Goal: Task Accomplishment & Management: Manage account settings

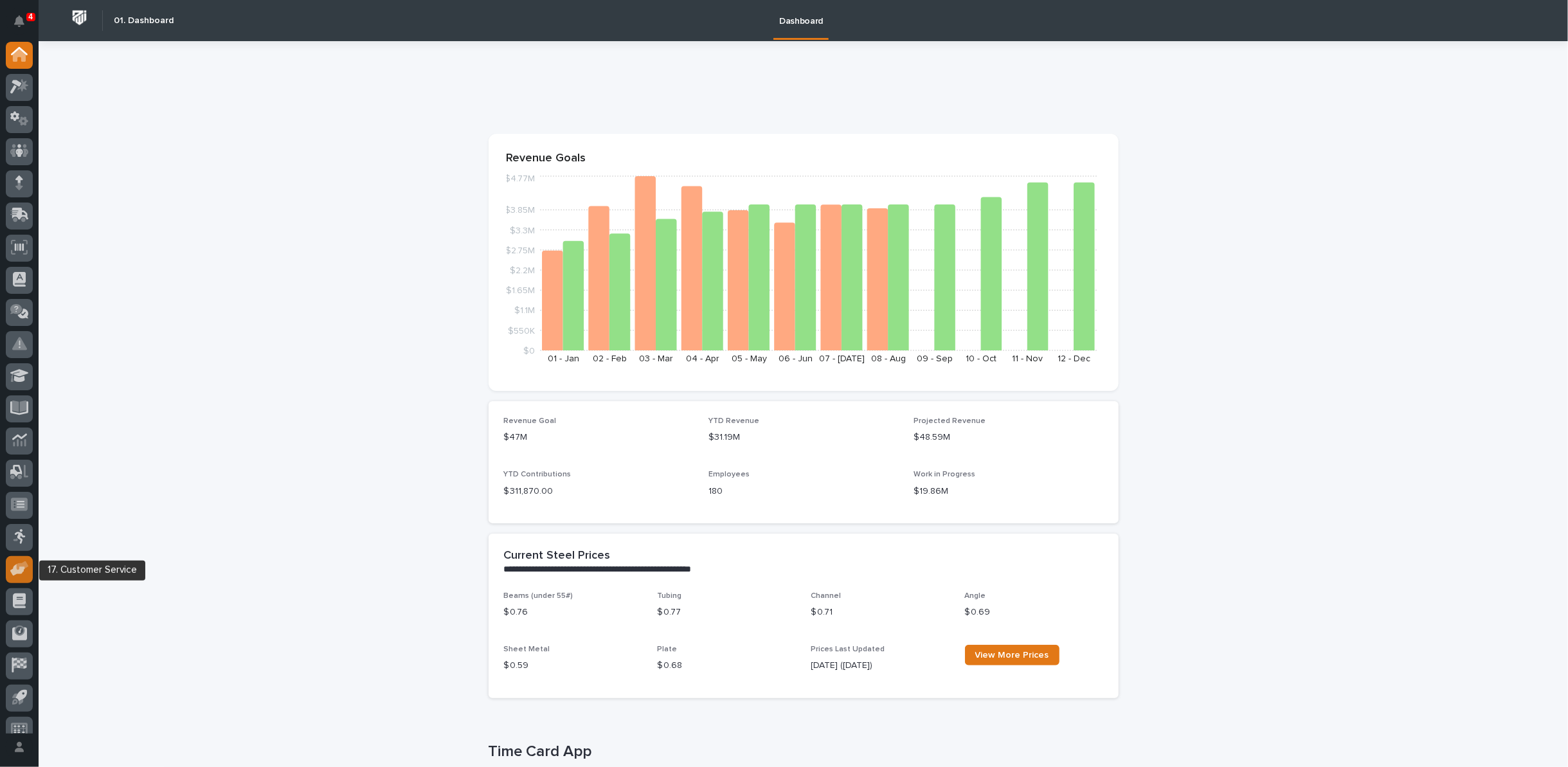
click at [13, 571] on icon at bounding box center [17, 570] width 15 height 12
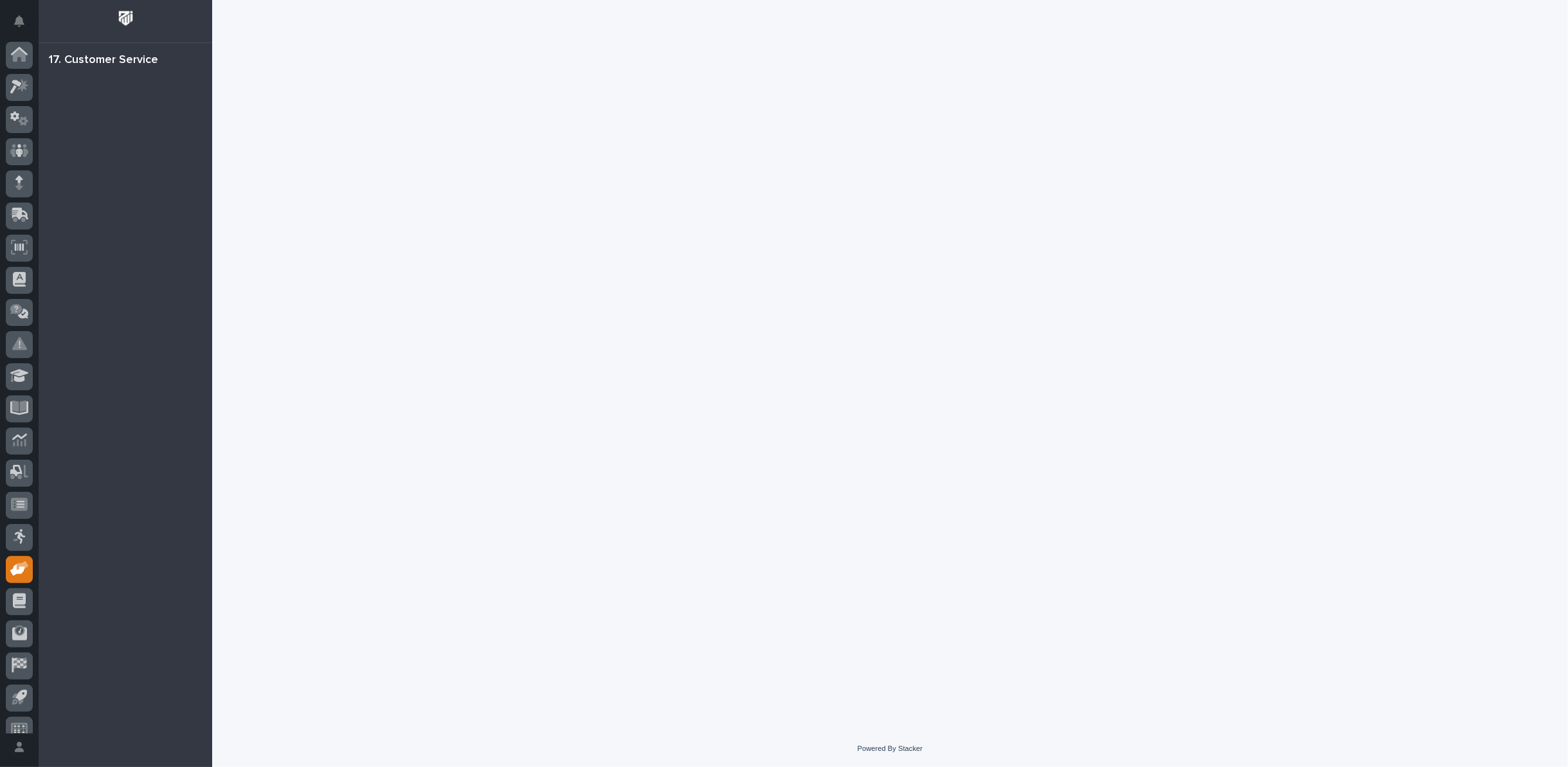
scroll to position [14, 0]
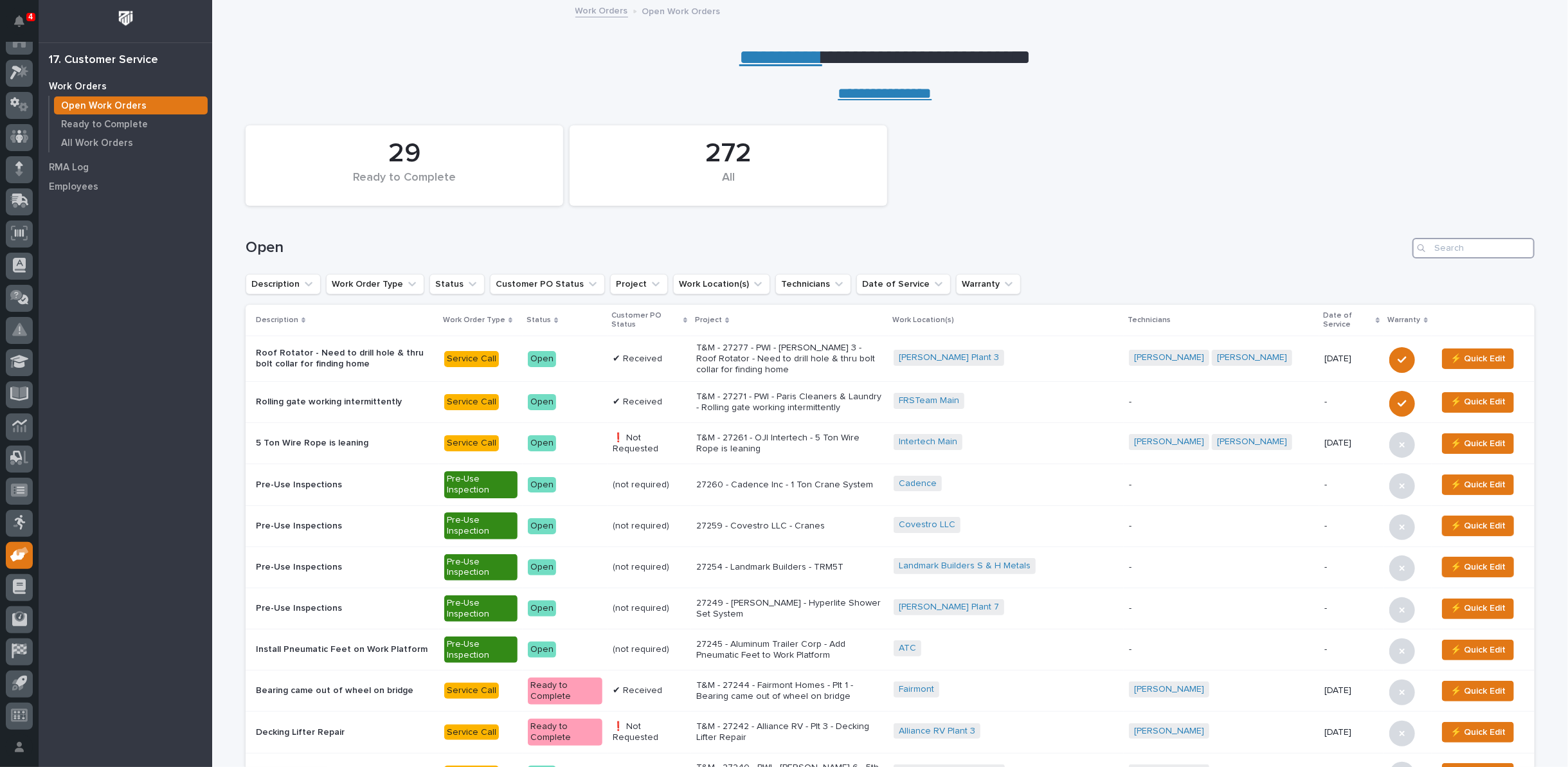
click at [1448, 245] on input "Search" at bounding box center [1473, 248] width 122 height 21
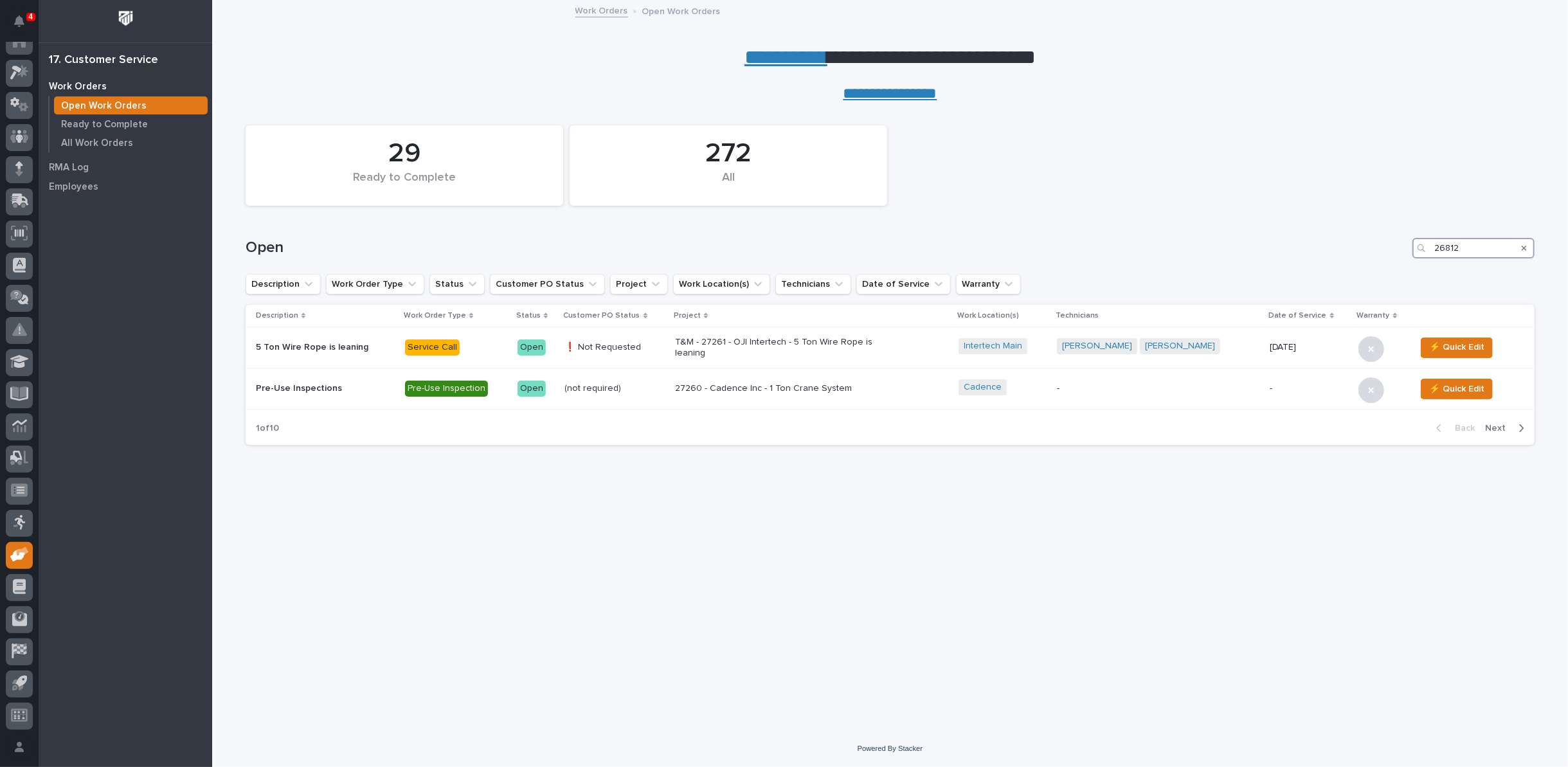
type input "26812"
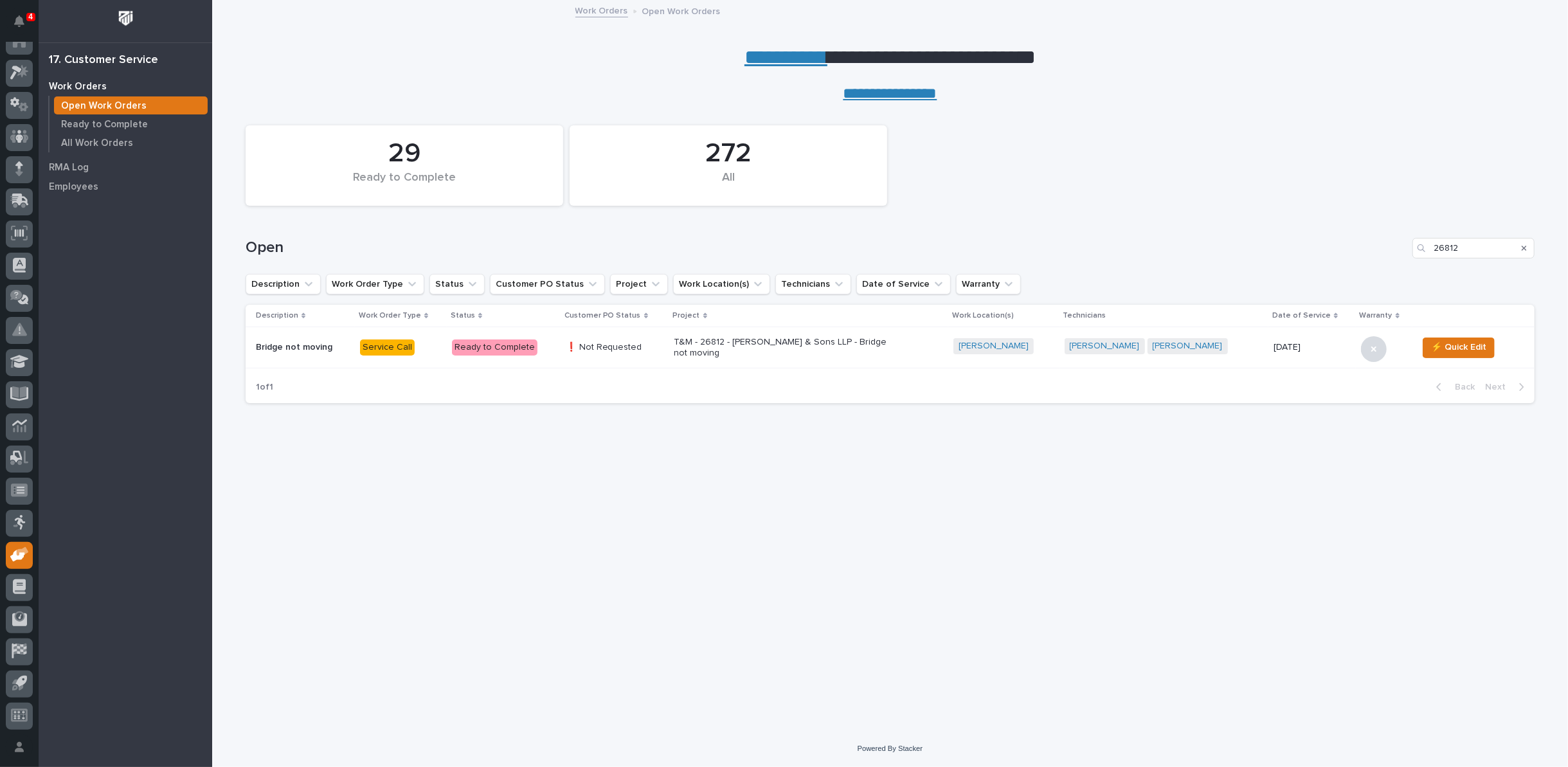
click at [798, 344] on p "T&M - 26812 - DA Hochstetler & Sons LLP - Bridge not moving" at bounding box center [787, 348] width 225 height 22
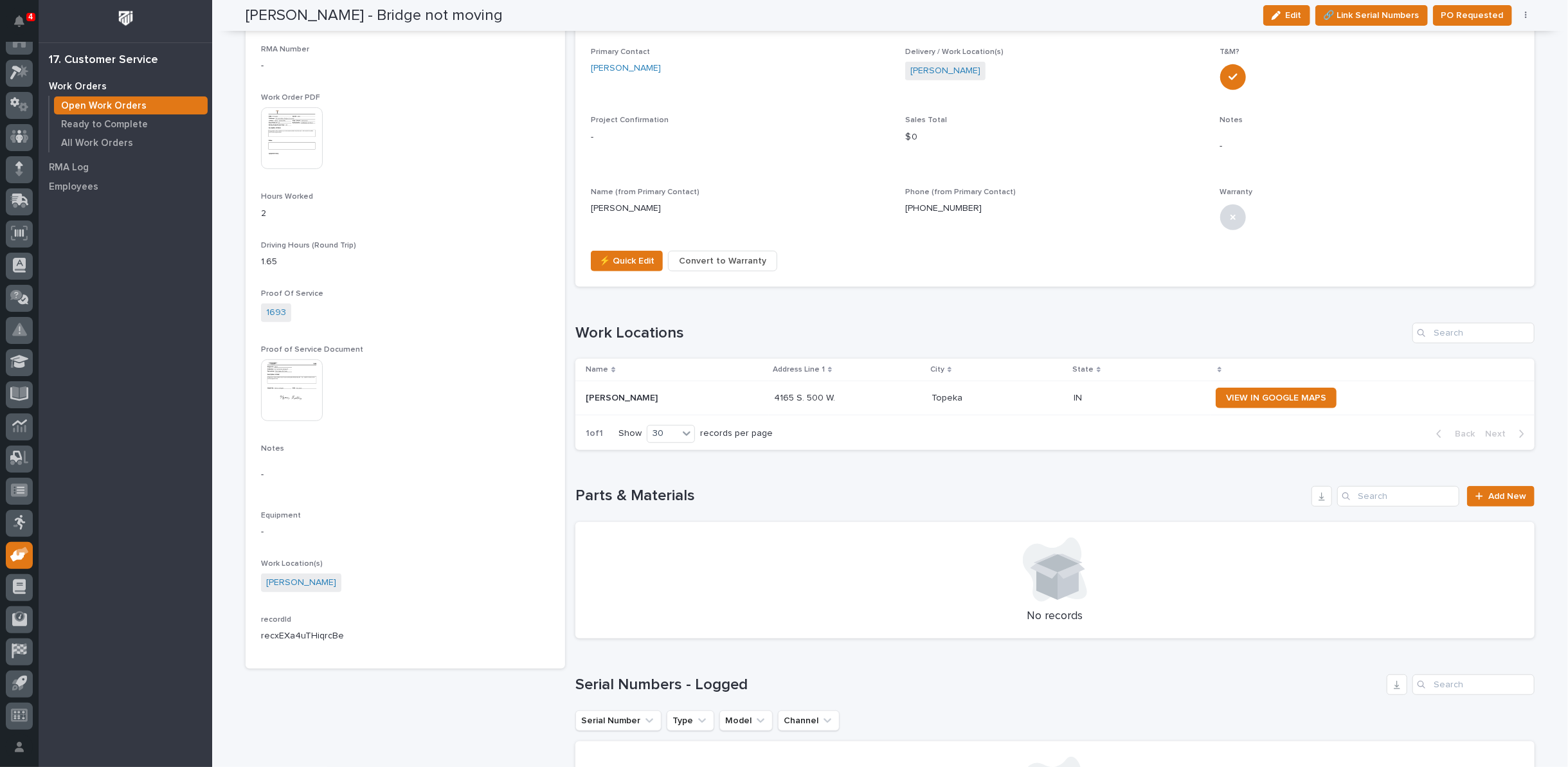
scroll to position [499, 0]
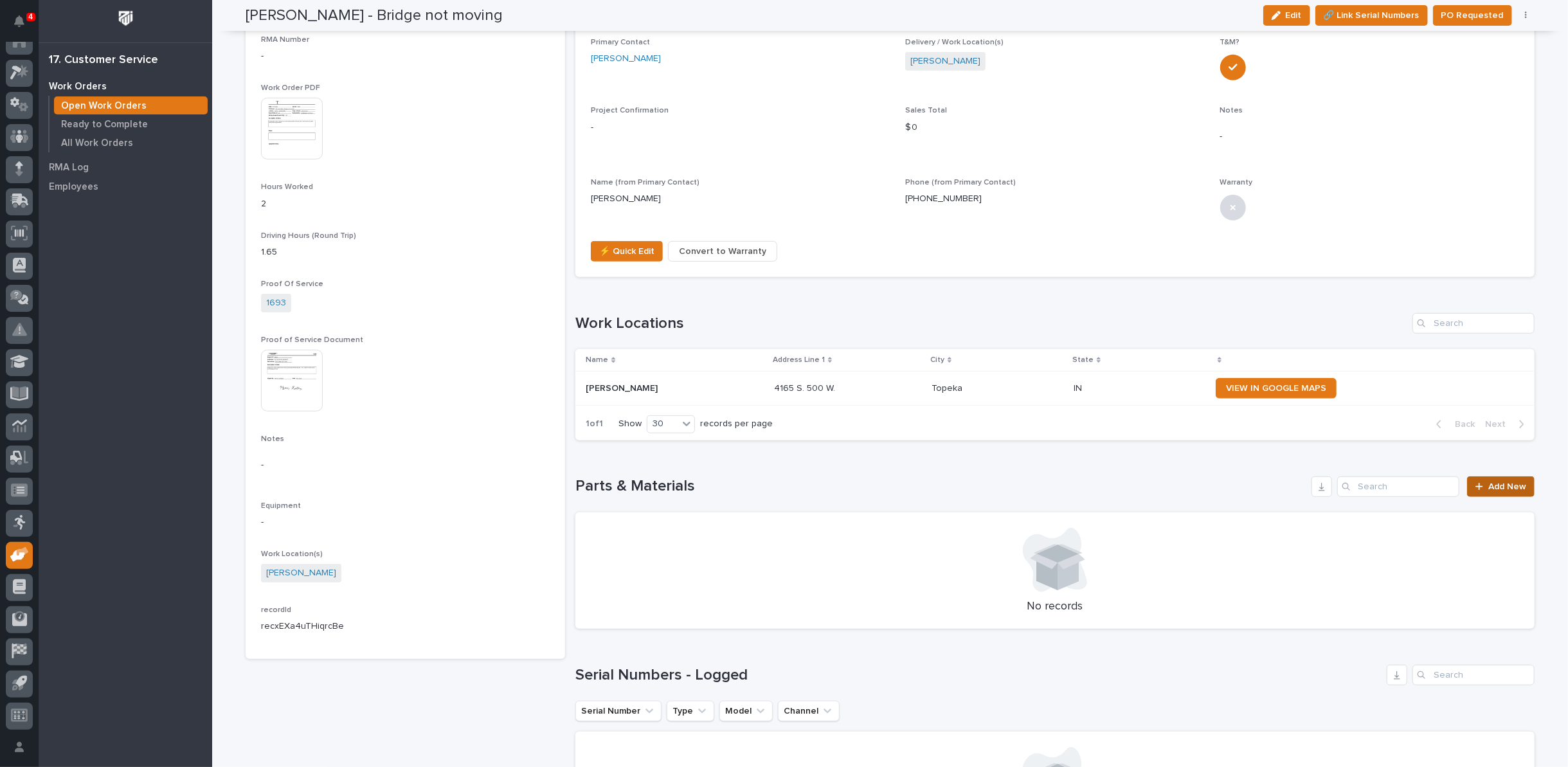
click at [1488, 483] on span "Add New" at bounding box center [1507, 486] width 38 height 9
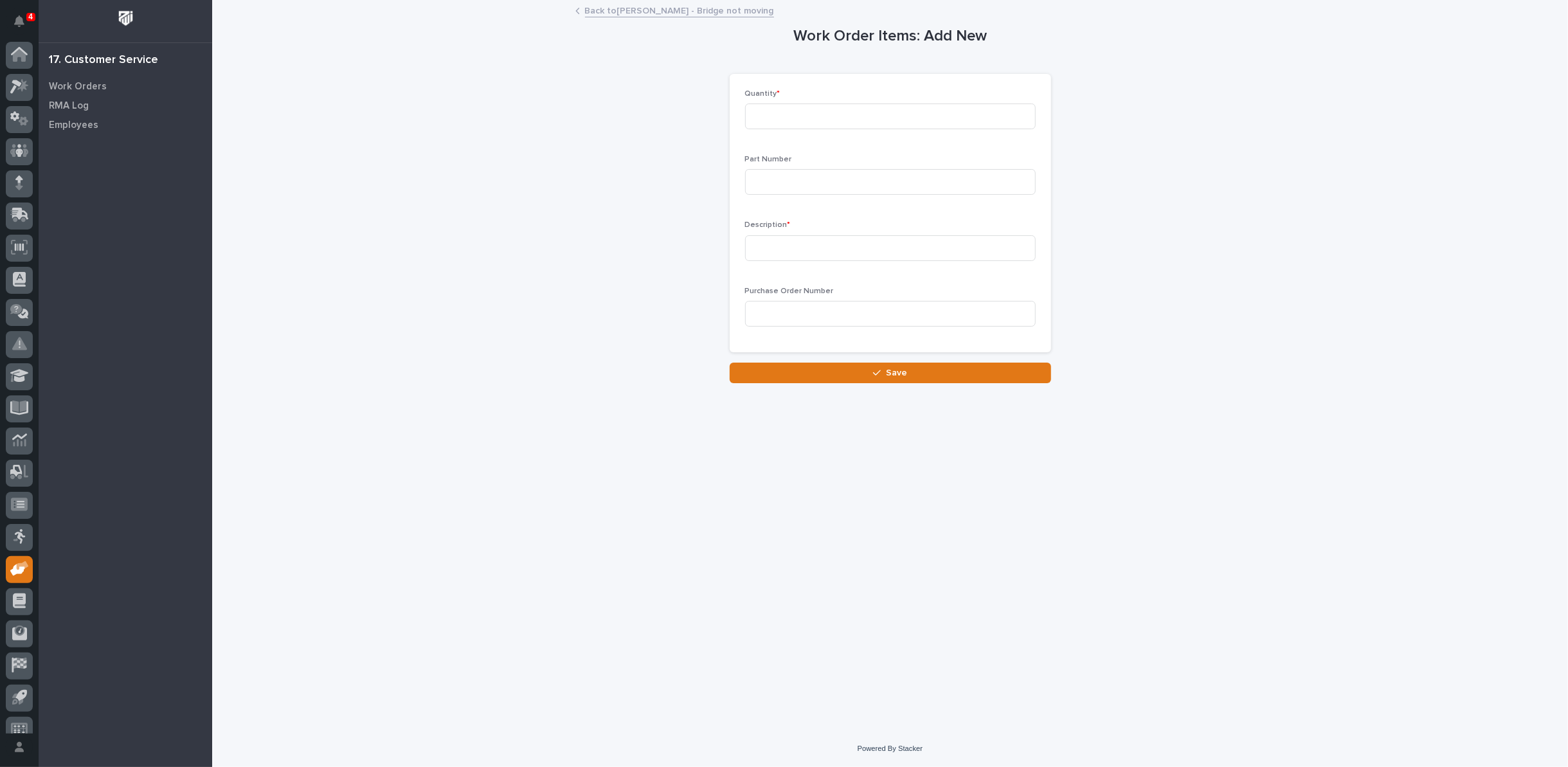
scroll to position [14, 0]
click at [814, 111] on input at bounding box center [890, 116] width 291 height 26
type input "1"
type input "600-40327"
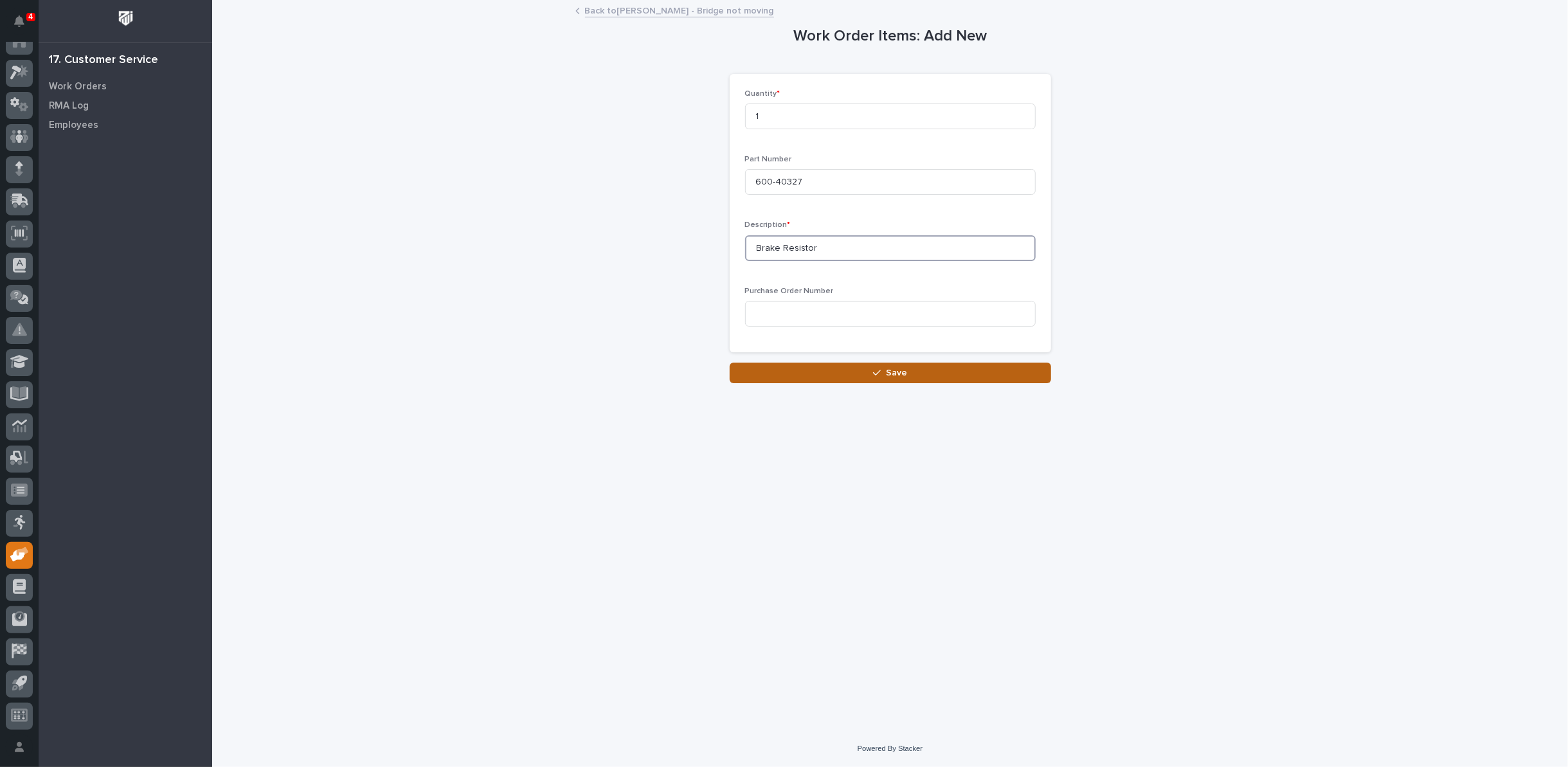
type input "Brake Resistor"
click at [939, 376] on button "Save" at bounding box center [890, 373] width 322 height 21
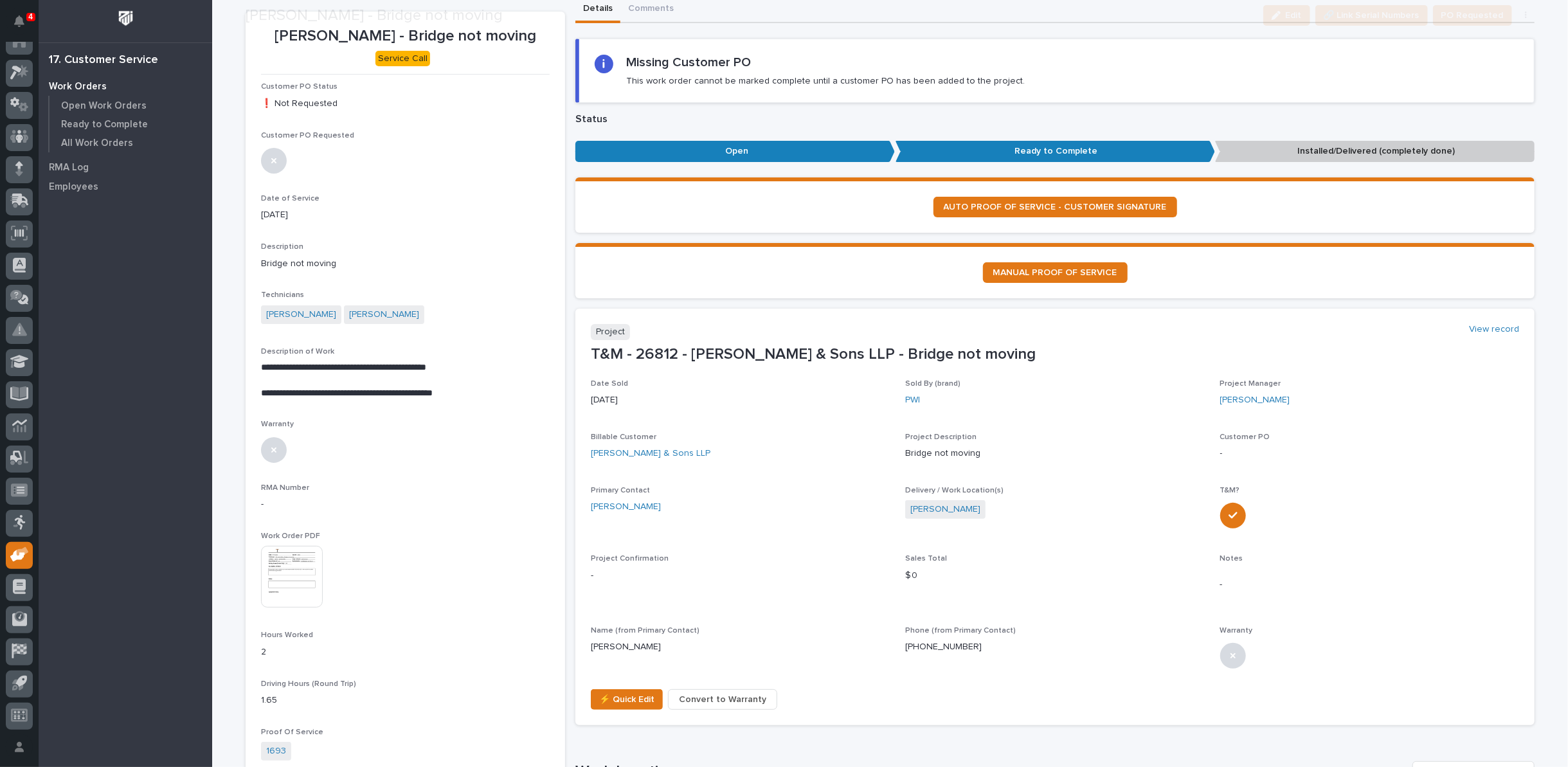
scroll to position [71, 0]
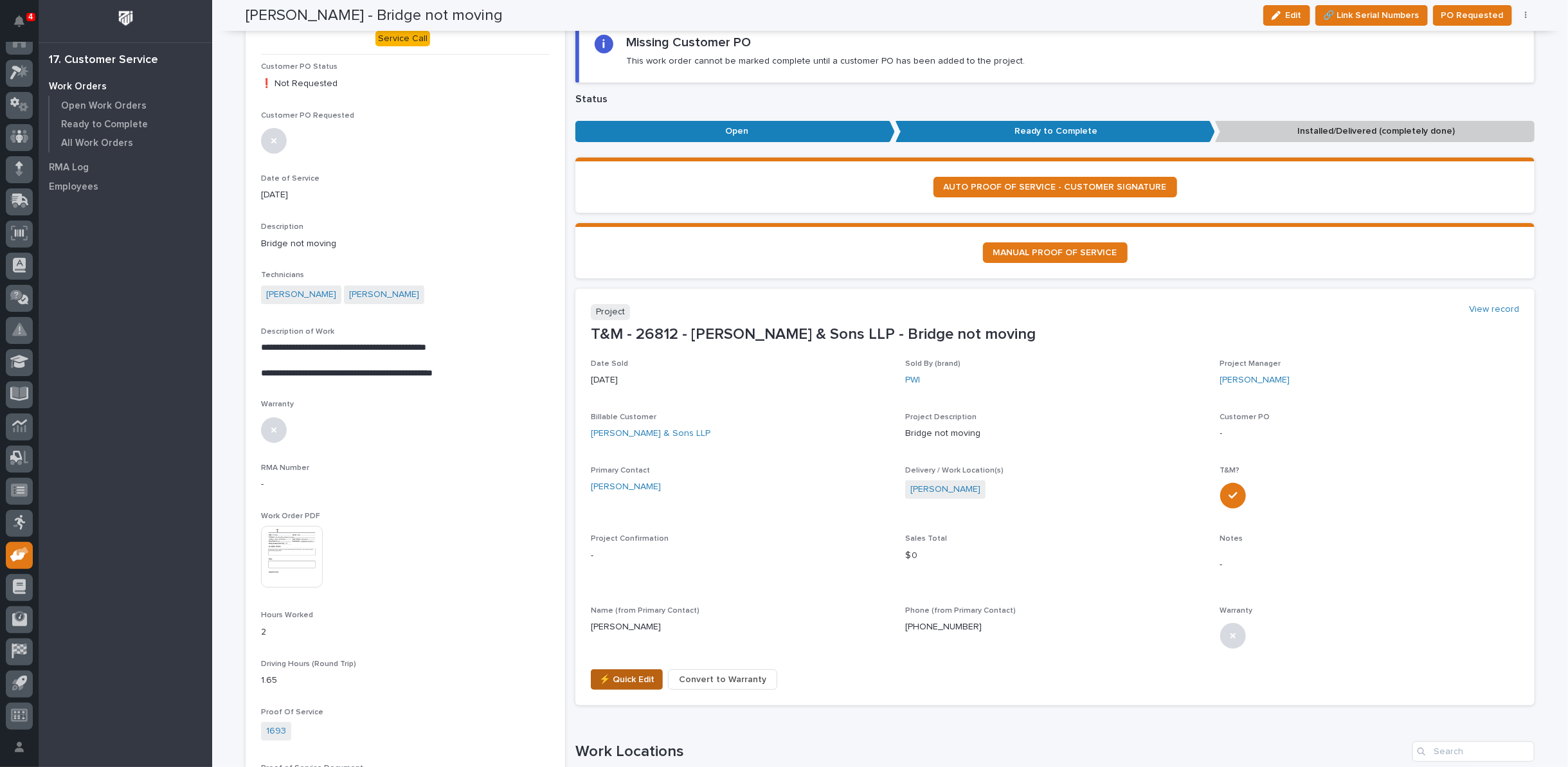
click at [599, 678] on span "⚡ Quick Edit" at bounding box center [627, 679] width 55 height 15
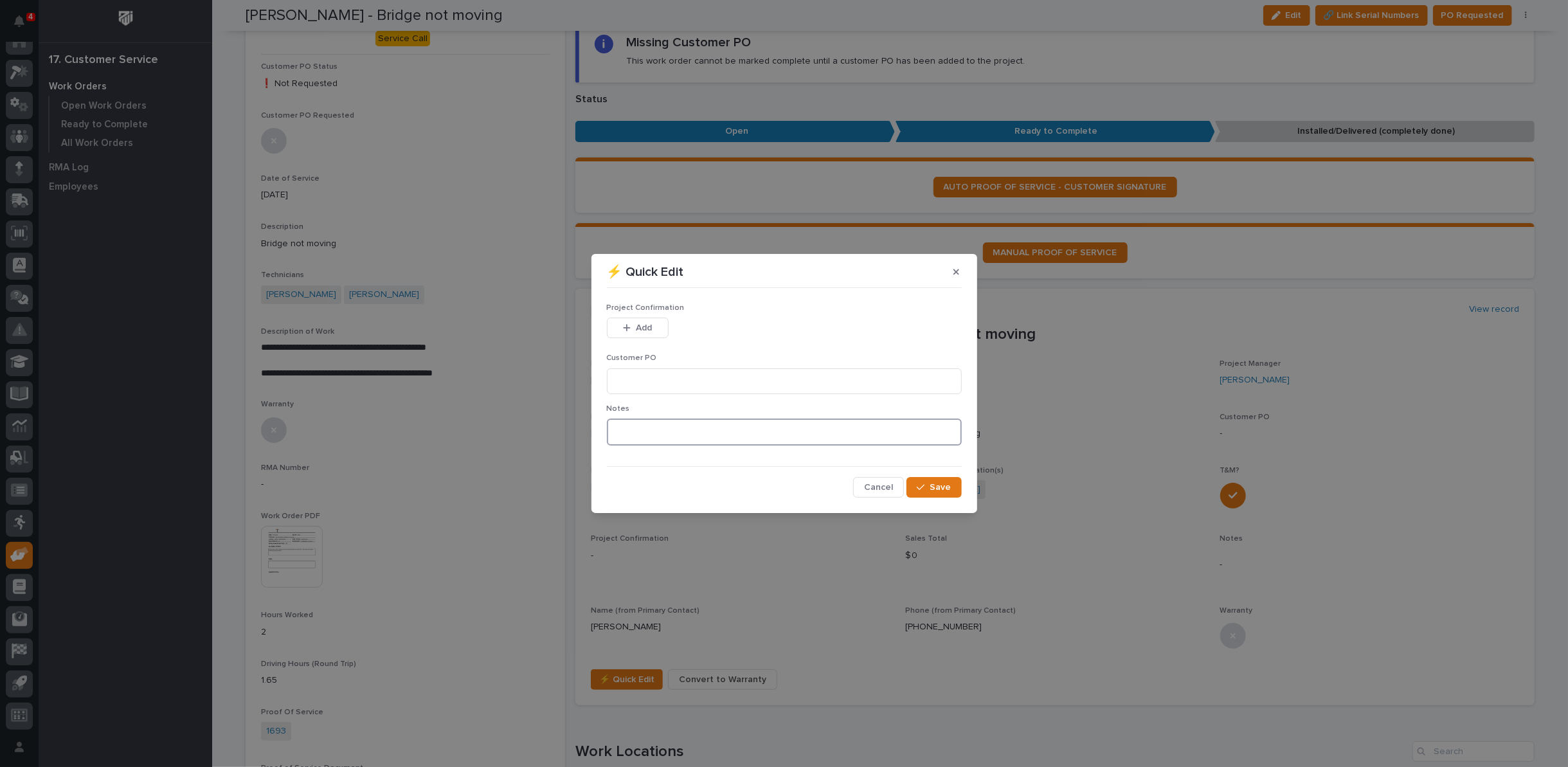
click at [646, 432] on textarea at bounding box center [784, 432] width 355 height 27
type textarea "*********"
click at [920, 490] on icon "button" at bounding box center [921, 487] width 8 height 9
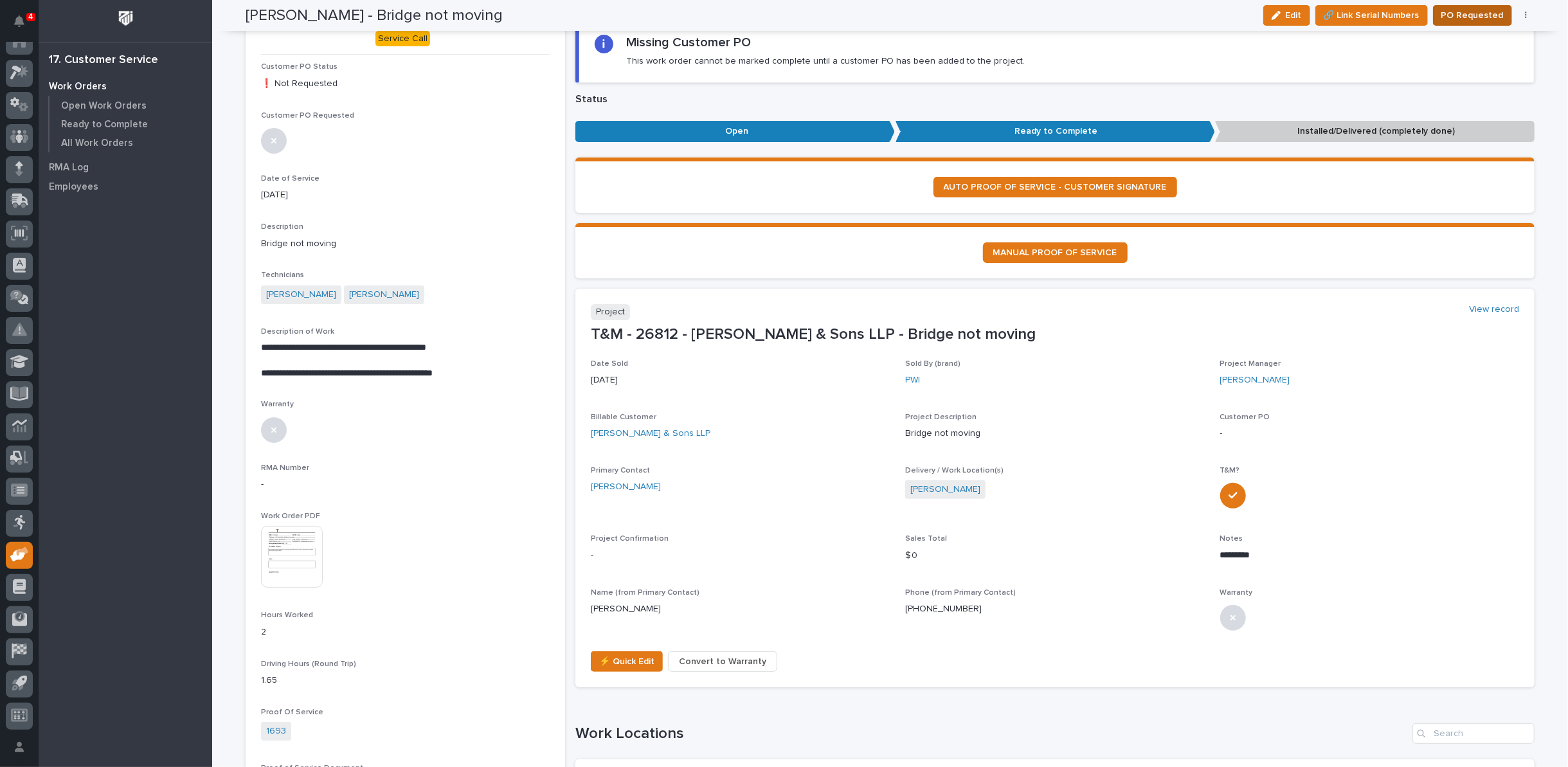
click at [1448, 20] on span "PO Requested" at bounding box center [1472, 15] width 62 height 15
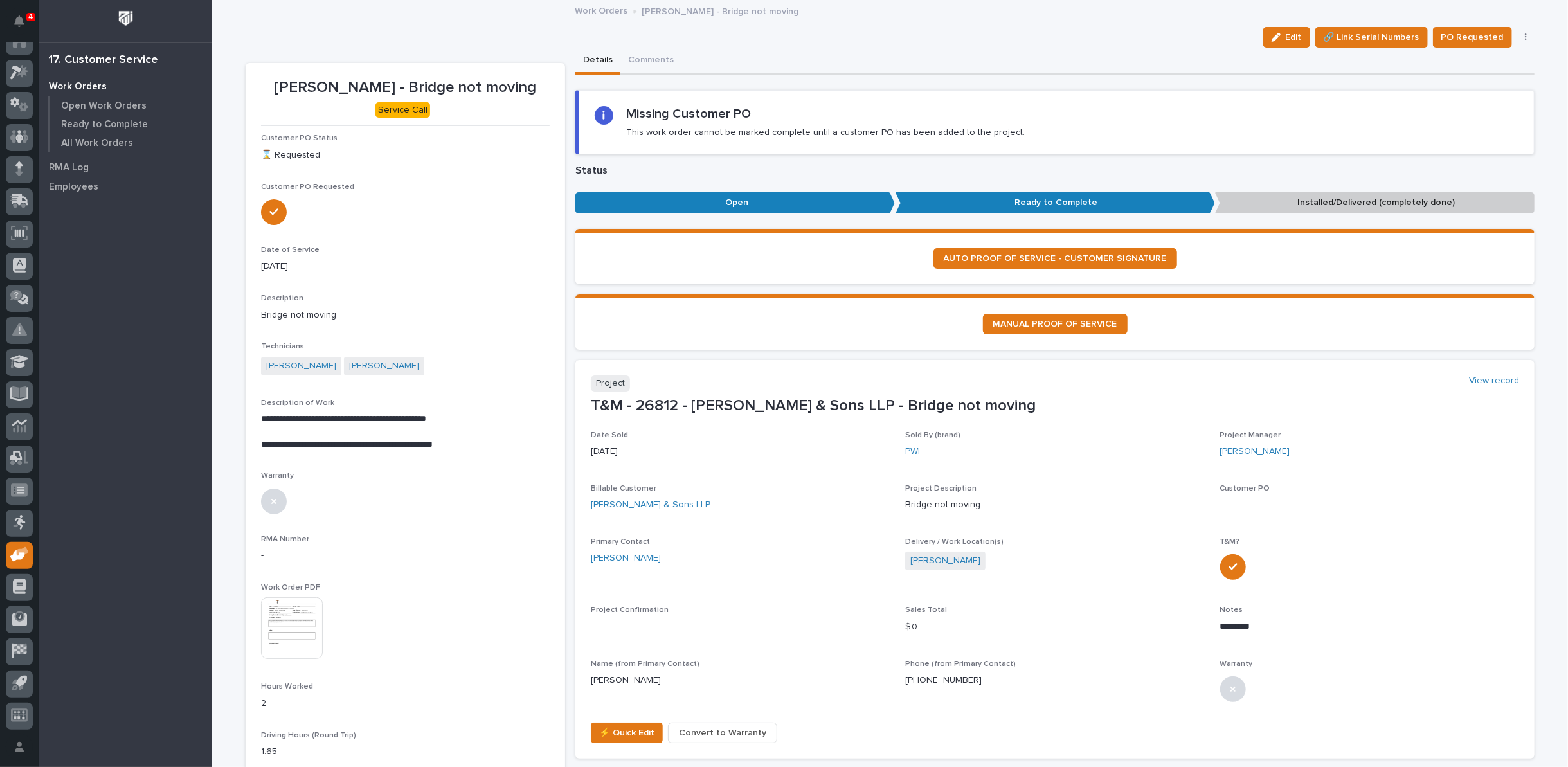
click at [591, 15] on link "Work Orders" at bounding box center [602, 10] width 53 height 15
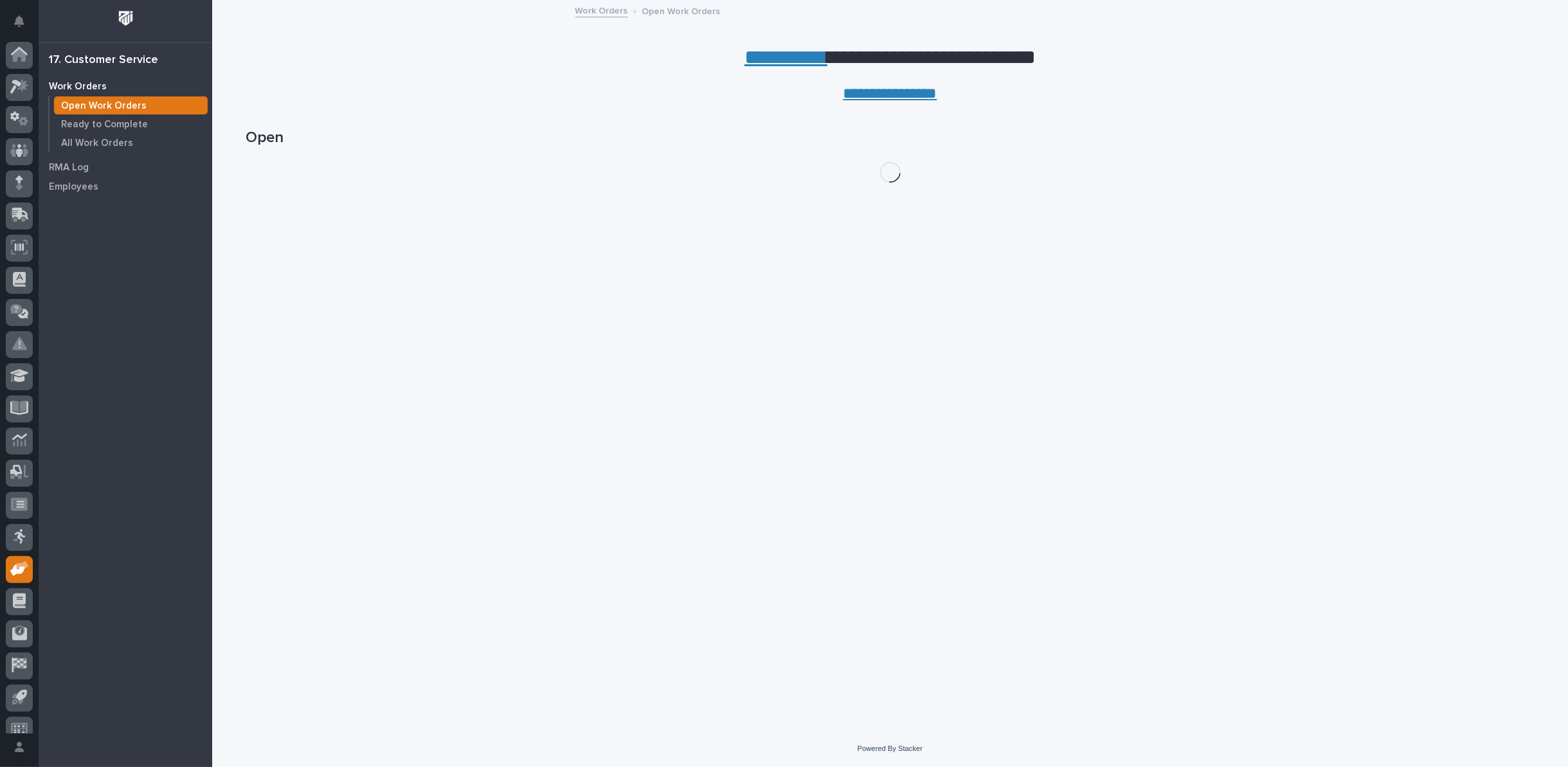
scroll to position [14, 0]
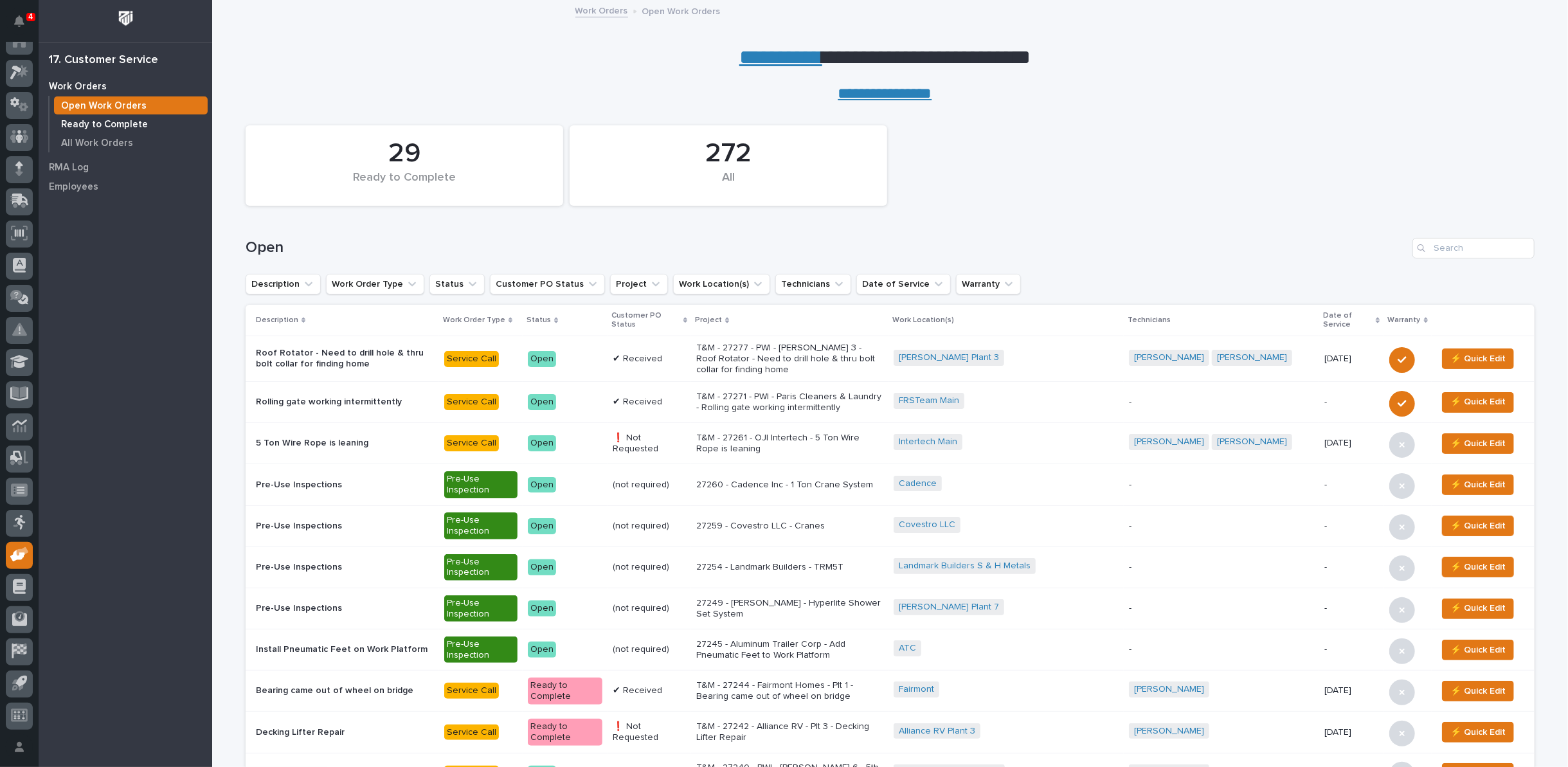
click at [93, 126] on p "Ready to Complete" at bounding box center [104, 125] width 87 height 12
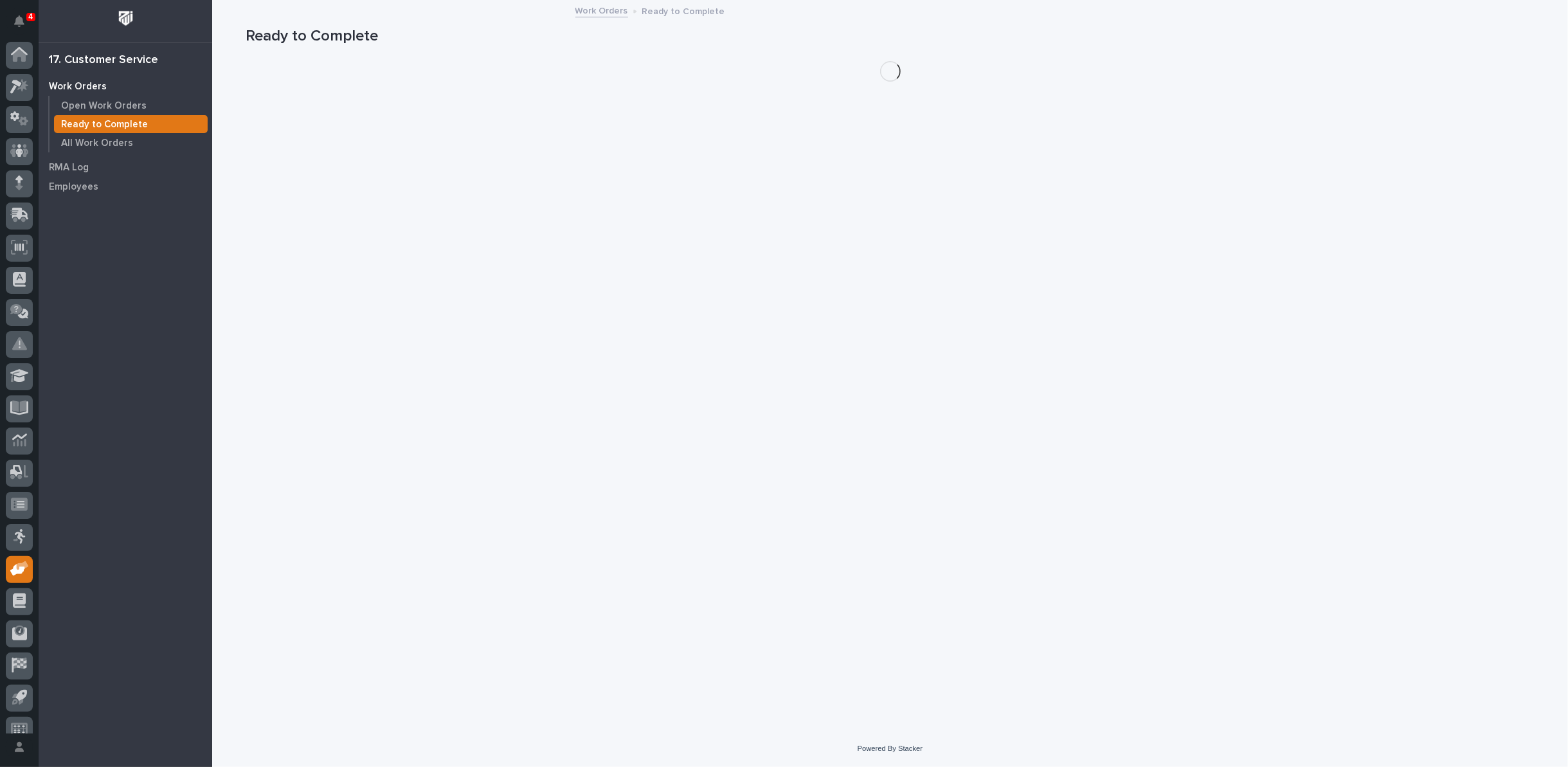
scroll to position [14, 0]
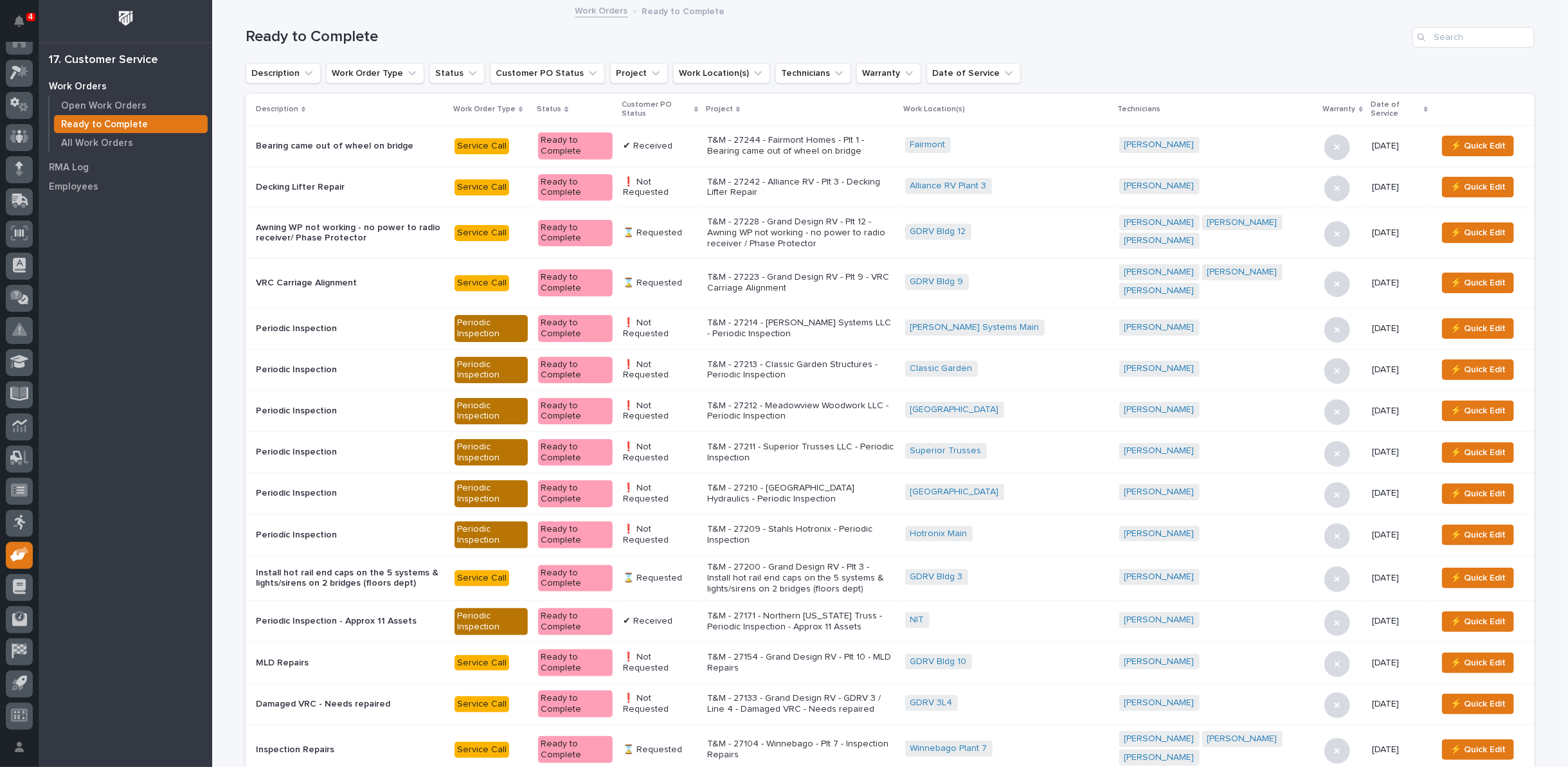
click at [698, 107] on icon at bounding box center [696, 109] width 4 height 6
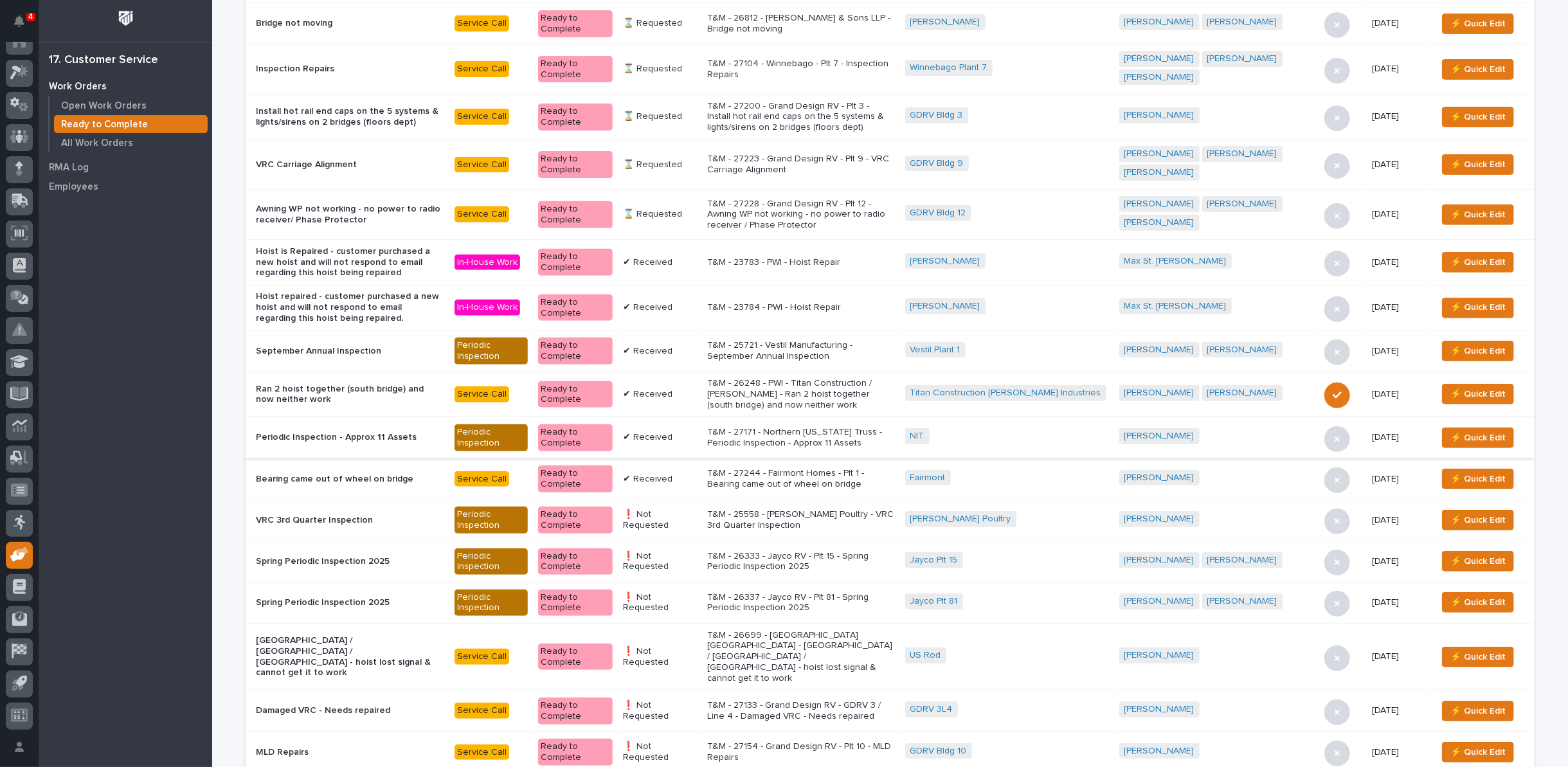
scroll to position [357, 0]
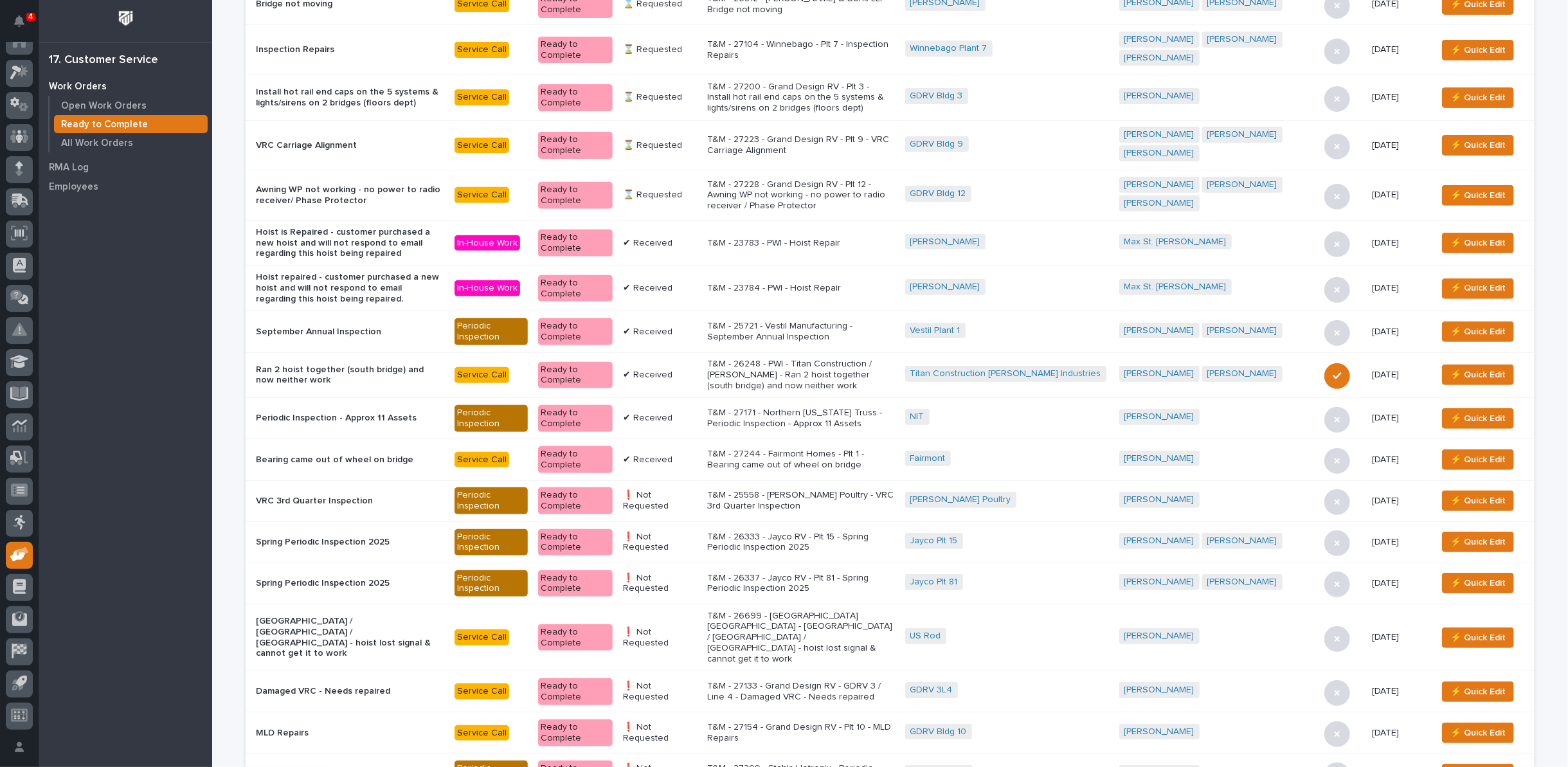
click at [858, 448] on p "T&M - 27244 - Fairmont Homes - Plt 1 - Bearing came out of wheel on bridge" at bounding box center [801, 459] width 188 height 22
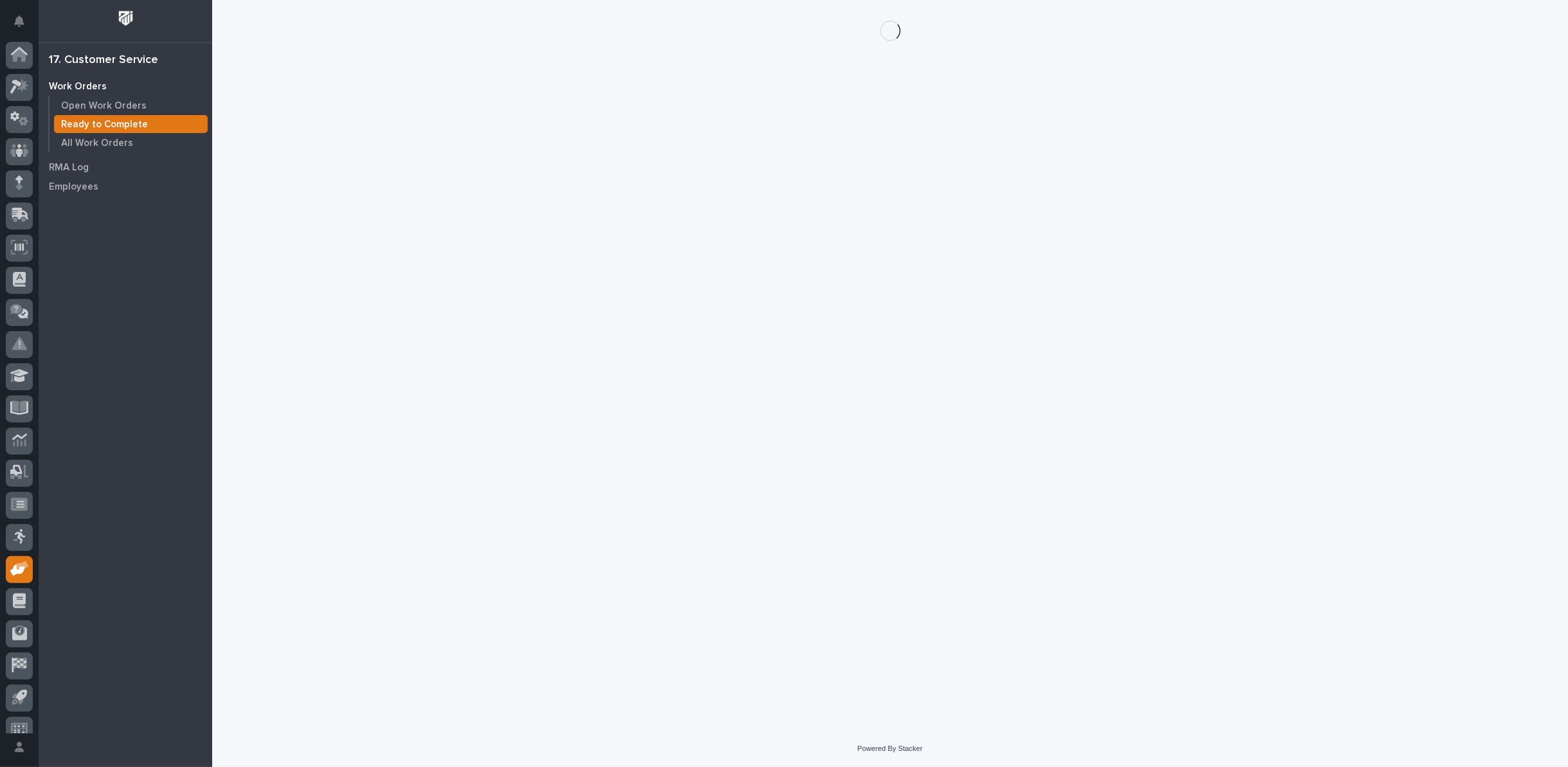
scroll to position [14, 0]
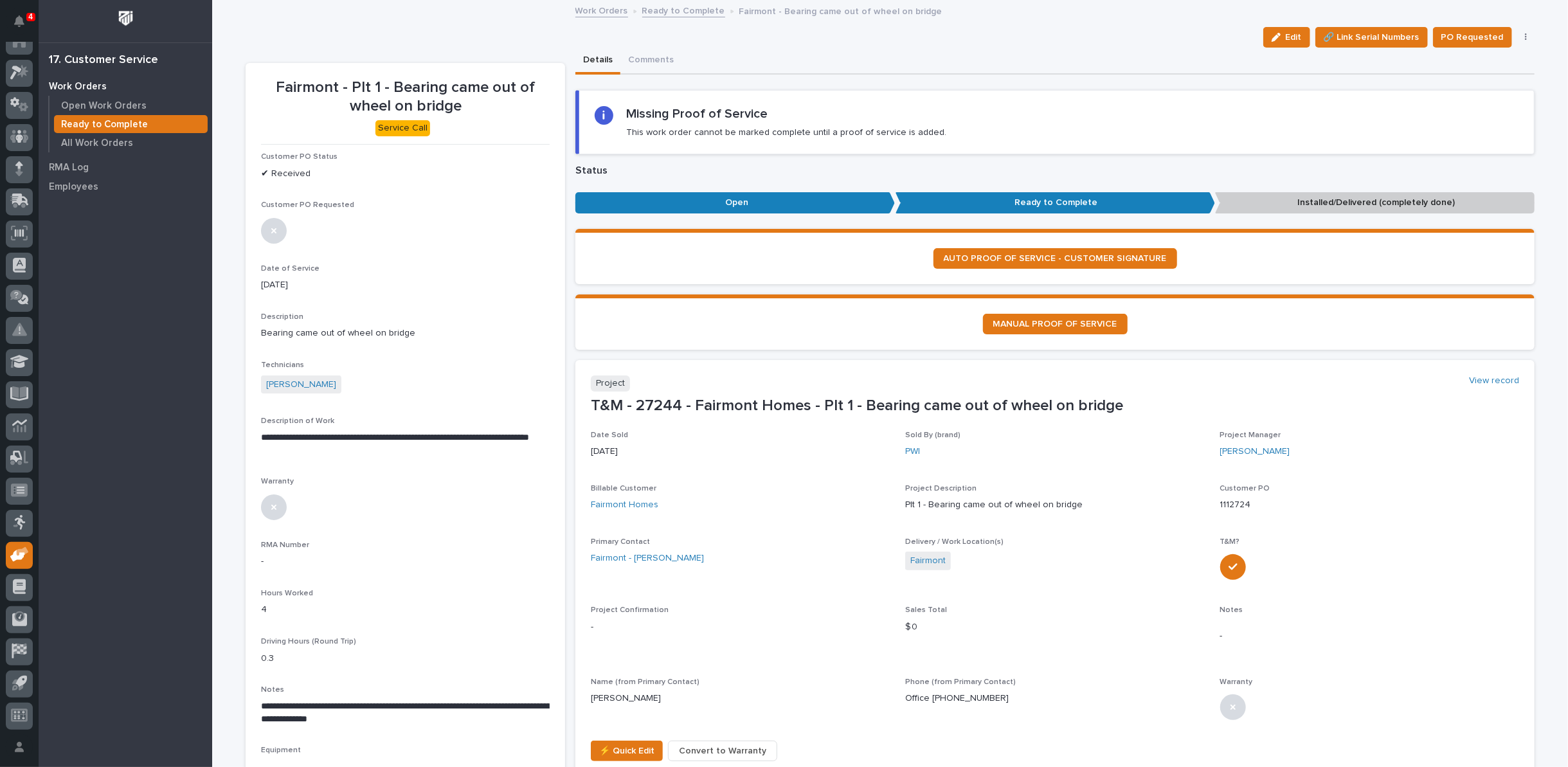
click at [1525, 37] on icon "button" at bounding box center [1526, 37] width 2 height 8
click at [1478, 105] on span "Regenerate PDF" at bounding box center [1486, 104] width 69 height 15
click at [297, 607] on img at bounding box center [292, 634] width 62 height 62
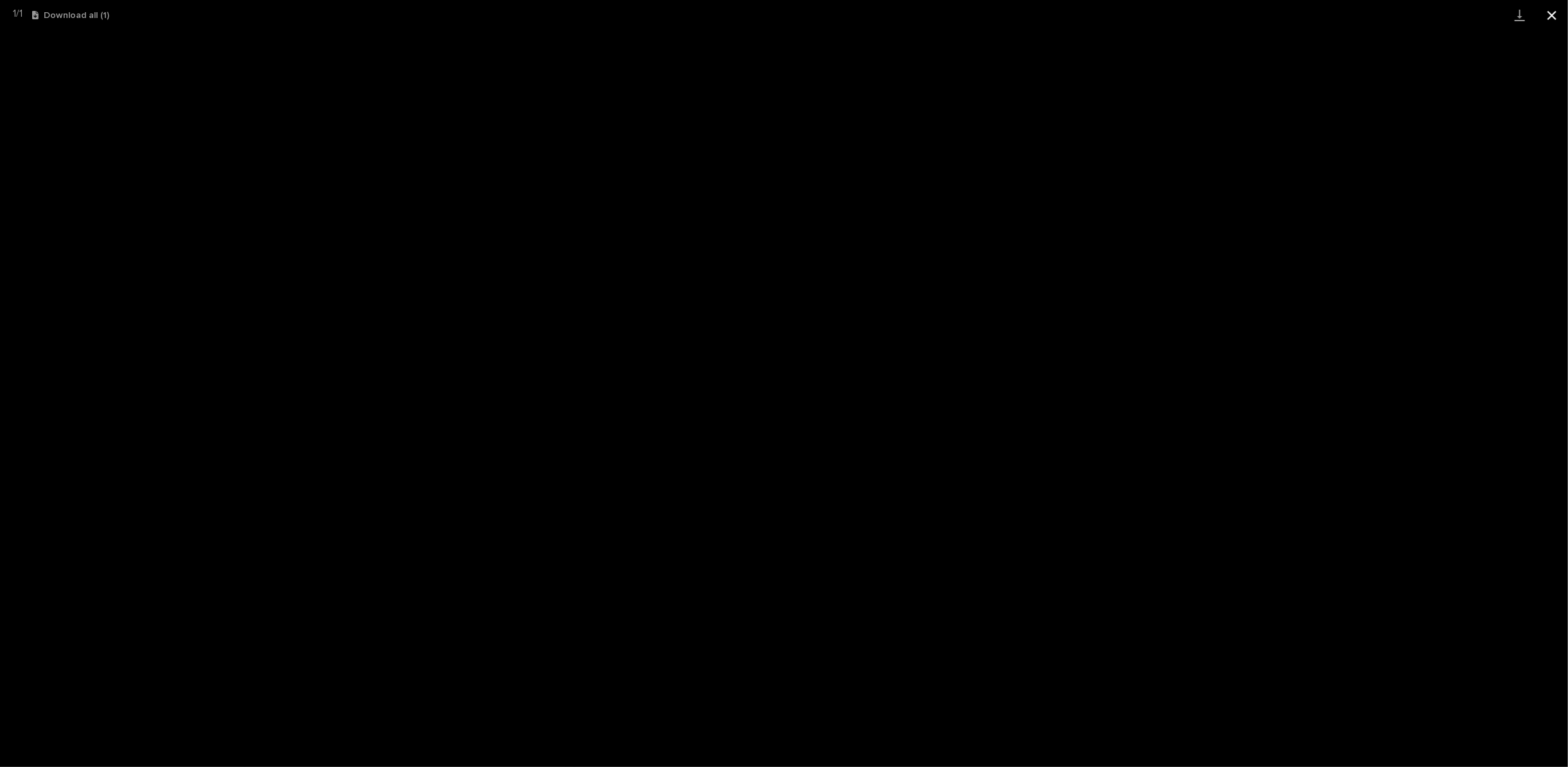
click at [1550, 15] on button "Close gallery" at bounding box center [1552, 15] width 32 height 30
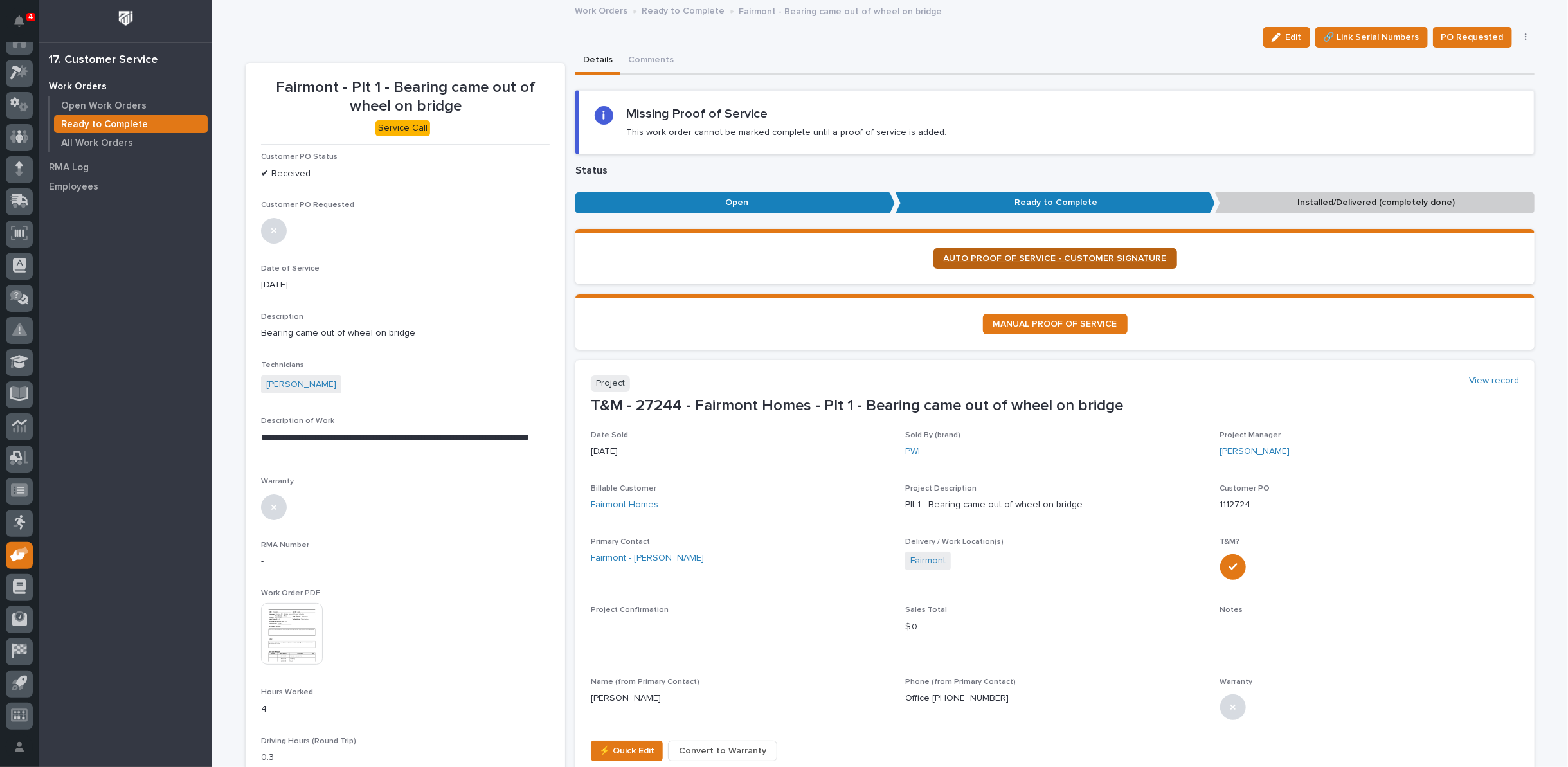
click at [965, 255] on span "AUTO PROOF OF SERVICE - CUSTOMER SIGNATURE" at bounding box center [1055, 259] width 223 height 9
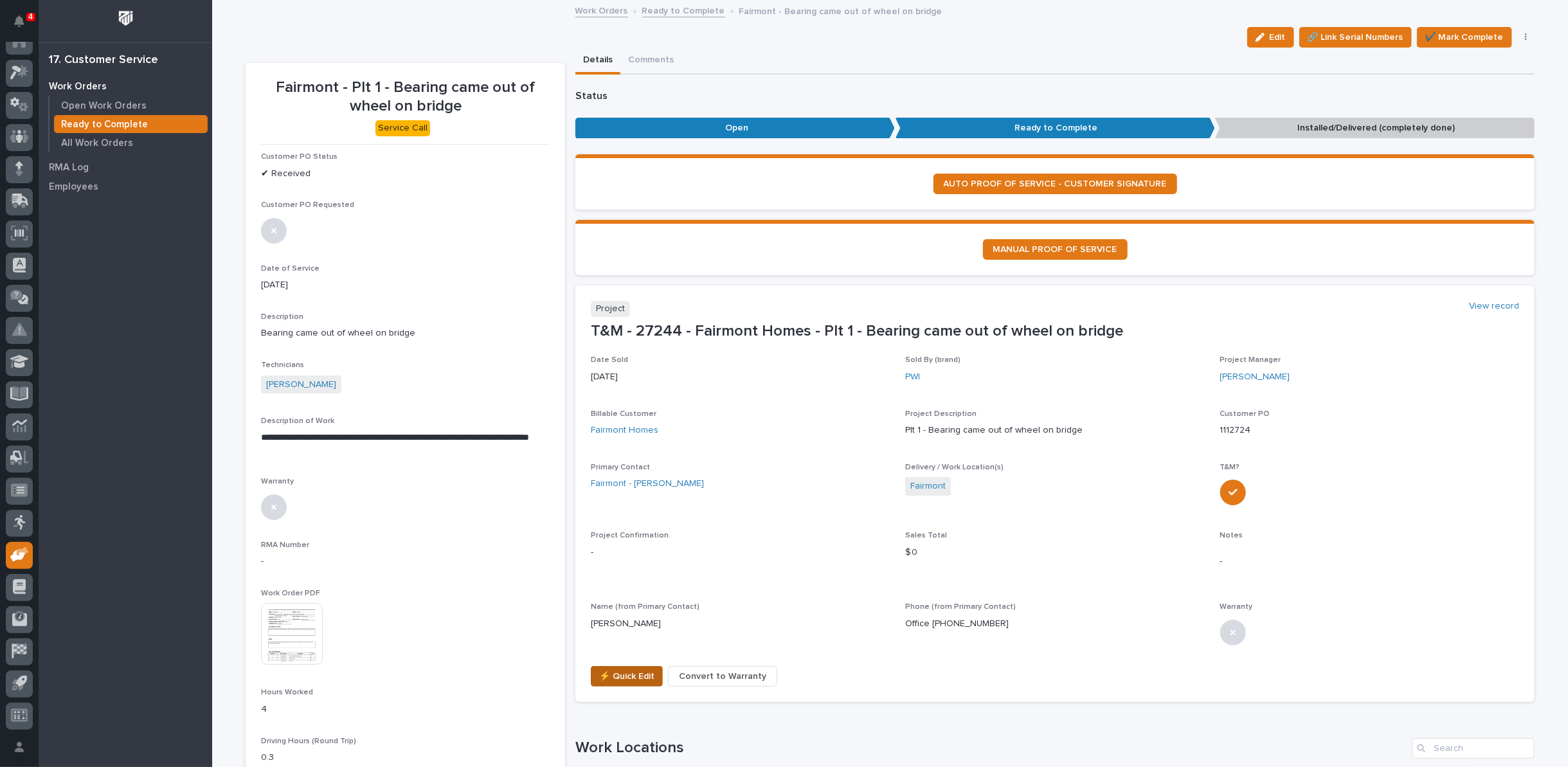
click at [614, 676] on span "⚡ Quick Edit" at bounding box center [627, 676] width 55 height 15
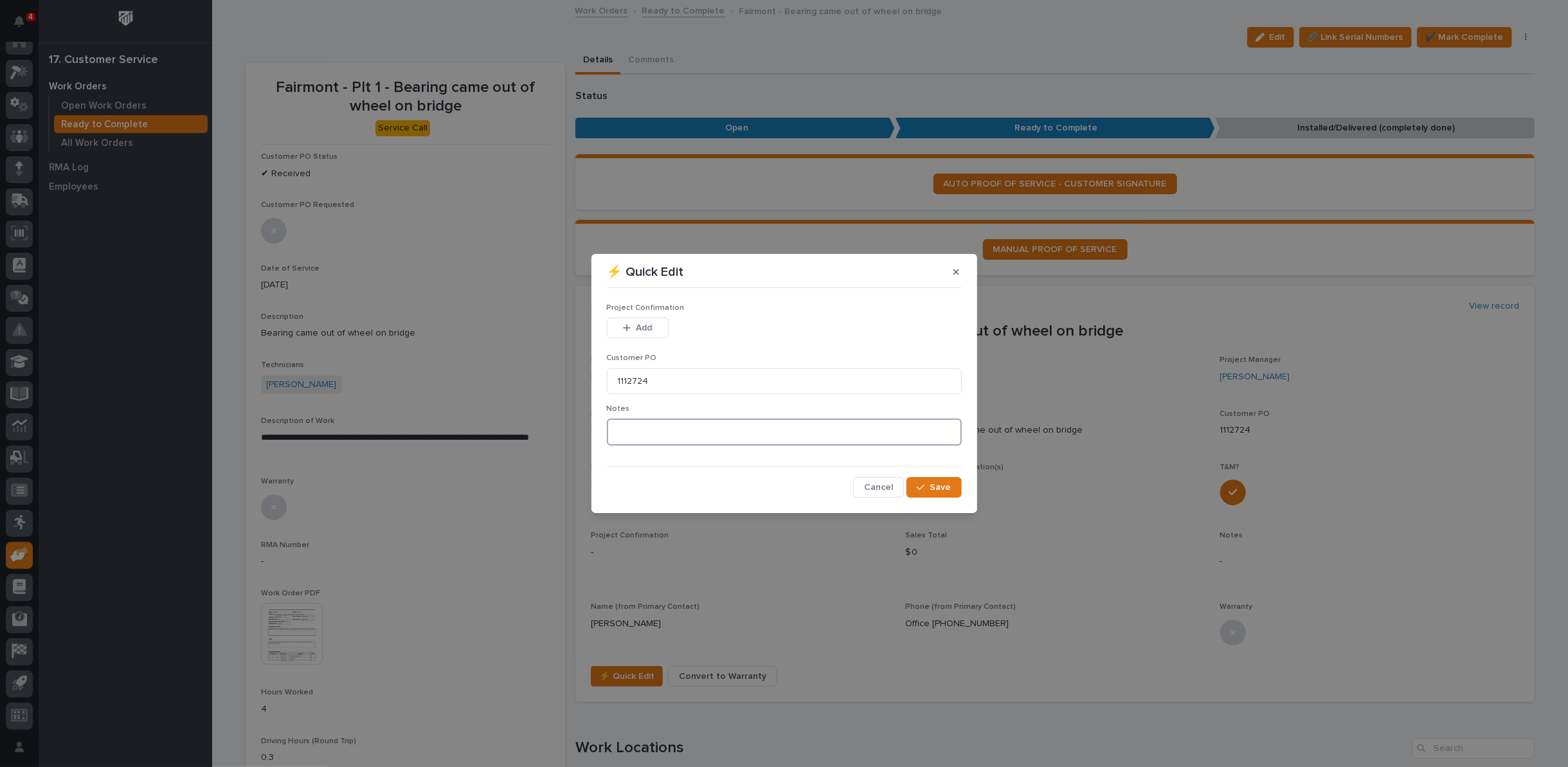
click at [620, 437] on textarea at bounding box center [784, 432] width 355 height 27
type textarea "*********"
click at [931, 492] on button "Save" at bounding box center [934, 487] width 55 height 21
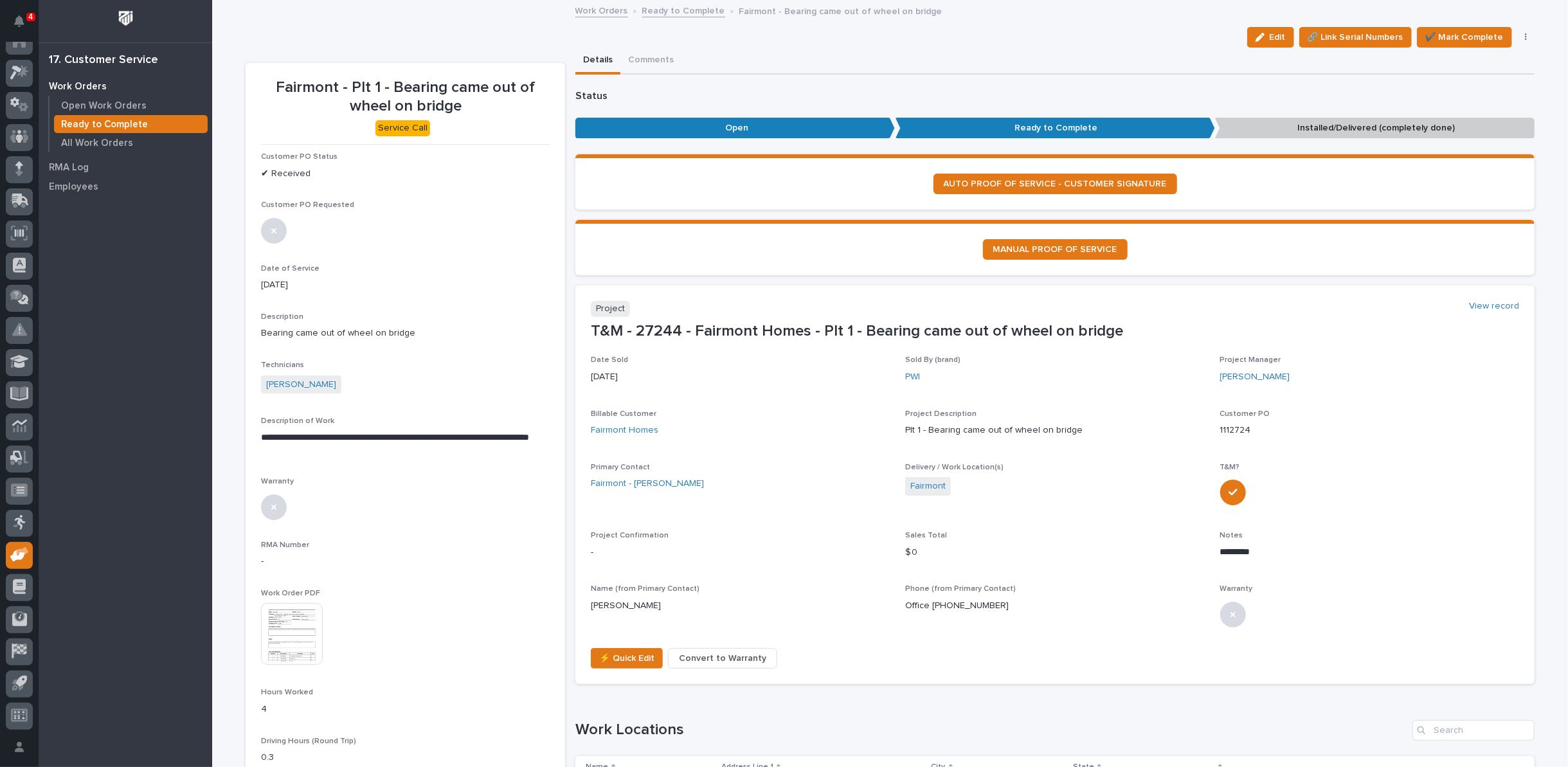
click at [665, 14] on link "Ready to Complete" at bounding box center [683, 10] width 83 height 15
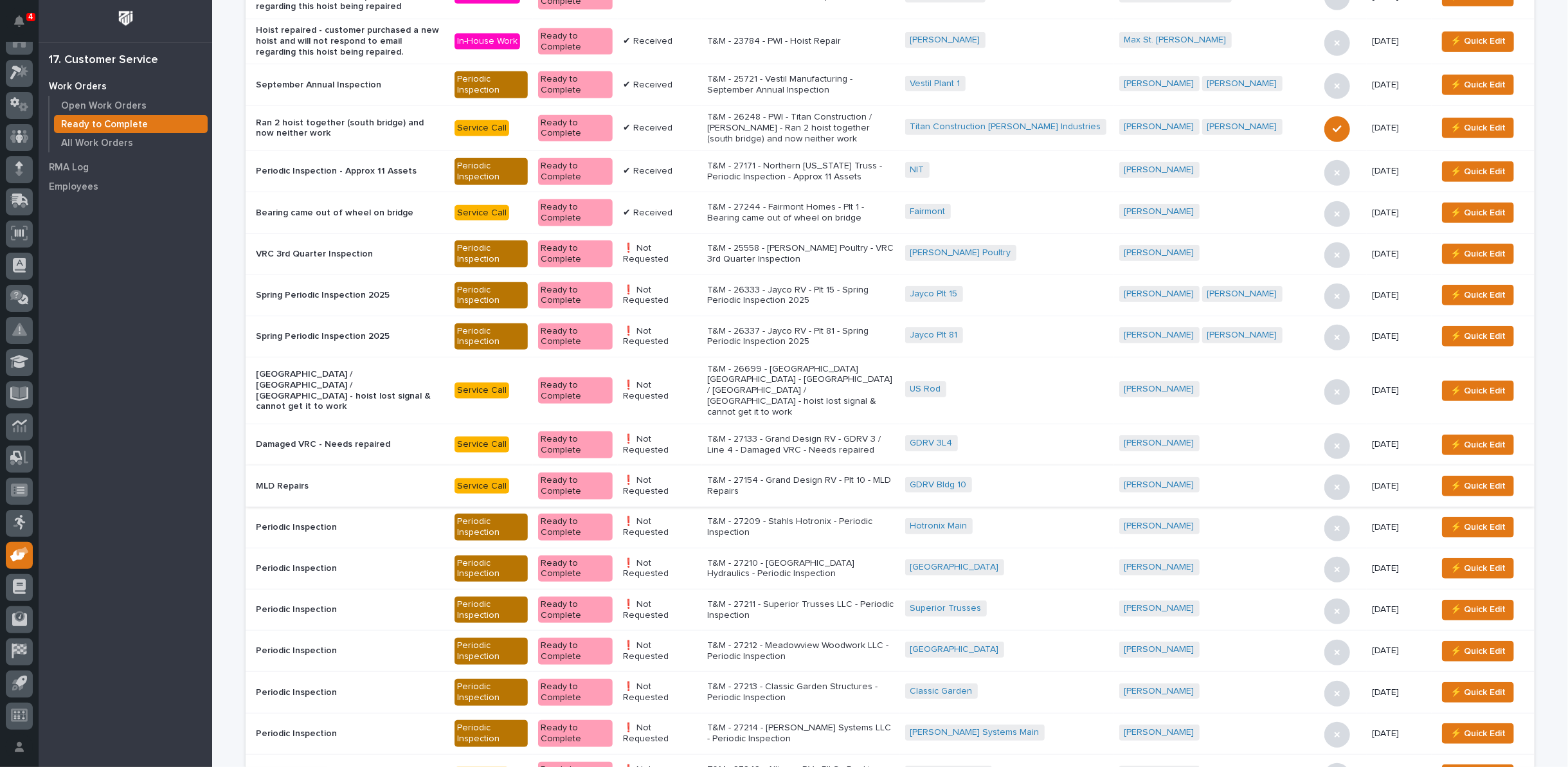
scroll to position [643, 0]
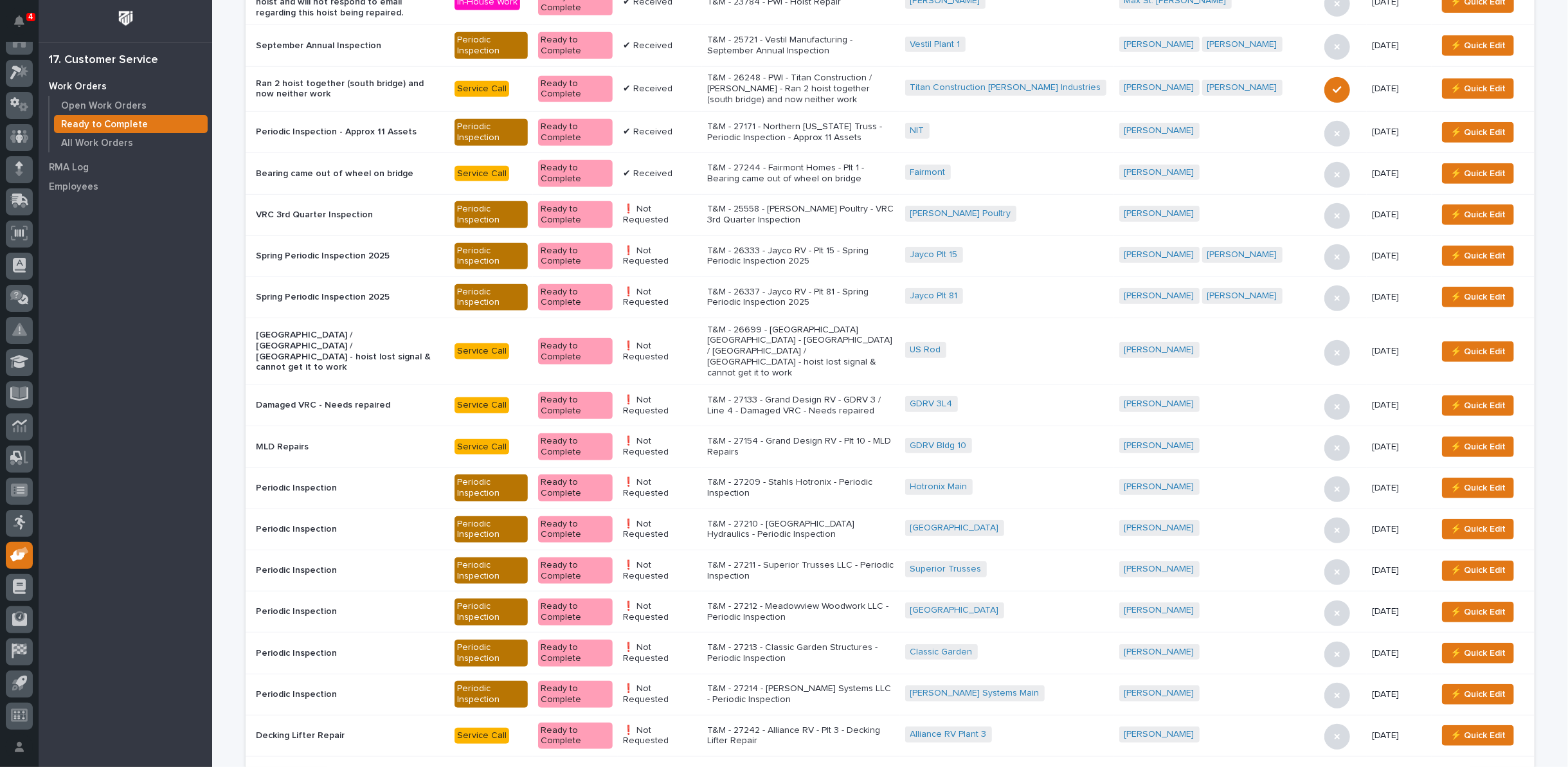
click at [836, 683] on p "T&M - 27214 - Weaver Systems LLC - Periodic Inspection" at bounding box center [801, 694] width 188 height 22
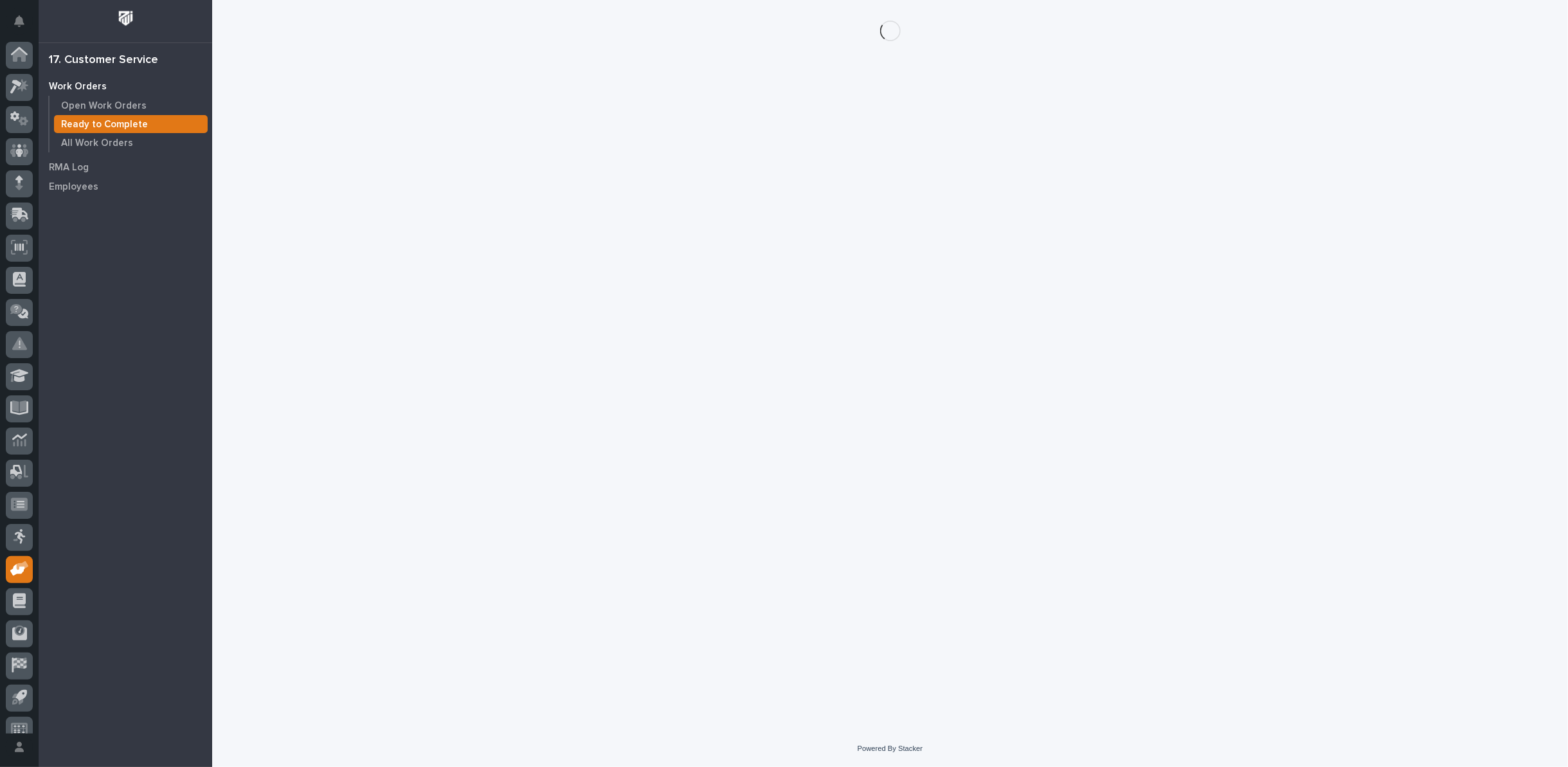
scroll to position [14, 0]
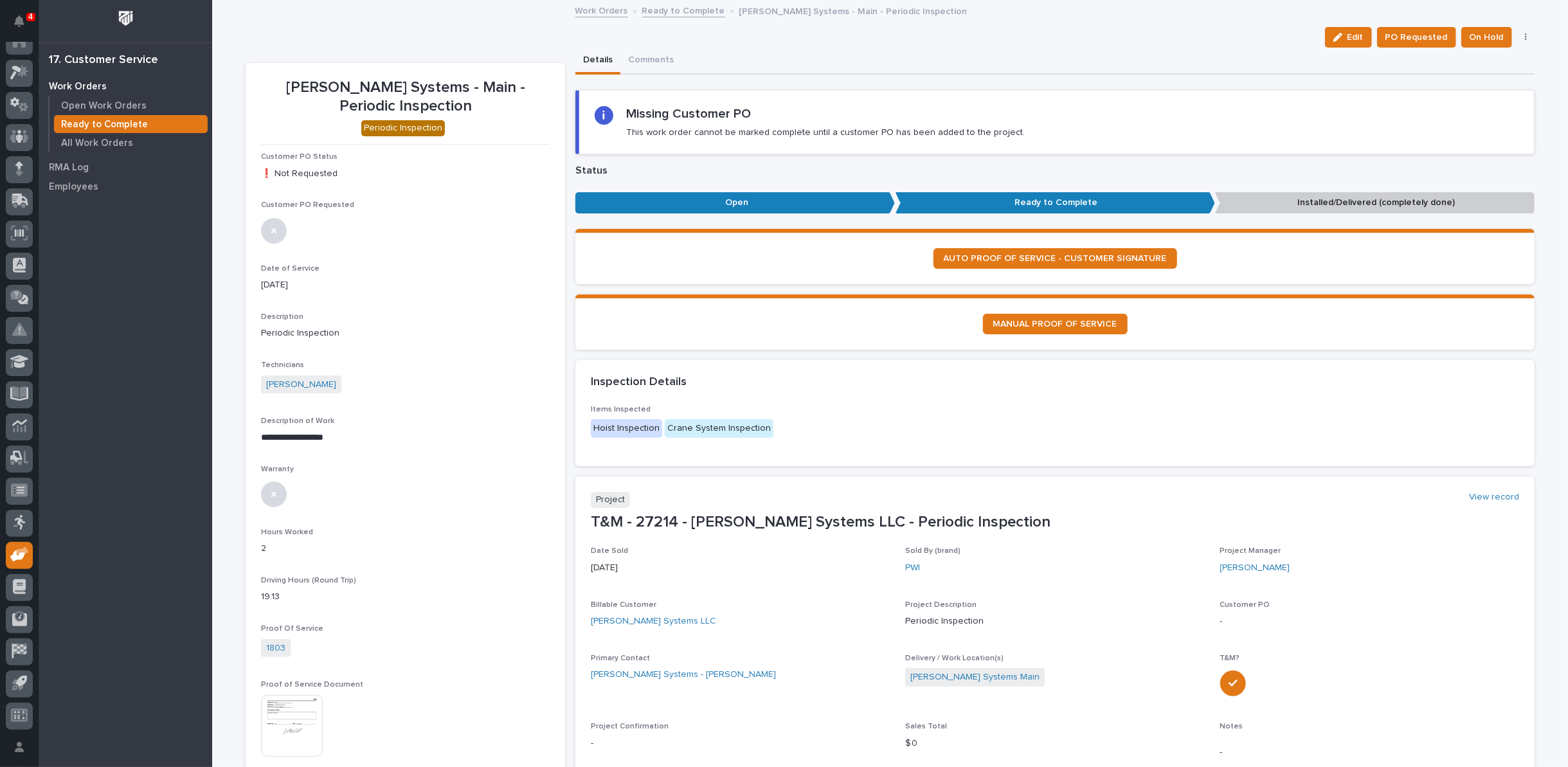
click at [1524, 33] on button "button" at bounding box center [1526, 37] width 18 height 9
click at [1478, 85] on span "Regenerate PDF" at bounding box center [1486, 84] width 69 height 15
click at [290, 568] on img at bounding box center [292, 573] width 62 height 62
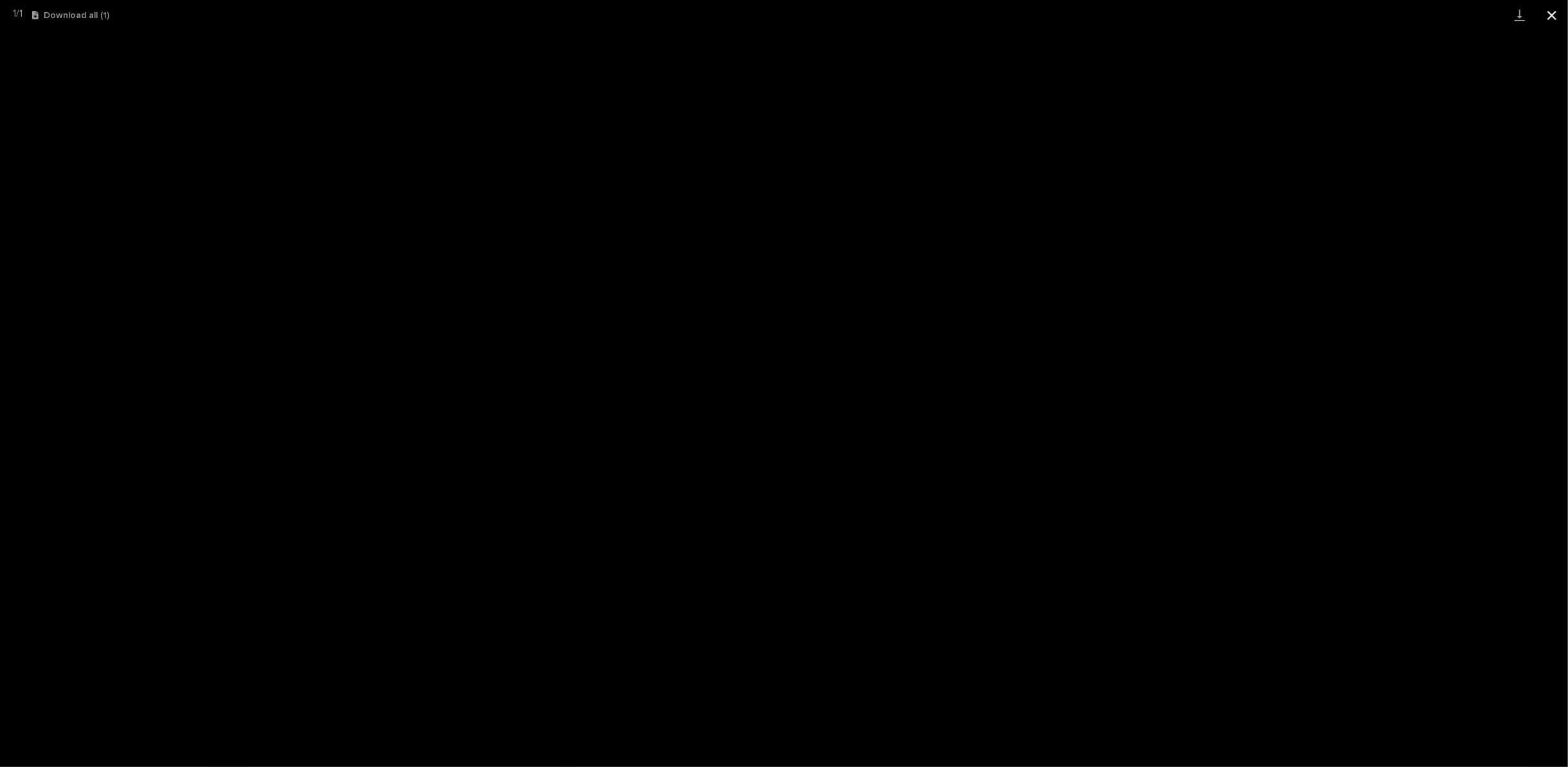
click at [1549, 16] on button "Close gallery" at bounding box center [1552, 15] width 32 height 30
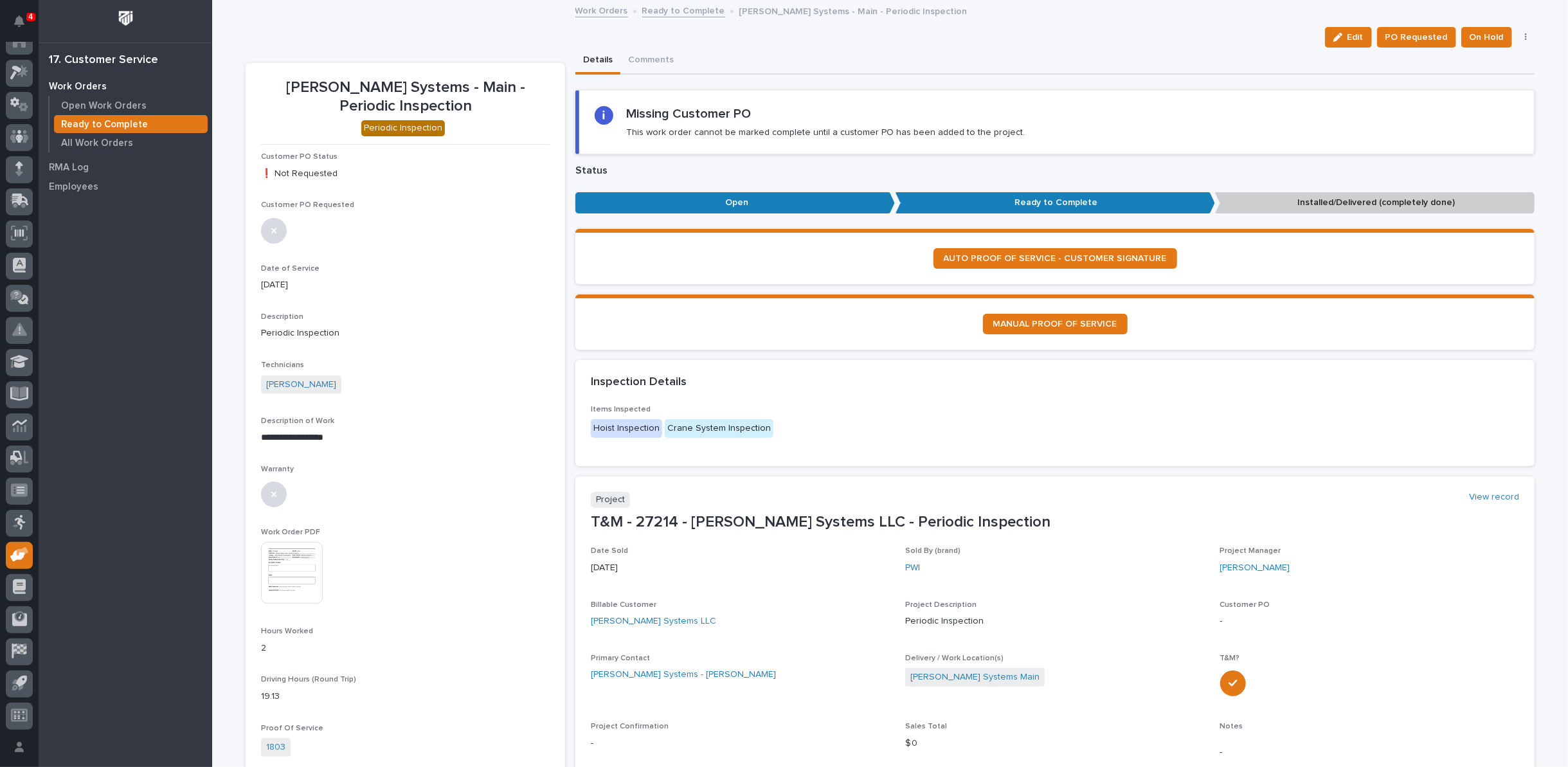
click at [681, 11] on link "Ready to Complete" at bounding box center [683, 10] width 83 height 15
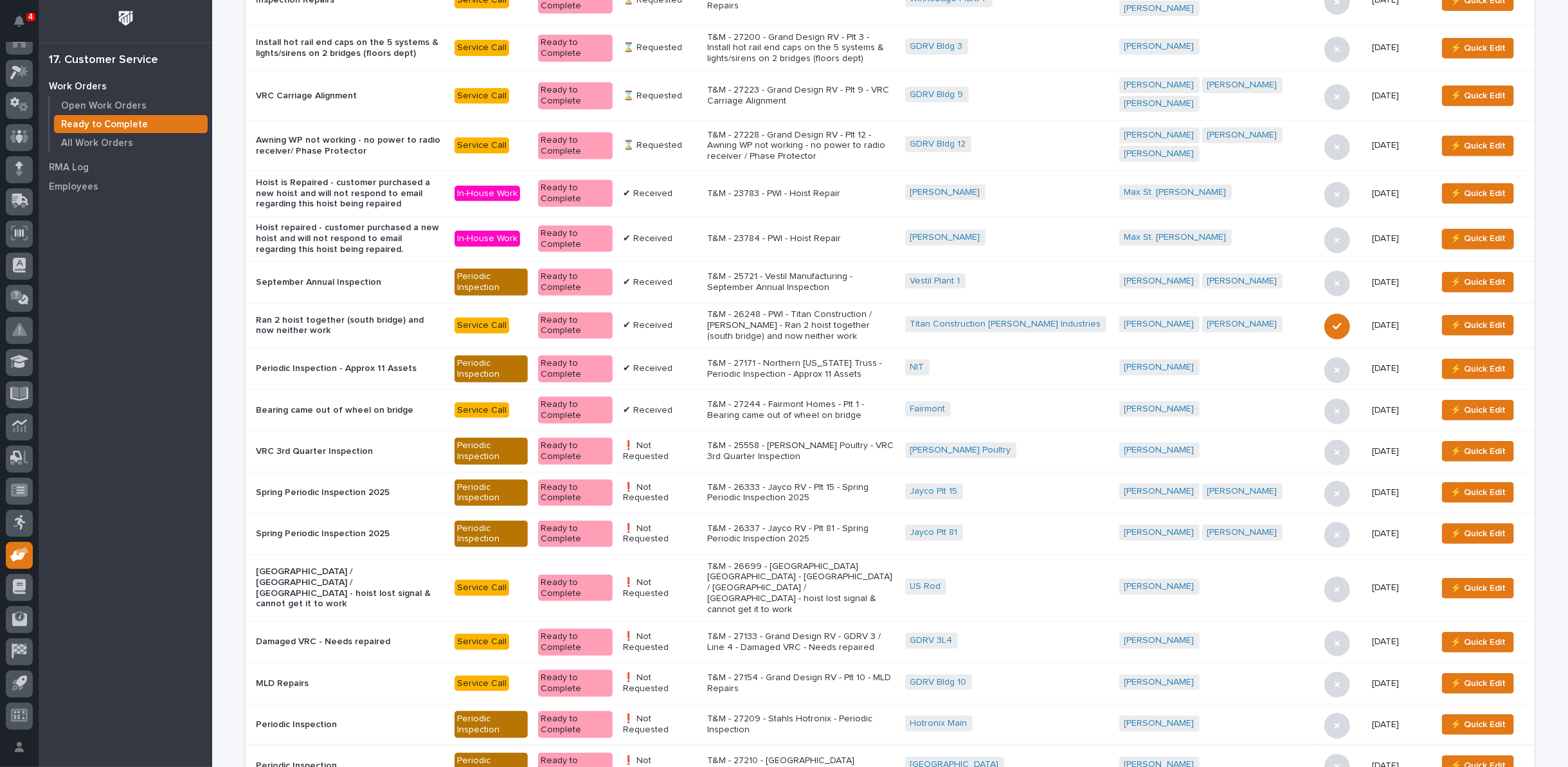
scroll to position [290, 0]
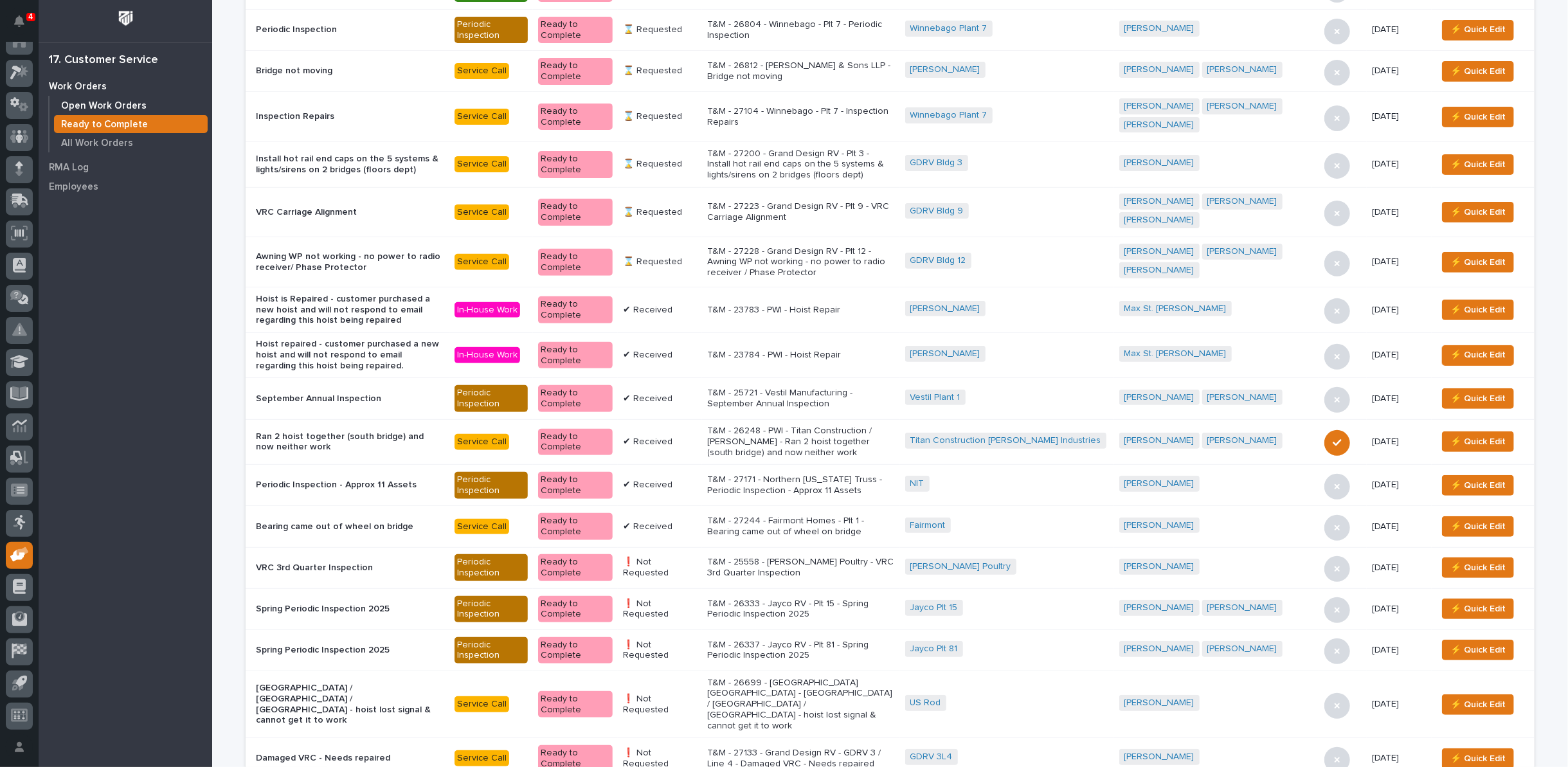
click at [120, 100] on p "Open Work Orders" at bounding box center [104, 106] width 86 height 12
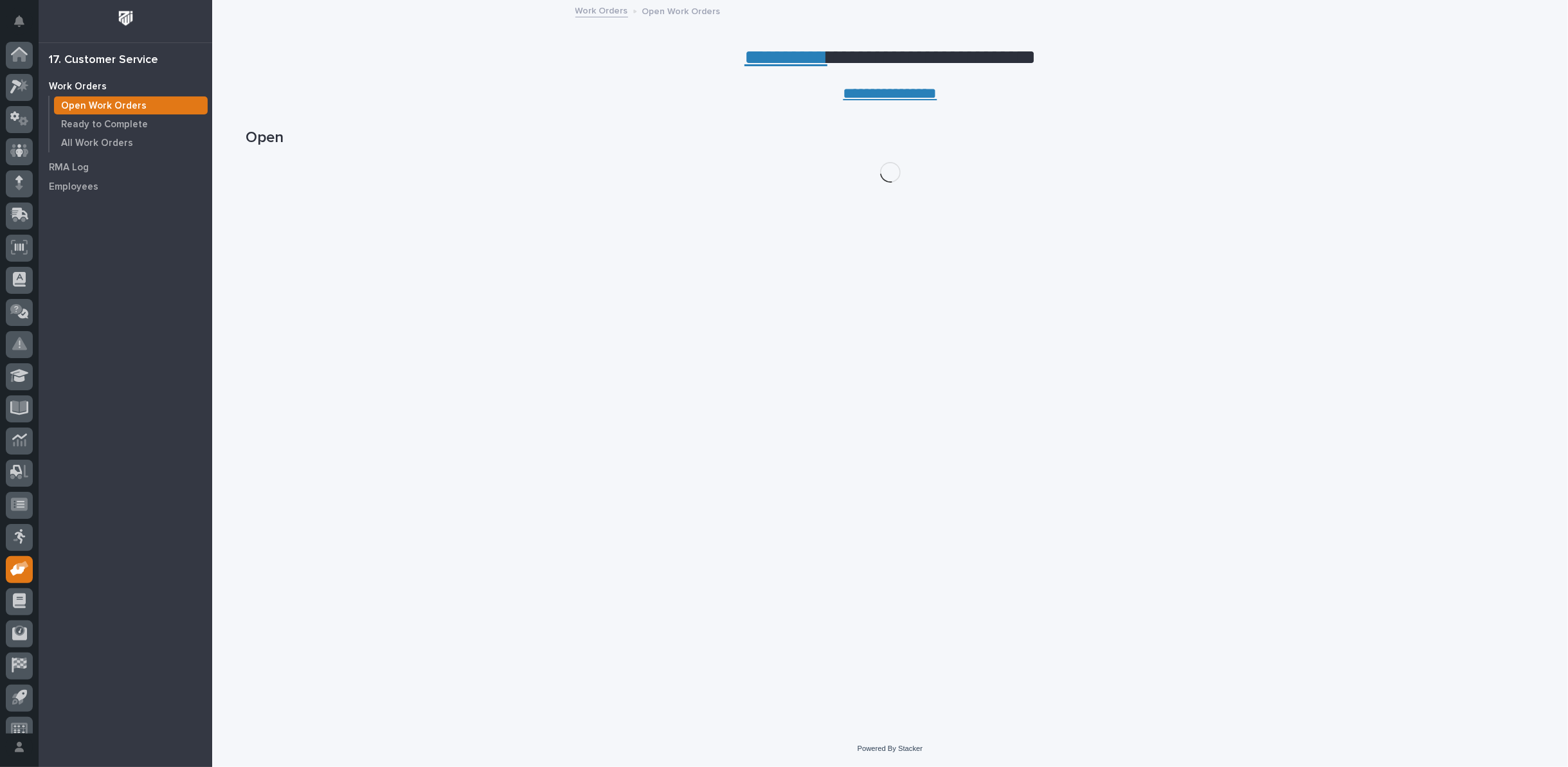
scroll to position [14, 0]
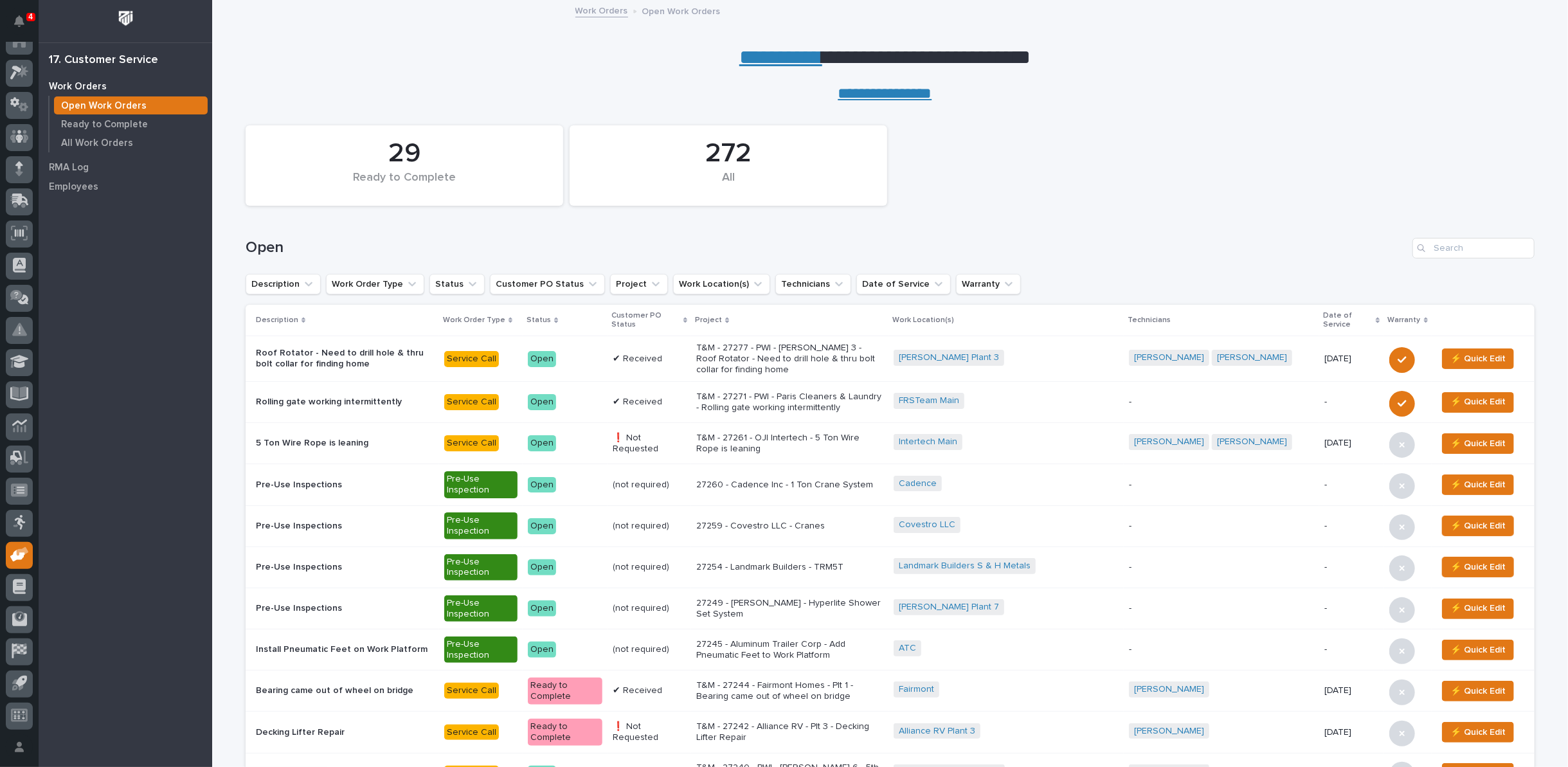
click at [768, 59] on link "**********" at bounding box center [780, 57] width 83 height 21
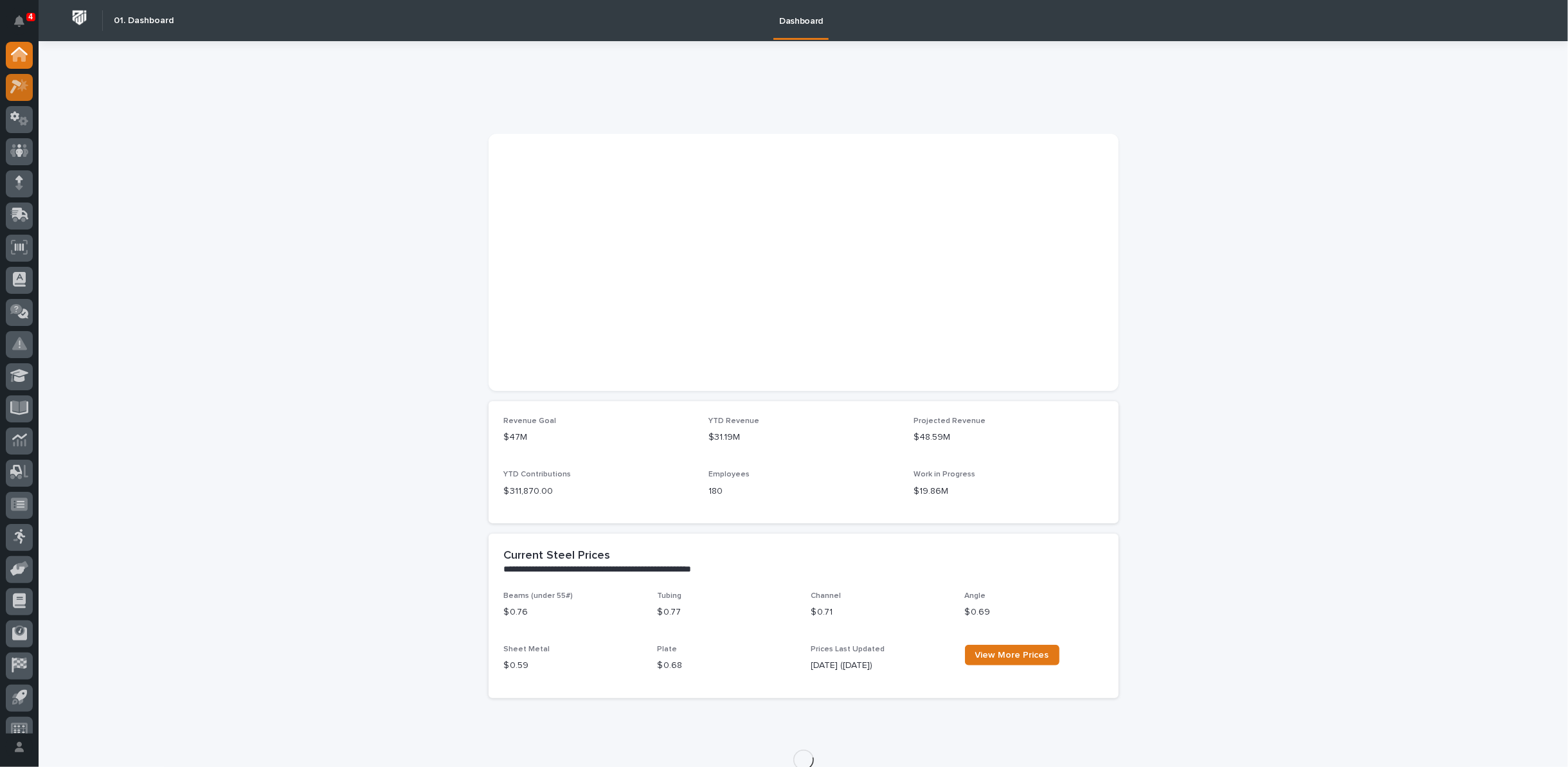
click at [19, 84] on icon at bounding box center [16, 88] width 12 height 14
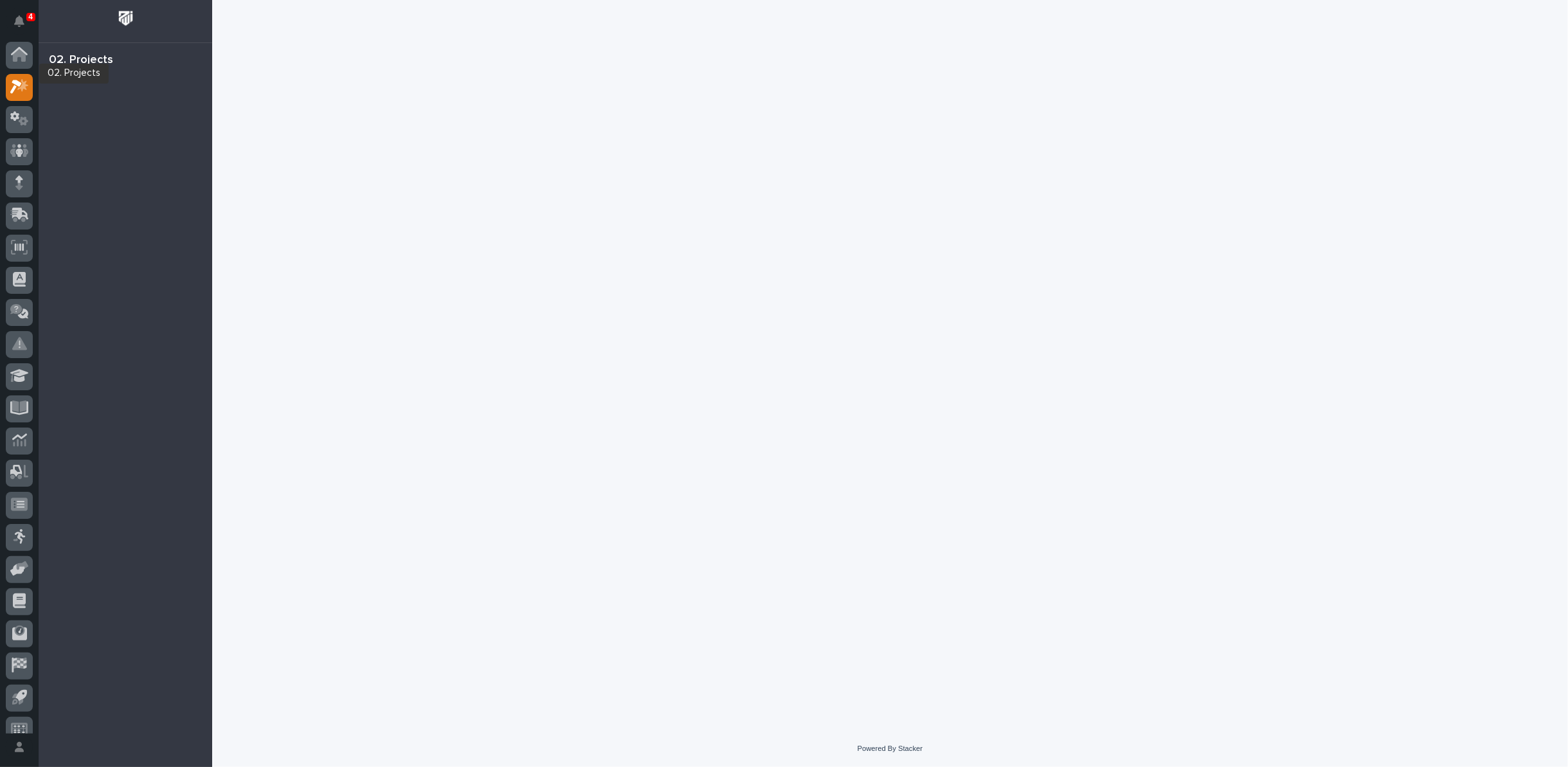
scroll to position [14, 0]
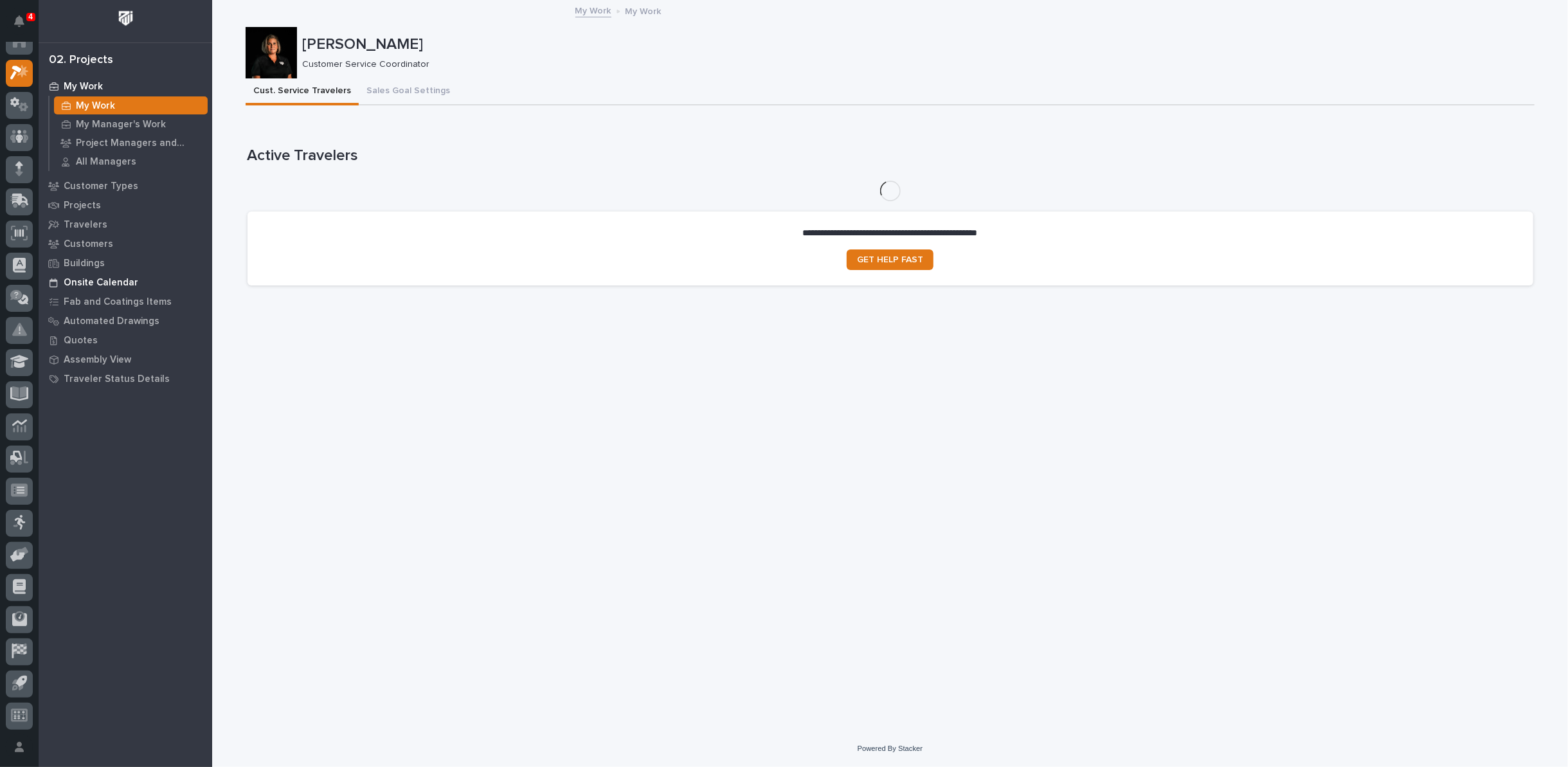
click at [109, 281] on p "Onsite Calendar" at bounding box center [101, 283] width 75 height 12
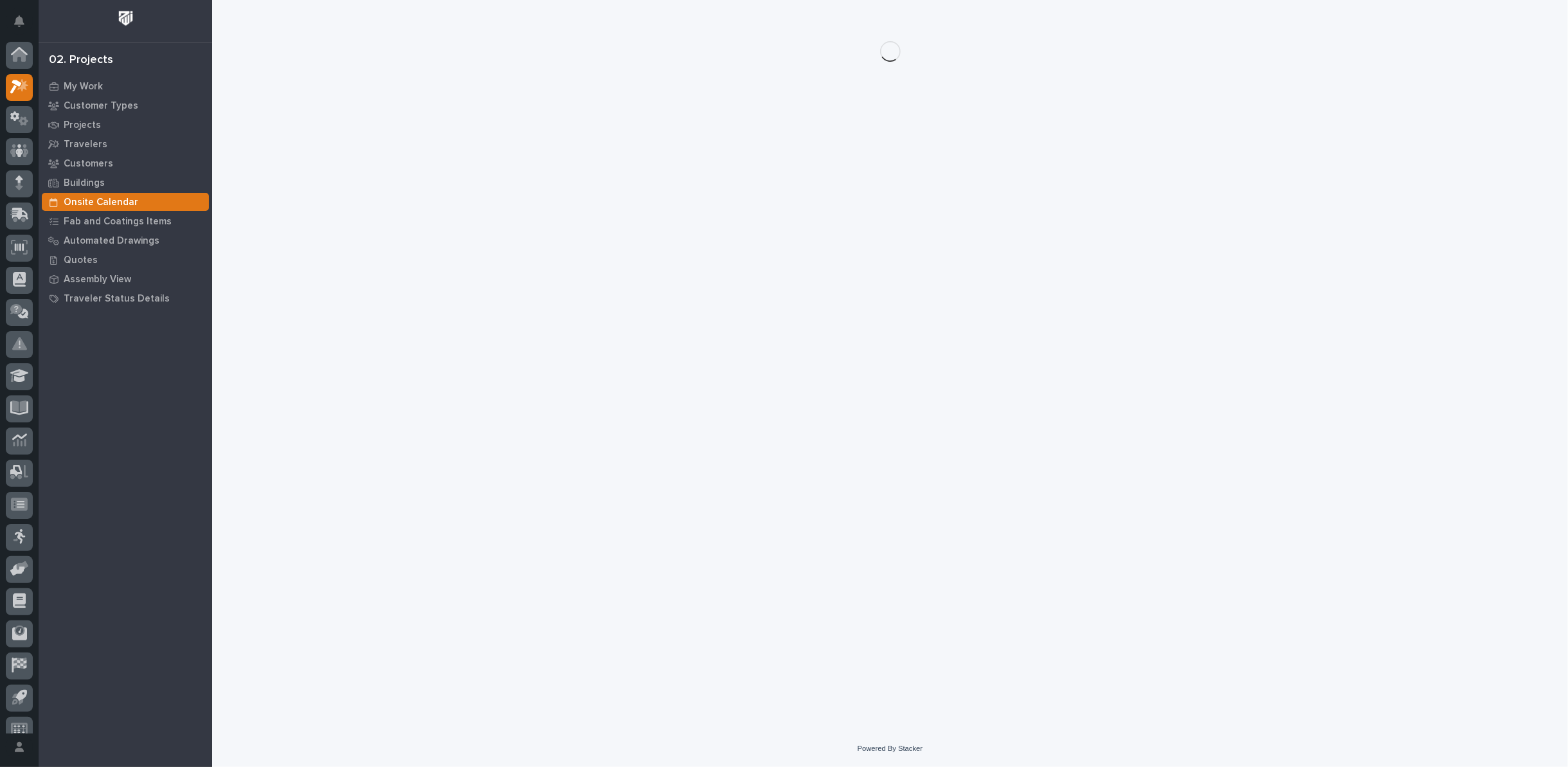
scroll to position [14, 0]
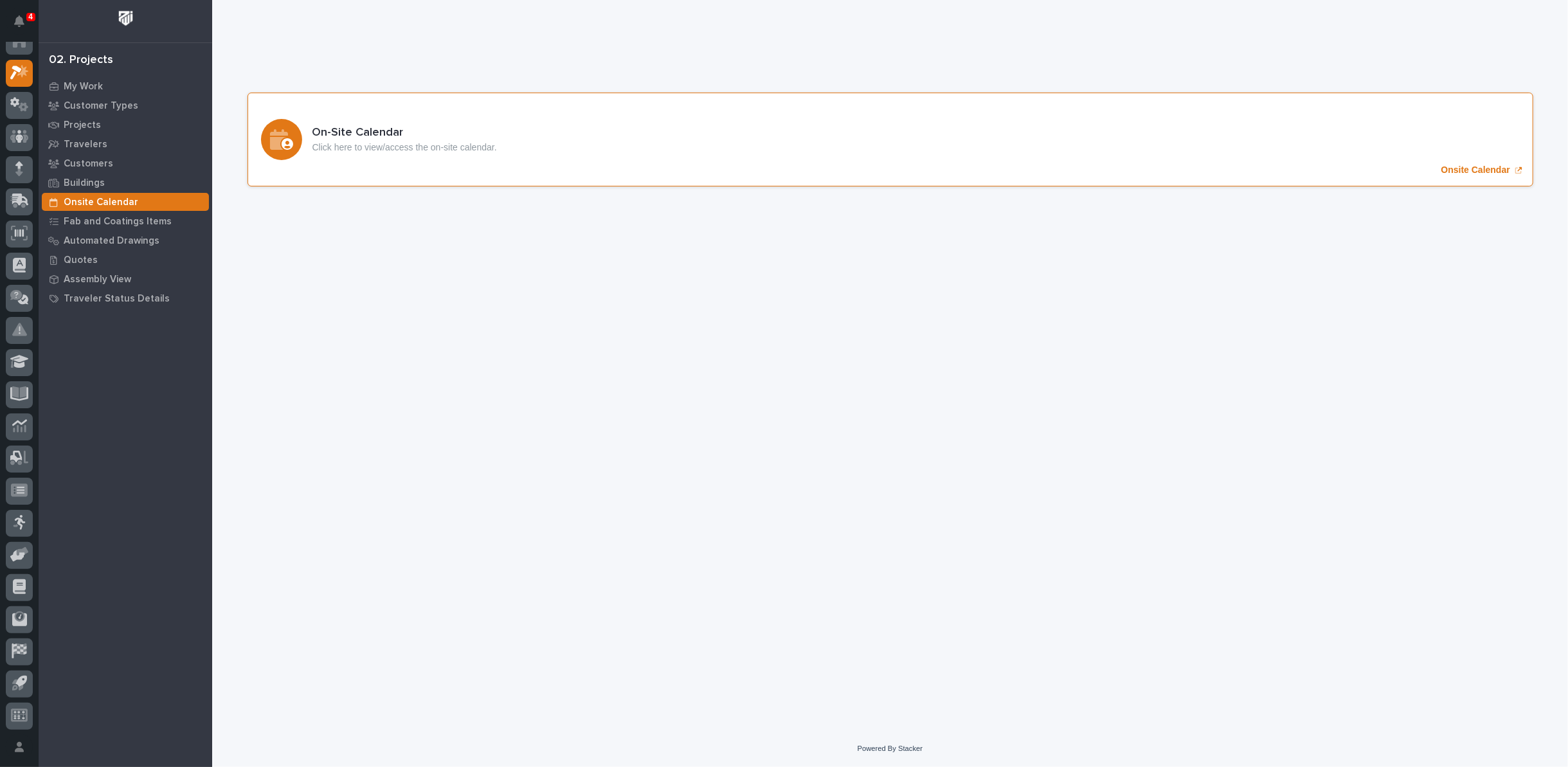
click at [1470, 169] on p "Onsite Calendar" at bounding box center [1475, 170] width 69 height 11
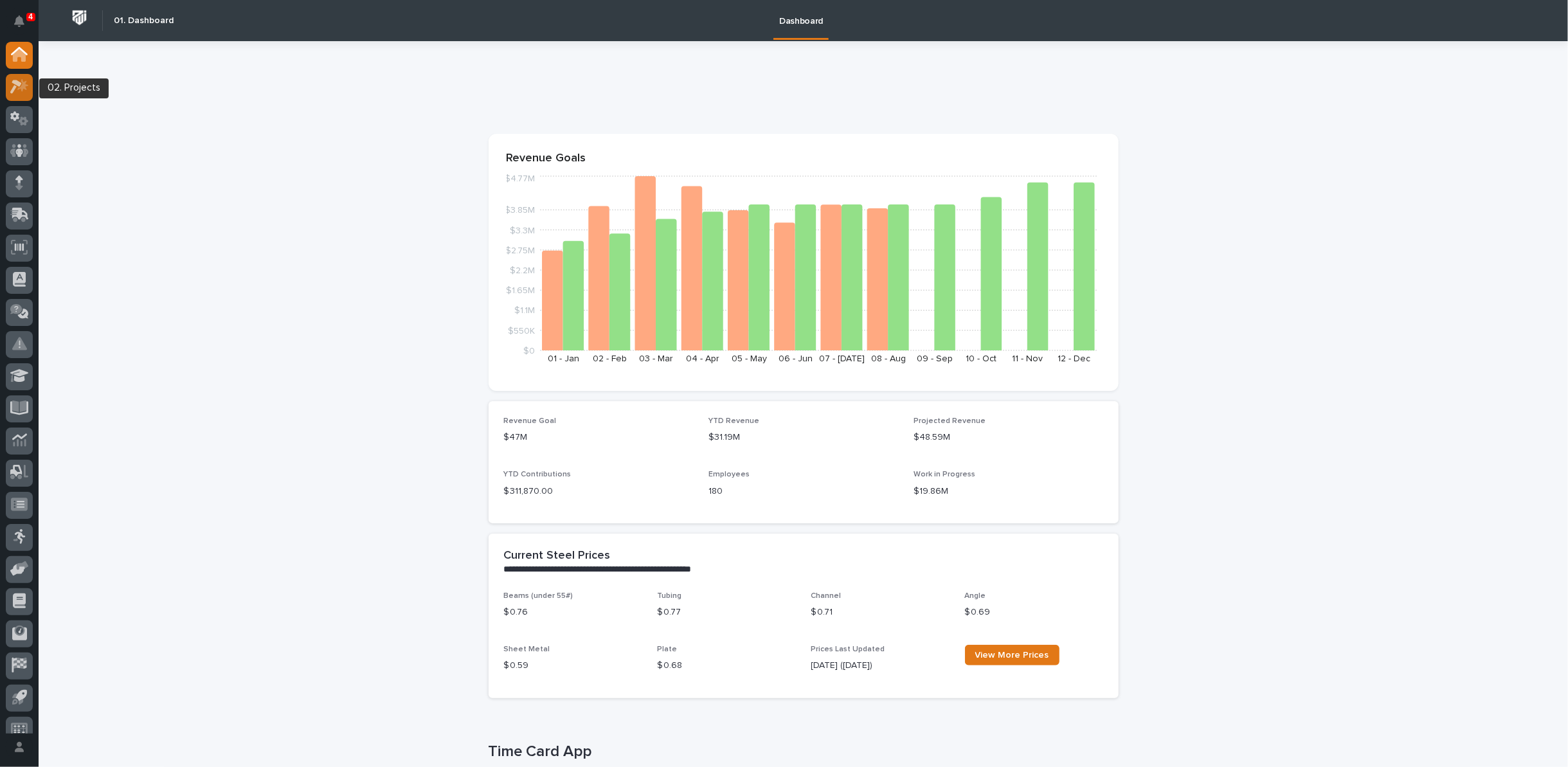
click at [16, 83] on icon at bounding box center [16, 88] width 12 height 14
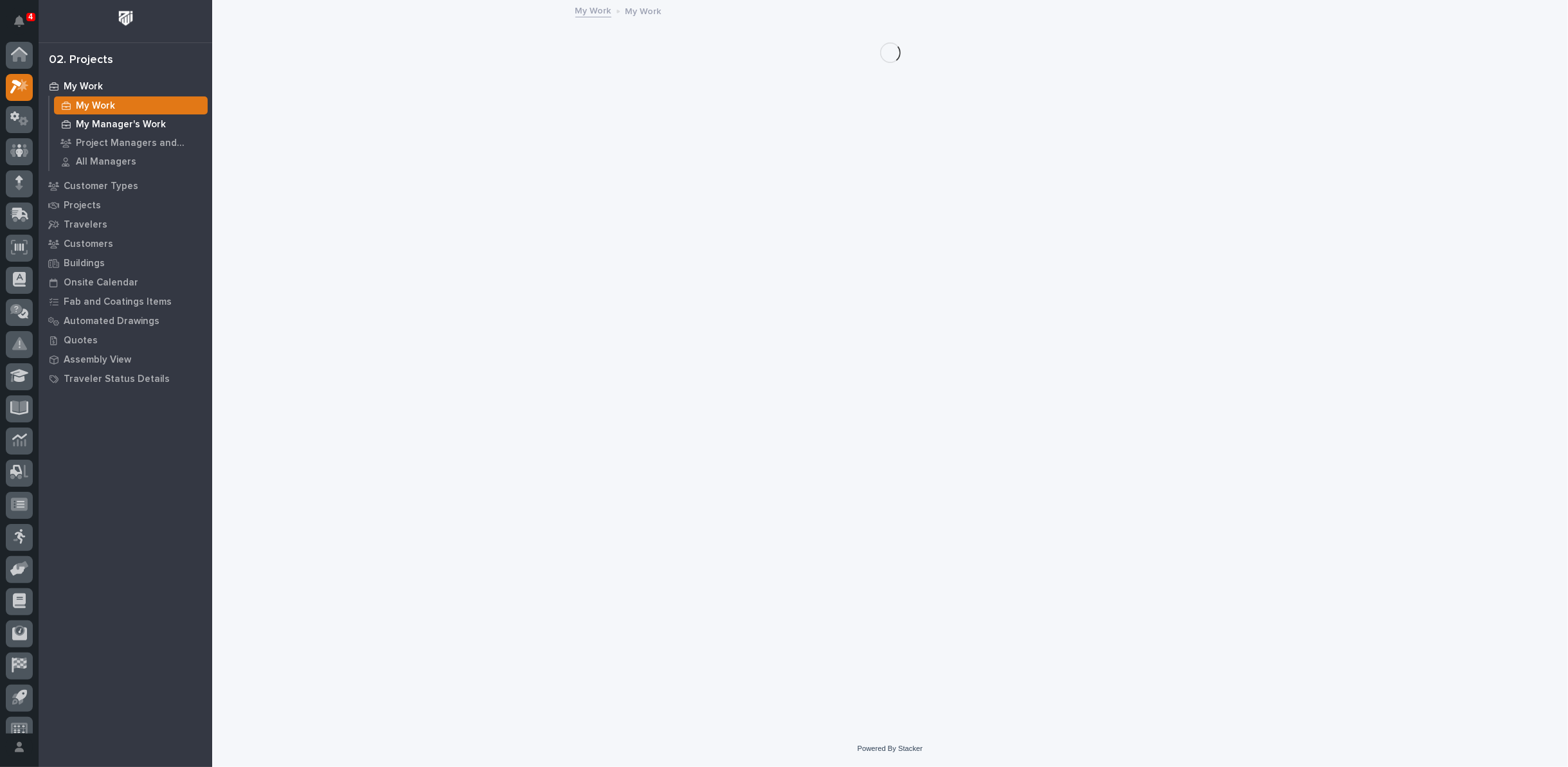
scroll to position [14, 0]
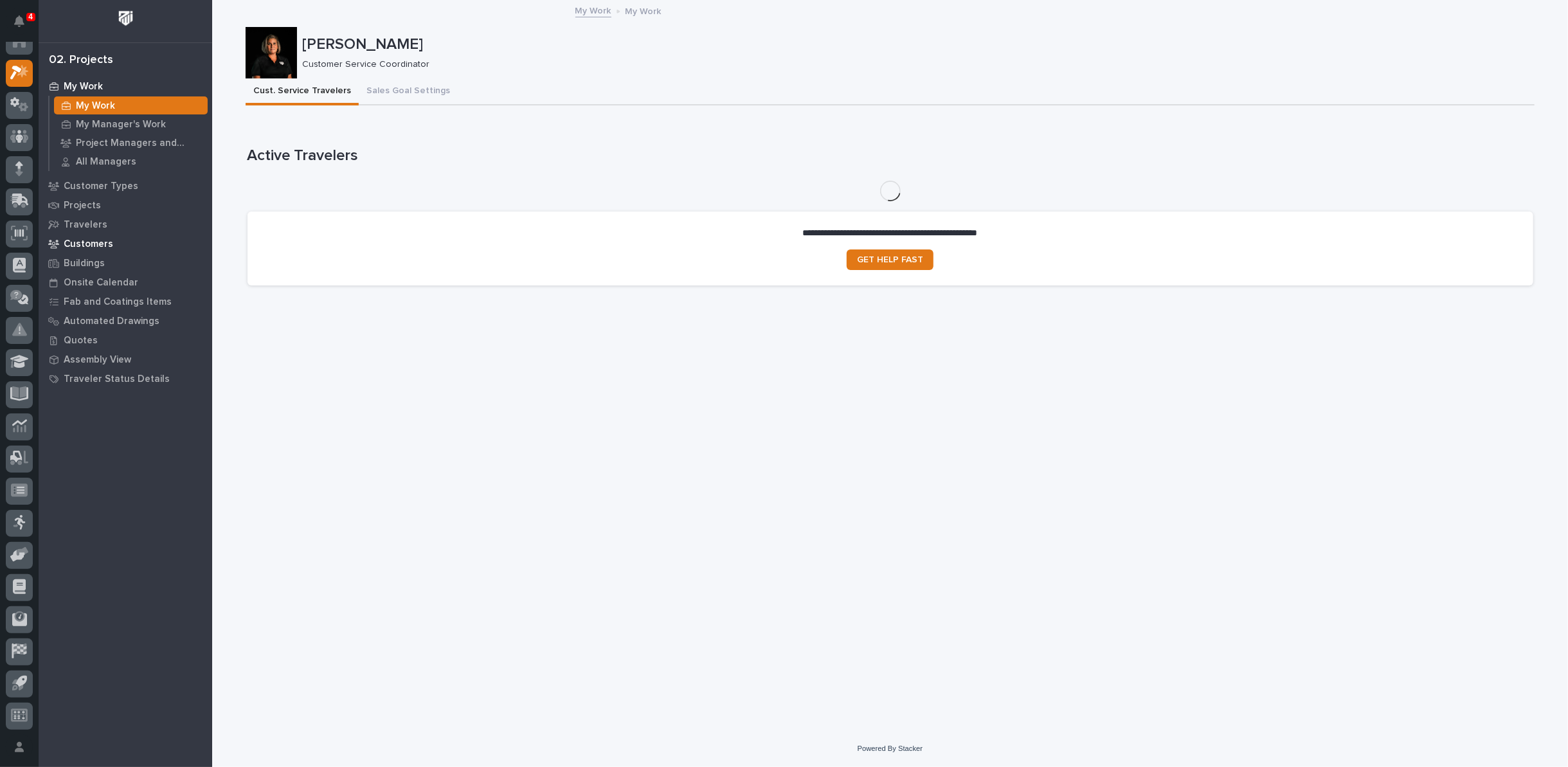
click at [102, 248] on p "Customers" at bounding box center [88, 245] width 50 height 12
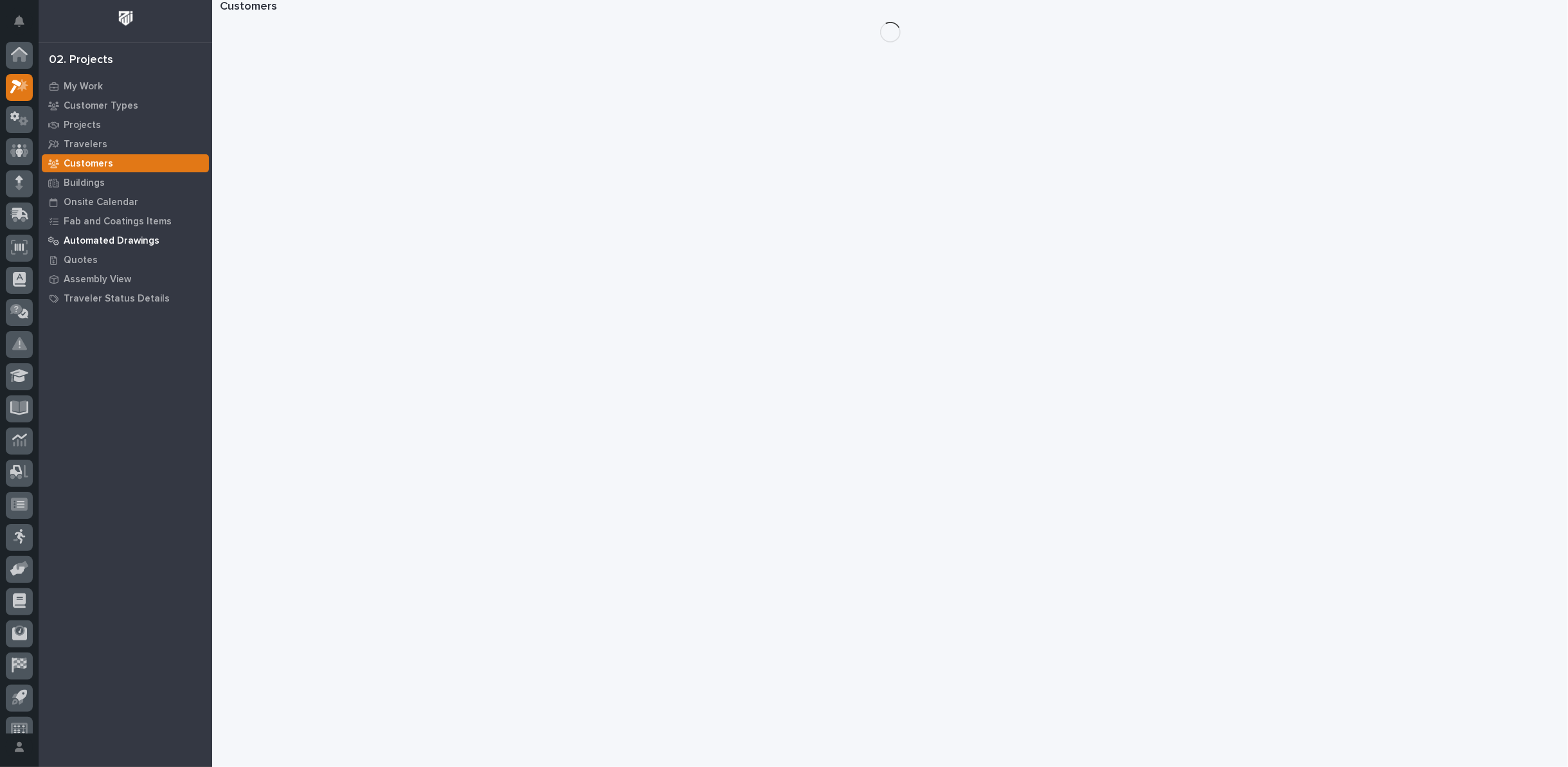
scroll to position [14, 0]
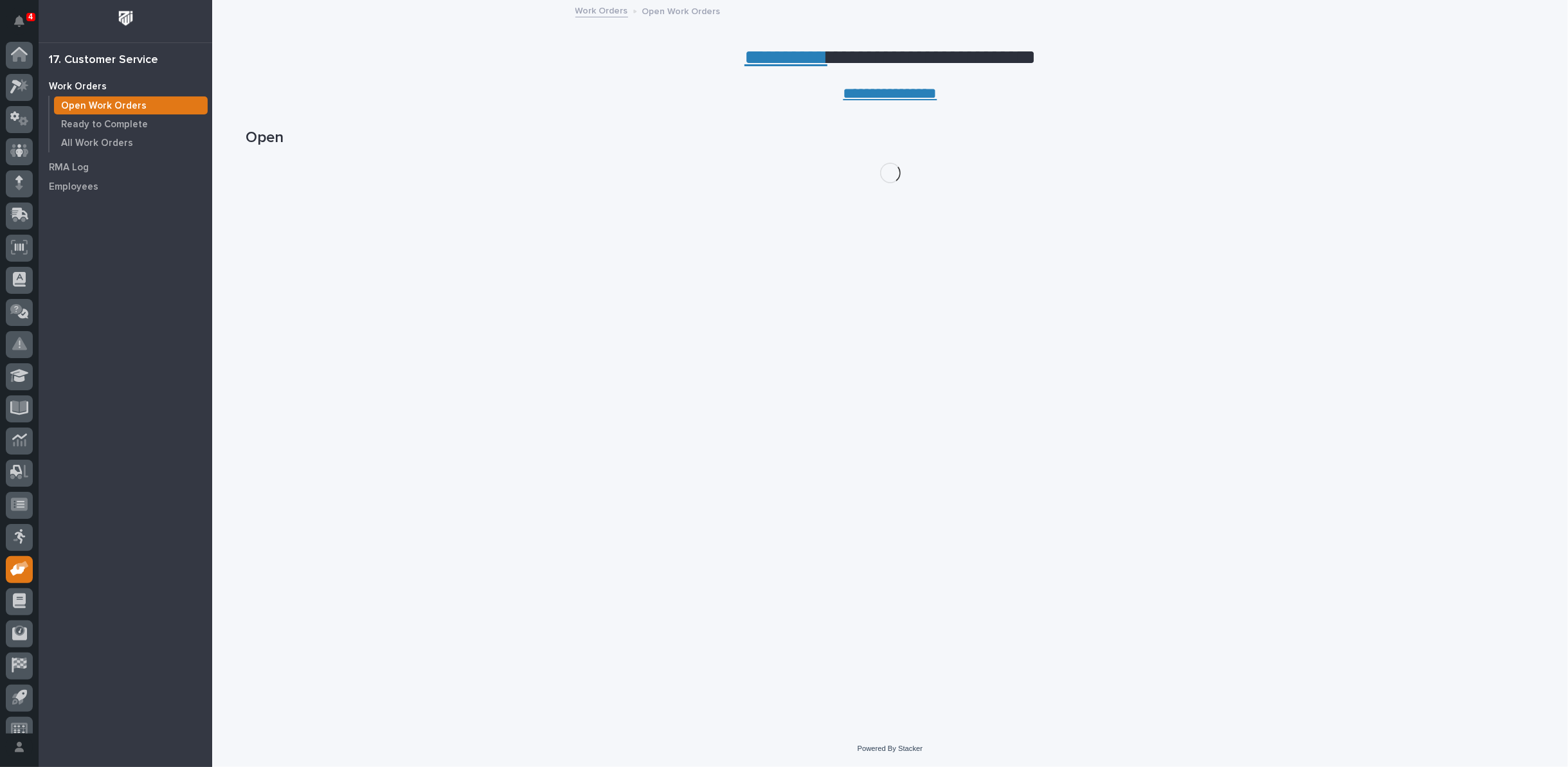
scroll to position [14, 0]
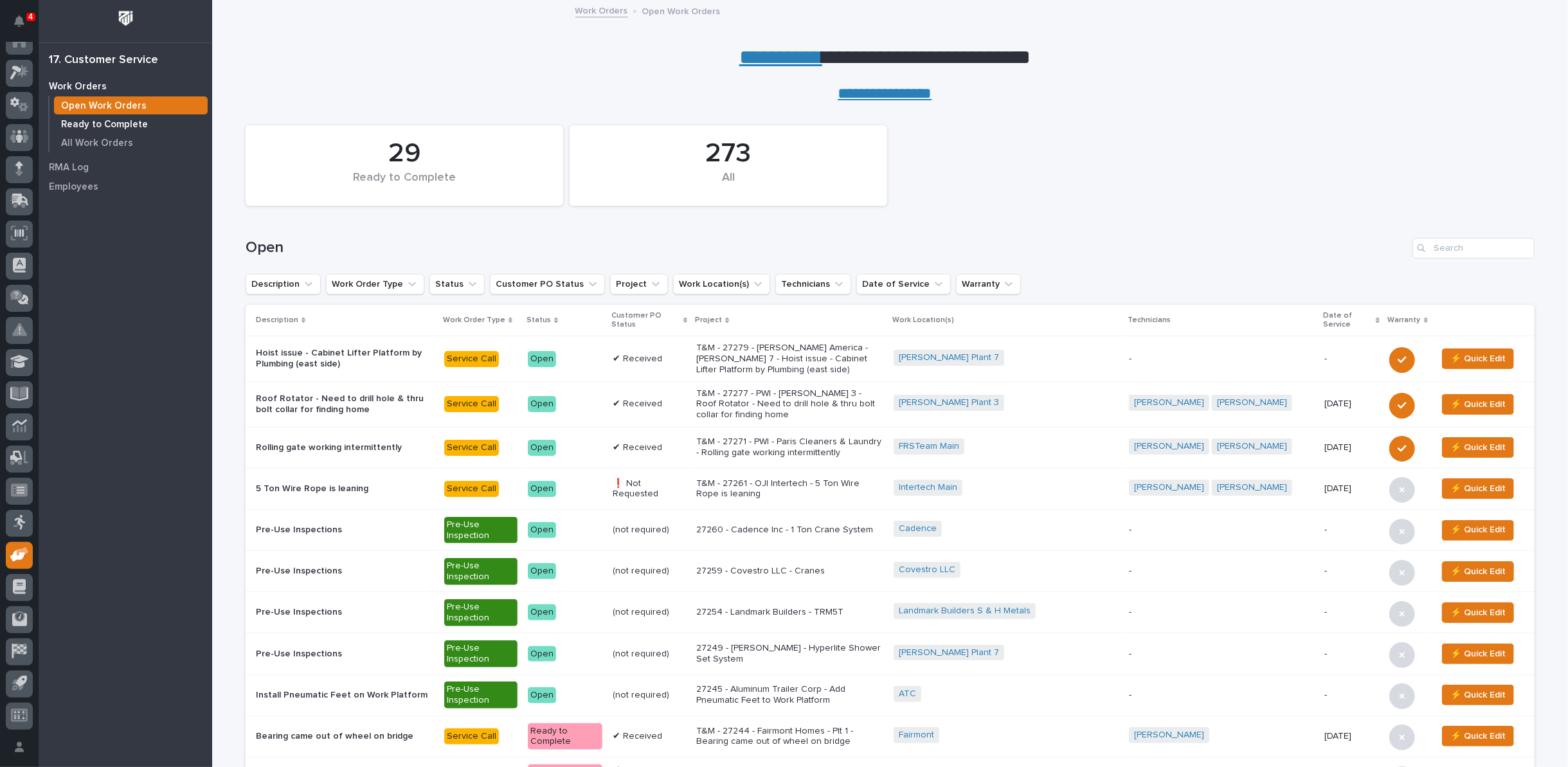
click at [94, 126] on p "Ready to Complete" at bounding box center [104, 125] width 87 height 12
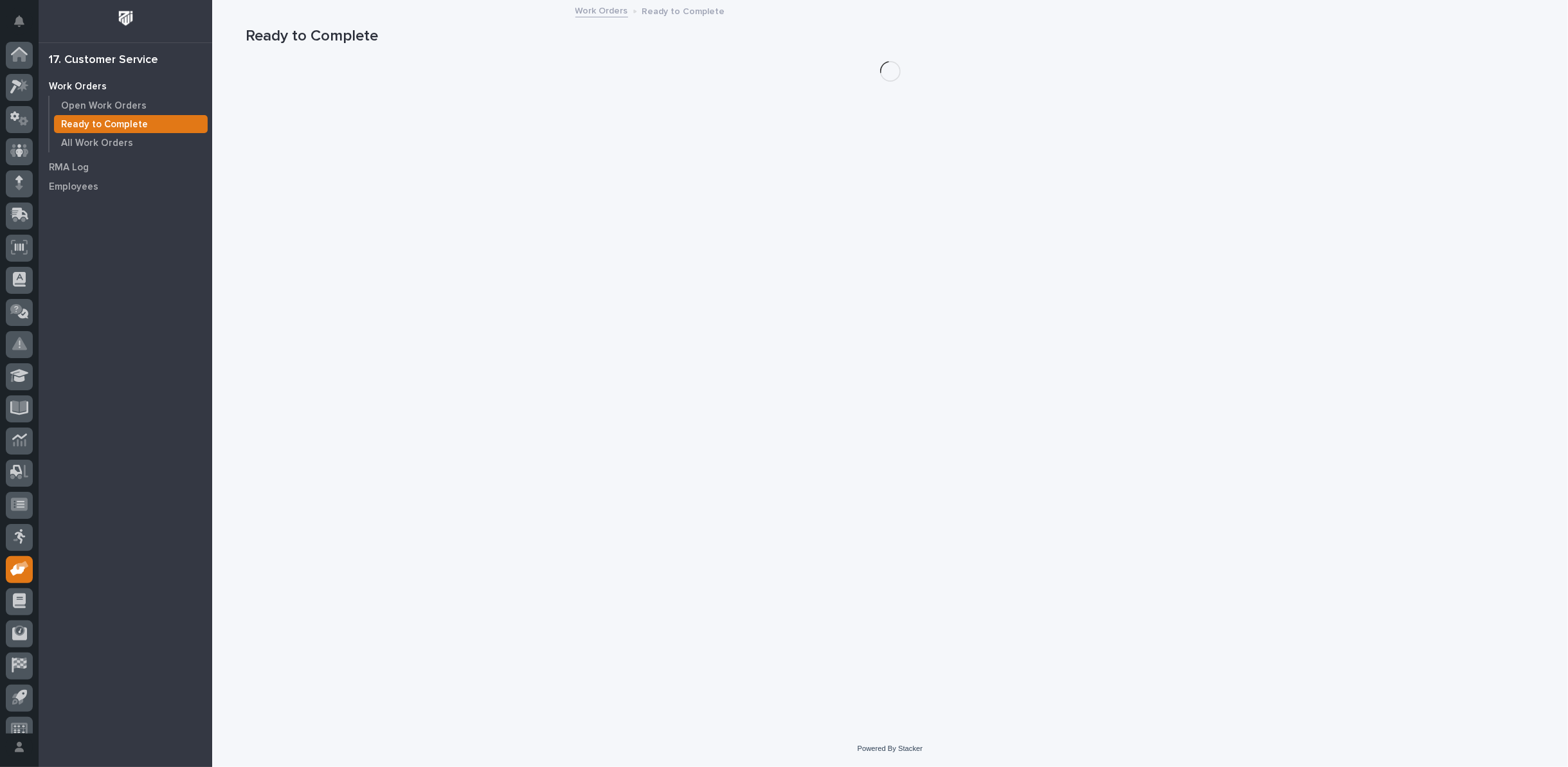
scroll to position [14, 0]
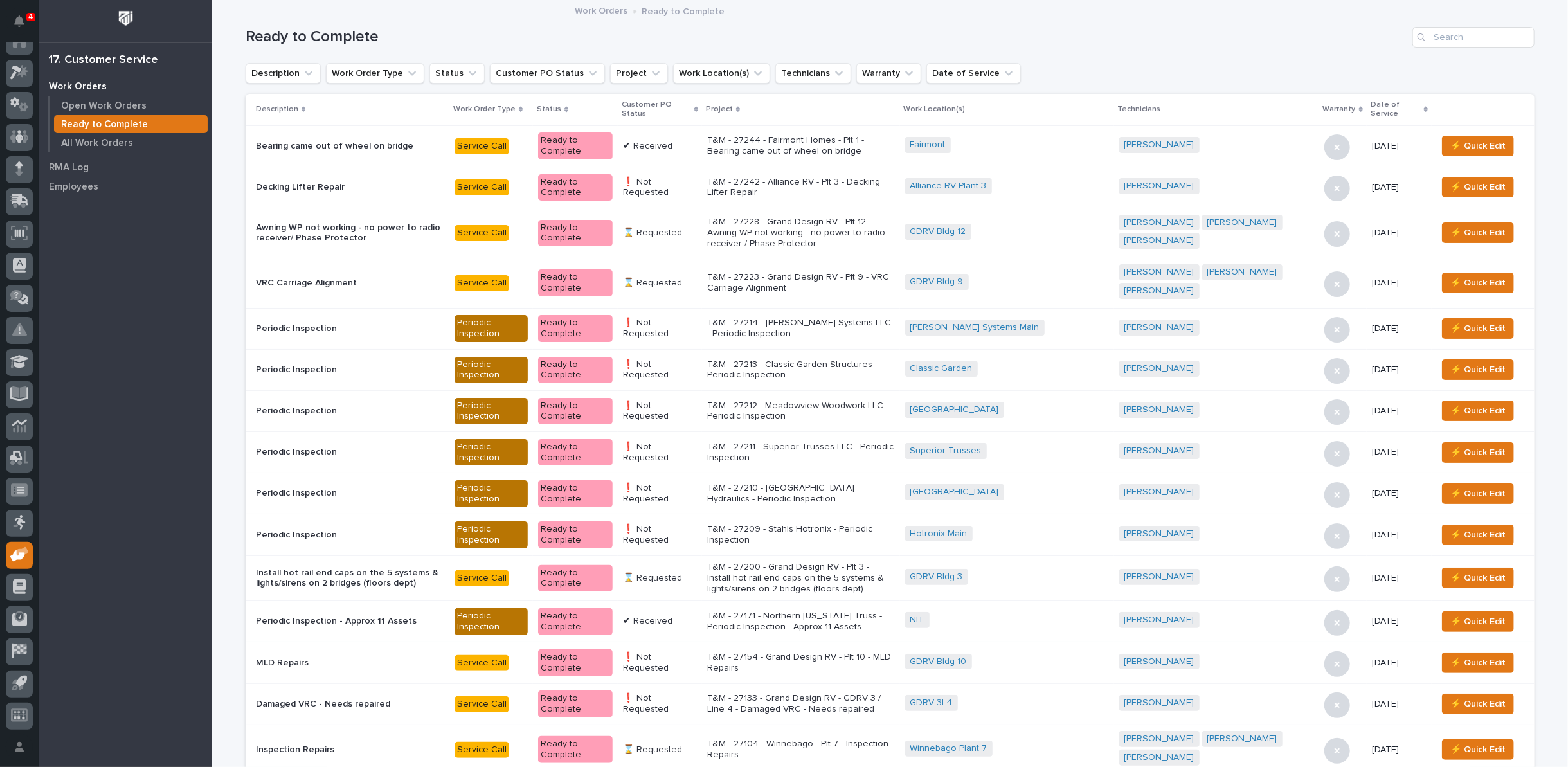
click at [698, 107] on icon at bounding box center [696, 109] width 4 height 6
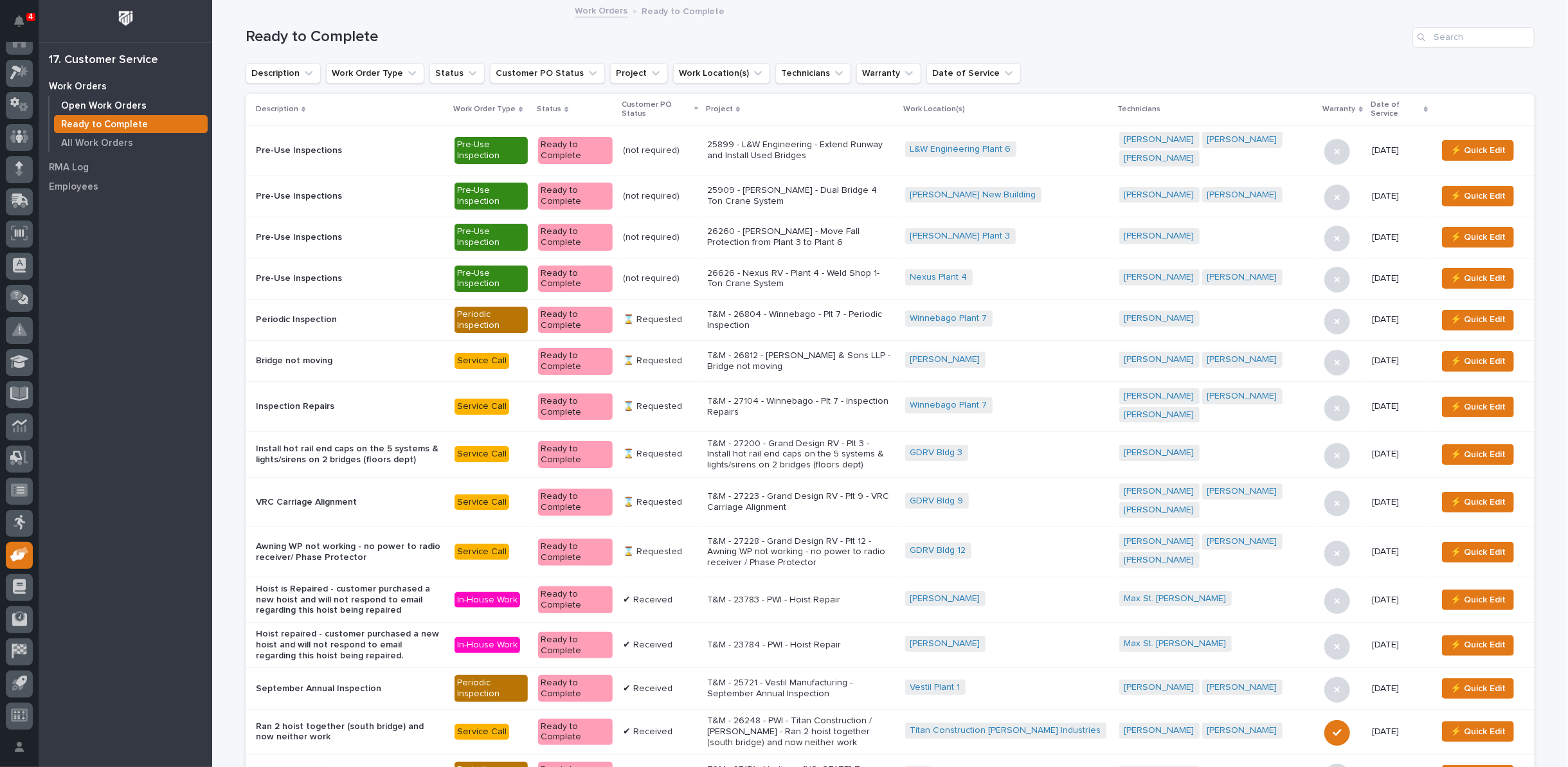
click at [97, 109] on p "Open Work Orders" at bounding box center [104, 106] width 86 height 12
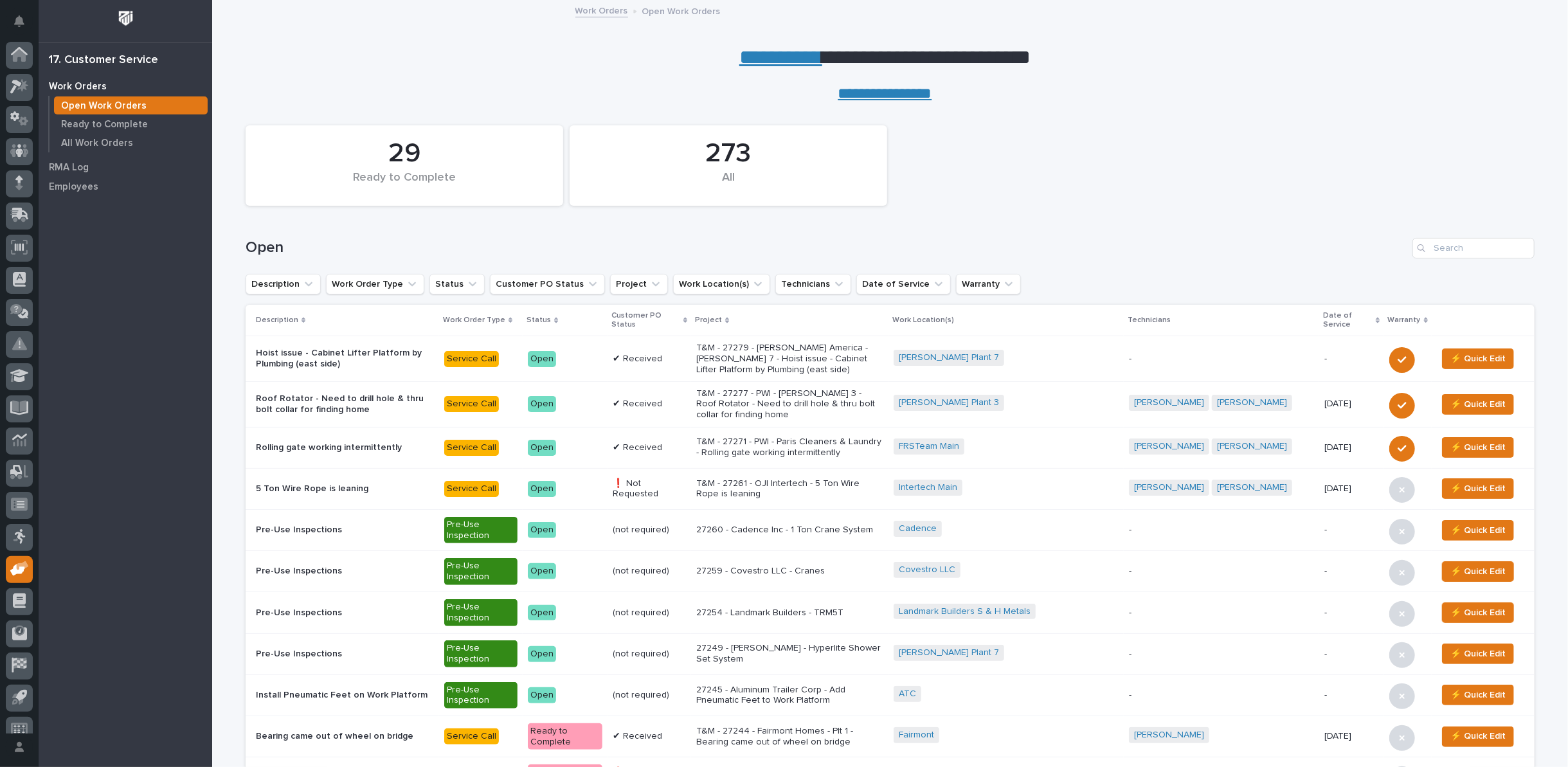
click at [1466, 33] on div "**********" at bounding box center [890, 51] width 1356 height 103
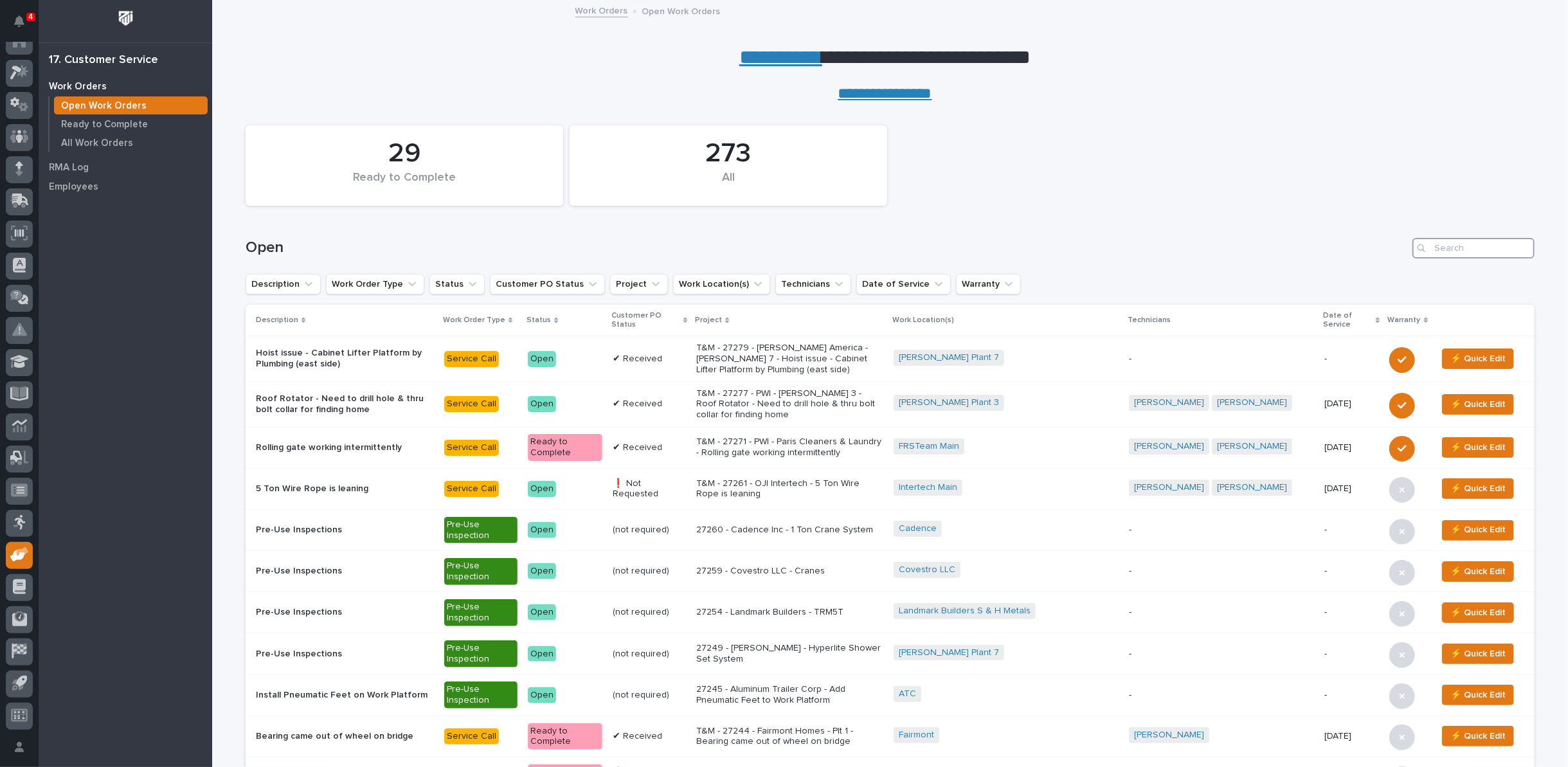
click at [1461, 250] on input "Search" at bounding box center [1473, 248] width 122 height 21
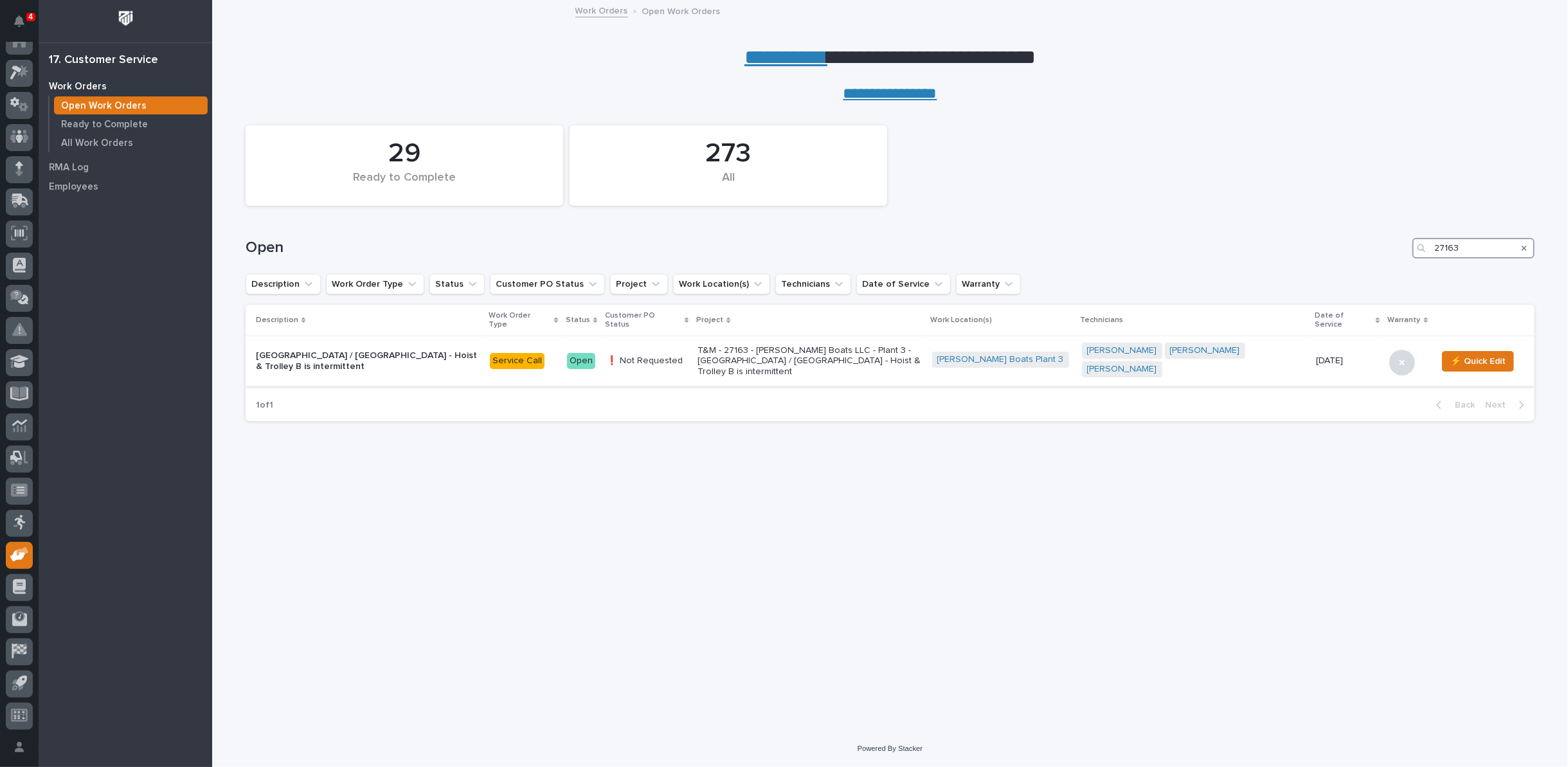
type input "27163"
click at [771, 351] on p "T&M - 27163 - Barletta Boats LLC - Plant 3 - South Bay / East Bridge - Hoist & …" at bounding box center [809, 362] width 224 height 32
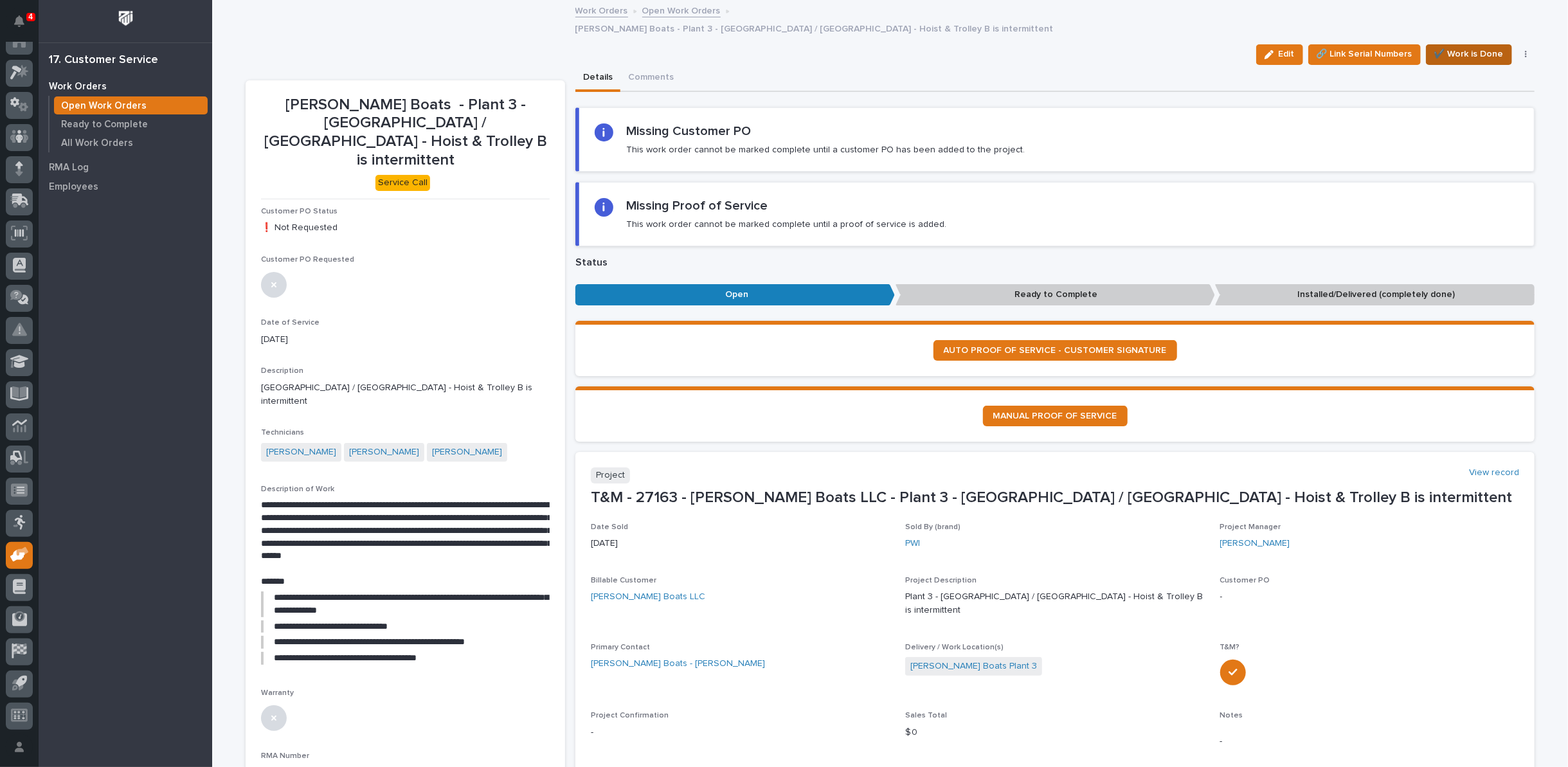
click at [1445, 46] on span "✔️ Work is Done" at bounding box center [1469, 54] width 69 height 15
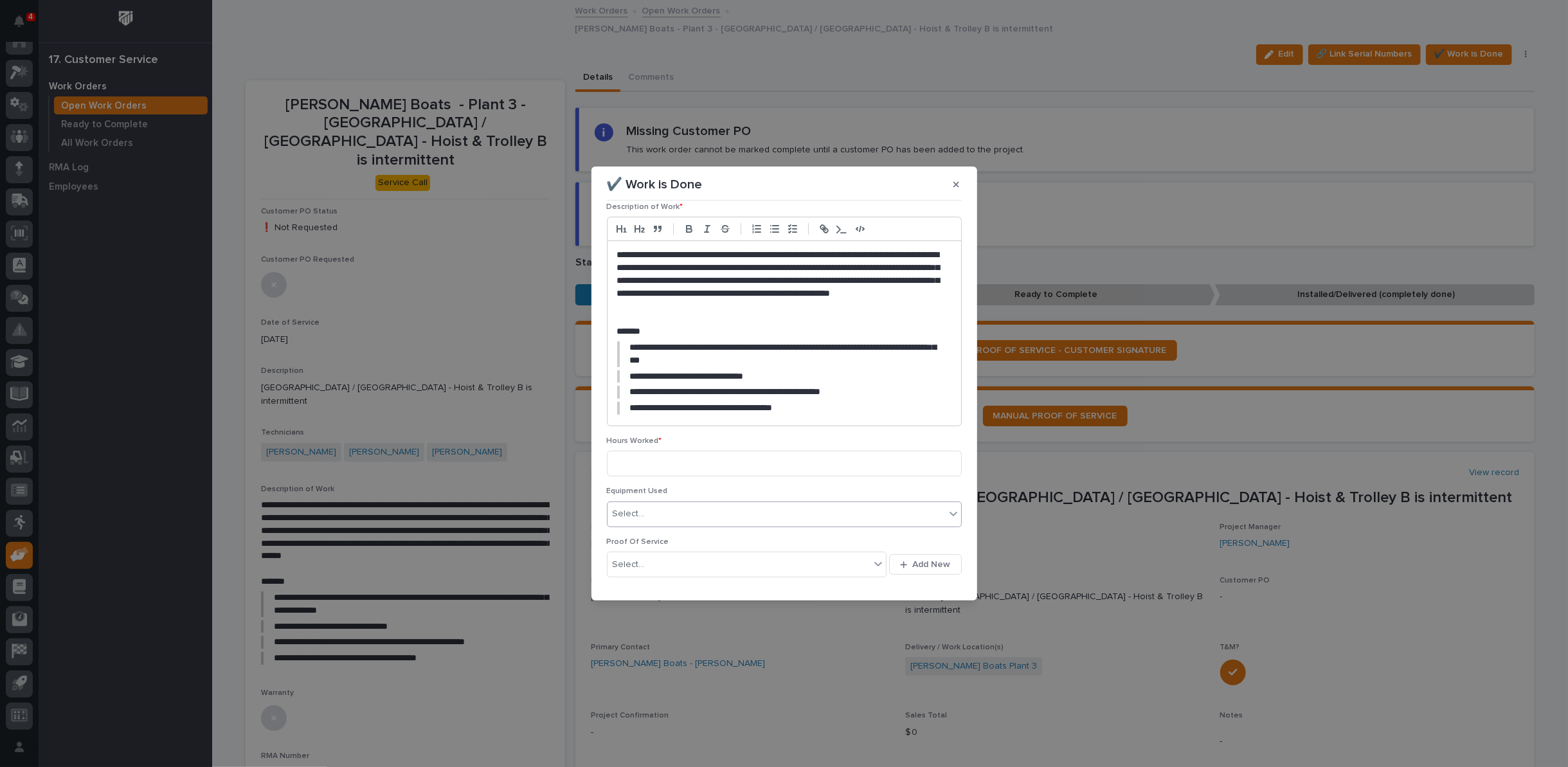
scroll to position [143, 0]
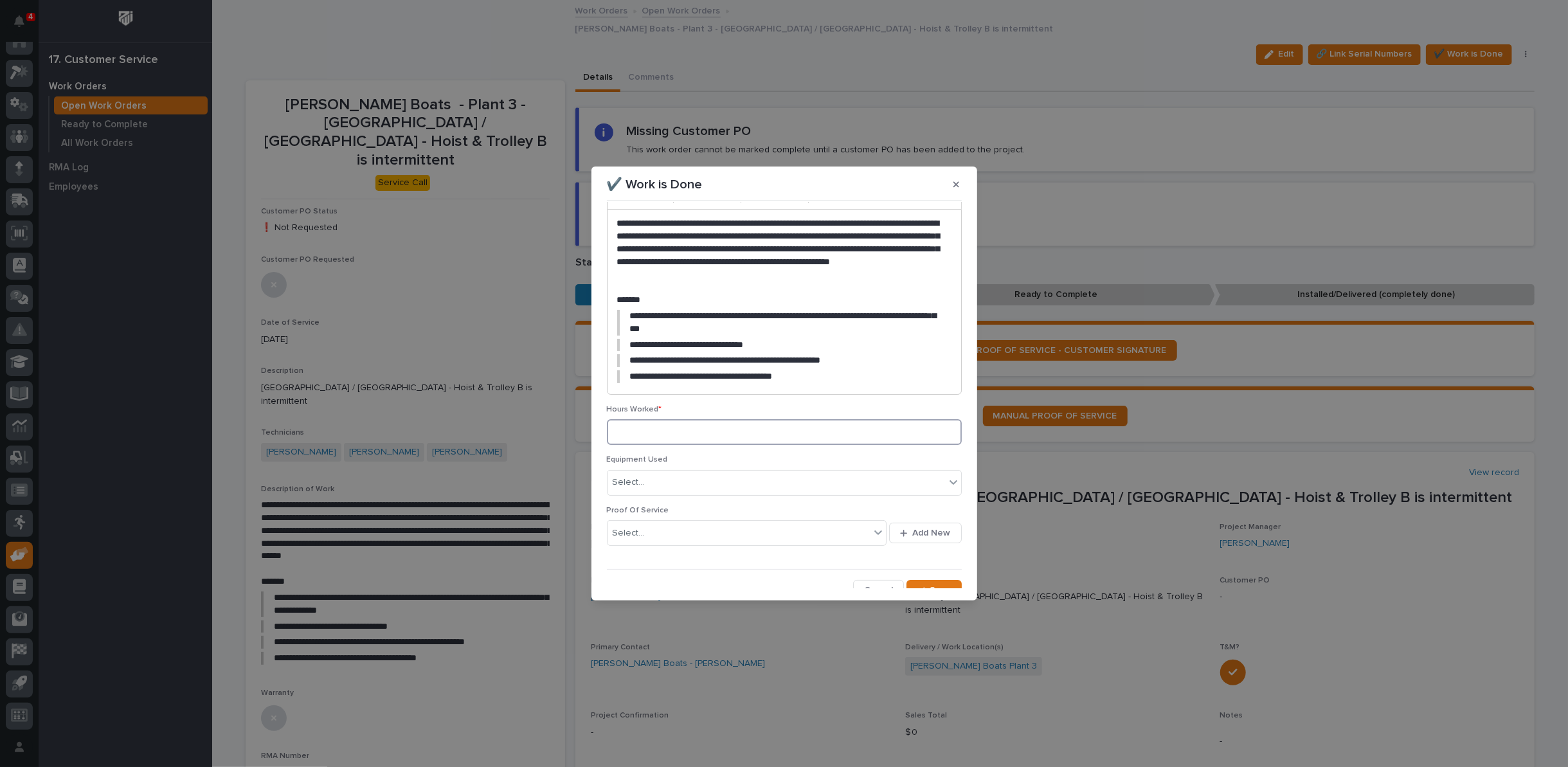
click at [649, 423] on input at bounding box center [784, 432] width 355 height 26
type input "9"
click at [930, 584] on span "Save" at bounding box center [941, 590] width 21 height 12
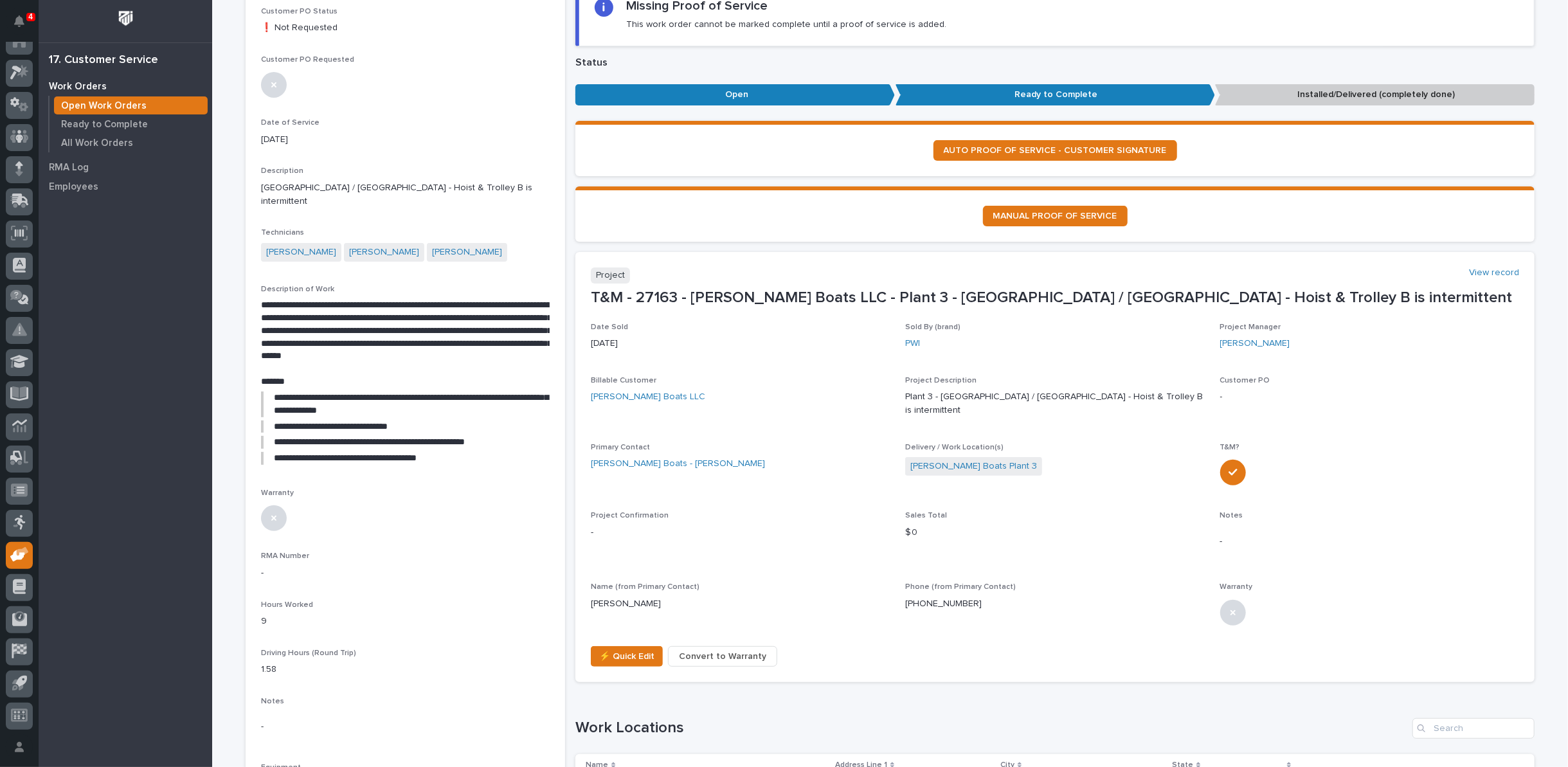
scroll to position [214, 0]
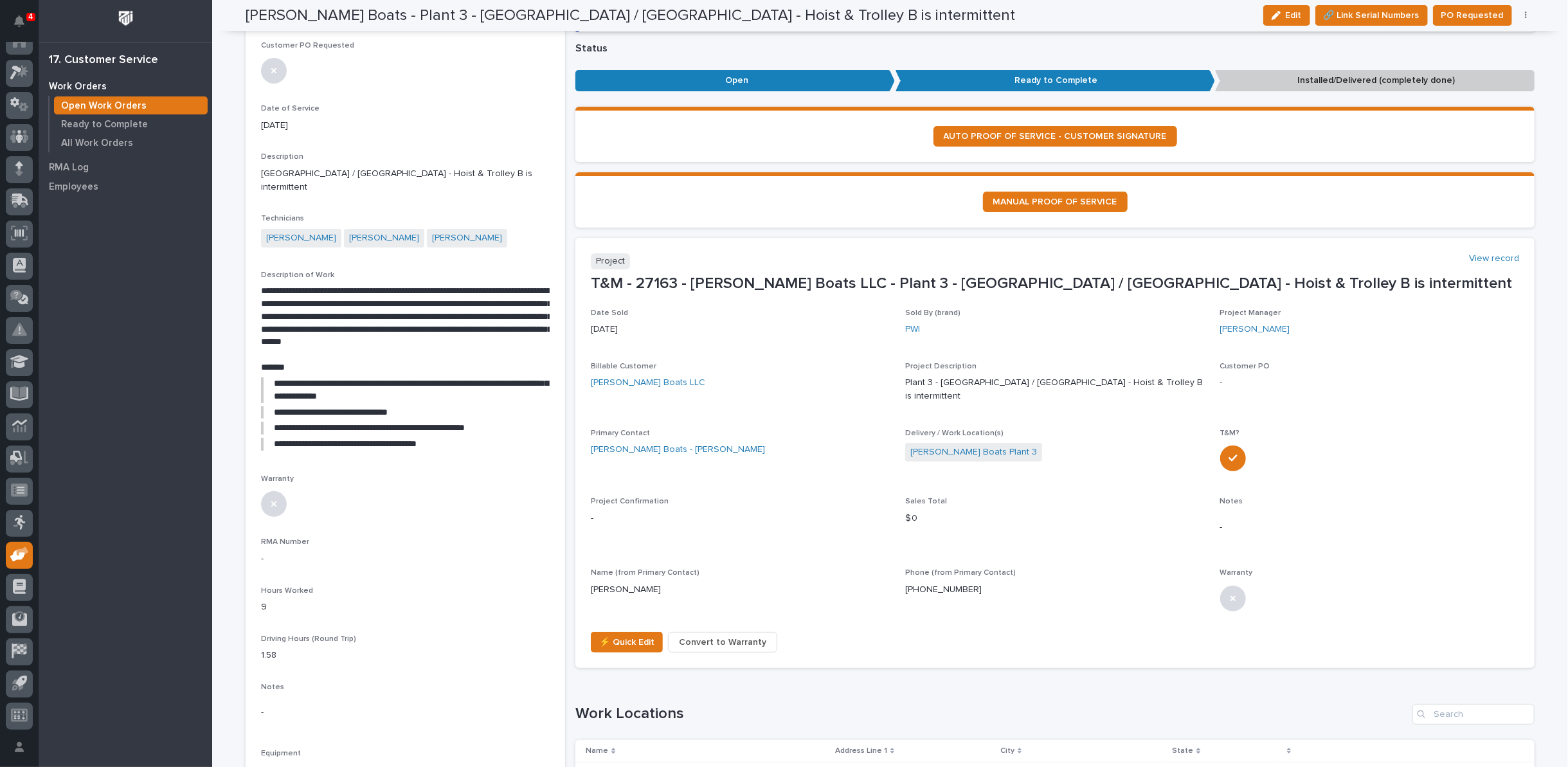
click at [686, 634] on span "Convert to Warranty" at bounding box center [723, 642] width 88 height 15
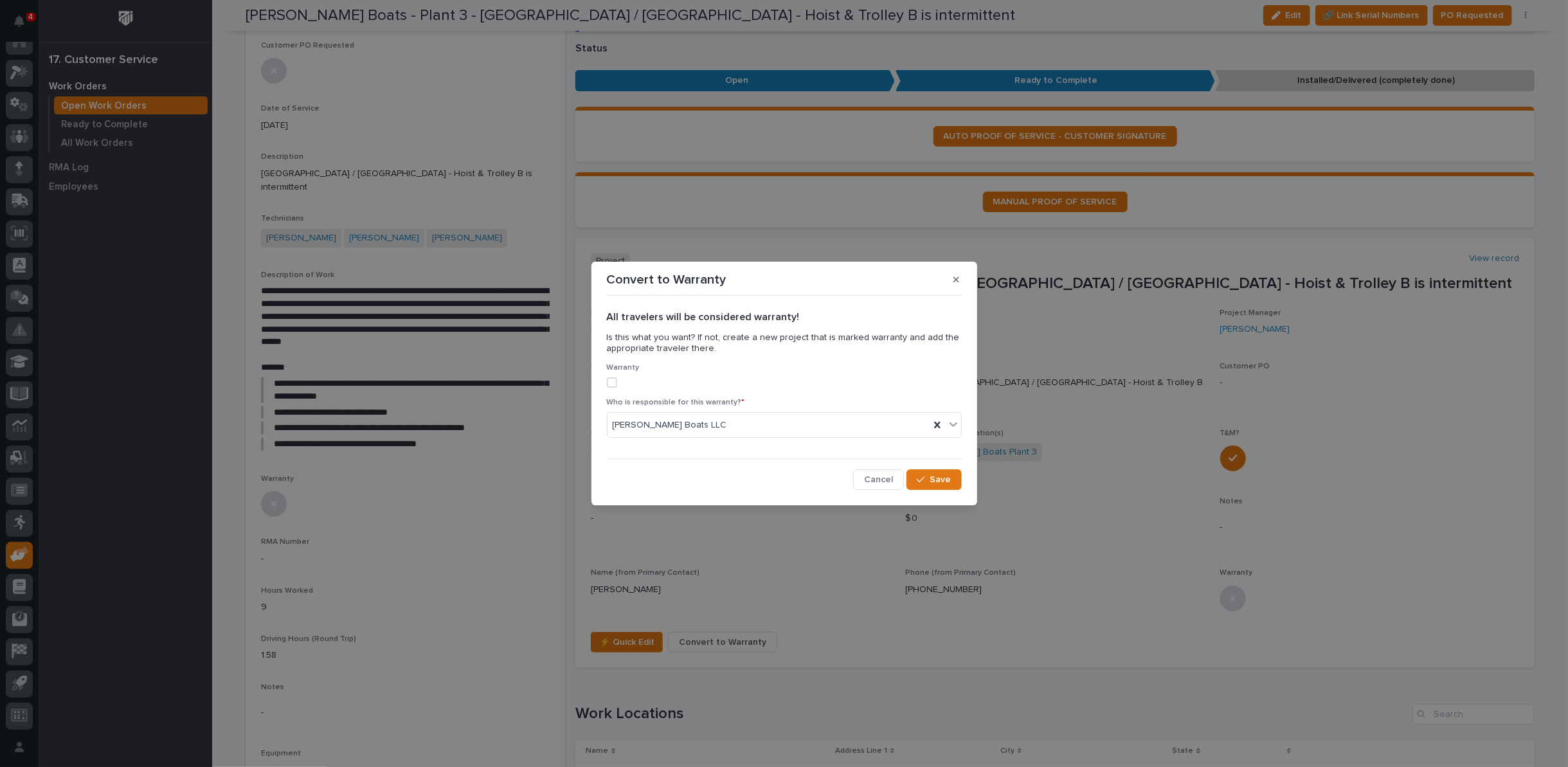
click at [612, 383] on span at bounding box center [612, 383] width 10 height 10
click at [937, 423] on icon at bounding box center [937, 425] width 13 height 13
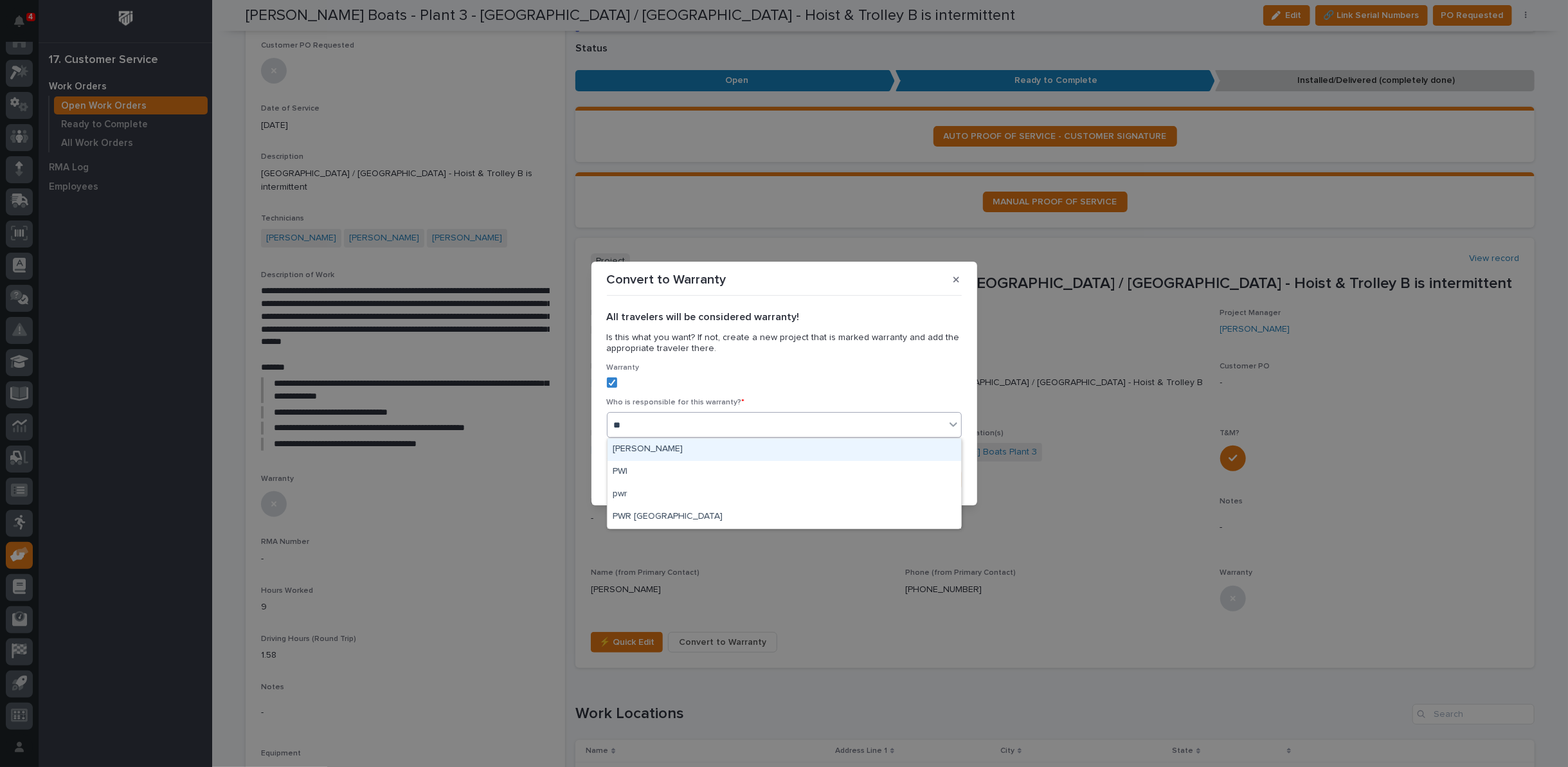
type input "***"
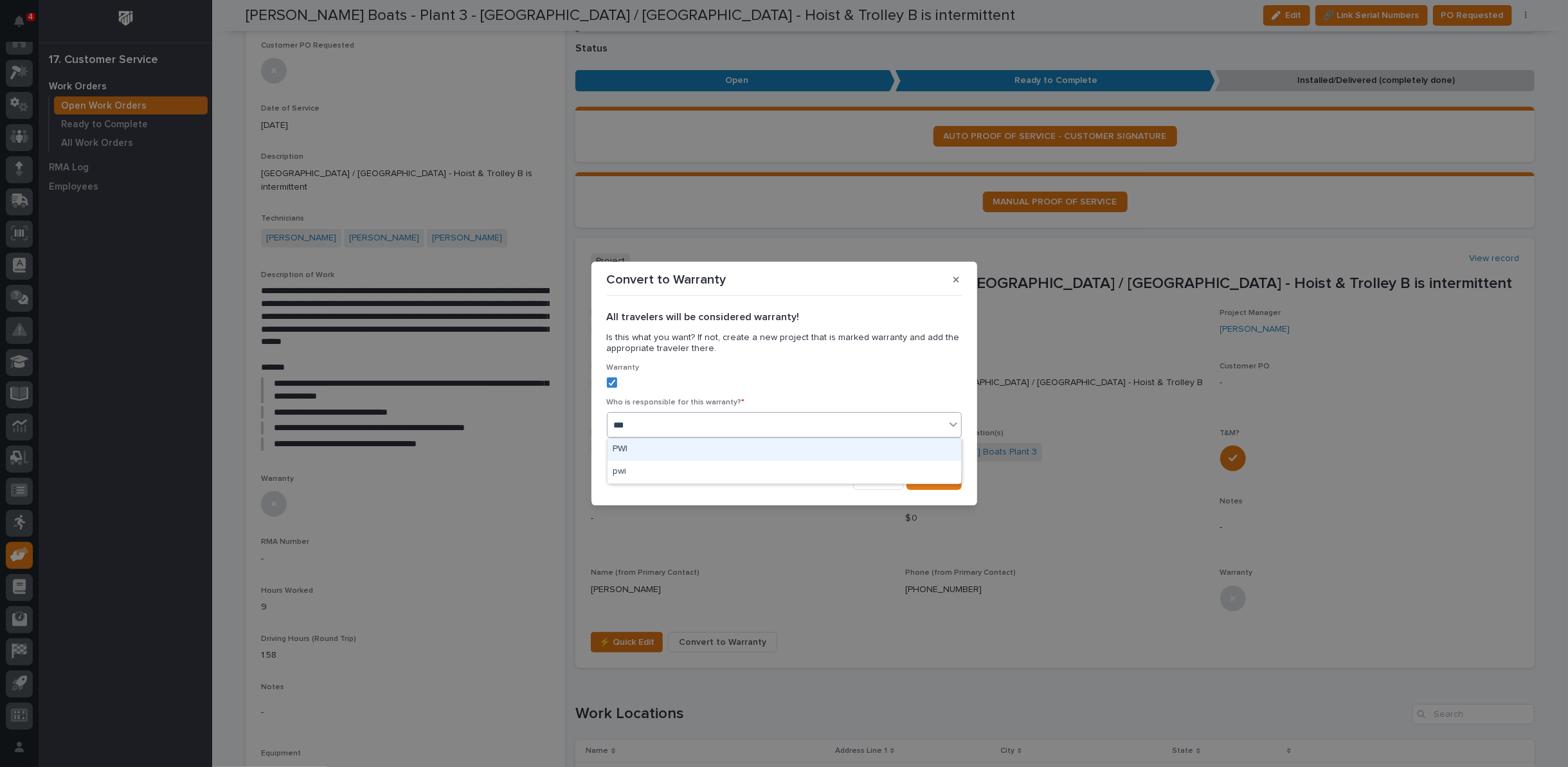
click at [891, 450] on div "PWI" at bounding box center [784, 449] width 354 height 23
click at [934, 479] on span "Save" at bounding box center [941, 479] width 21 height 12
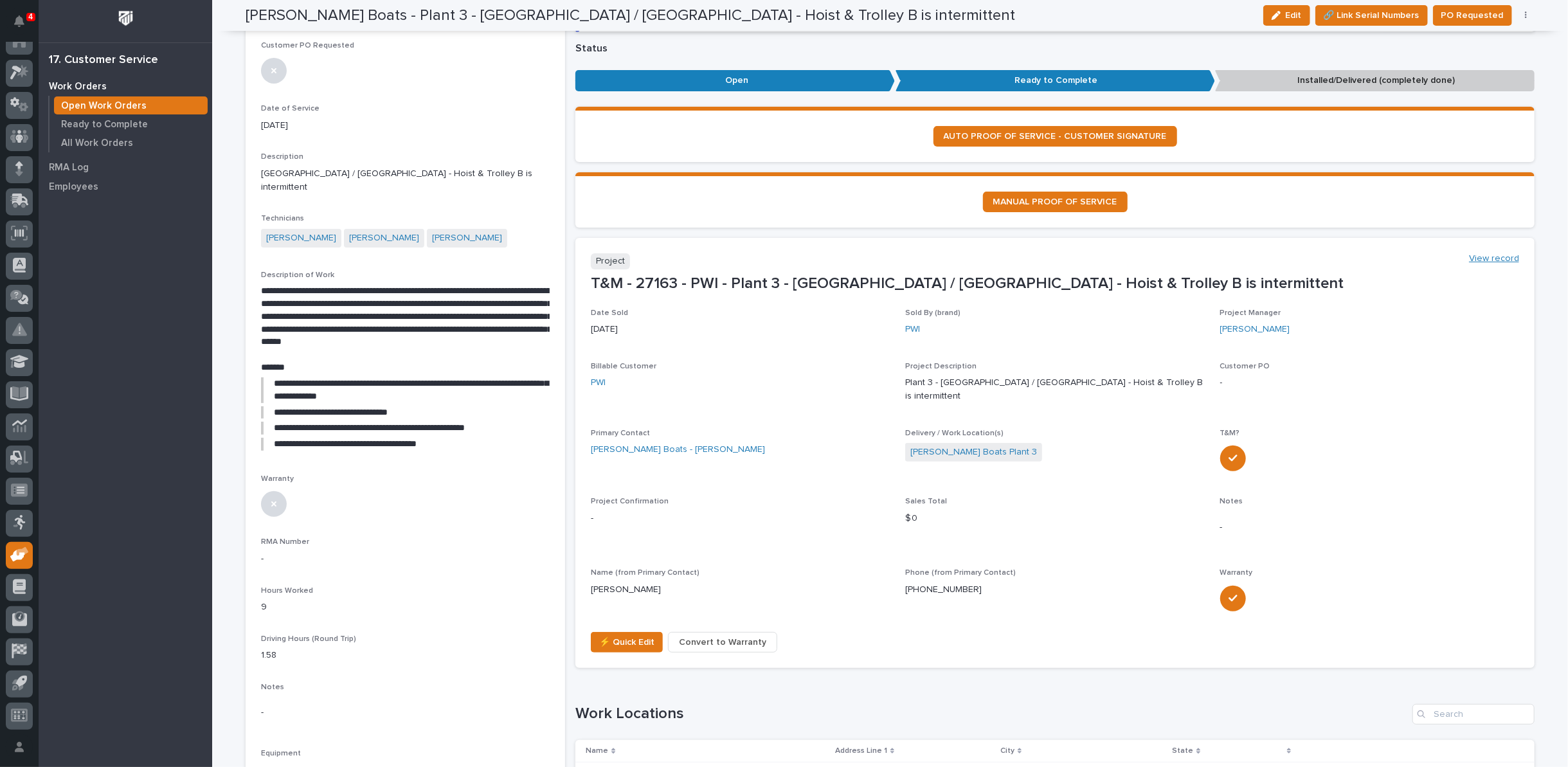
click at [1480, 254] on link "View record" at bounding box center [1494, 259] width 50 height 11
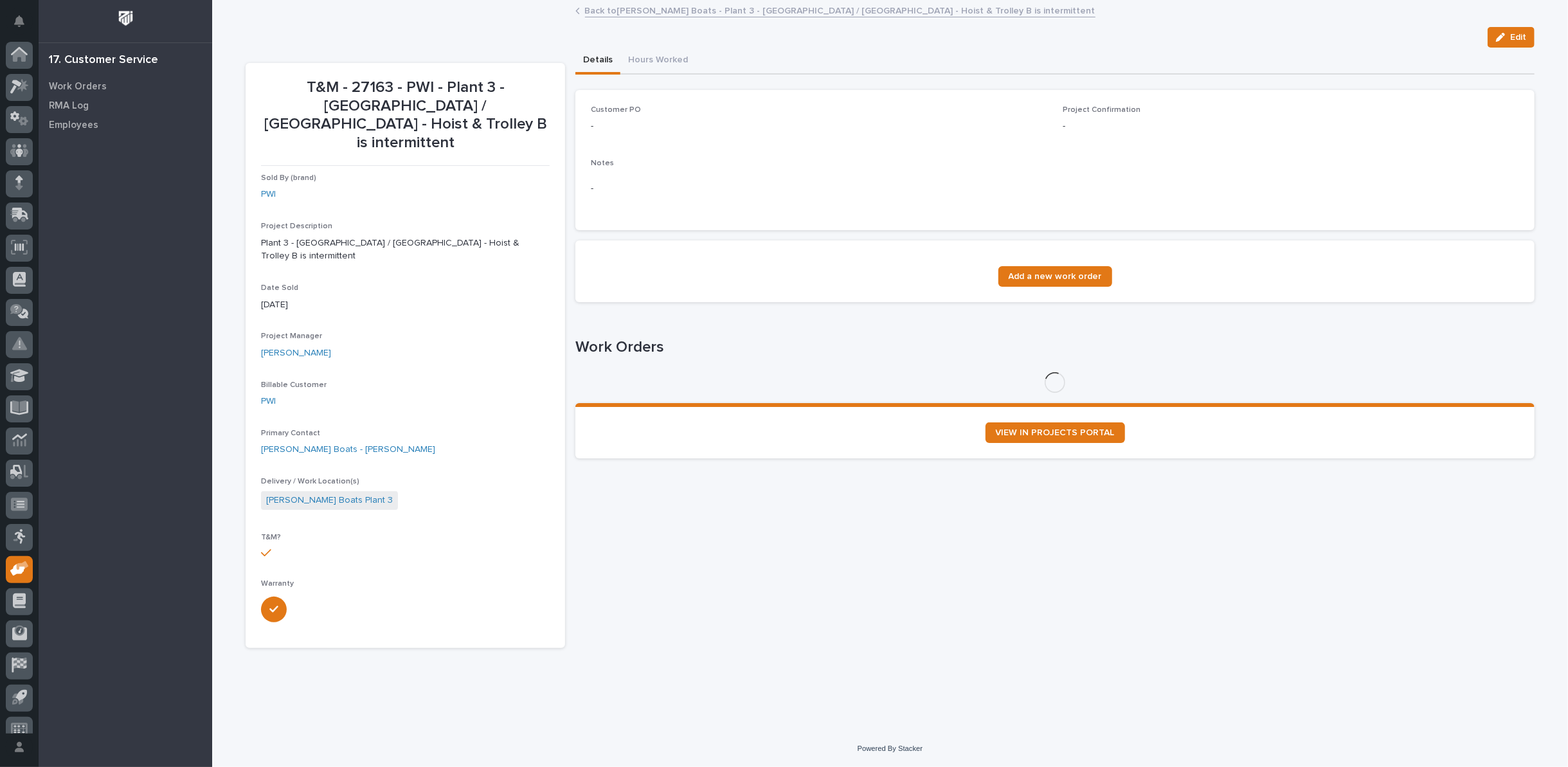
scroll to position [14, 0]
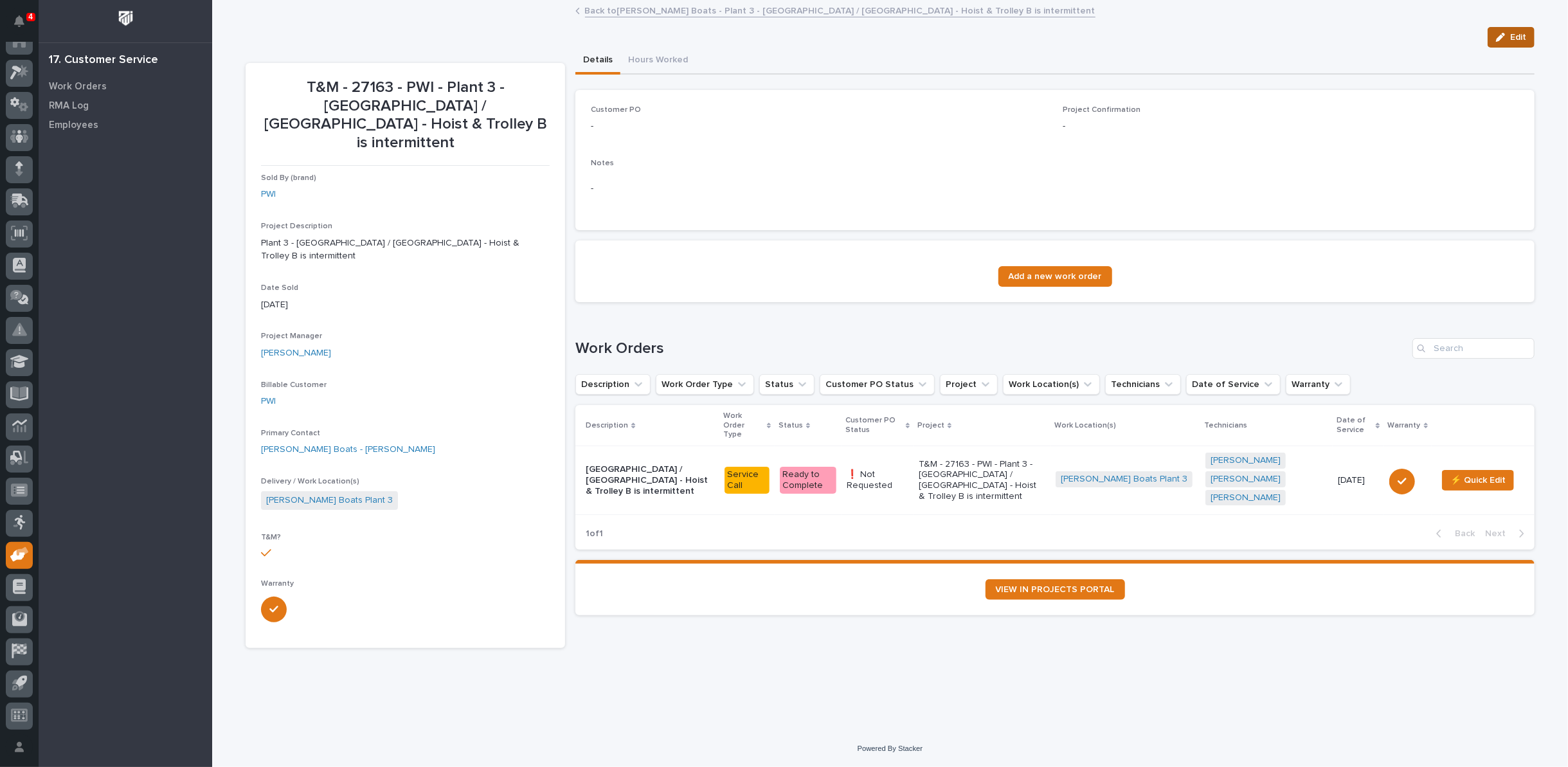
click at [1500, 37] on icon "button" at bounding box center [1500, 37] width 9 height 9
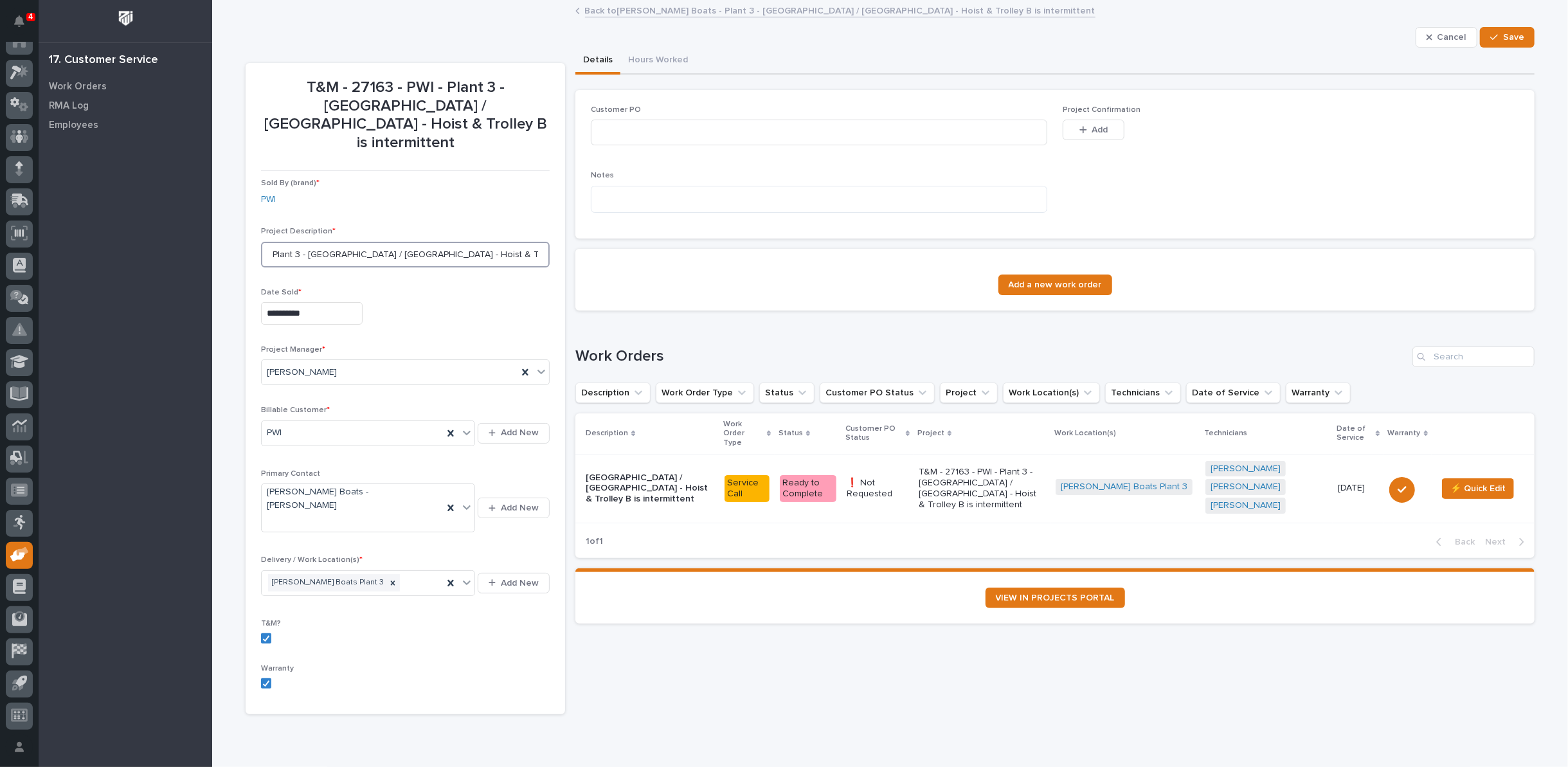
click at [266, 242] on input "Plant 3 - South Bay / East Bridge - Hoist & Trolley B is intermittent" at bounding box center [405, 255] width 289 height 26
type input "Barletta Boats Plant 3 - South Bay / East Bridge - Hoist & Trolley B is intermi…"
click at [1503, 33] on span "Save" at bounding box center [1513, 37] width 21 height 12
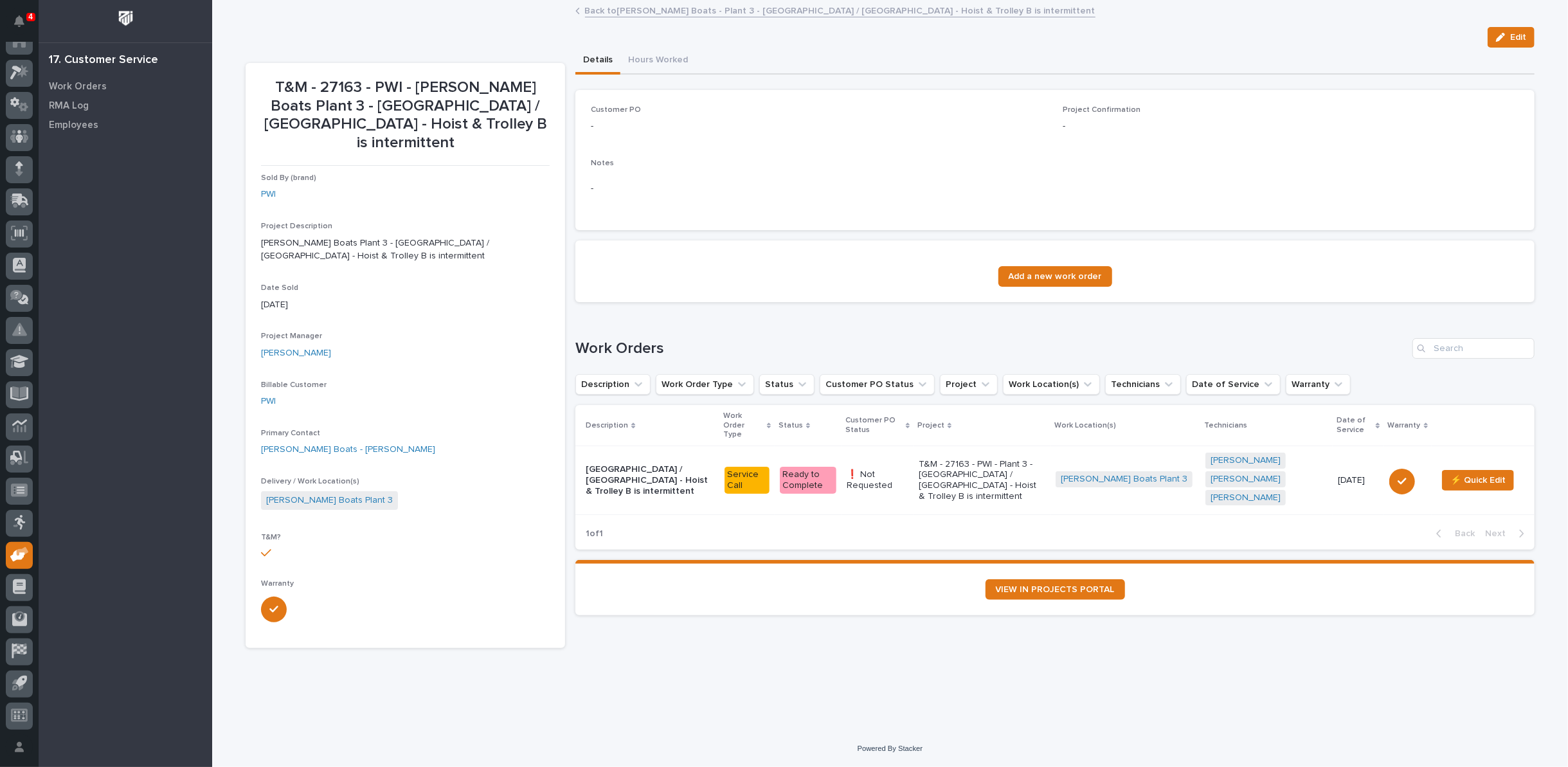
click at [738, 14] on link "Back to Barletta Boats - Plant 3 - South Bay / East Bridge - Hoist & Trolley B …" at bounding box center [840, 10] width 510 height 15
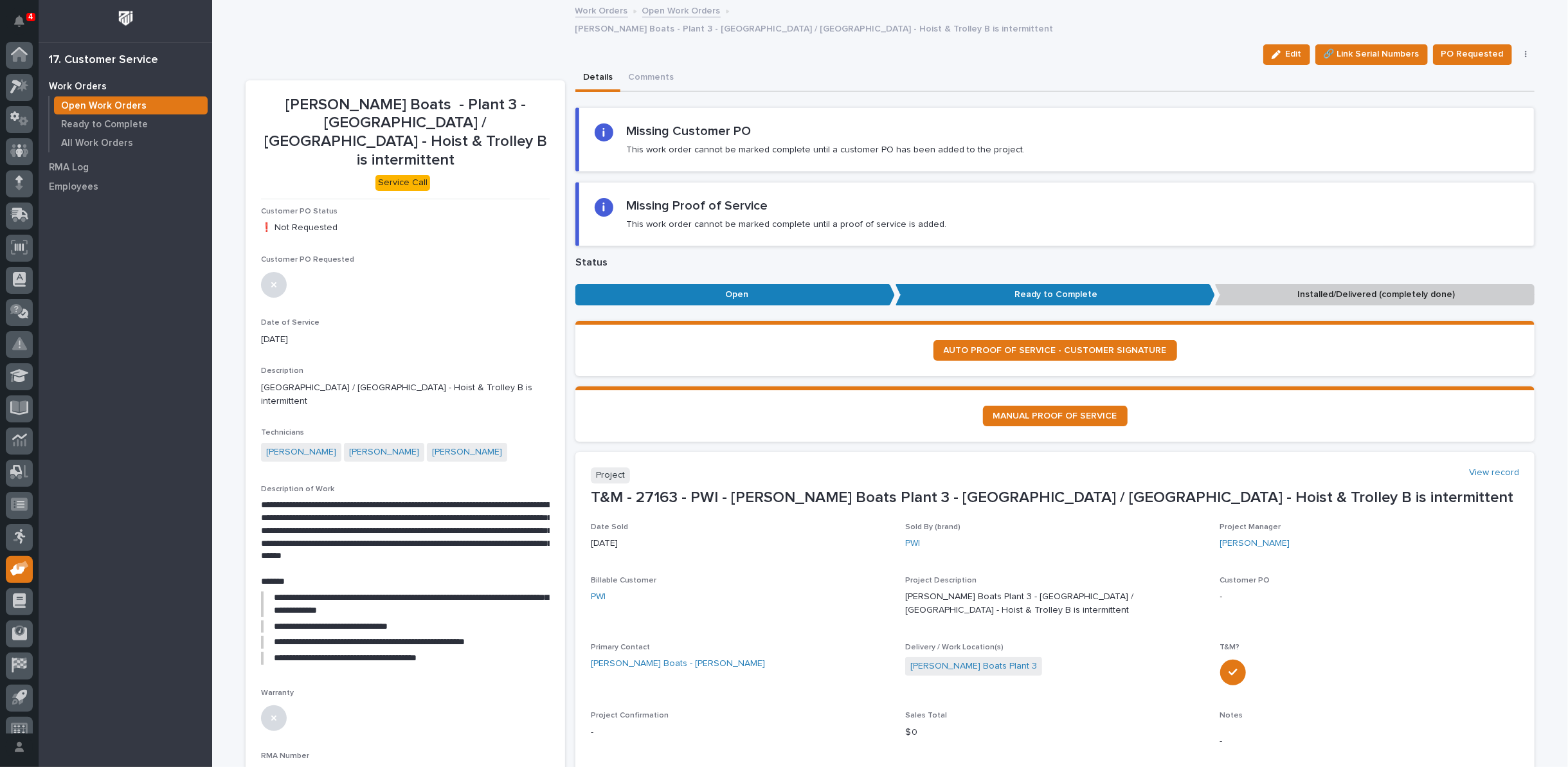
scroll to position [14, 0]
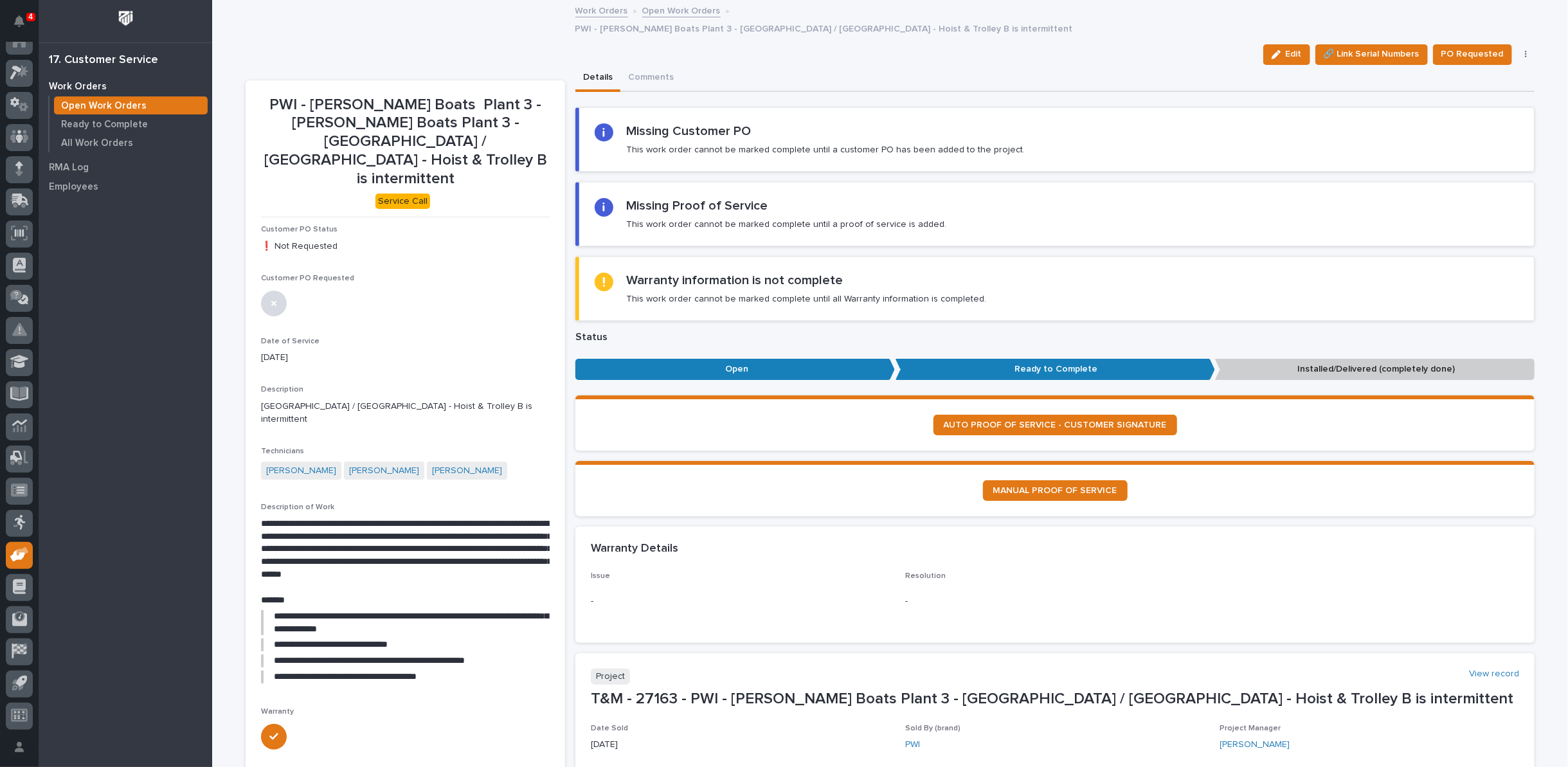
click at [1291, 48] on span "Edit" at bounding box center [1294, 54] width 16 height 12
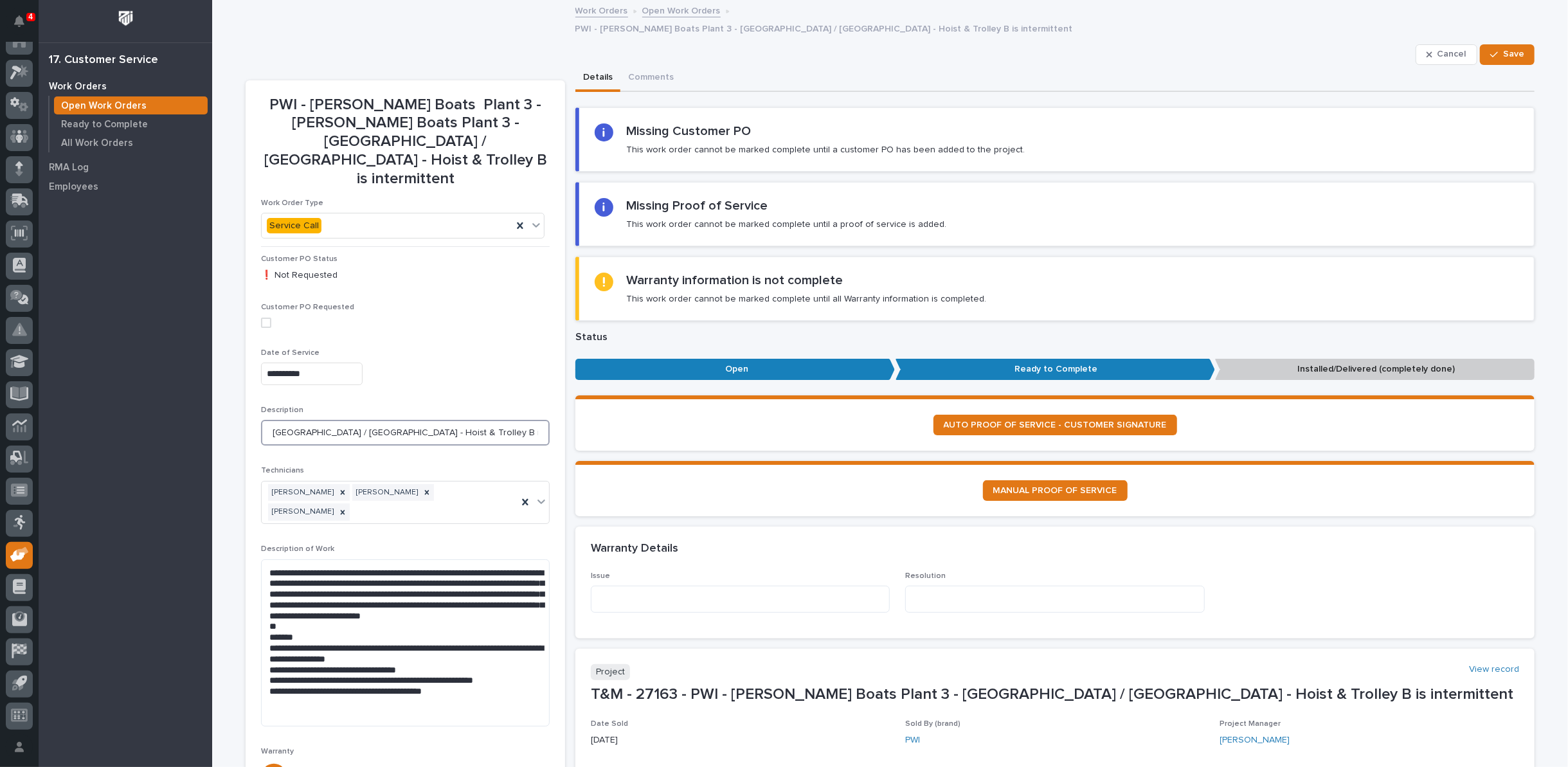
drag, startPoint x: 365, startPoint y: 376, endPoint x: 488, endPoint y: 371, distance: 123.1
click at [488, 420] on input "South Bay / East Bridge - Hoist & Trolley B is intermittent" at bounding box center [405, 433] width 289 height 26
drag, startPoint x: 367, startPoint y: 374, endPoint x: 493, endPoint y: 373, distance: 126.0
click at [493, 420] on input "South Bay / East Bridge - Hoist & Trolley B is intermittent" at bounding box center [405, 433] width 289 height 26
click at [618, 586] on textarea at bounding box center [740, 599] width 299 height 27
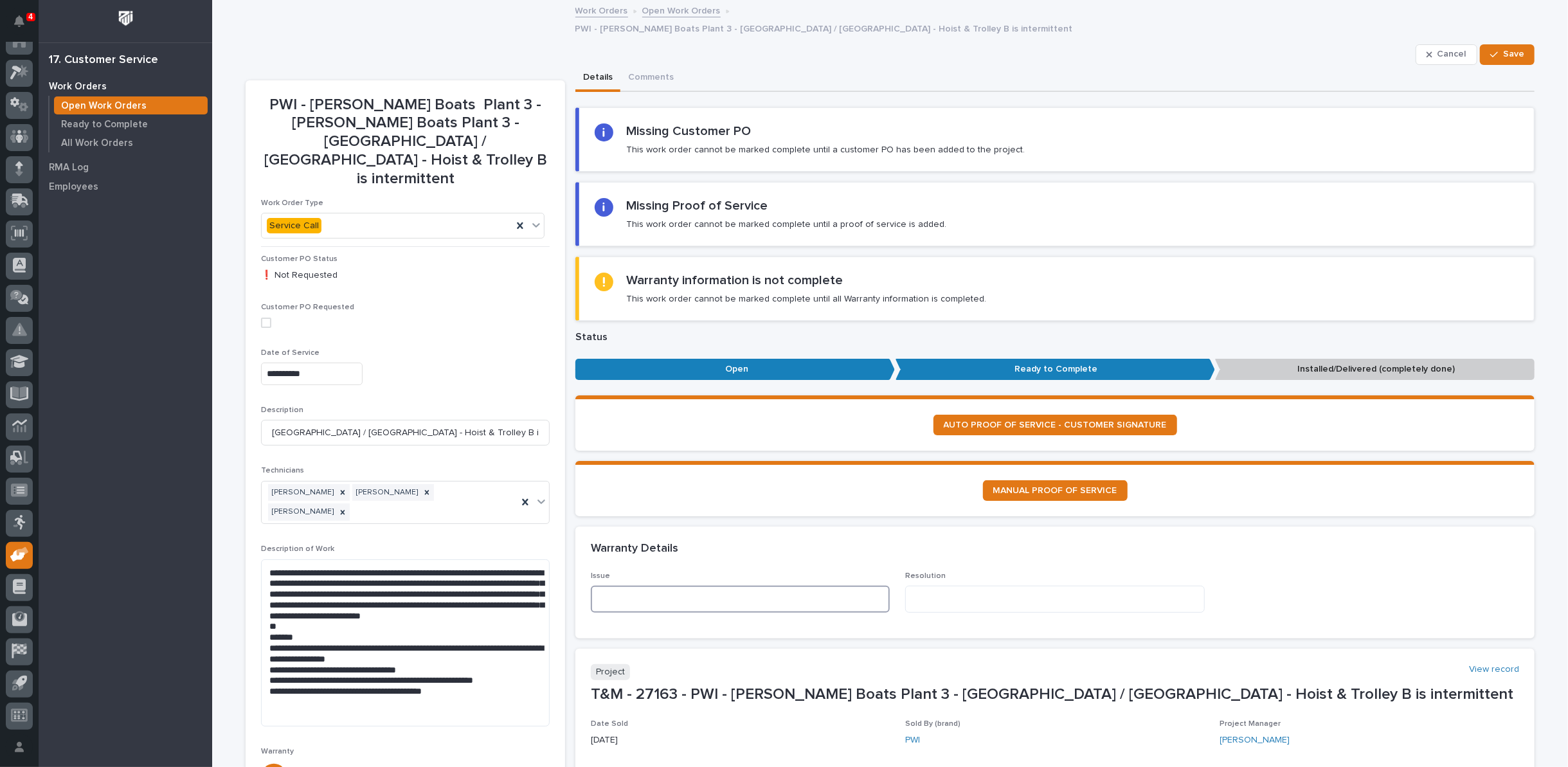
paste textarea "**********"
type textarea "**********"
drag, startPoint x: 271, startPoint y: 583, endPoint x: 520, endPoint y: 618, distance: 251.4
click at [520, 618] on textarea "**********" at bounding box center [405, 643] width 289 height 167
click at [929, 586] on textarea at bounding box center [1055, 599] width 299 height 27
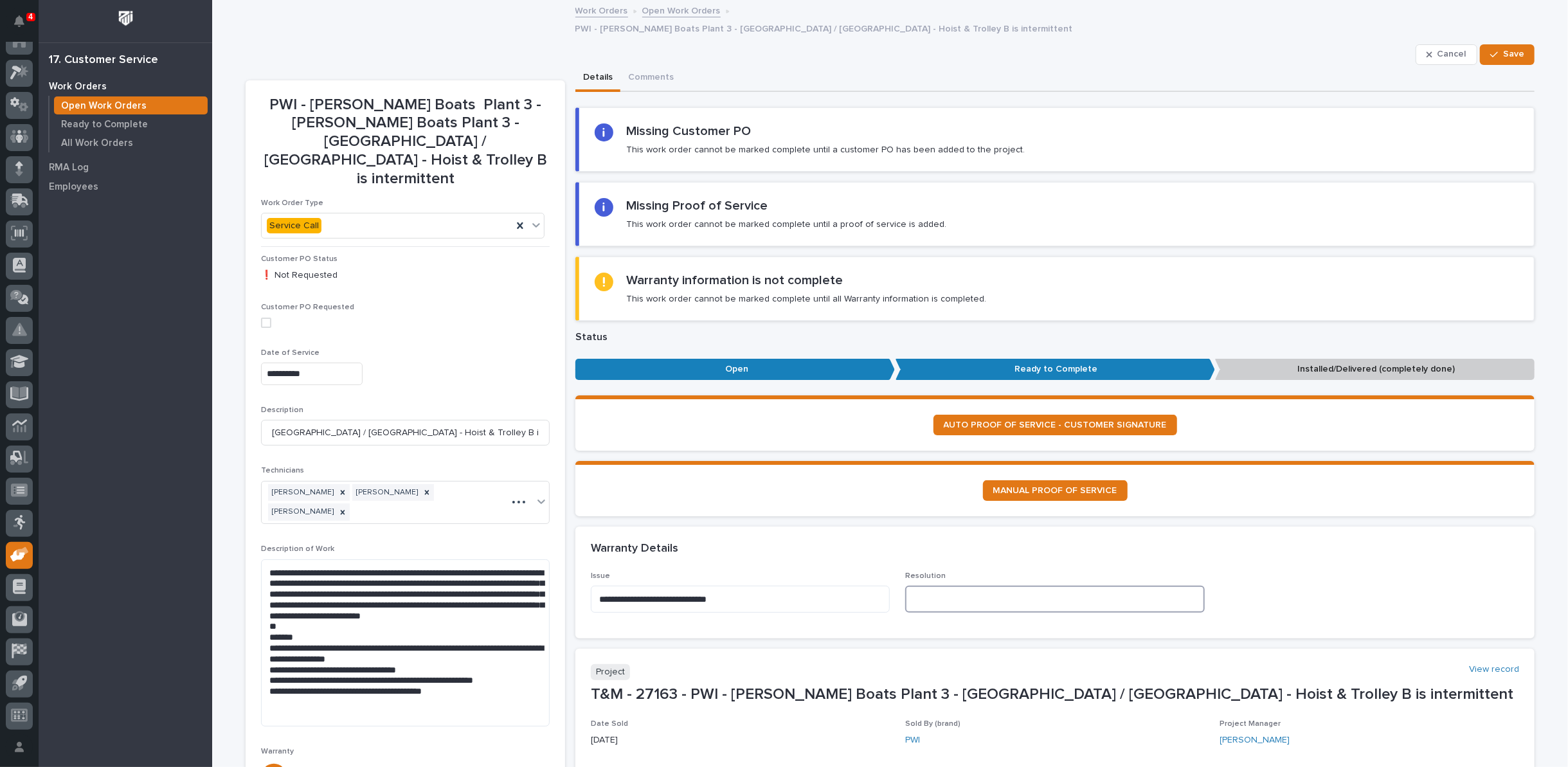
paste textarea "**********"
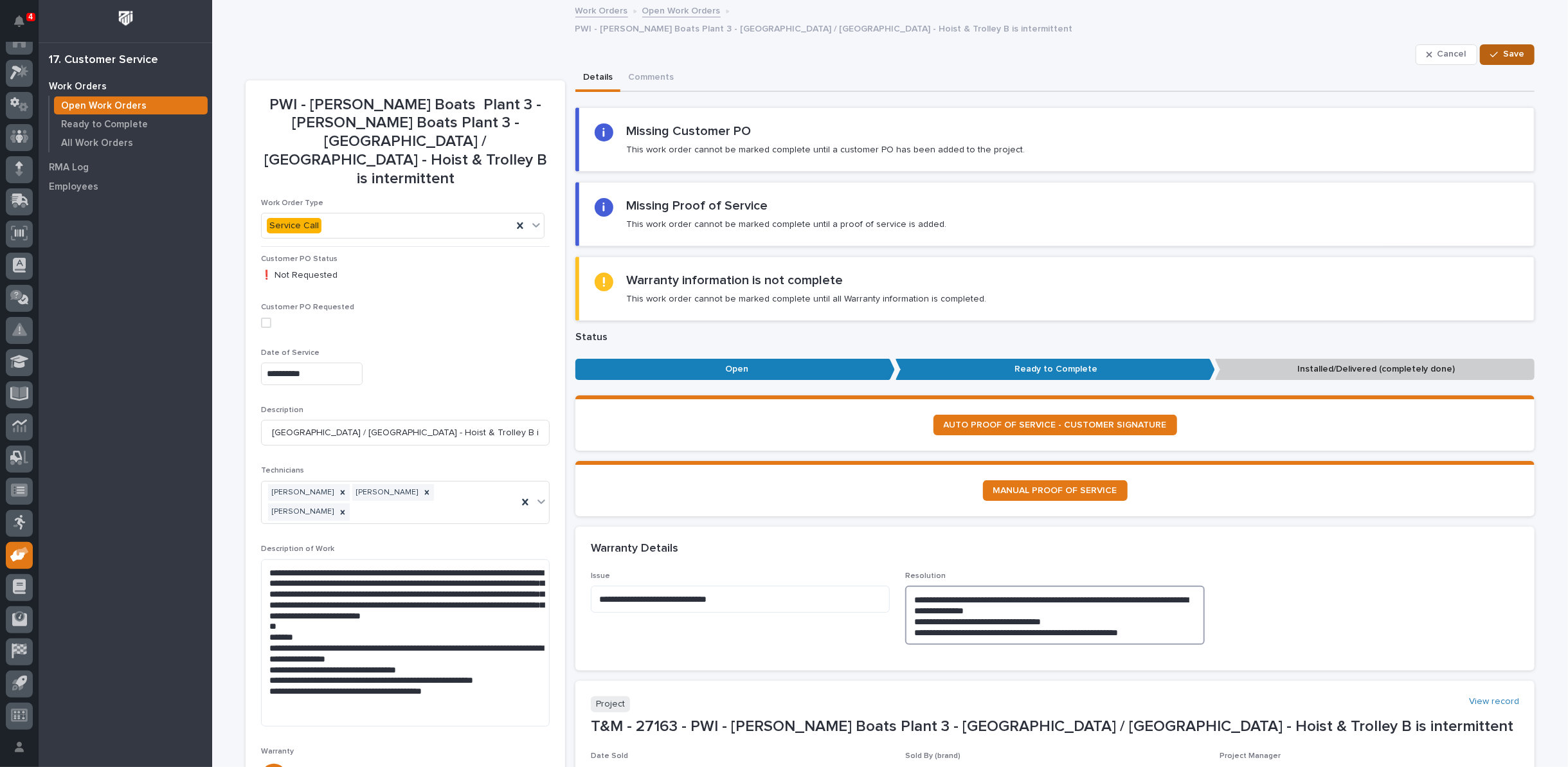
type textarea "**********"
drag, startPoint x: 1506, startPoint y: 33, endPoint x: 1495, endPoint y: 45, distance: 16.3
click at [1506, 48] on span "Save" at bounding box center [1513, 54] width 21 height 12
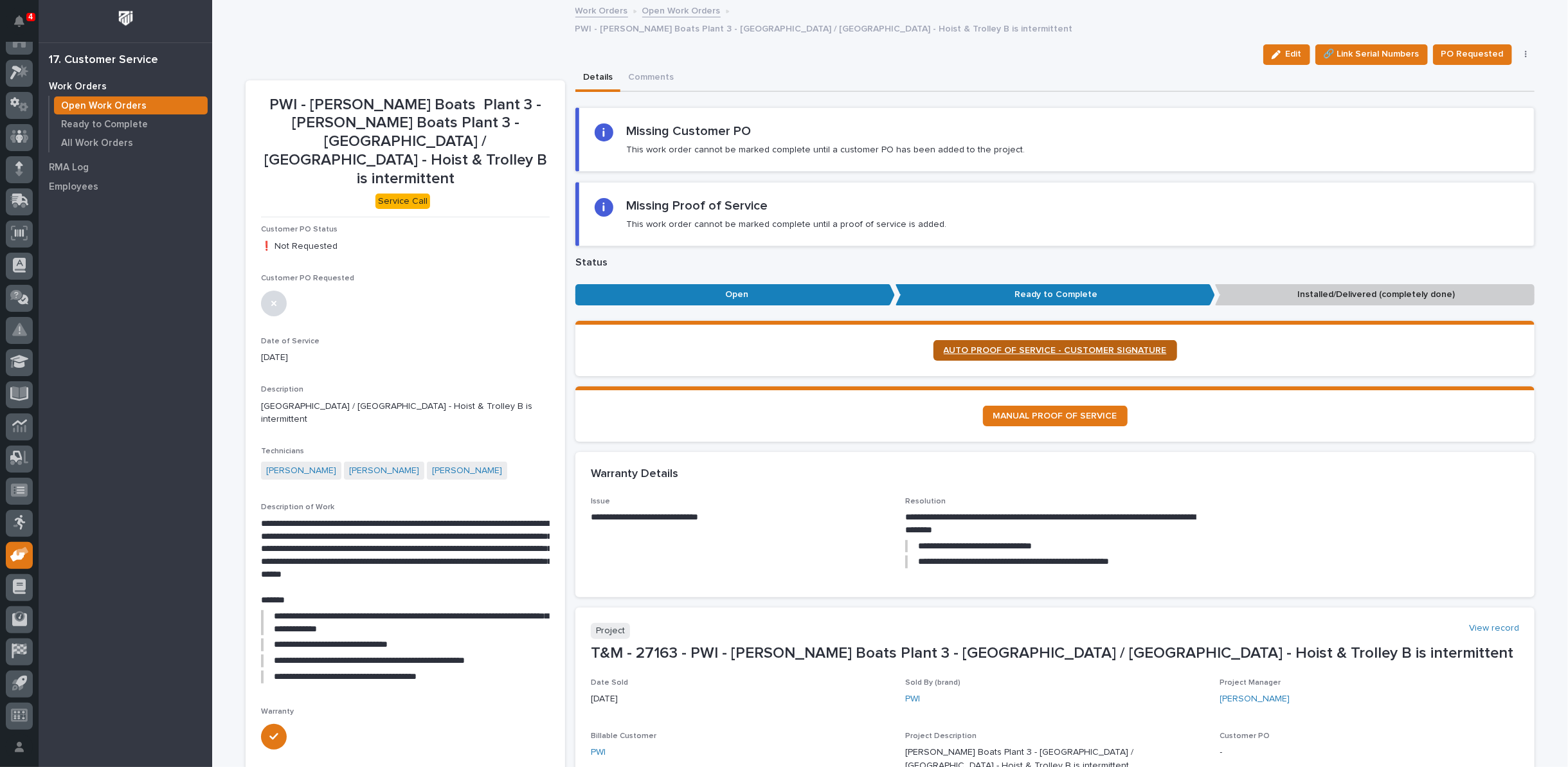
click at [1023, 346] on span "AUTO PROOF OF SERVICE - CUSTOMER SIGNATURE" at bounding box center [1055, 351] width 223 height 9
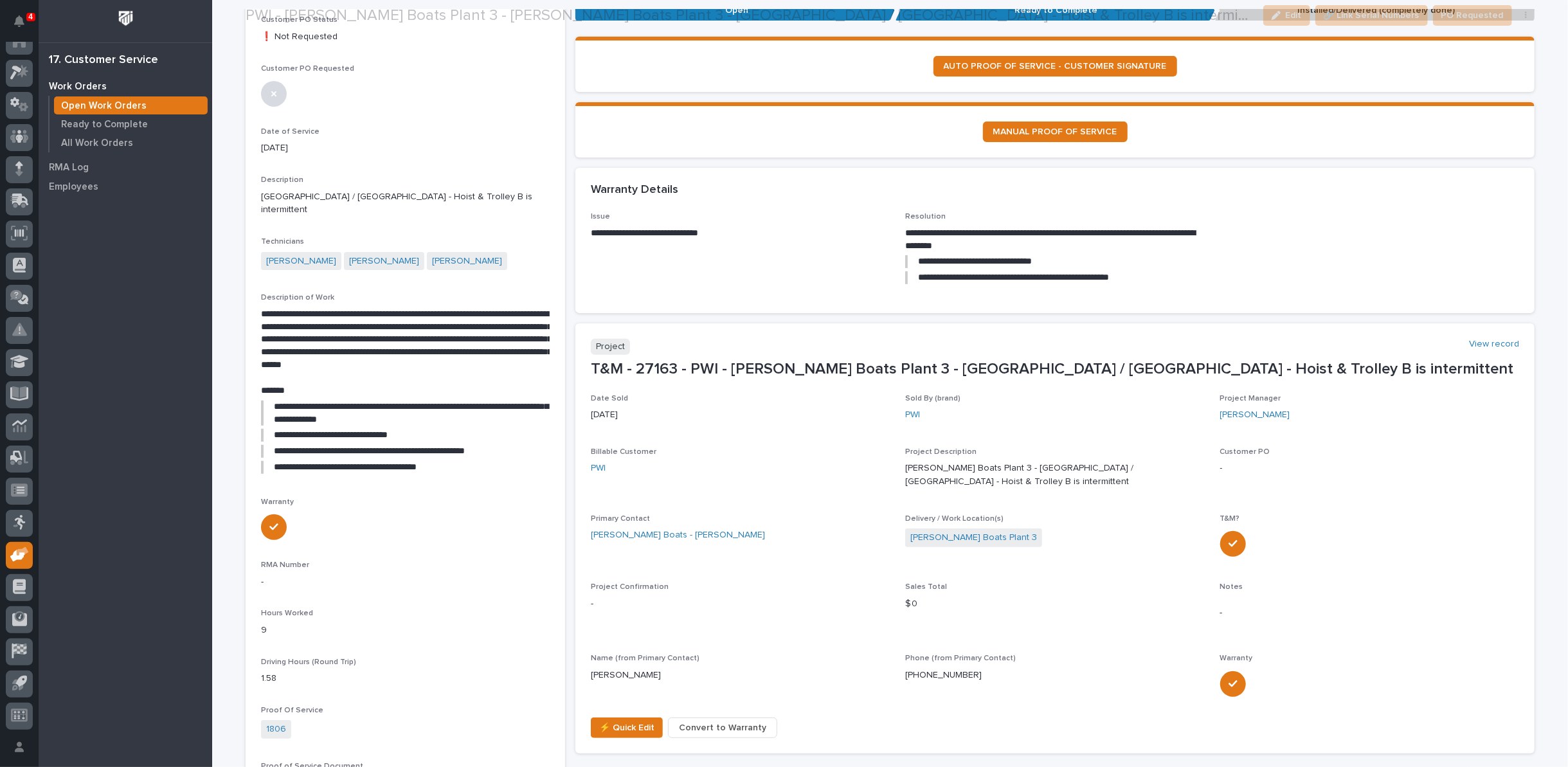
scroll to position [214, 0]
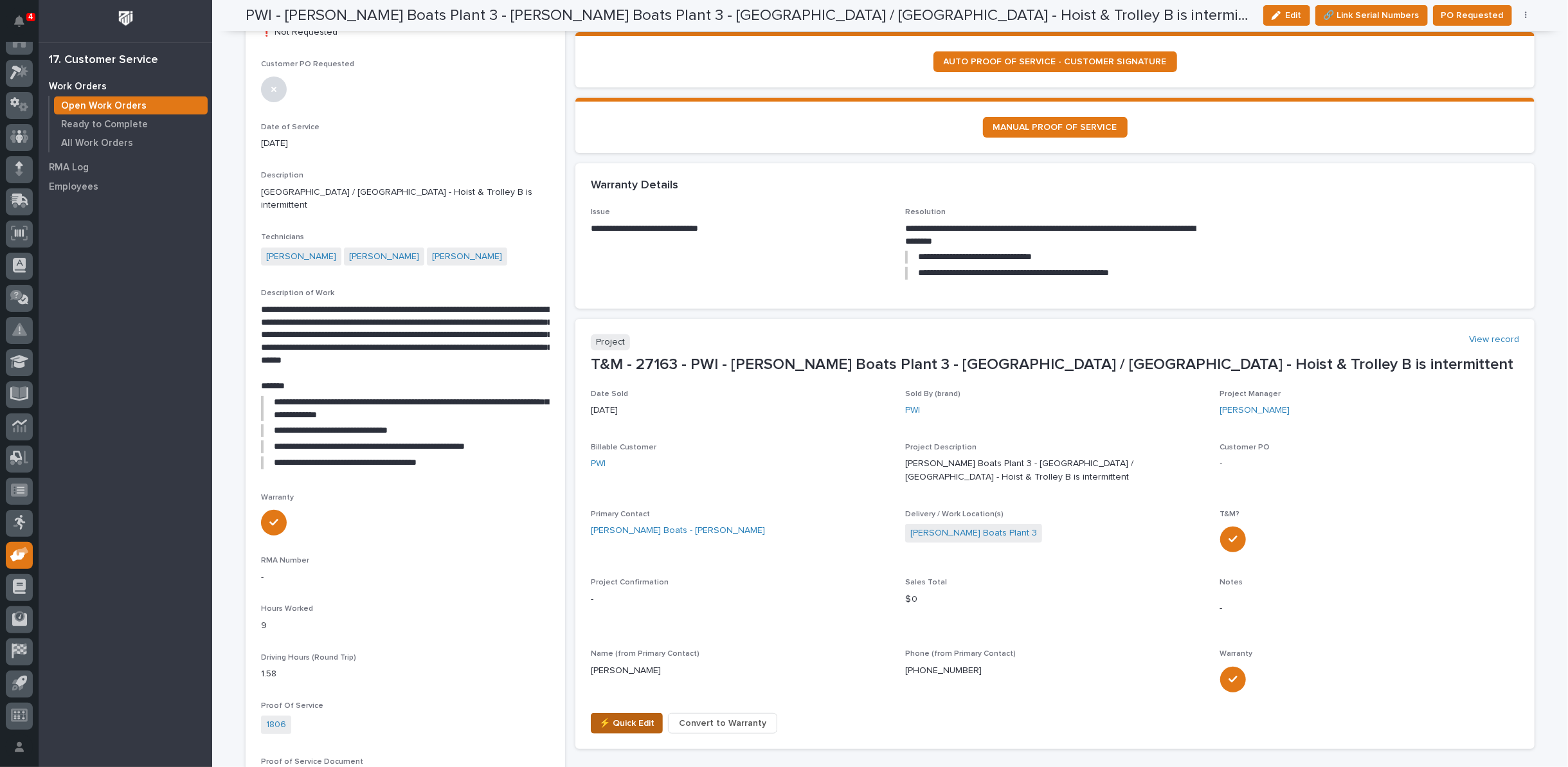
click at [618, 716] on span "⚡ Quick Edit" at bounding box center [627, 723] width 55 height 15
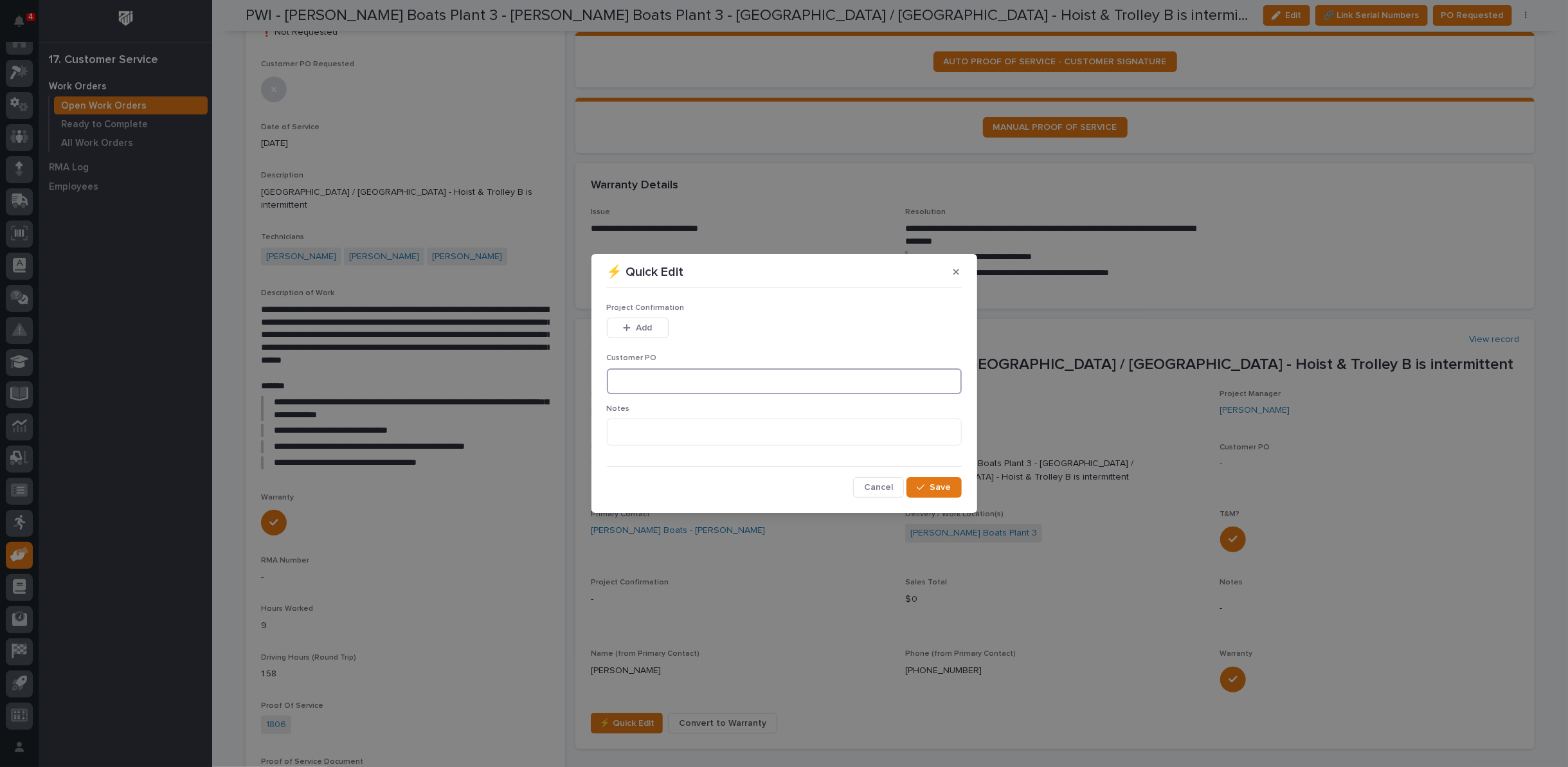
click at [648, 383] on input at bounding box center [784, 382] width 355 height 26
type input "PWI Warranty"
click at [934, 486] on span "Save" at bounding box center [941, 487] width 21 height 12
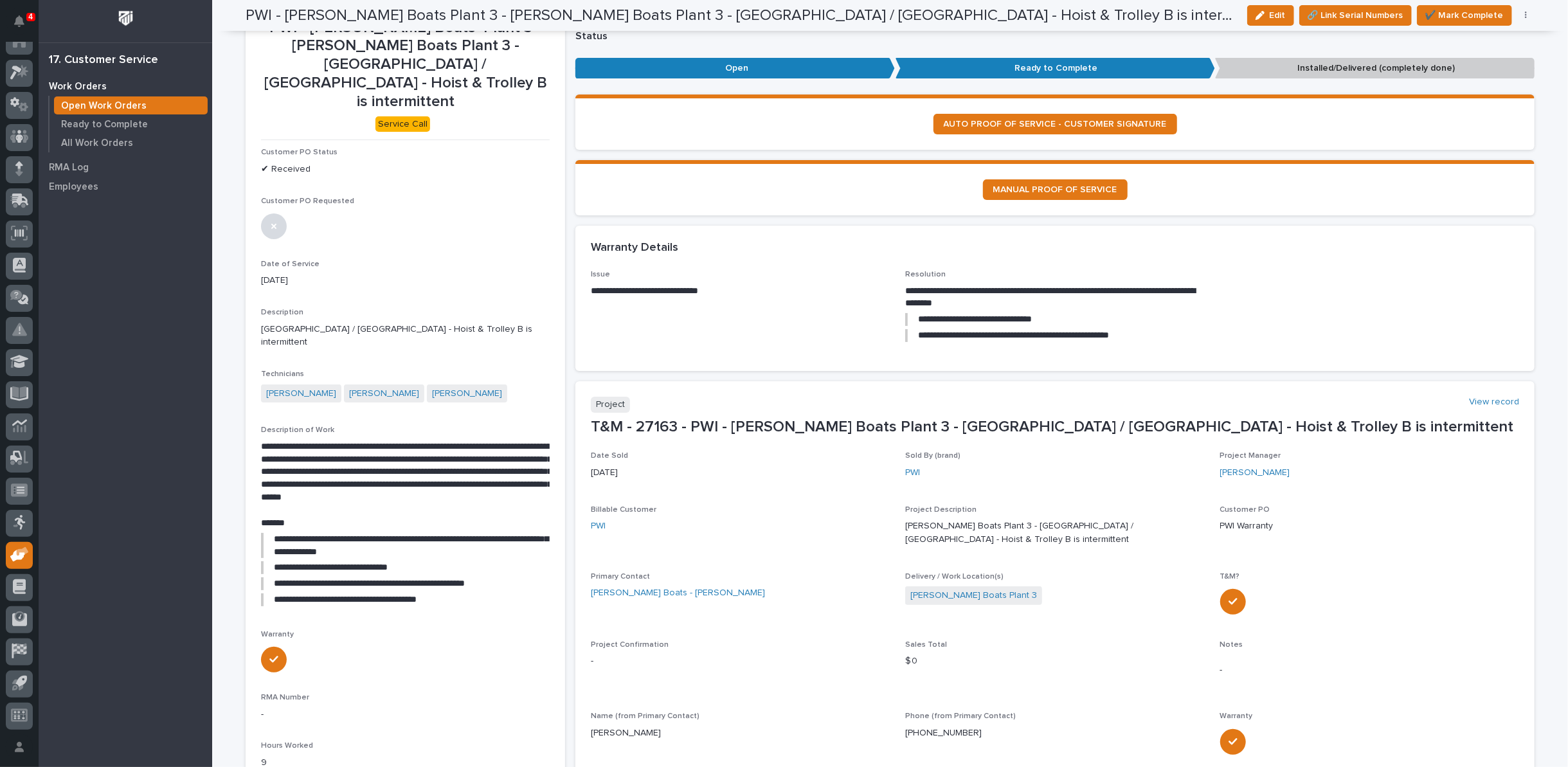
scroll to position [6, 0]
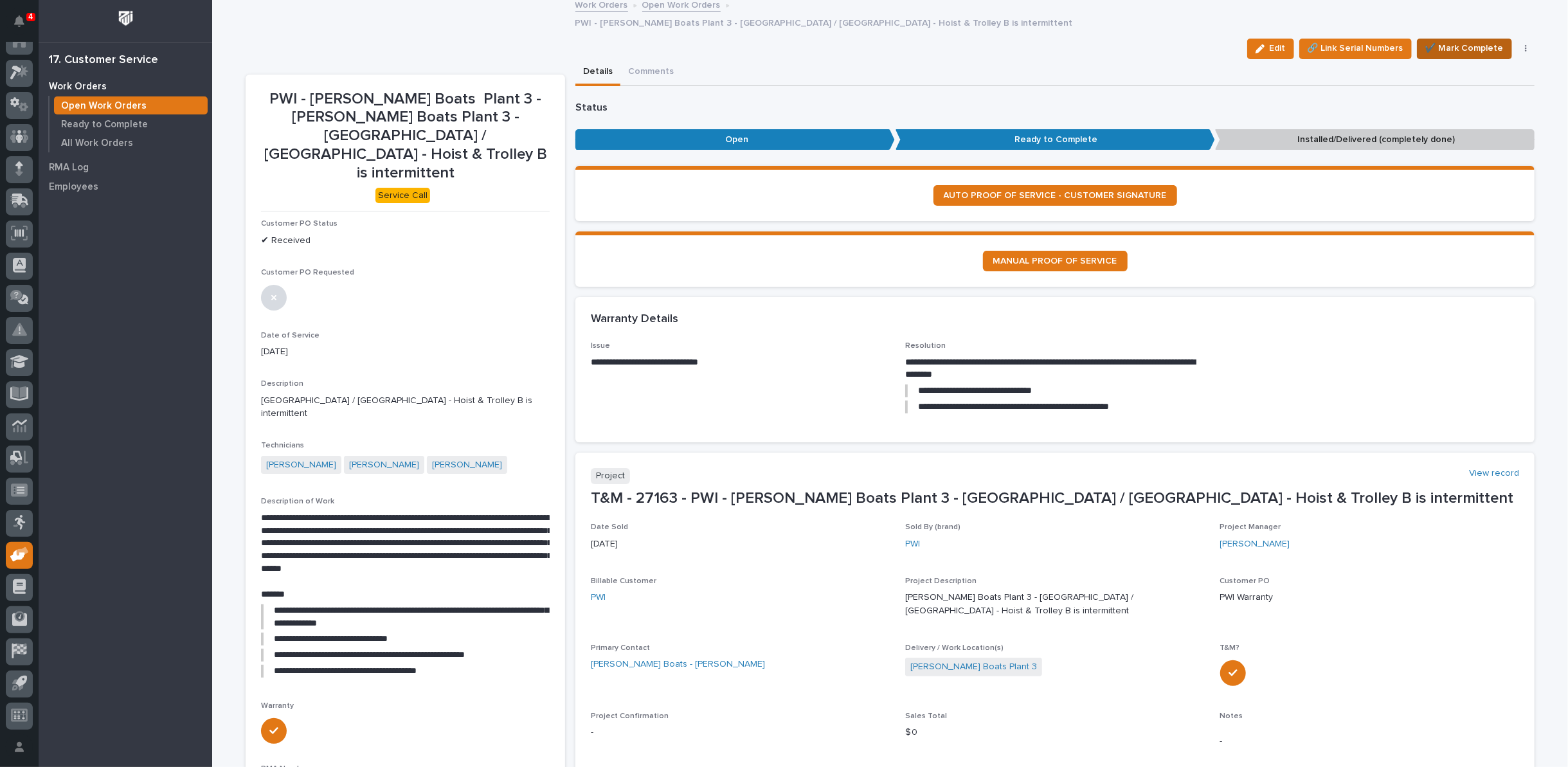
click at [1456, 41] on span "✔️ Mark Complete" at bounding box center [1464, 48] width 78 height 15
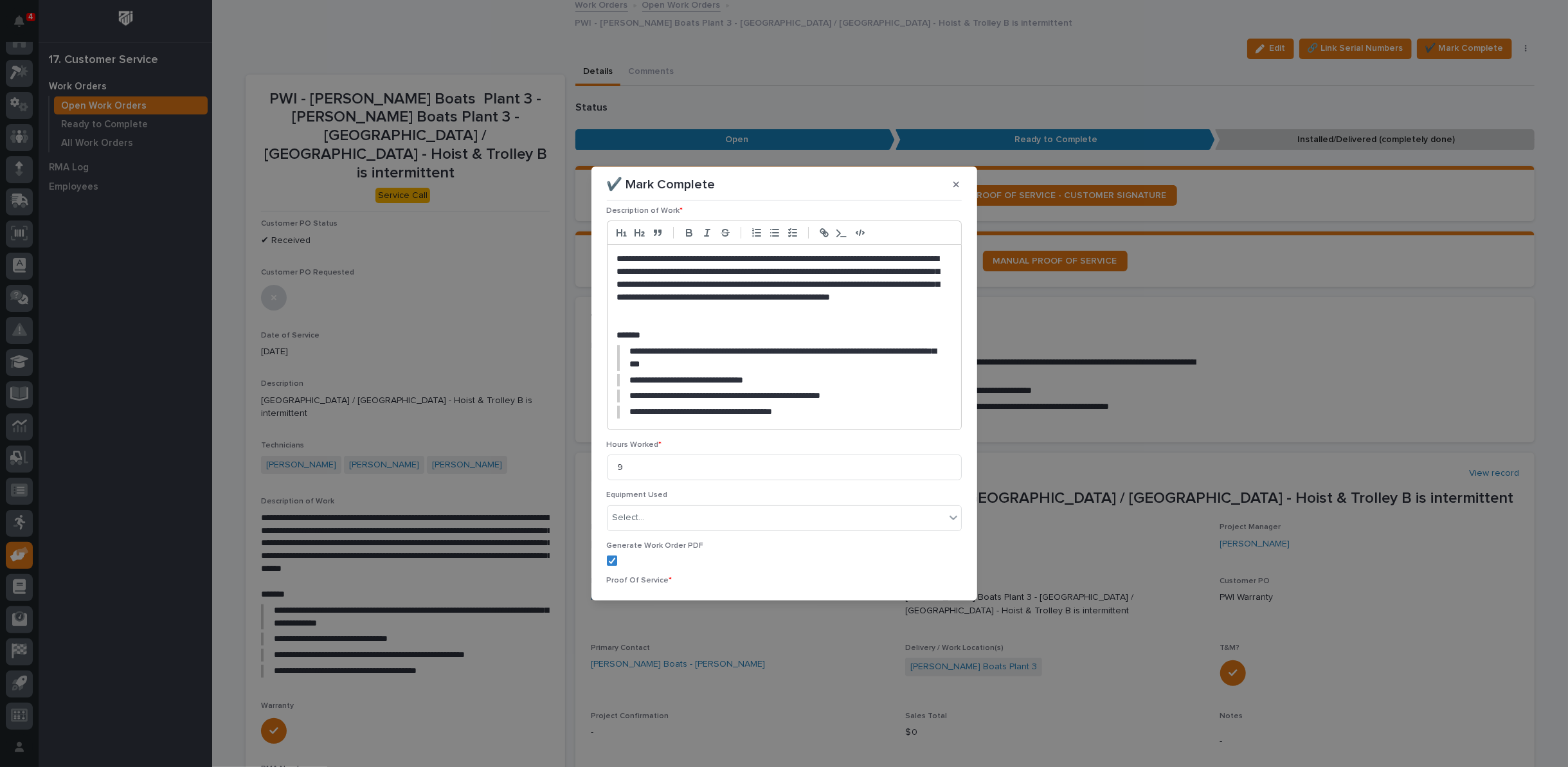
scroll to position [187, 0]
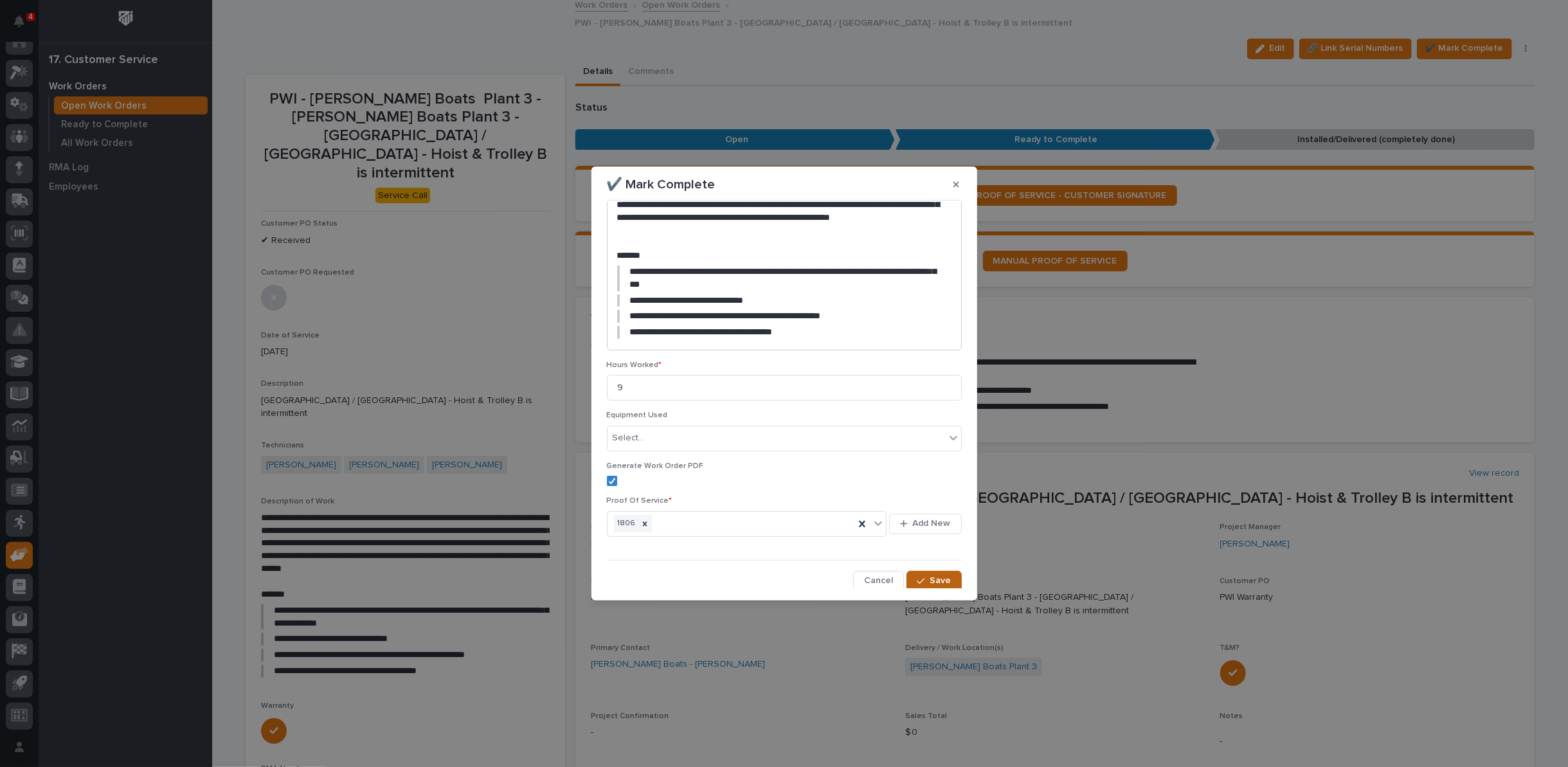
click at [921, 578] on div "button" at bounding box center [923, 581] width 13 height 9
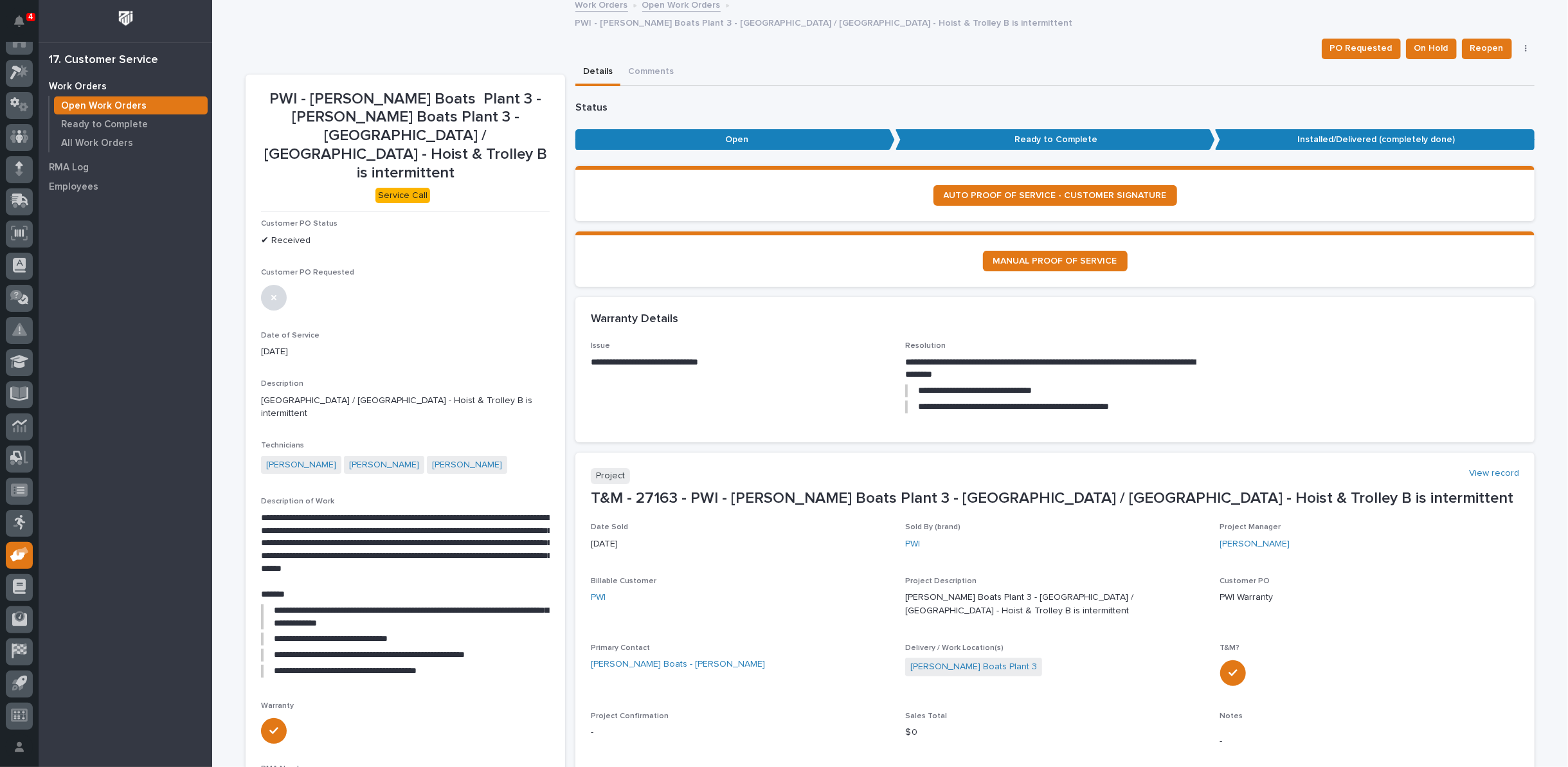
click at [669, 6] on link "Open Work Orders" at bounding box center [681, 4] width 78 height 15
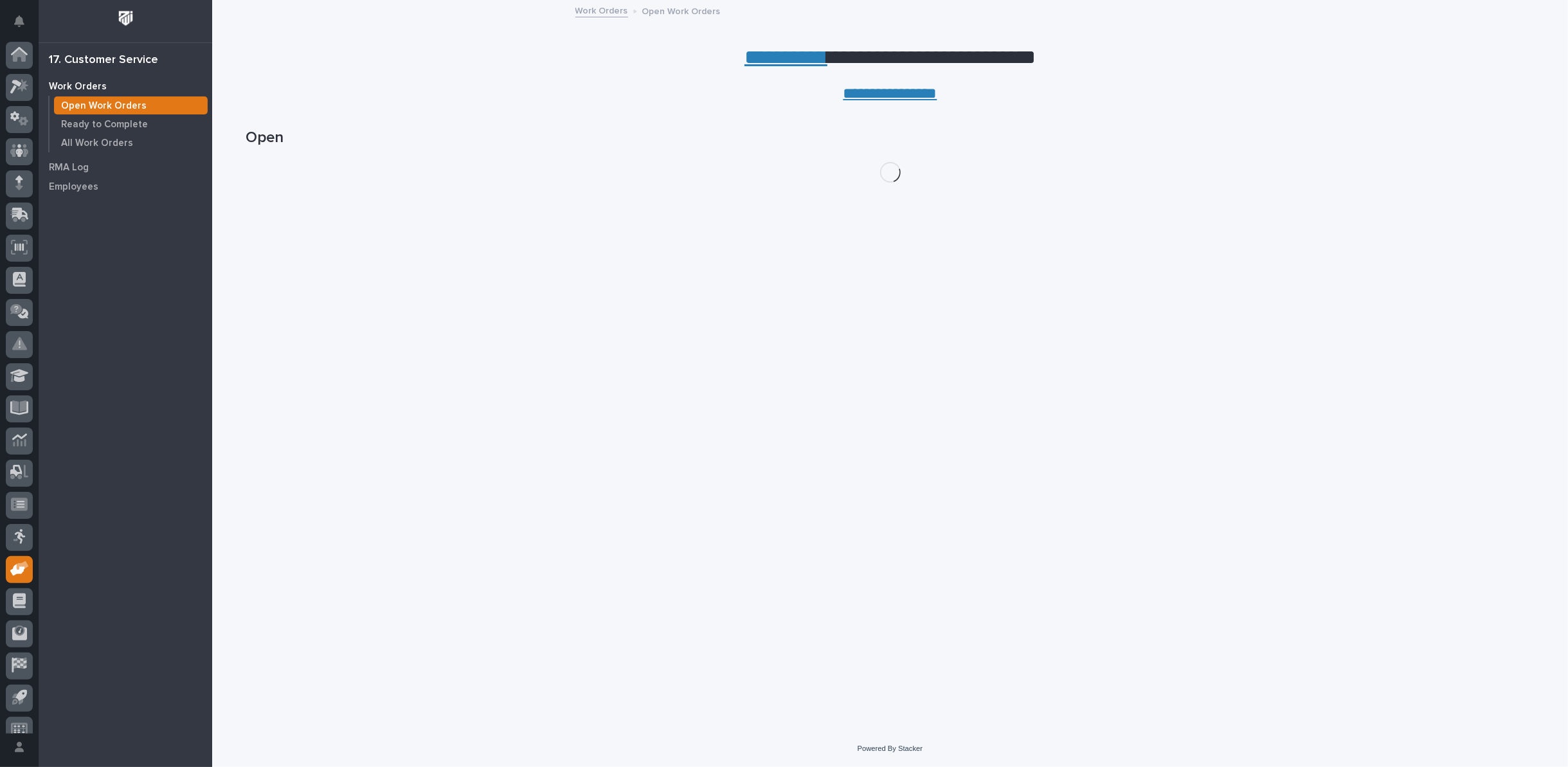
scroll to position [14, 0]
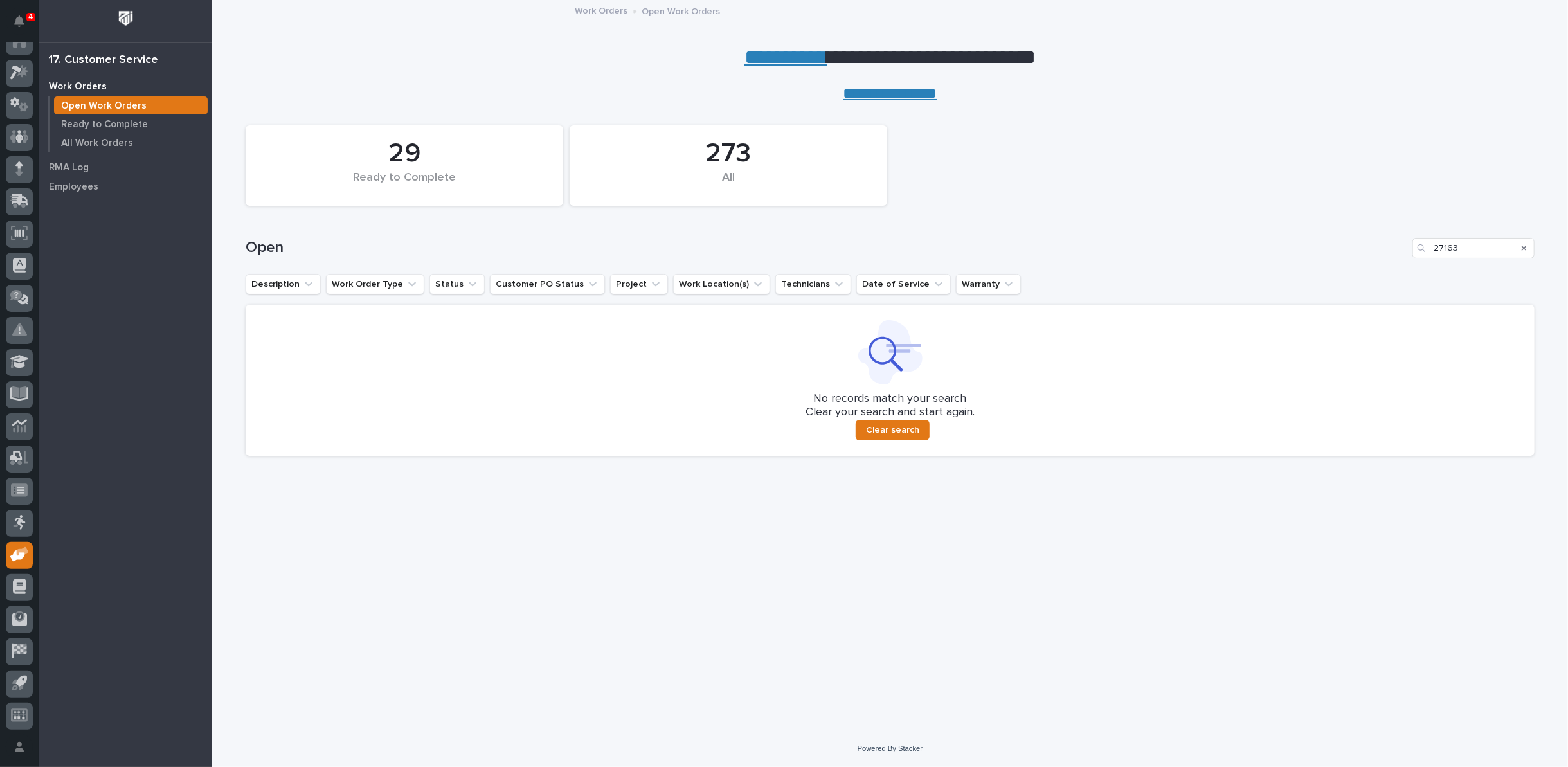
click at [1525, 243] on button "Search" at bounding box center [1524, 248] width 5 height 21
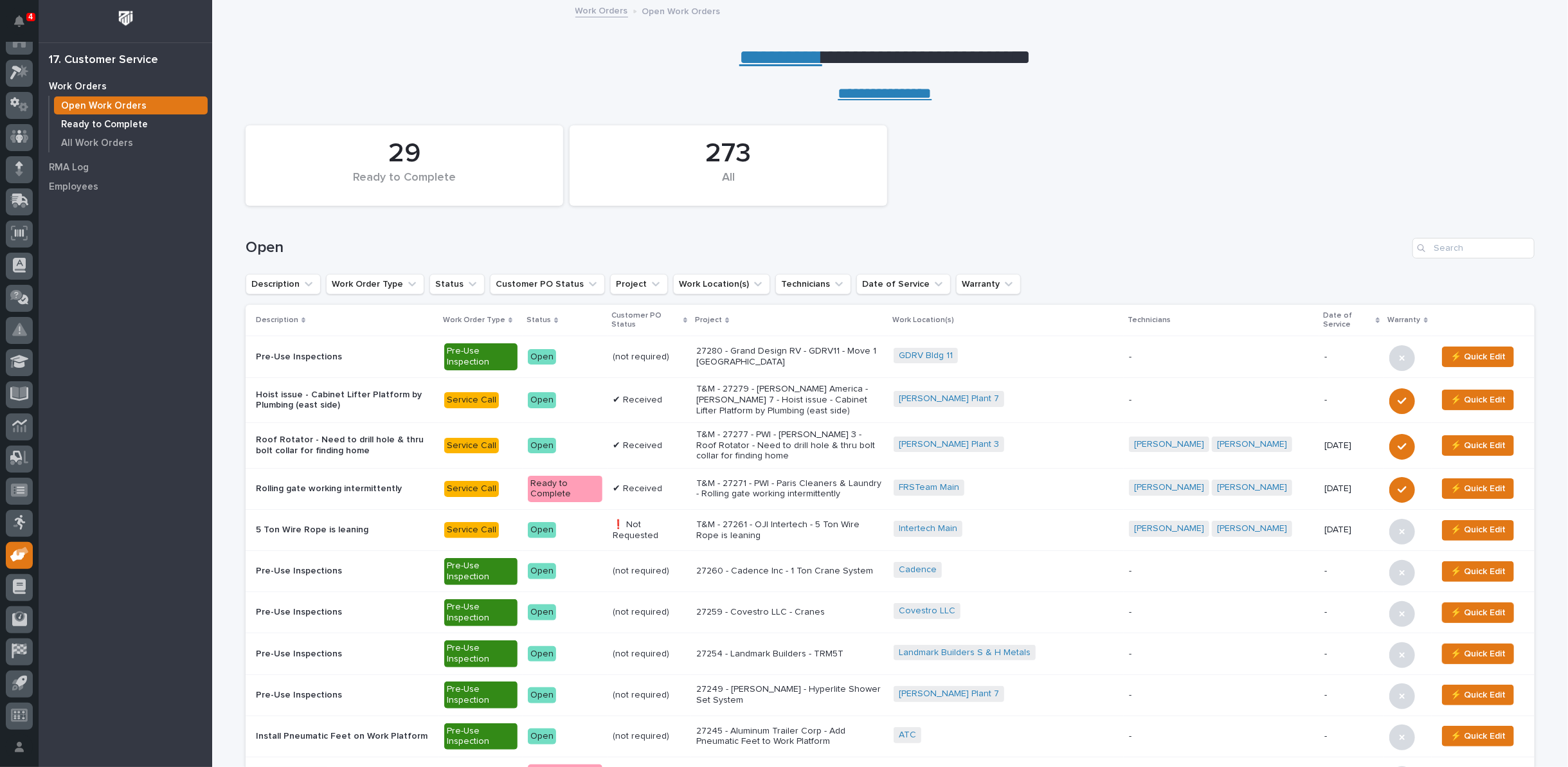
click at [126, 122] on p "Ready to Complete" at bounding box center [104, 125] width 87 height 12
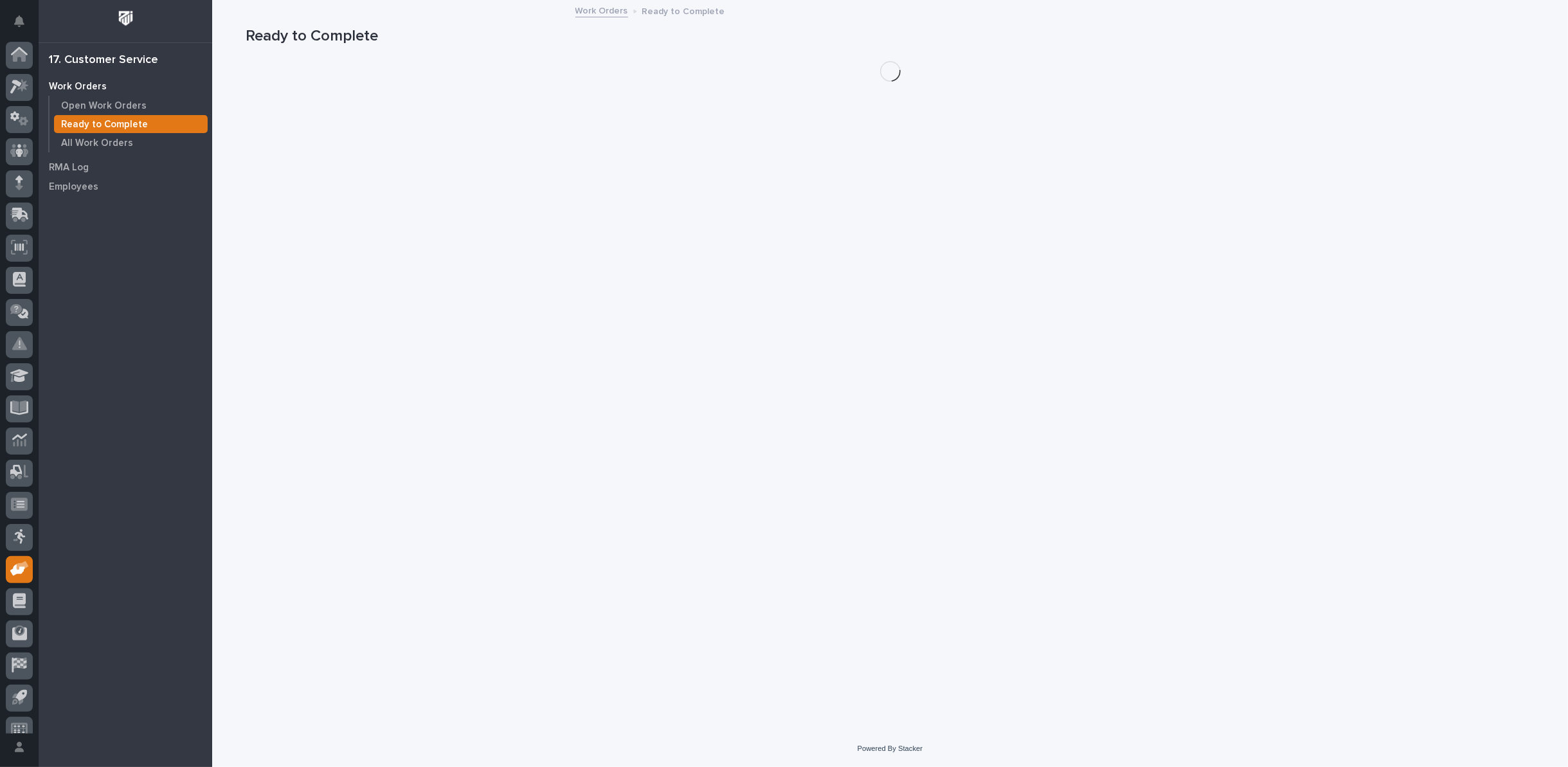
scroll to position [14, 0]
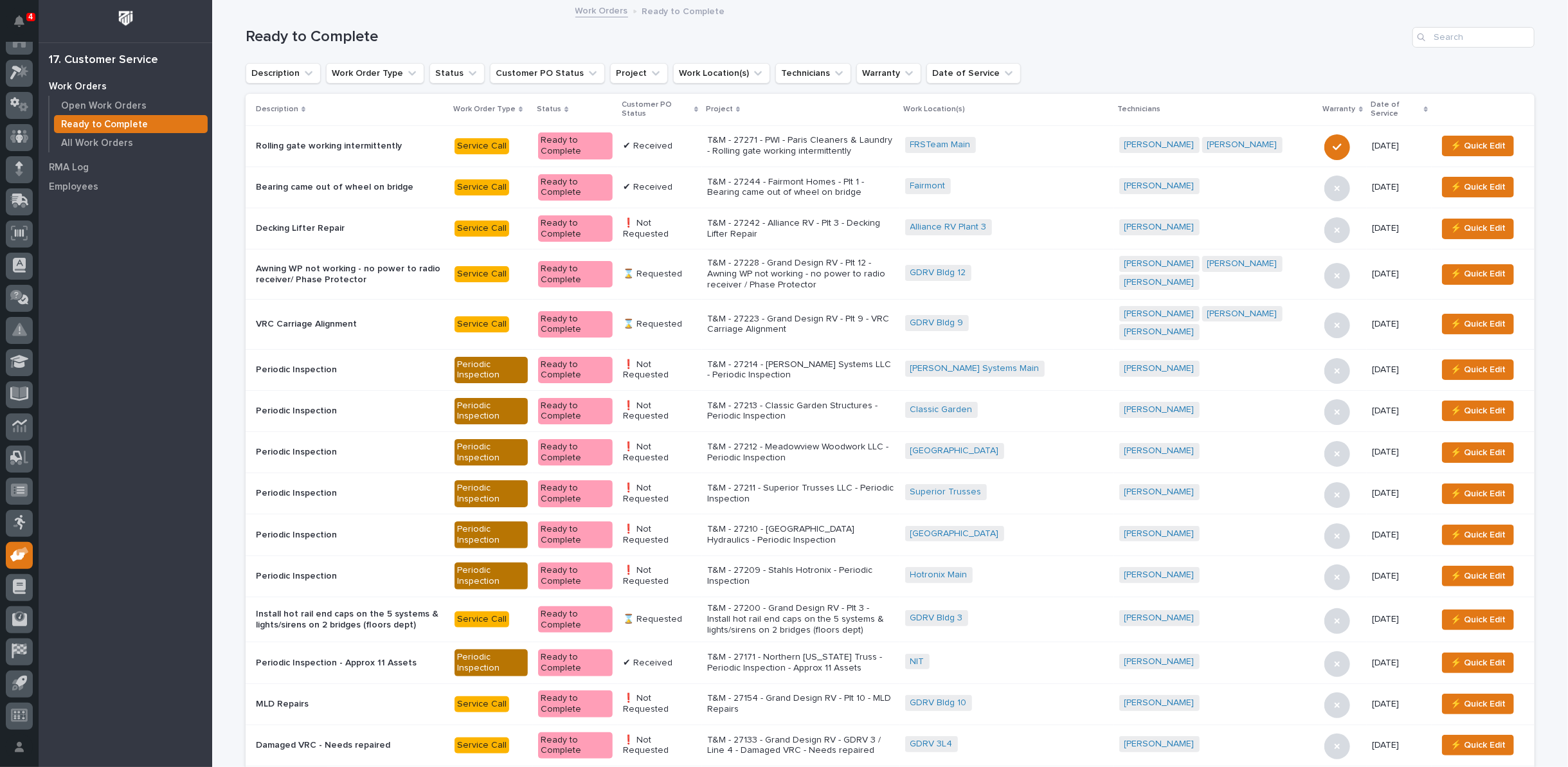
click at [800, 141] on p "T&M - 27271 - PWI - Paris Cleaners & Laundry - Rolling gate working intermitten…" at bounding box center [801, 146] width 188 height 22
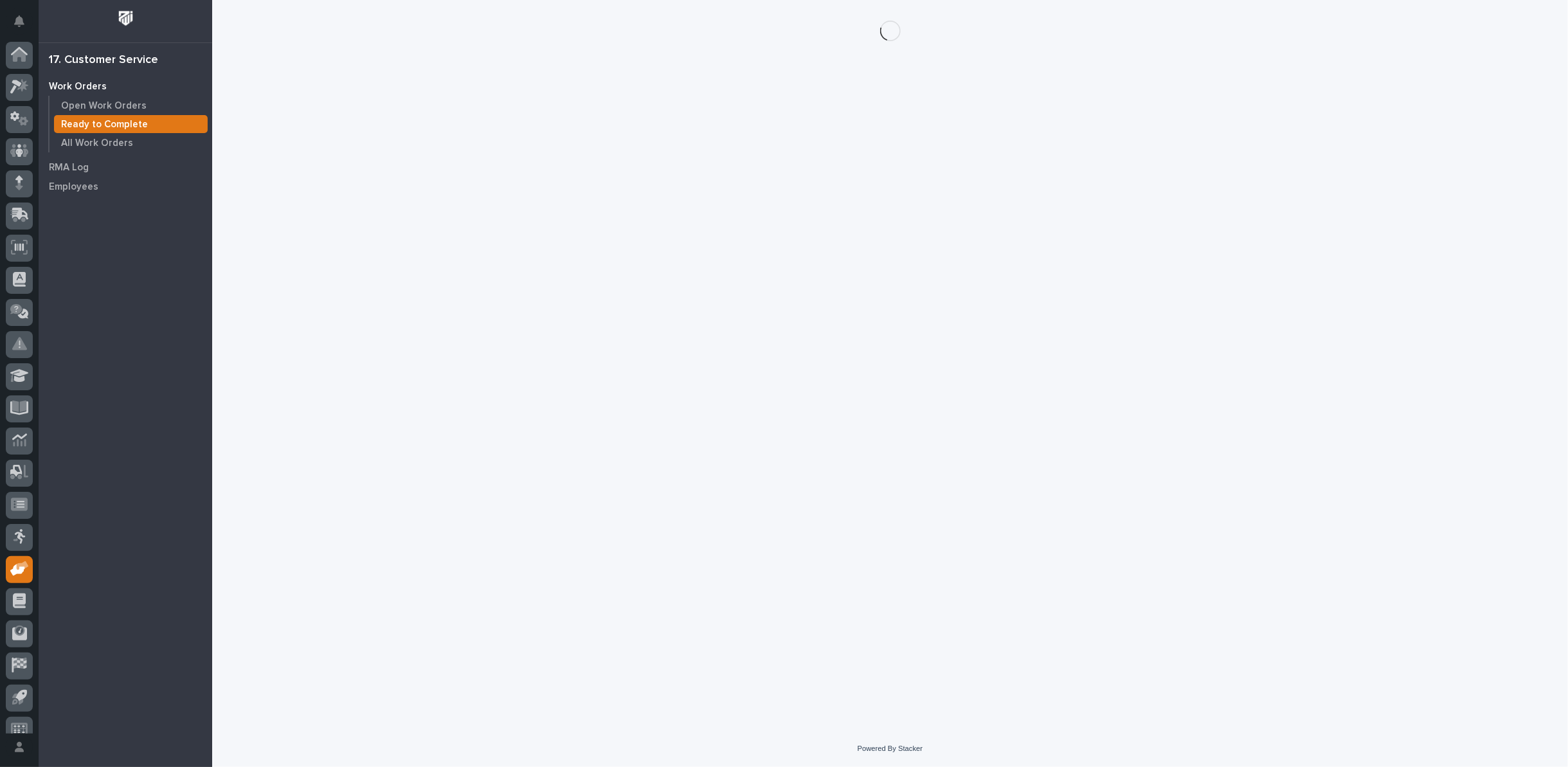
scroll to position [14, 0]
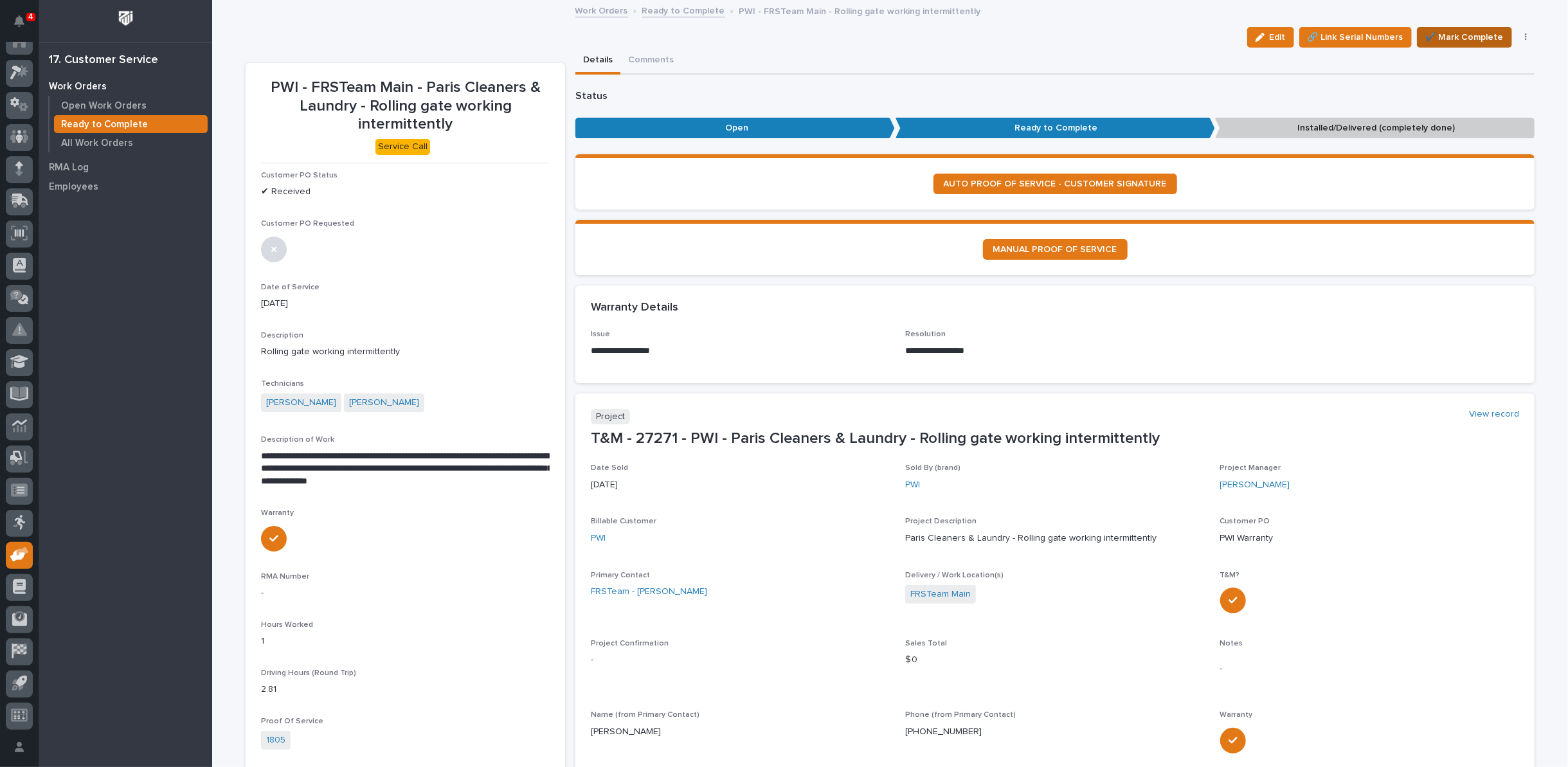
click at [1477, 35] on span "✔️ Mark Complete" at bounding box center [1464, 37] width 78 height 15
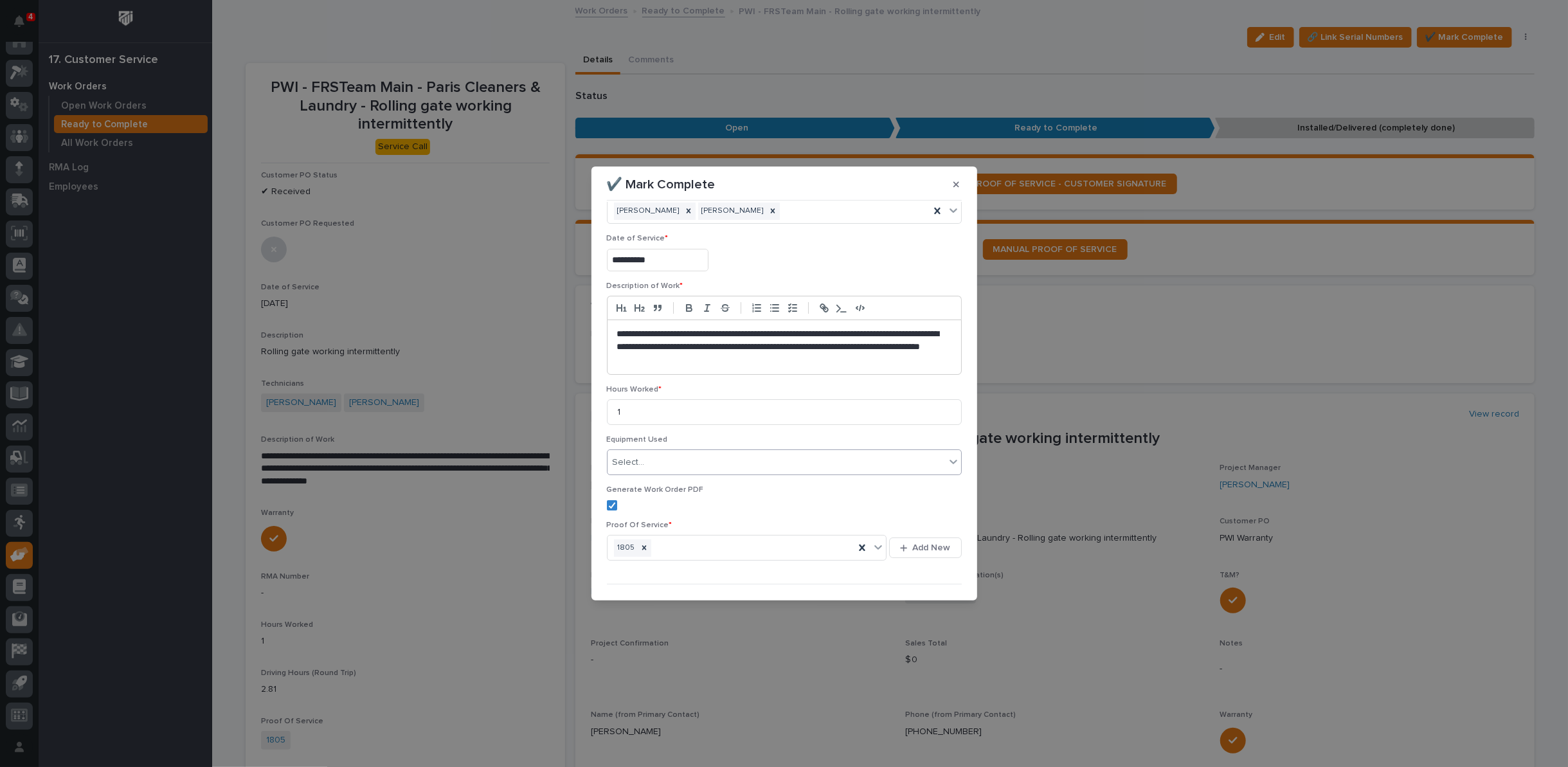
scroll to position [56, 0]
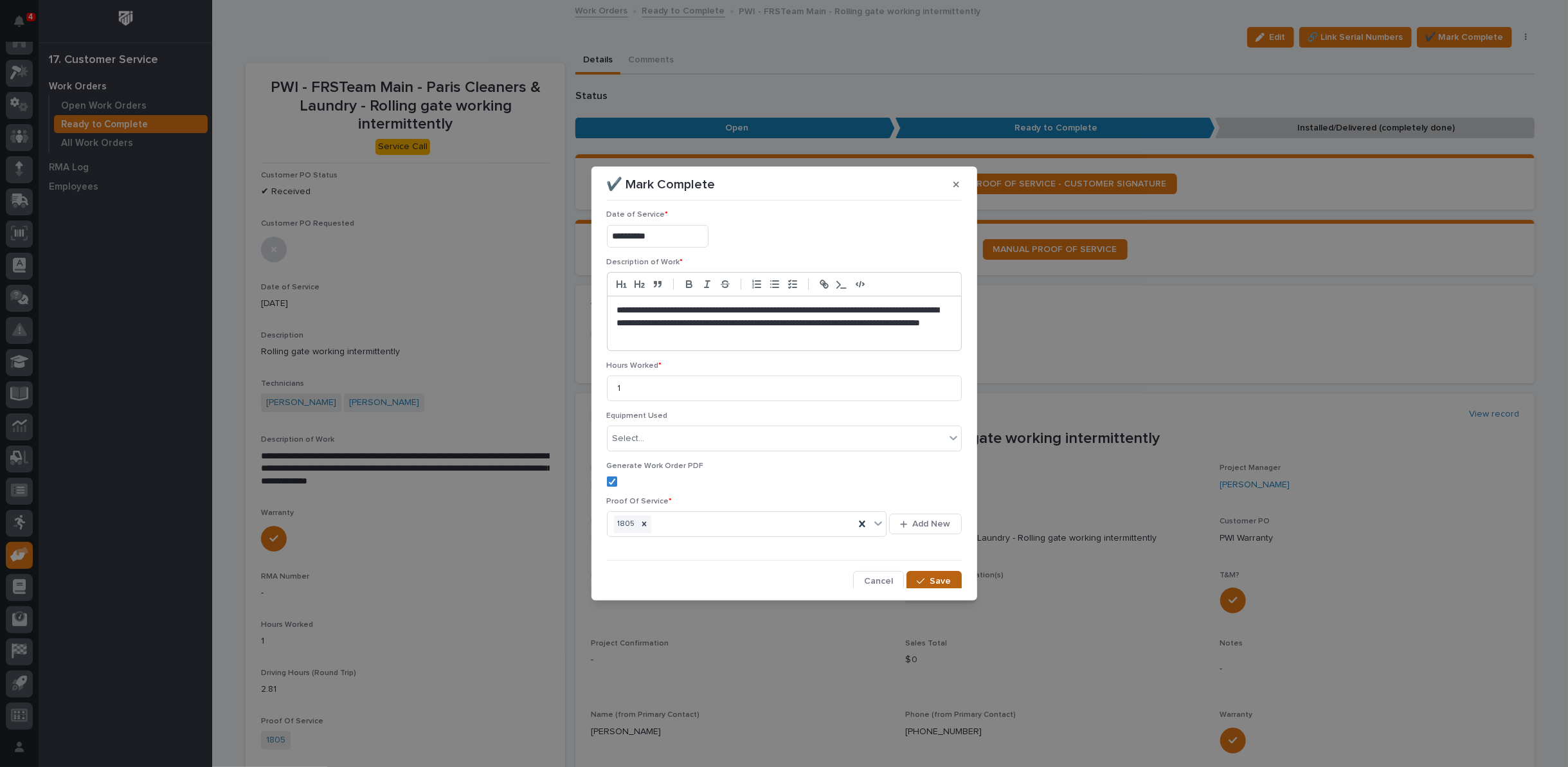
click at [921, 577] on div "button" at bounding box center [923, 581] width 13 height 9
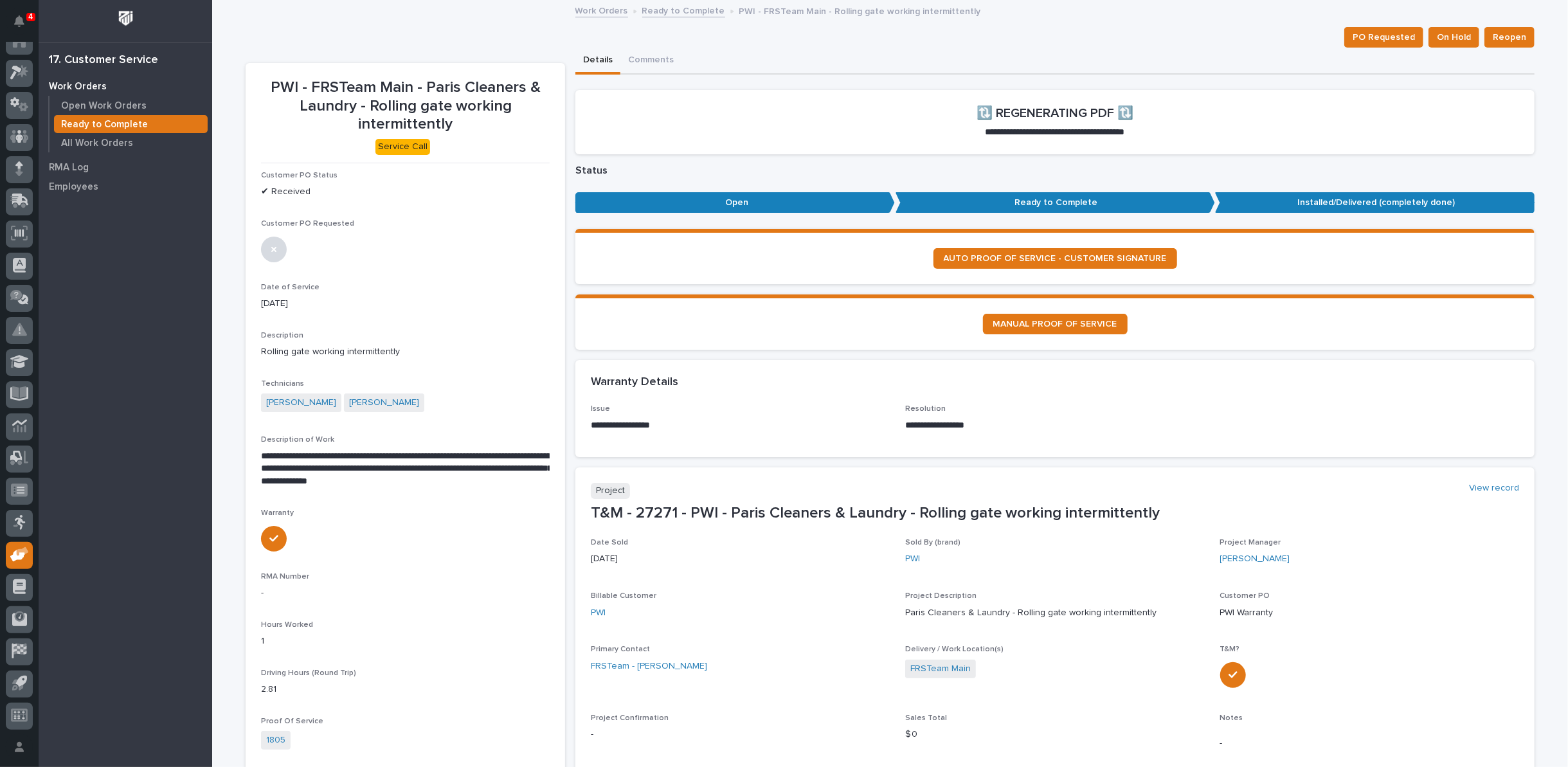
click at [678, 10] on link "Ready to Complete" at bounding box center [683, 10] width 83 height 15
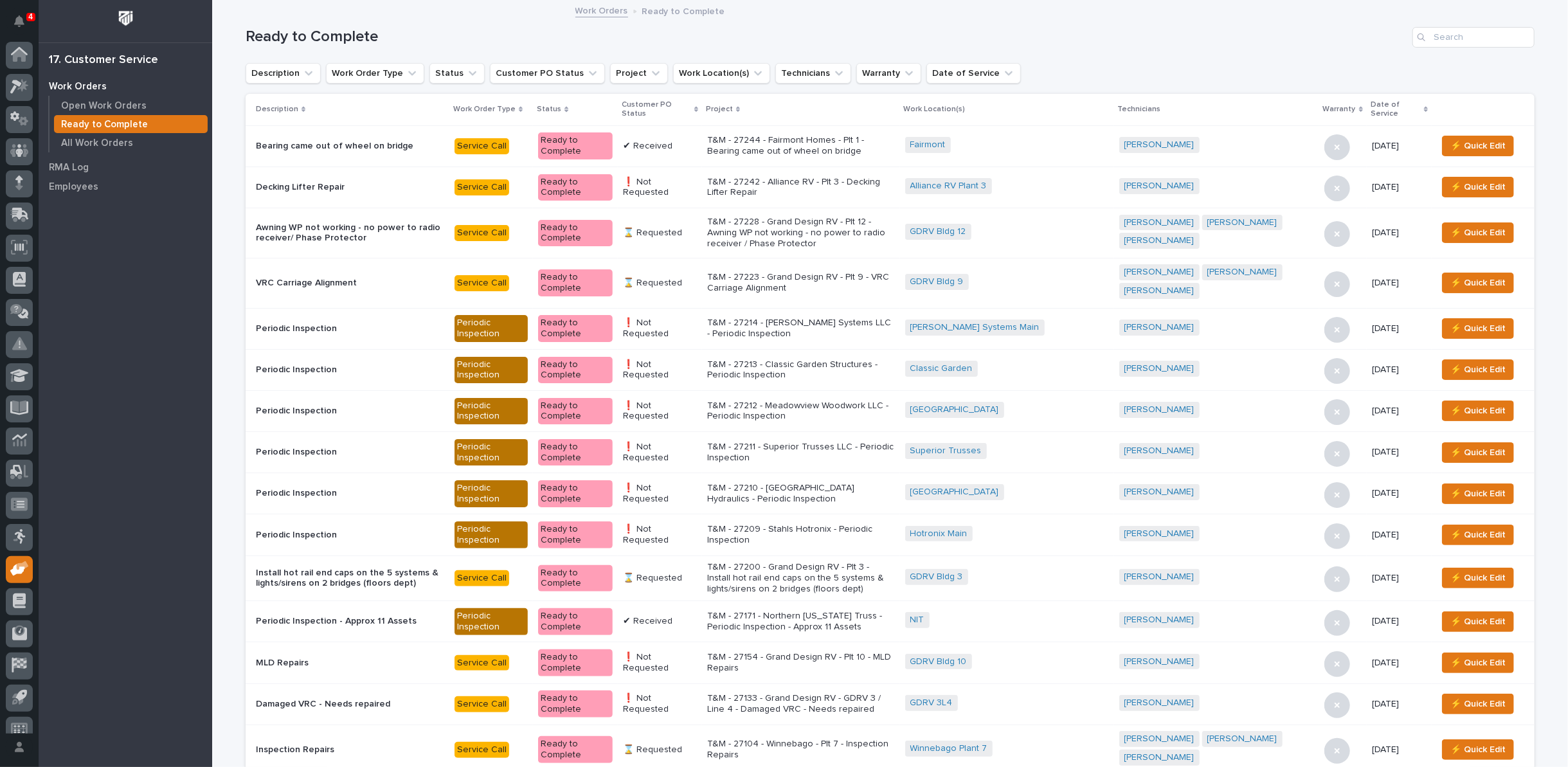
scroll to position [14, 0]
click at [698, 107] on icon at bounding box center [696, 109] width 4 height 6
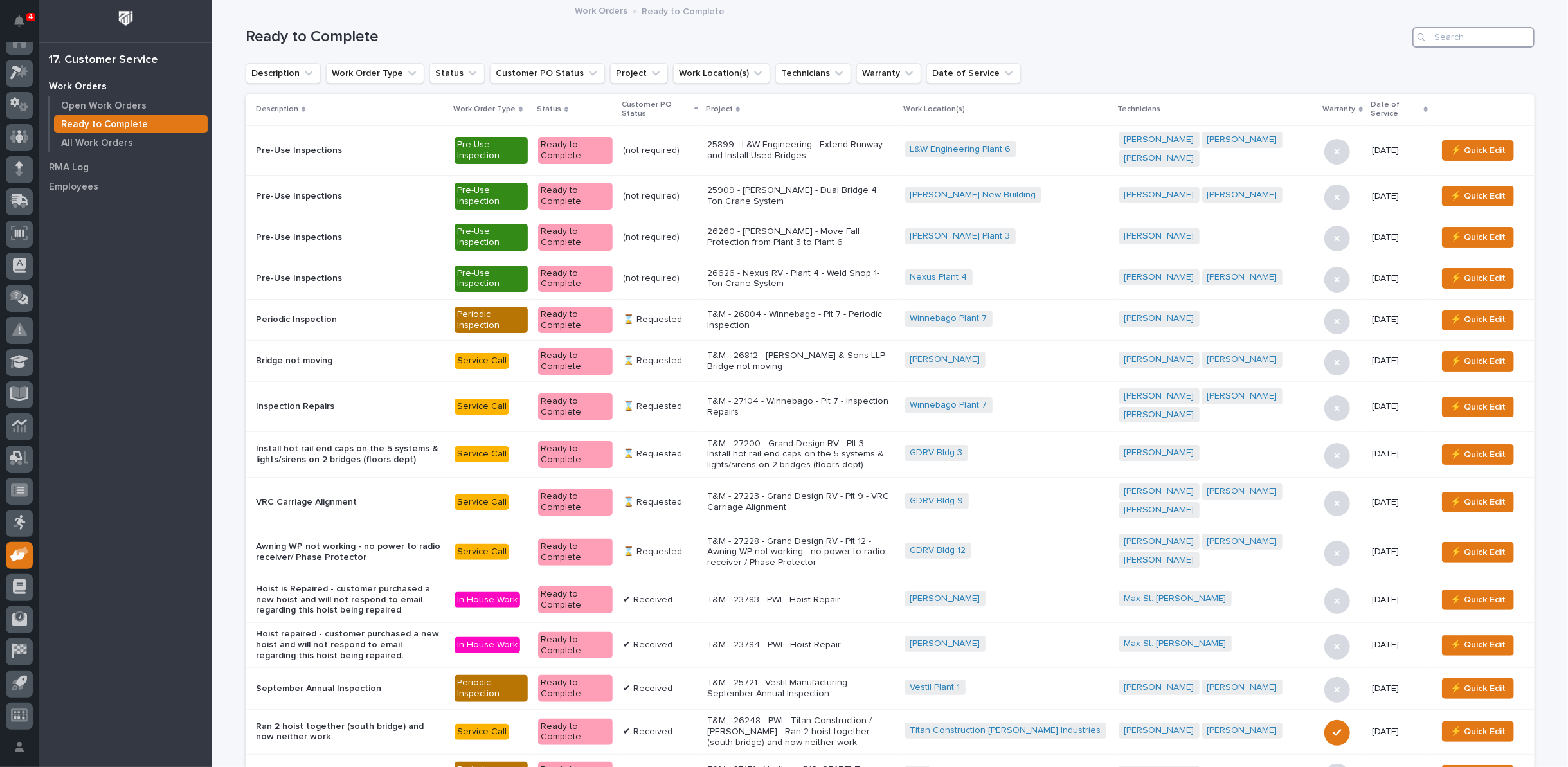
click at [1432, 33] on input "Search" at bounding box center [1473, 37] width 122 height 21
type input "27242"
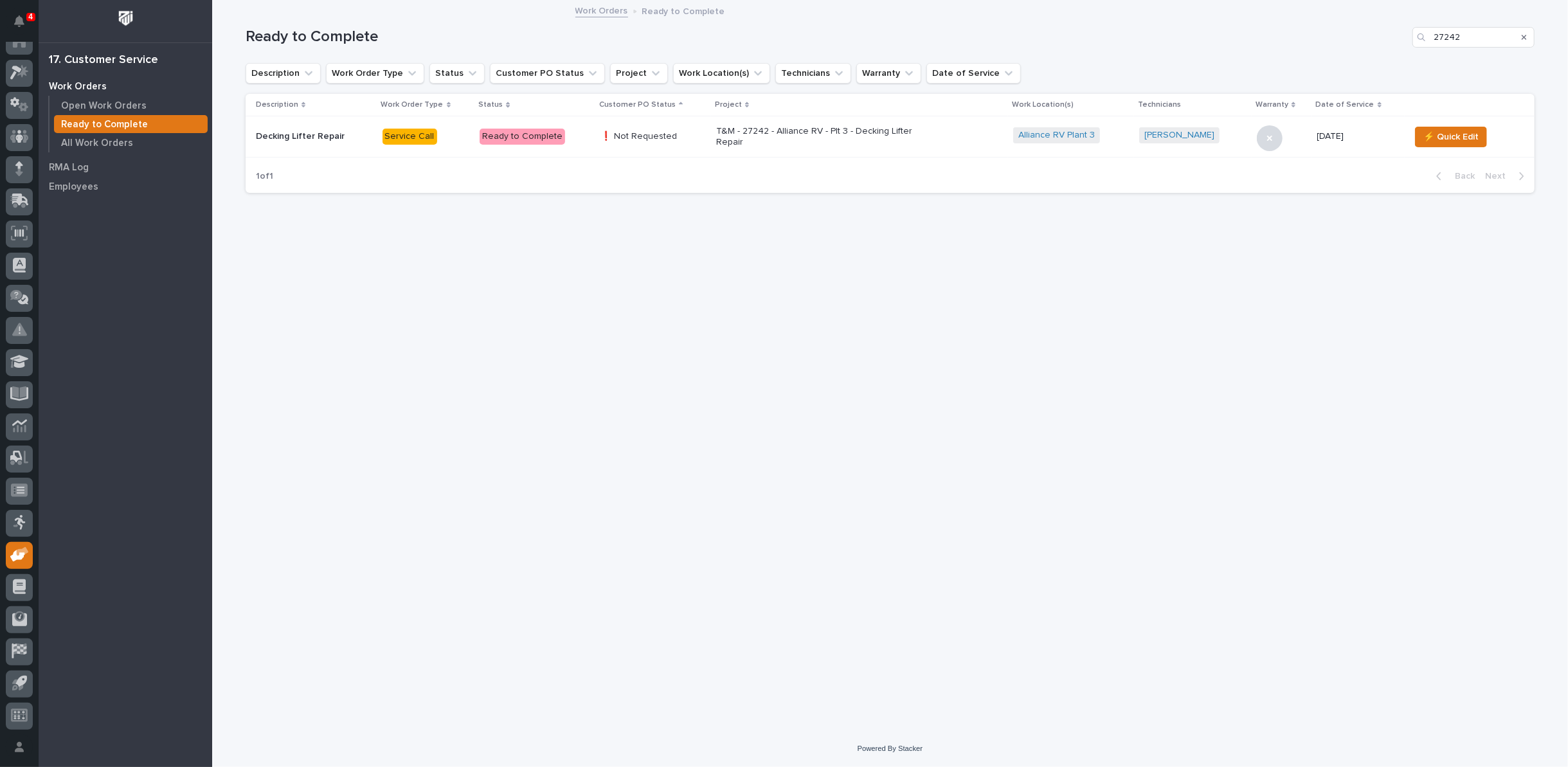
click at [889, 136] on p "T&M - 27242 - Alliance RV - Plt 3 - Decking Lifter Repair" at bounding box center [829, 137] width 225 height 22
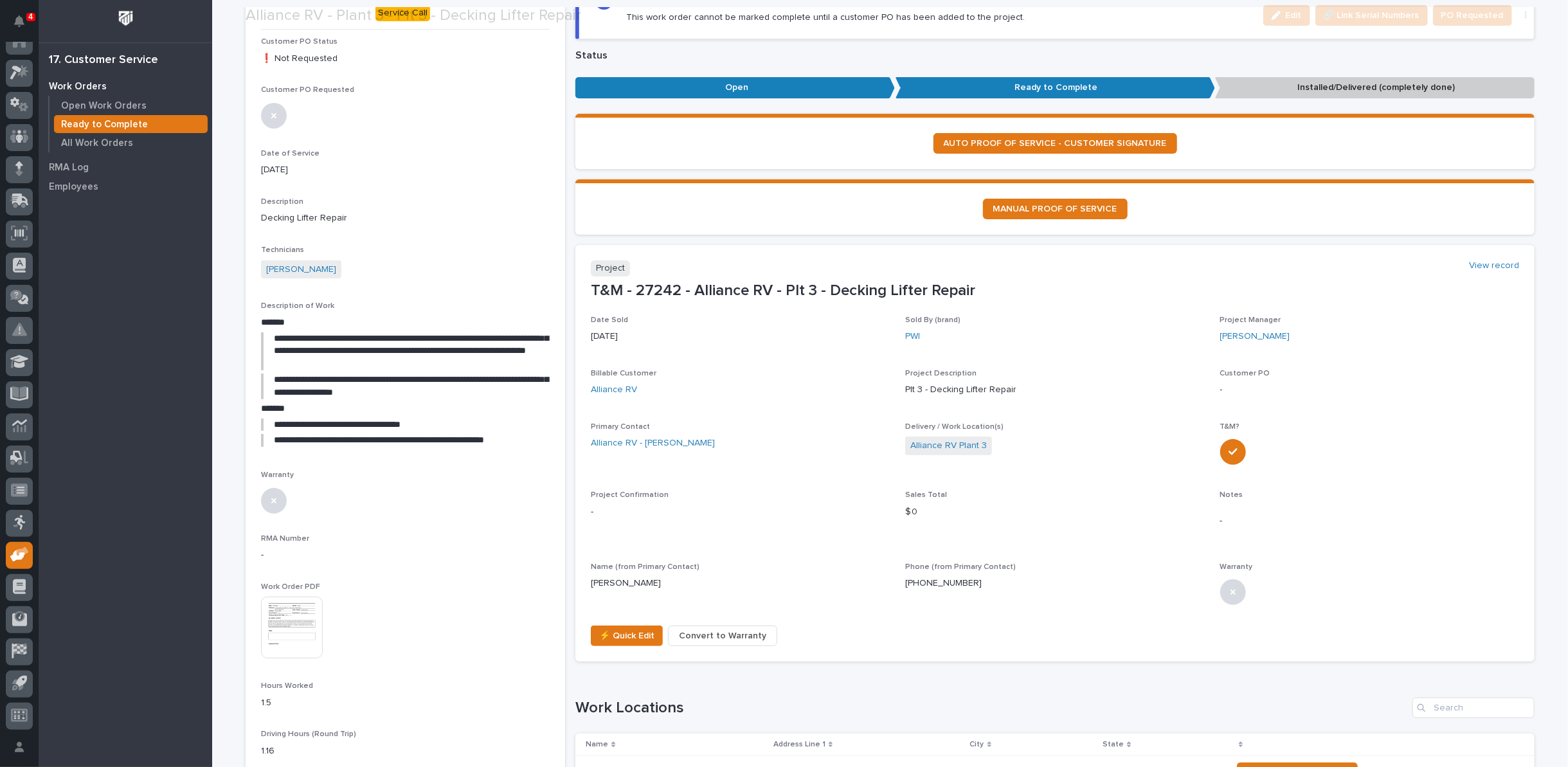
scroll to position [143, 0]
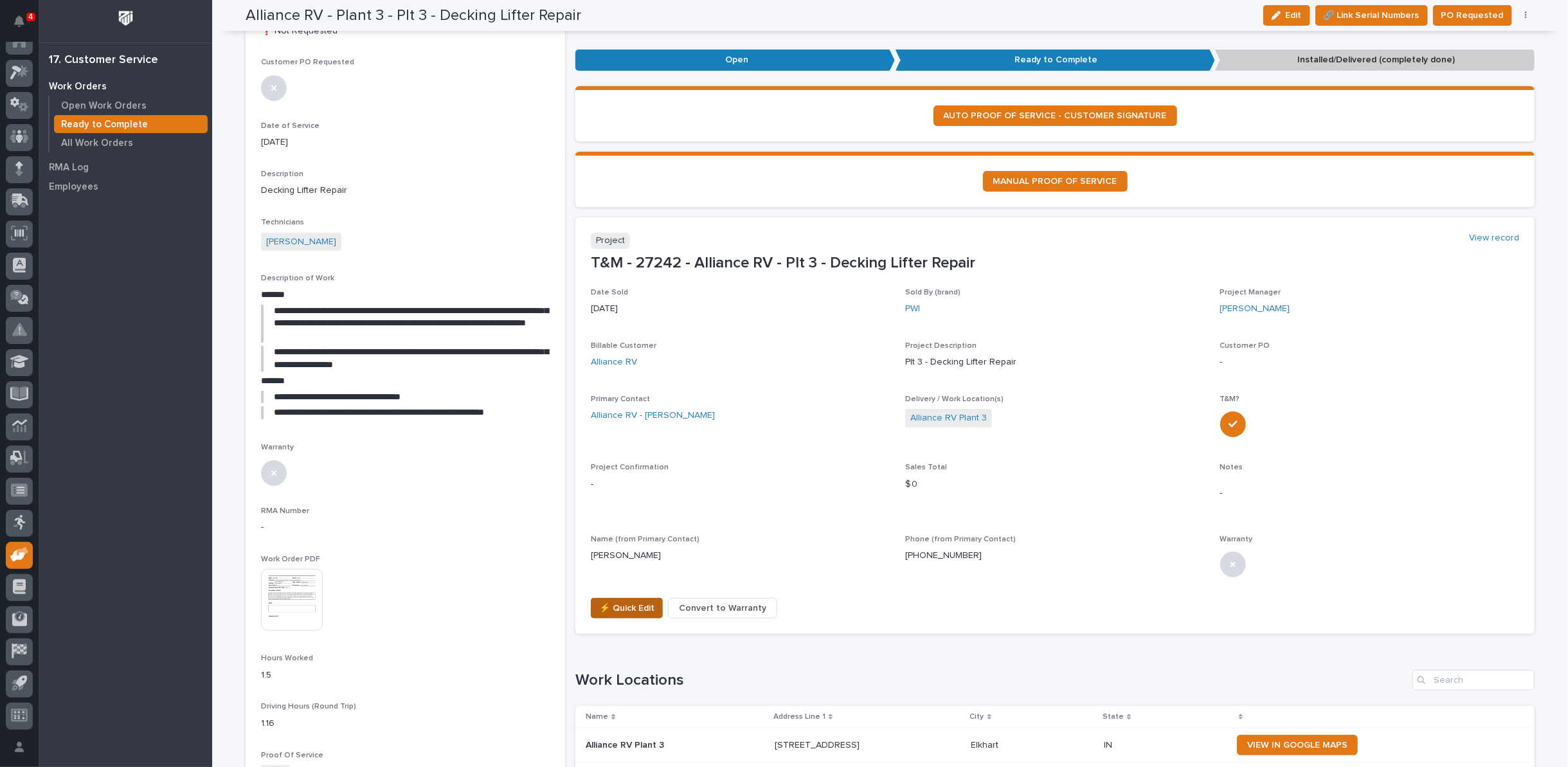
click at [621, 605] on span "⚡ Quick Edit" at bounding box center [627, 608] width 55 height 15
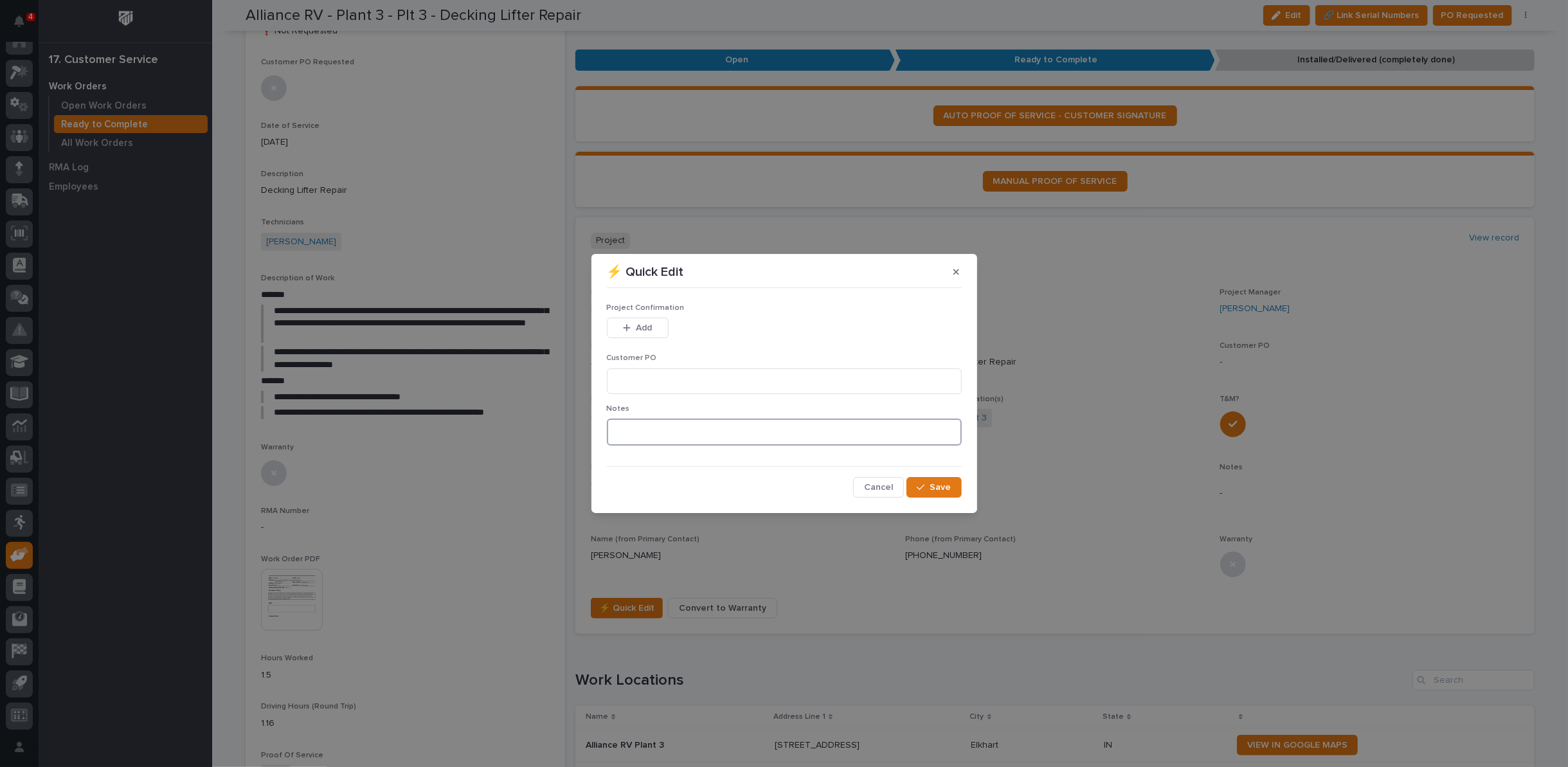
click at [628, 427] on textarea at bounding box center [784, 432] width 355 height 27
type textarea "*********"
click at [922, 487] on icon "button" at bounding box center [921, 487] width 8 height 9
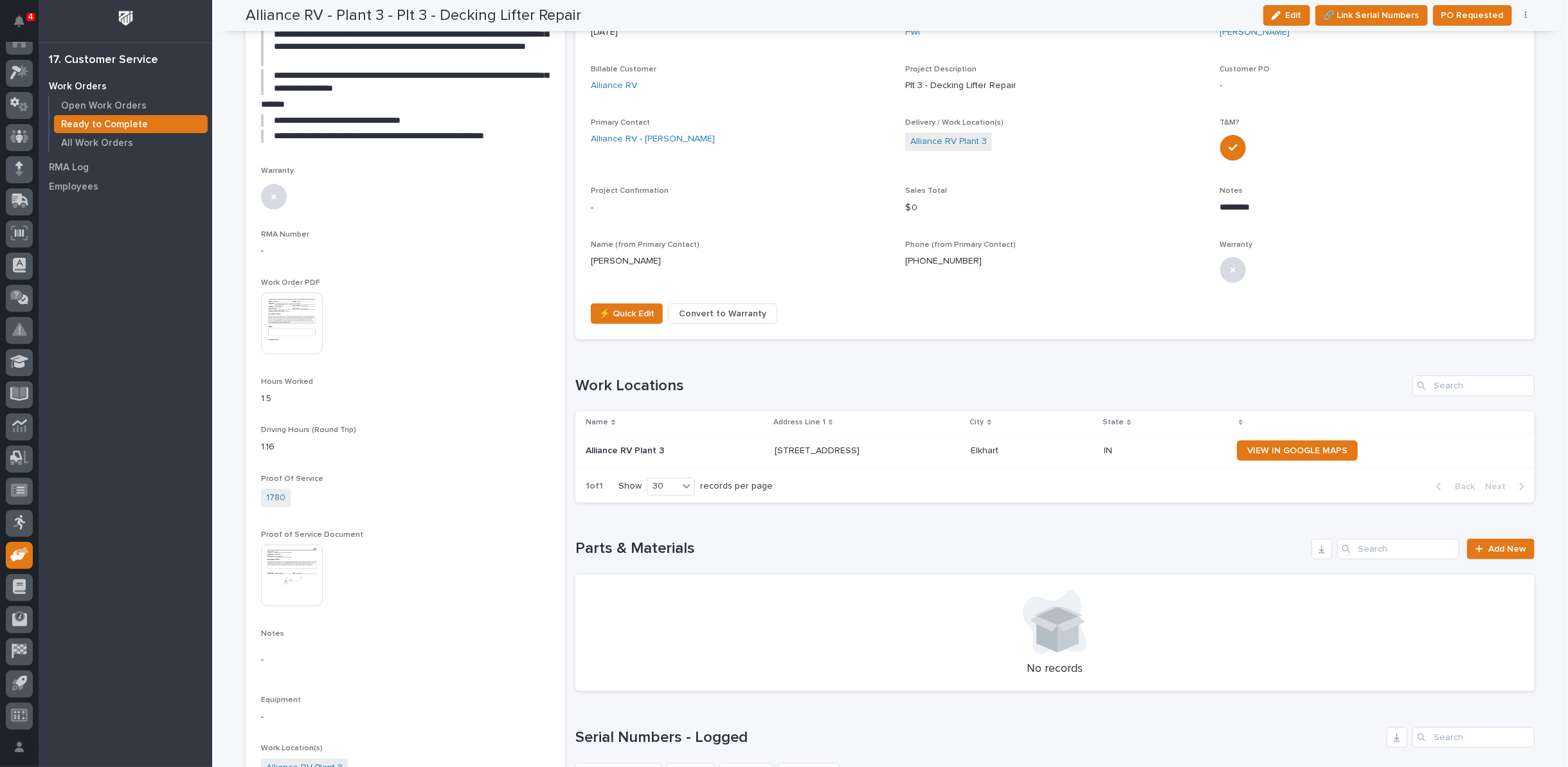
scroll to position [490, 0]
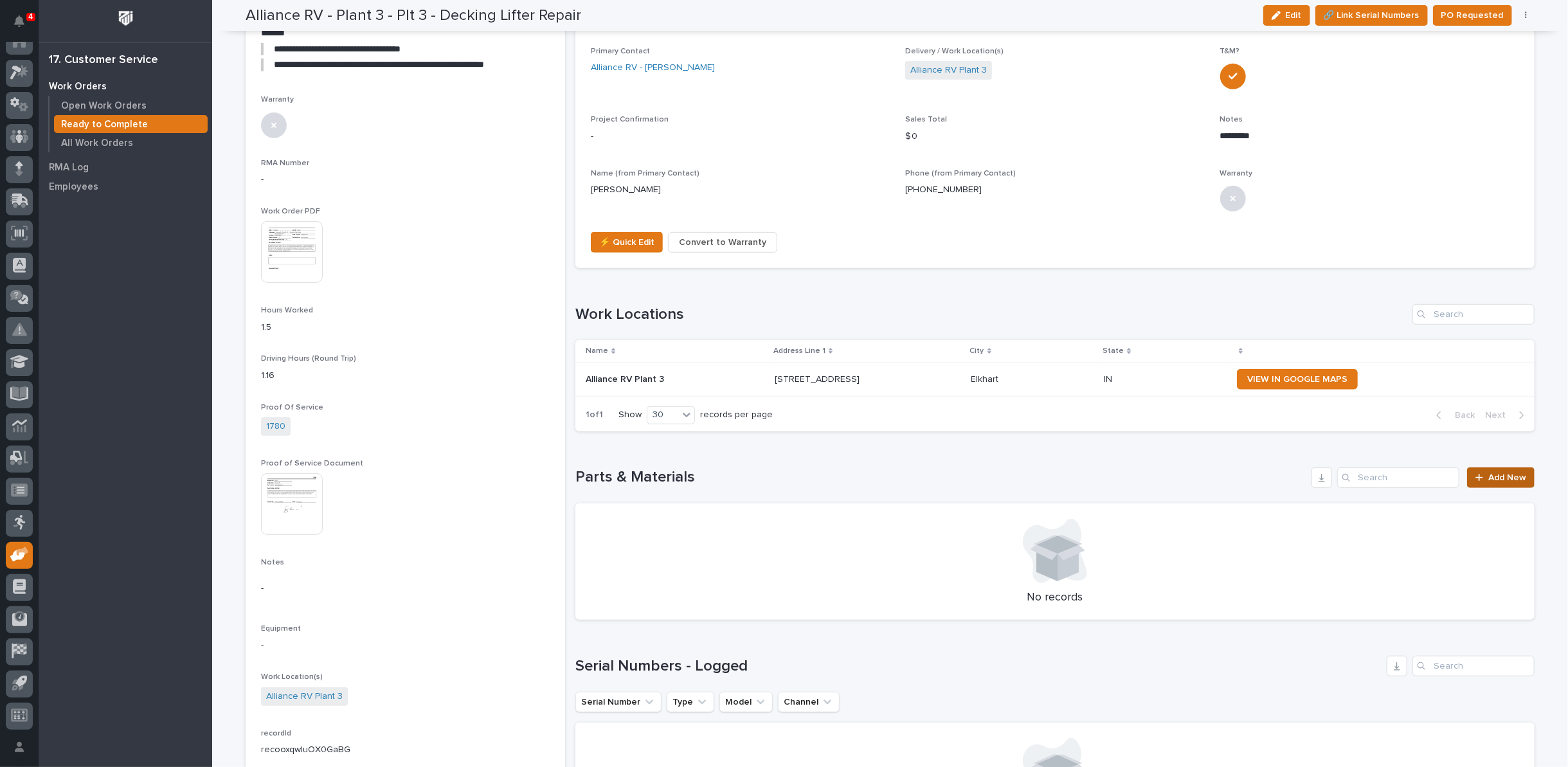
click at [1496, 473] on span "Add New" at bounding box center [1507, 477] width 38 height 9
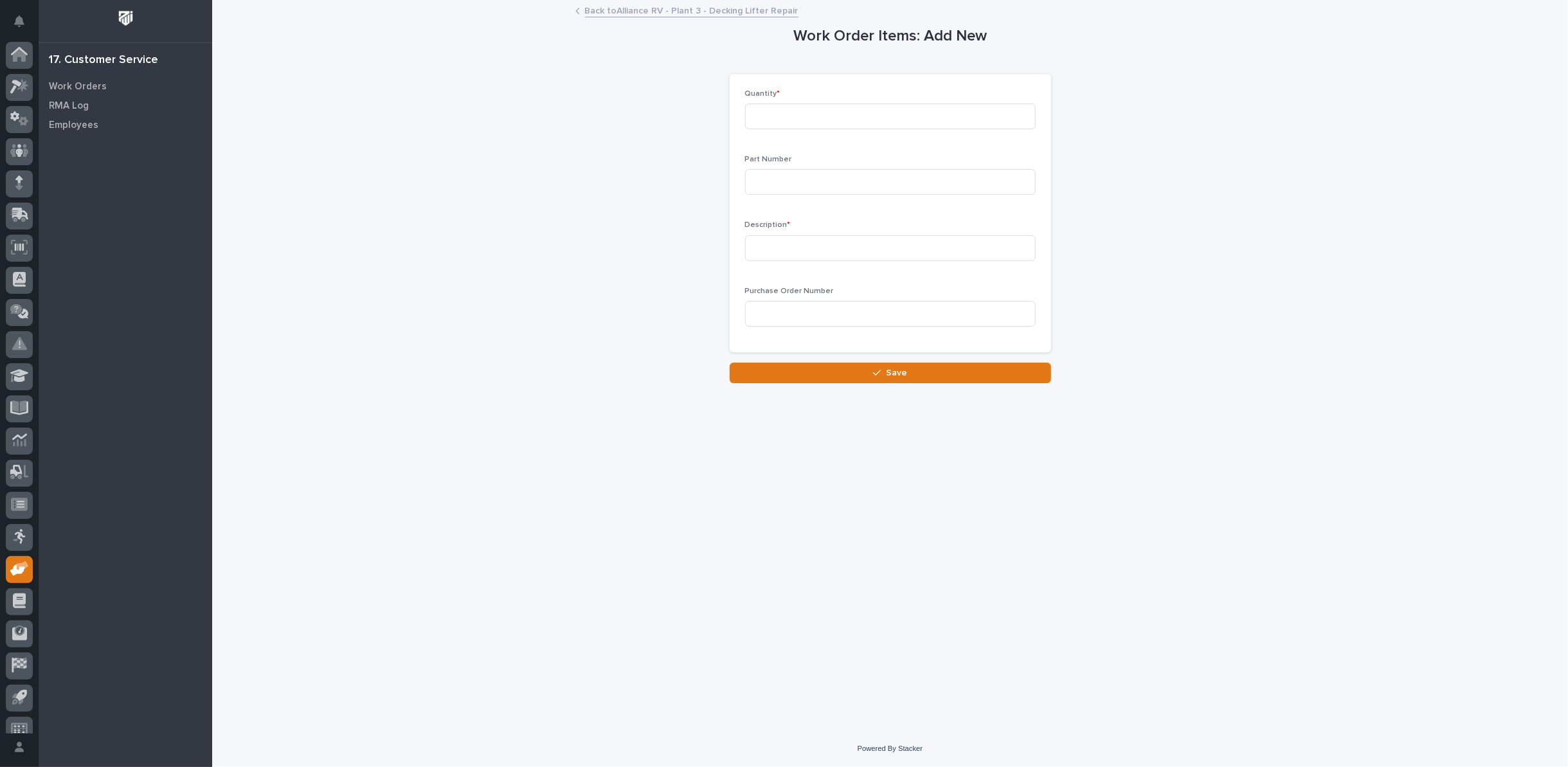
scroll to position [14, 0]
click at [854, 114] on input at bounding box center [890, 116] width 291 height 26
type input "1"
type input "600-60017"
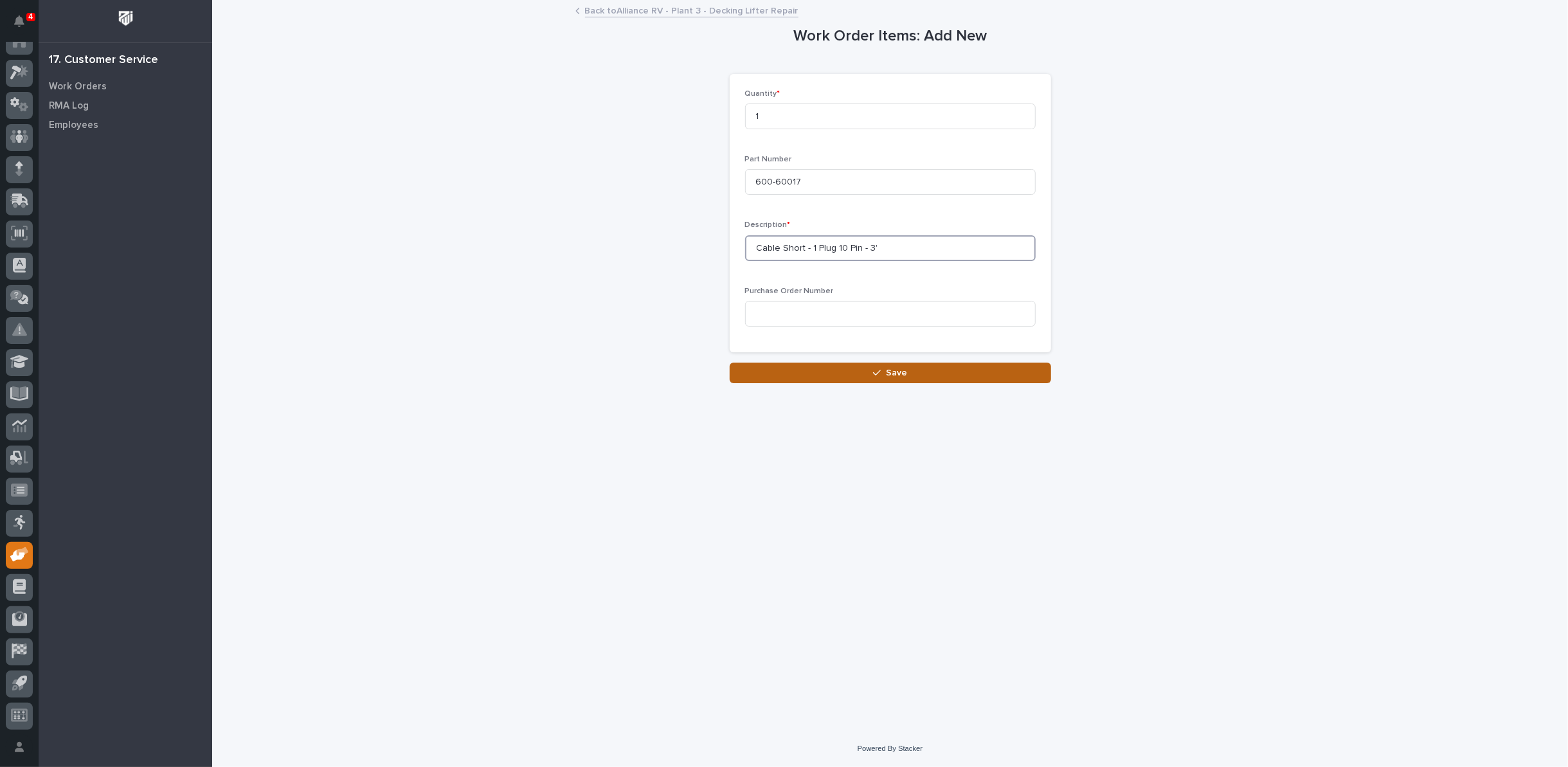
type input "Cable Short - 1 Plug 10 Pin - 3'"
click at [937, 375] on button "Save" at bounding box center [890, 373] width 322 height 21
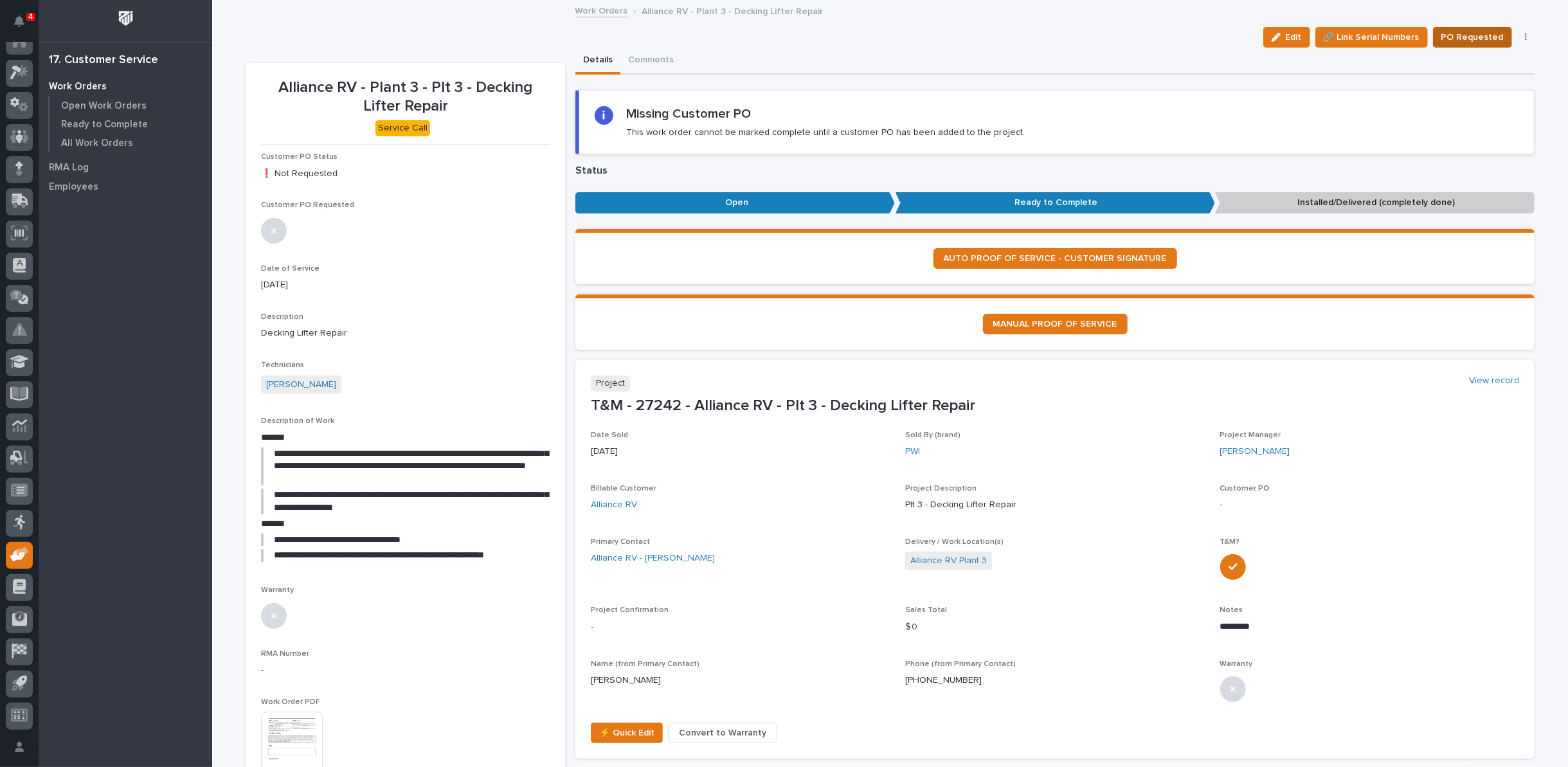
click at [1486, 33] on span "PO Requested" at bounding box center [1472, 37] width 62 height 15
click at [598, 8] on link "Work Orders" at bounding box center [602, 10] width 53 height 15
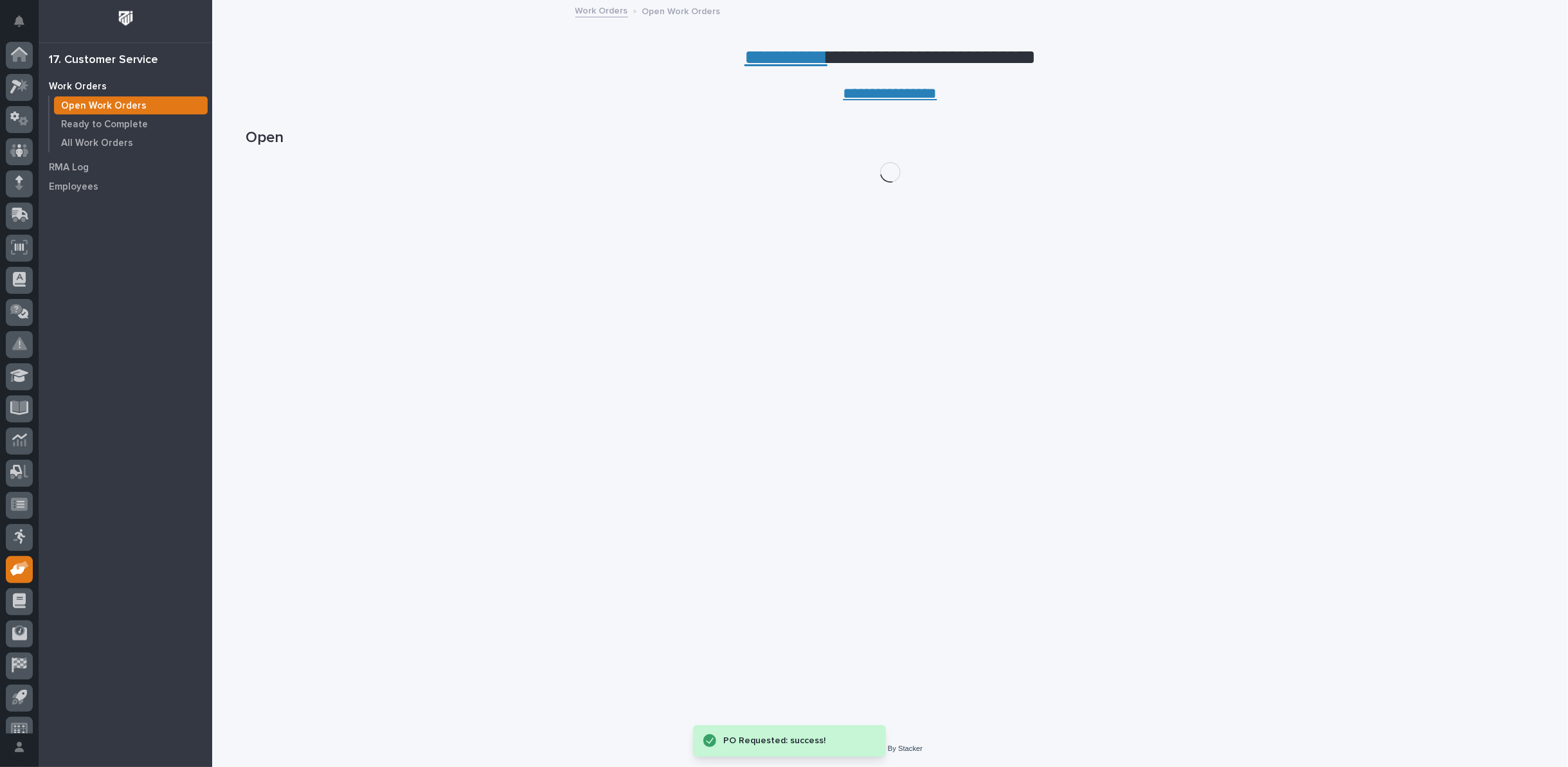
scroll to position [14, 0]
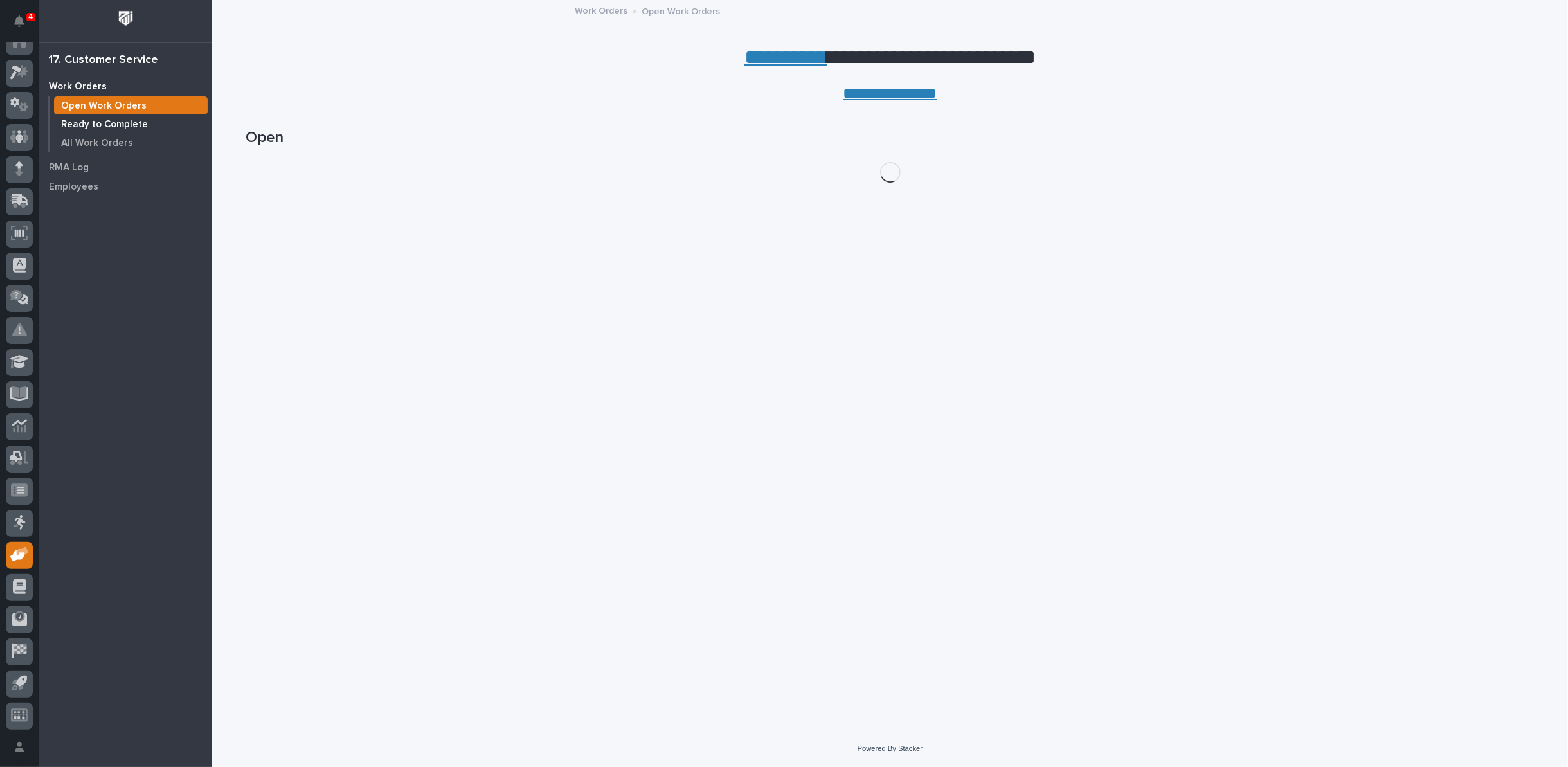
click at [111, 124] on p "Ready to Complete" at bounding box center [104, 125] width 87 height 12
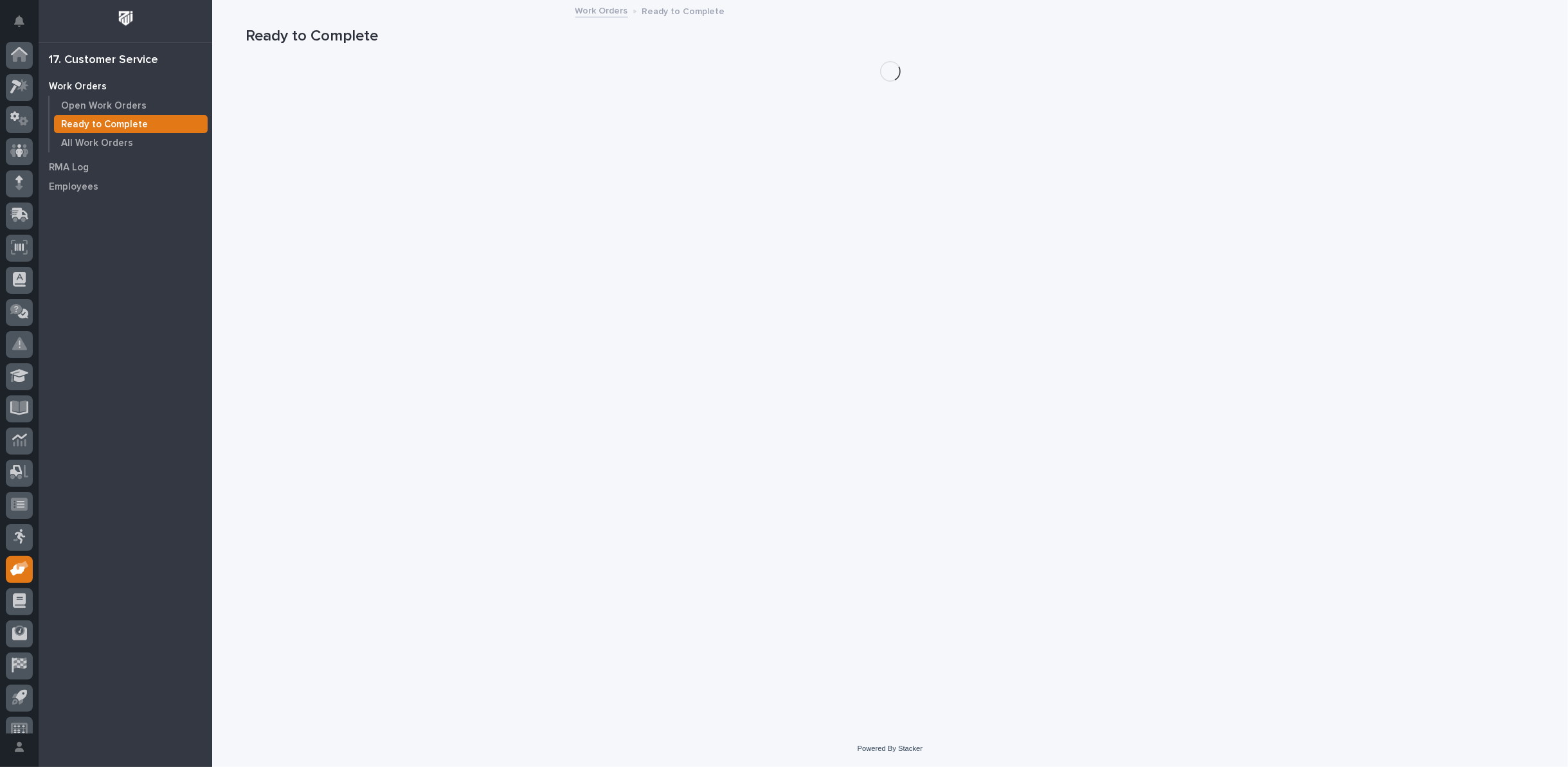
scroll to position [14, 0]
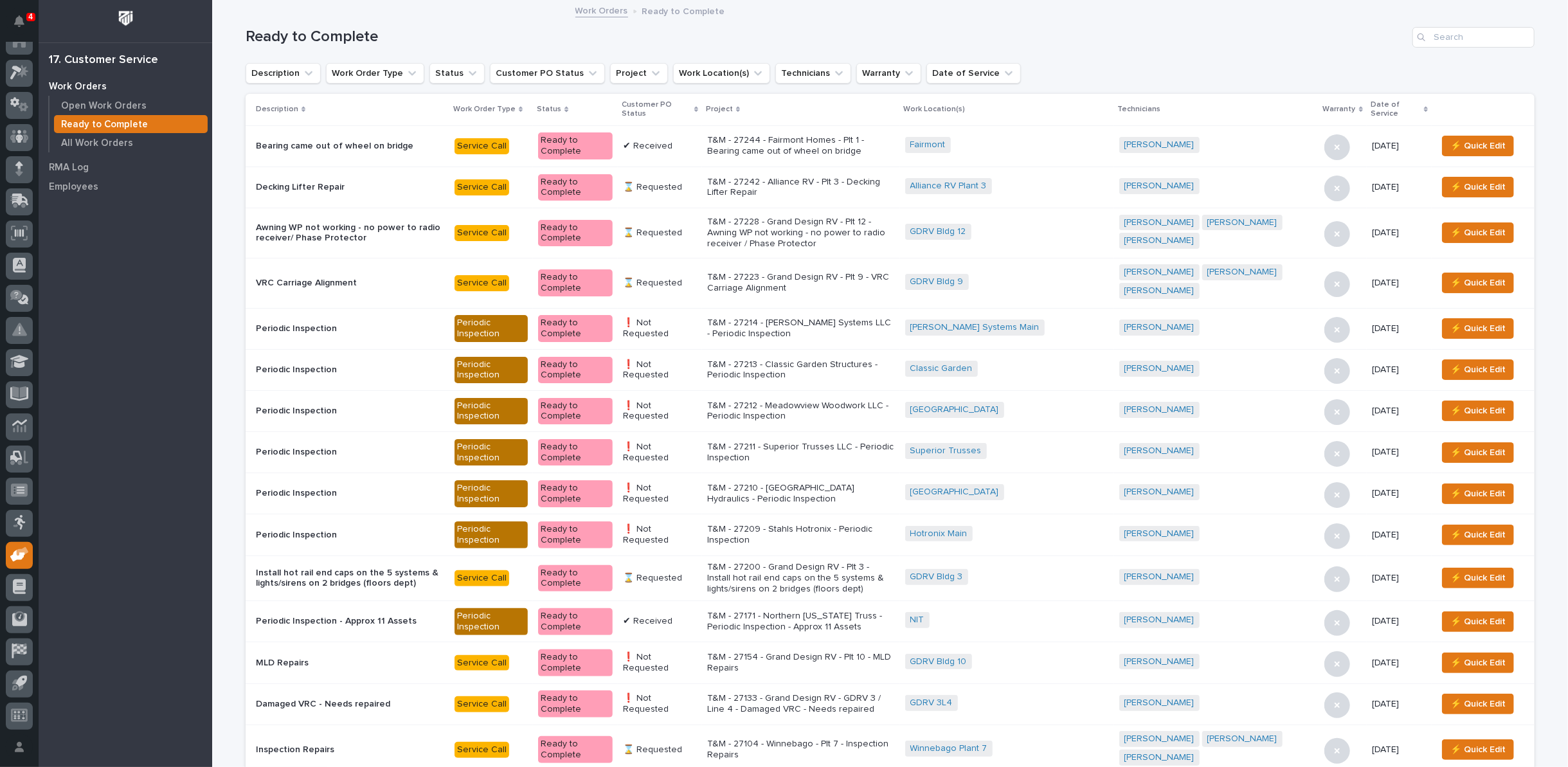
click at [698, 107] on icon at bounding box center [696, 109] width 4 height 6
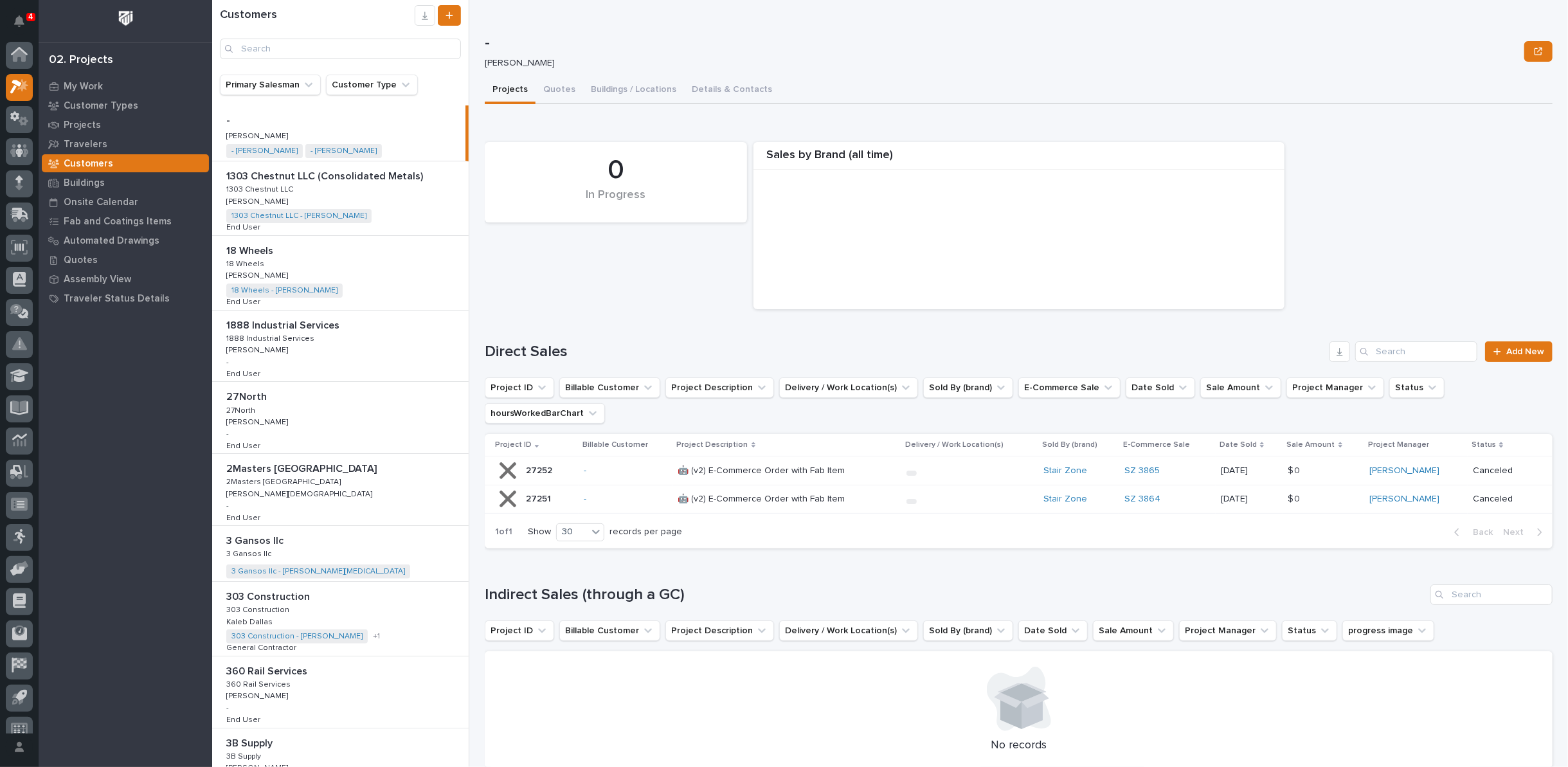
scroll to position [14, 0]
click at [16, 229] on icon at bounding box center [19, 233] width 17 height 15
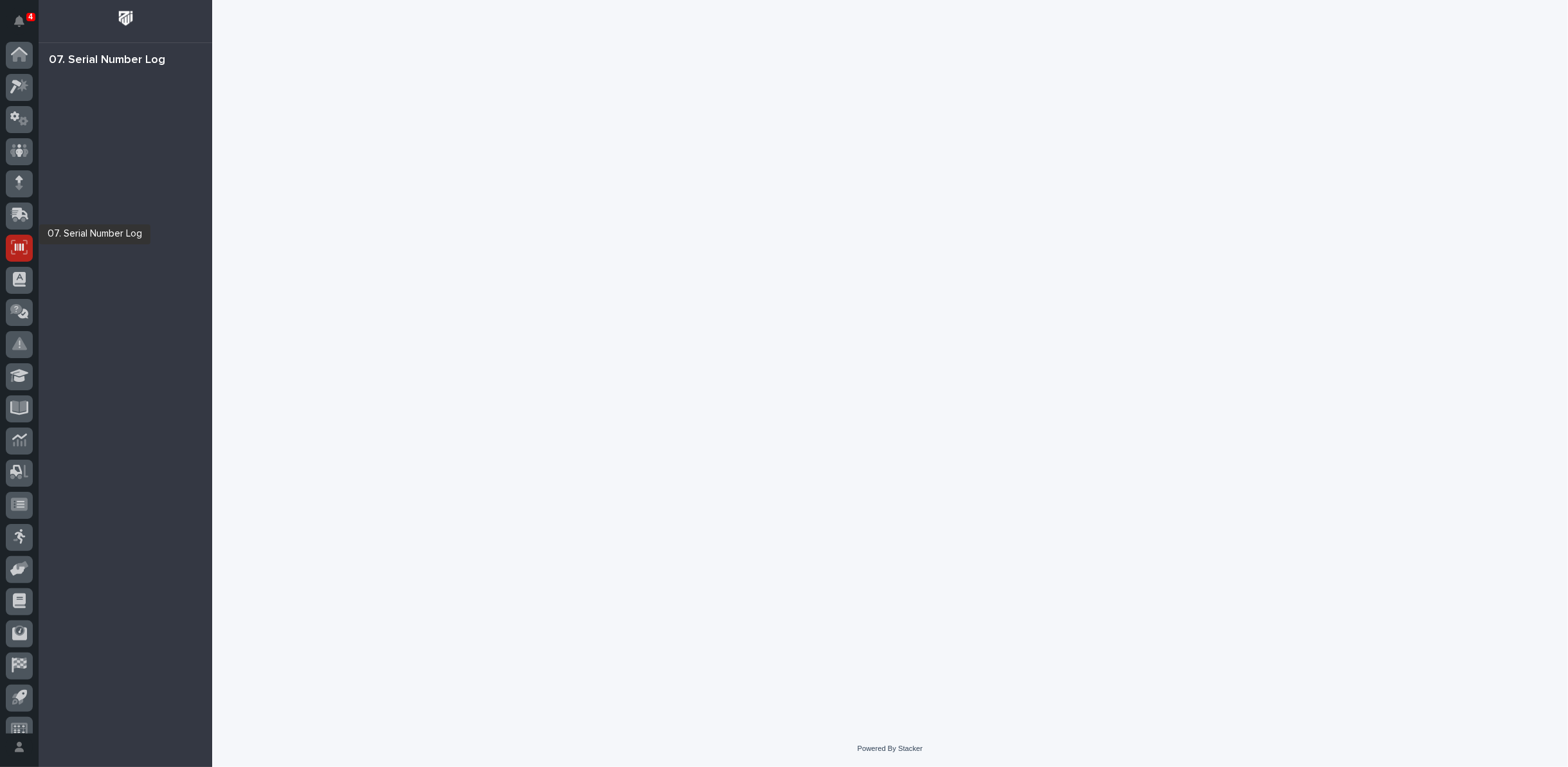
scroll to position [14, 0]
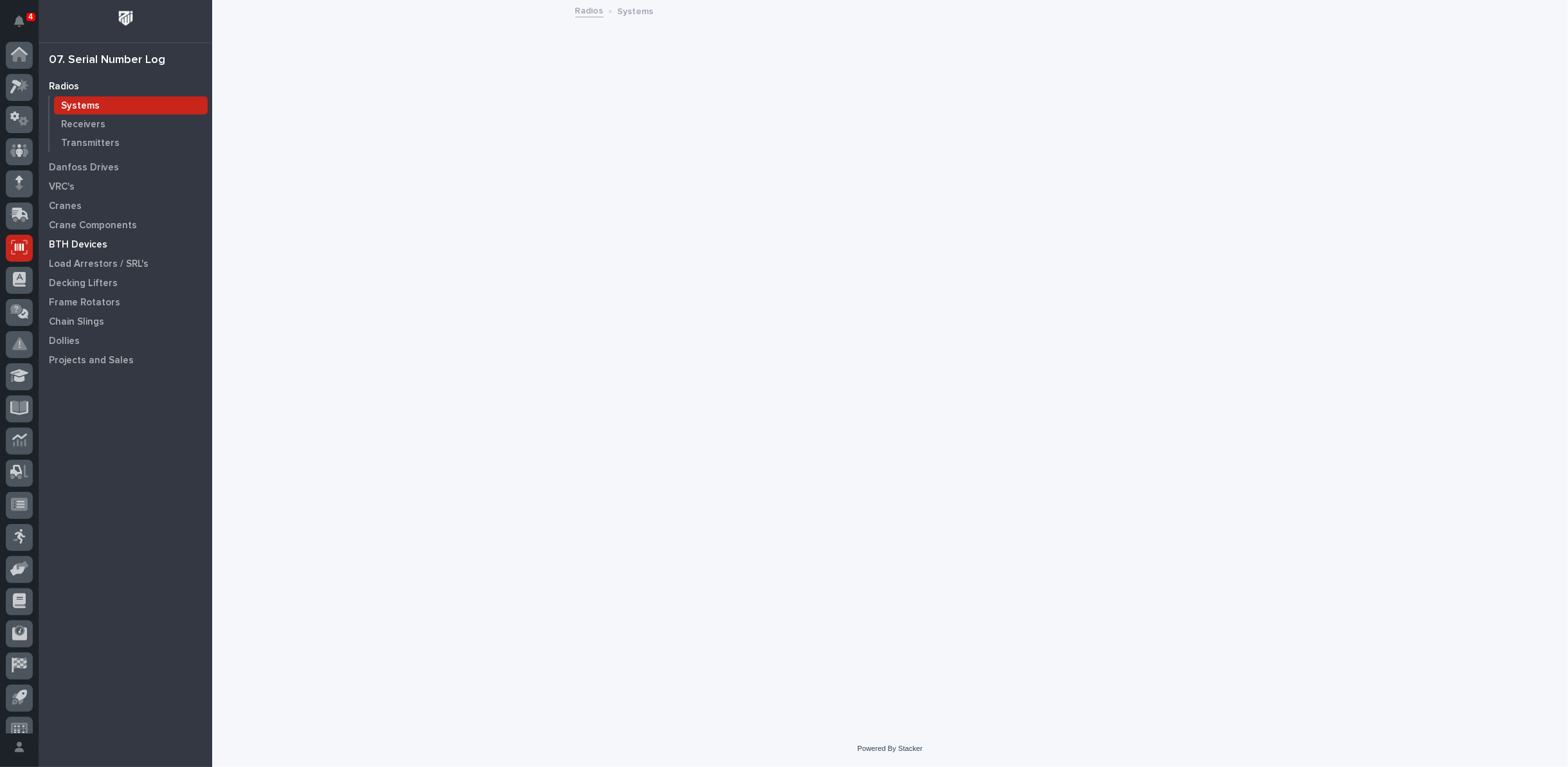
scroll to position [14, 0]
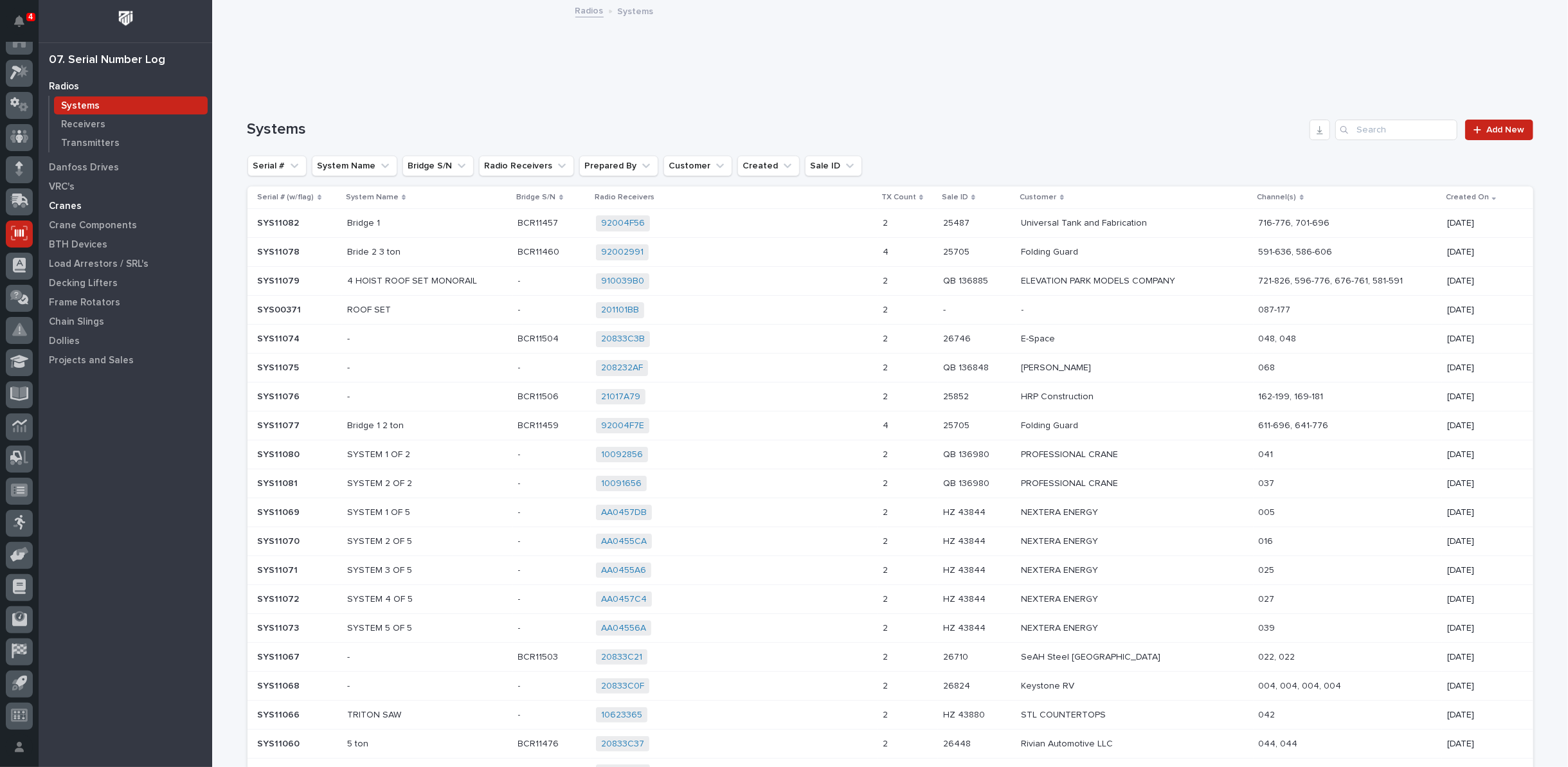
click at [76, 203] on p "Cranes" at bounding box center [65, 207] width 33 height 12
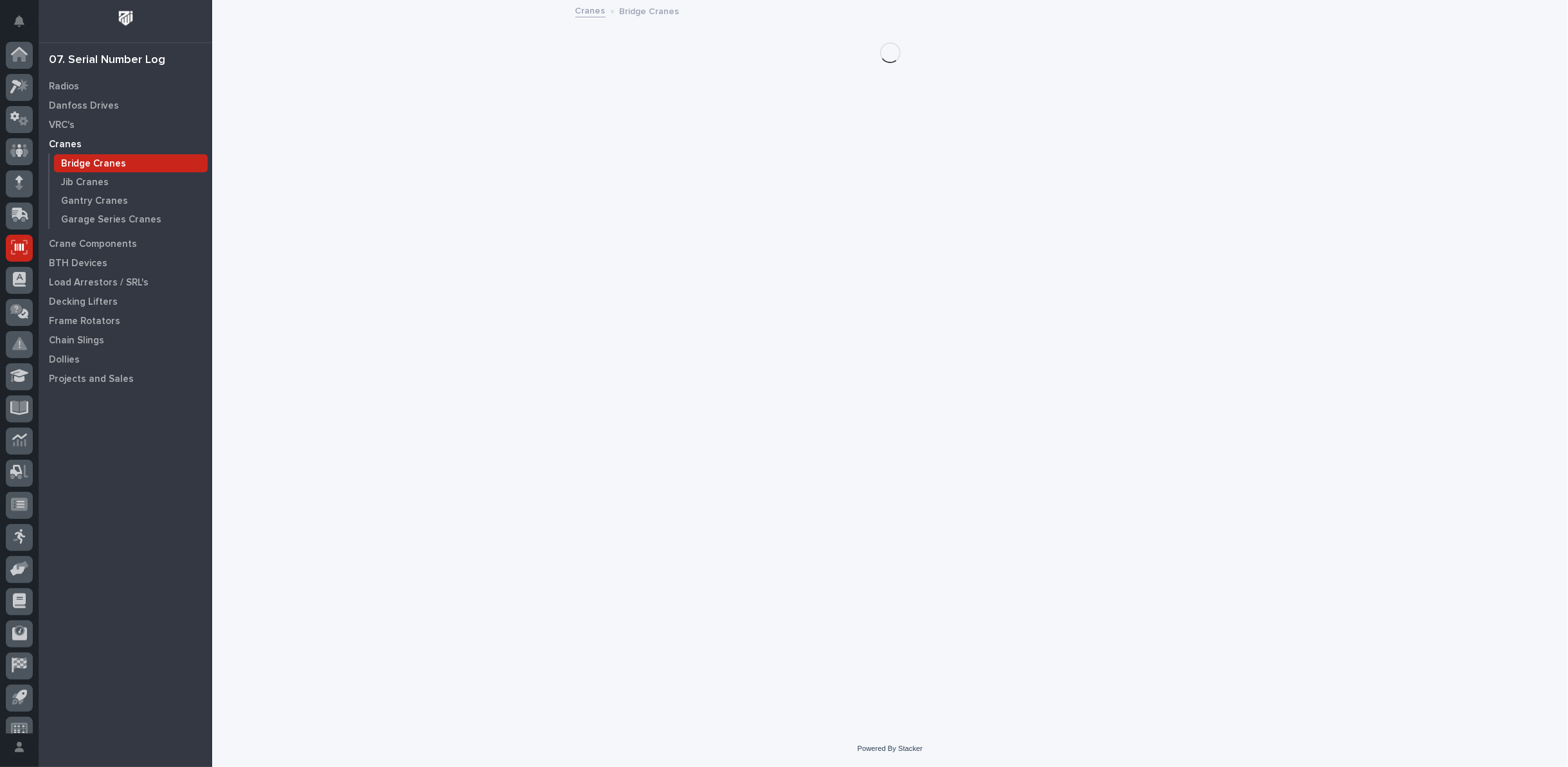
scroll to position [14, 0]
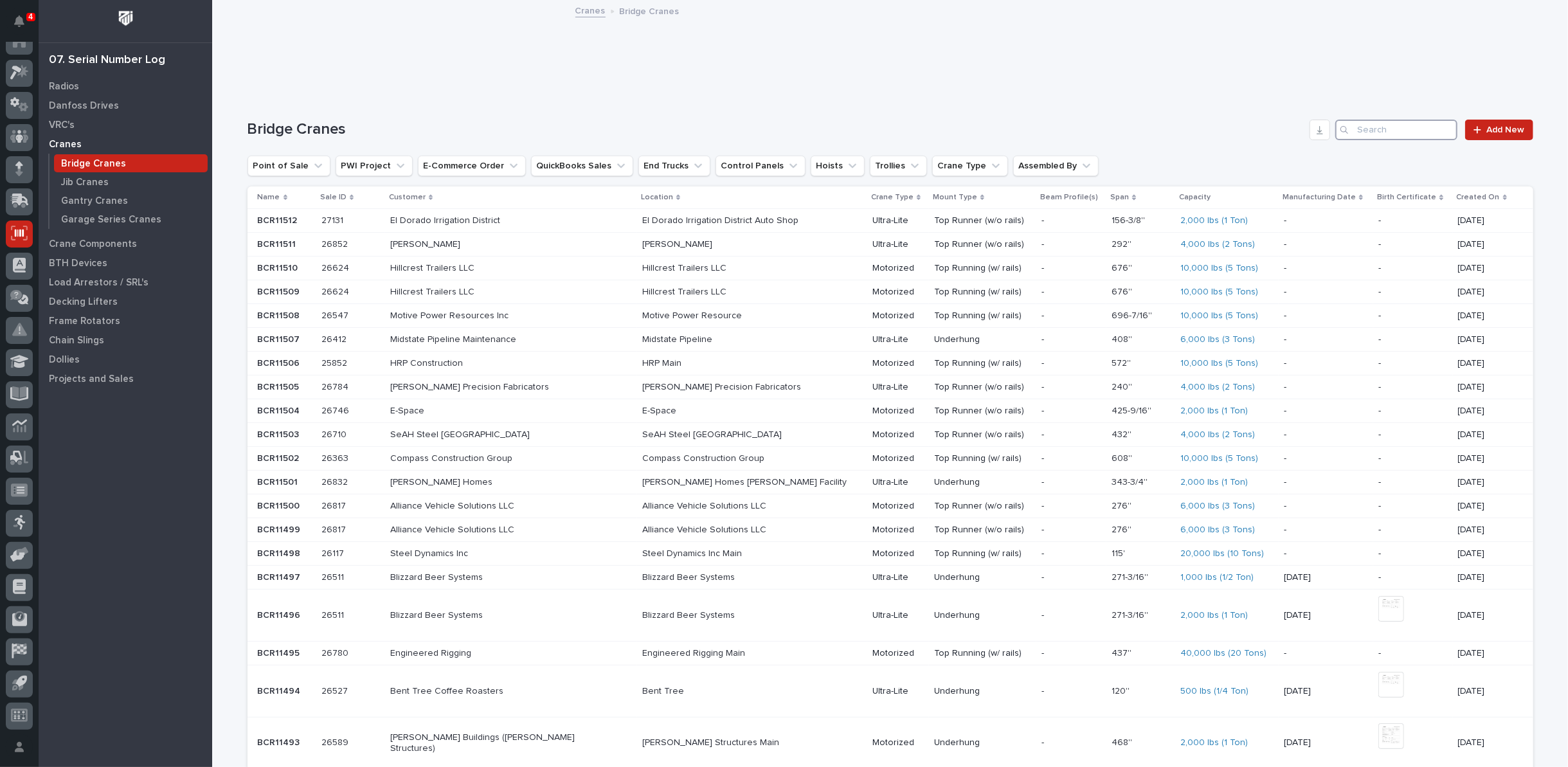
click at [1387, 123] on input "Search" at bounding box center [1396, 130] width 122 height 21
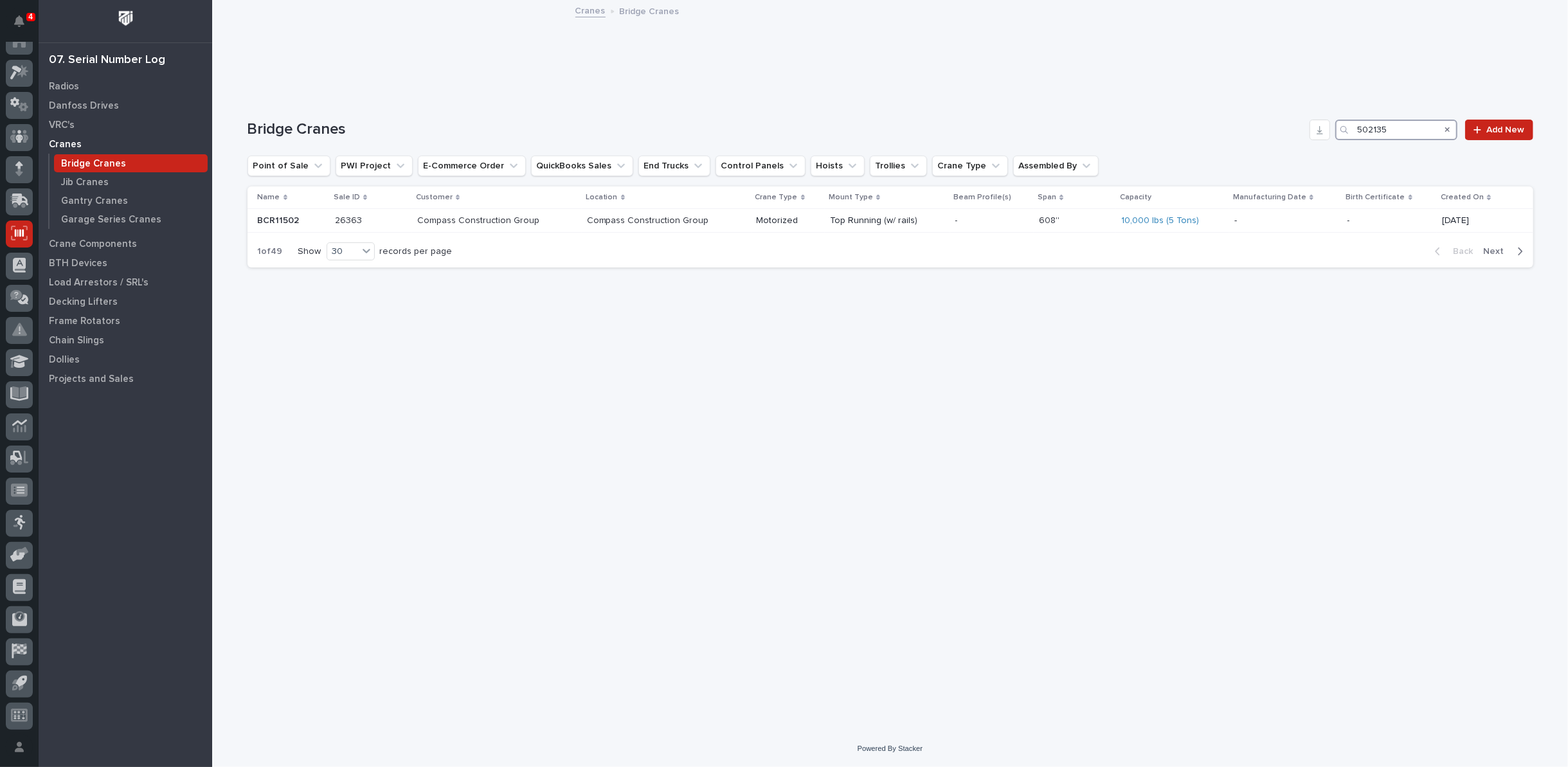
type input "502135"
click at [649, 220] on p "[PERSON_NAME] Boats Plant 3" at bounding box center [723, 221] width 178 height 11
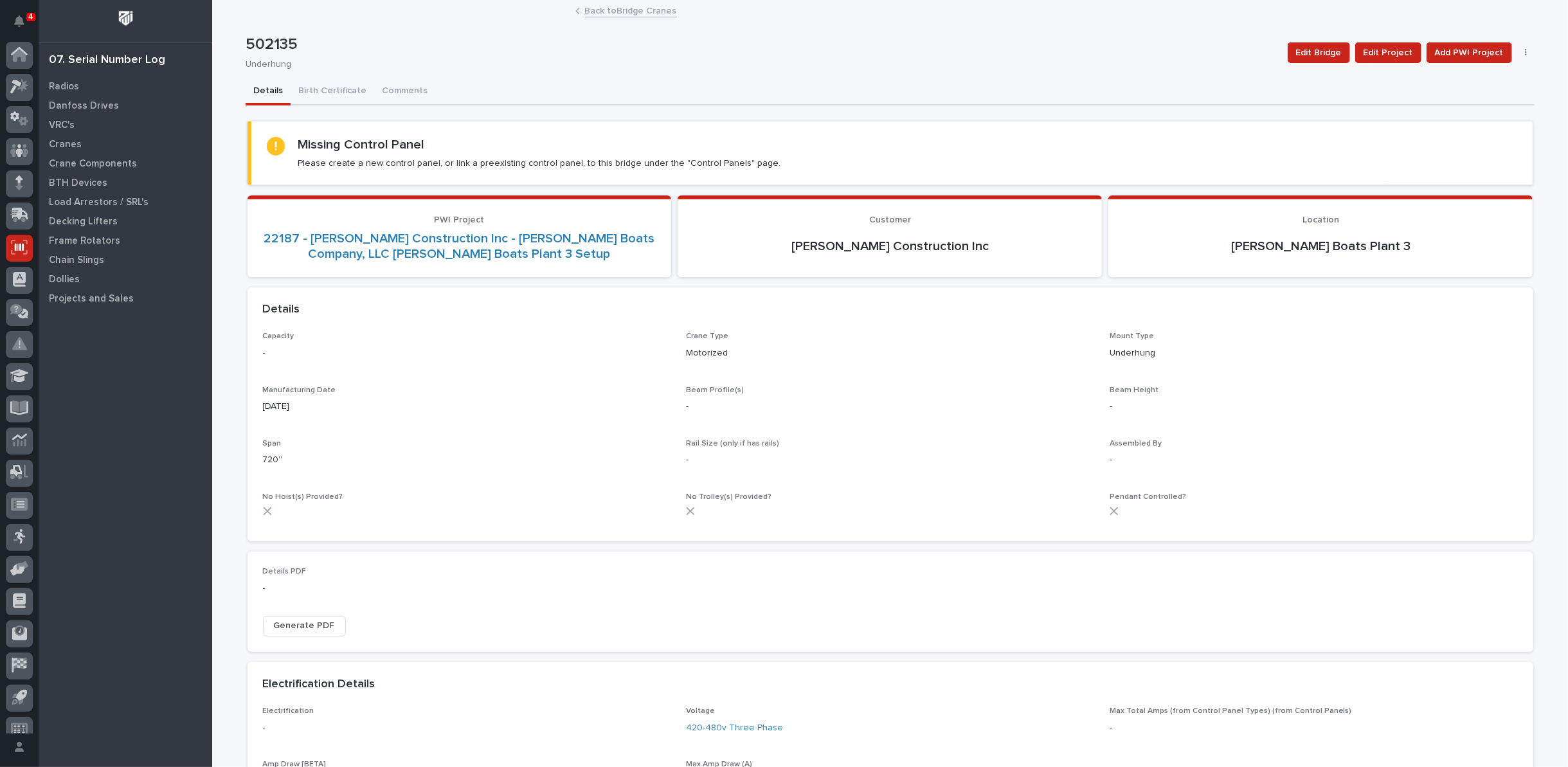
scroll to position [14, 0]
click at [14, 80] on div at bounding box center [19, 73] width 27 height 27
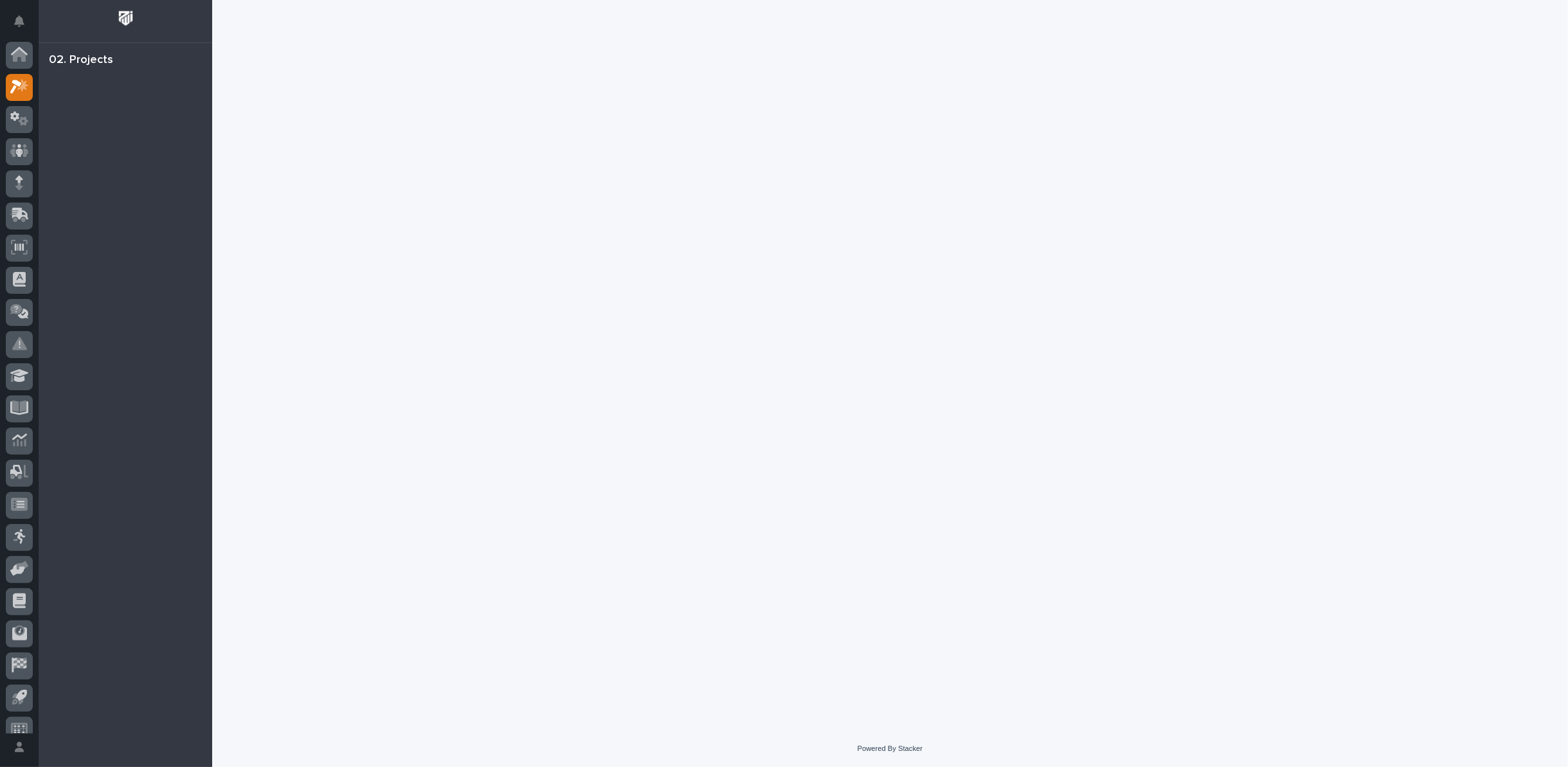
scroll to position [14, 0]
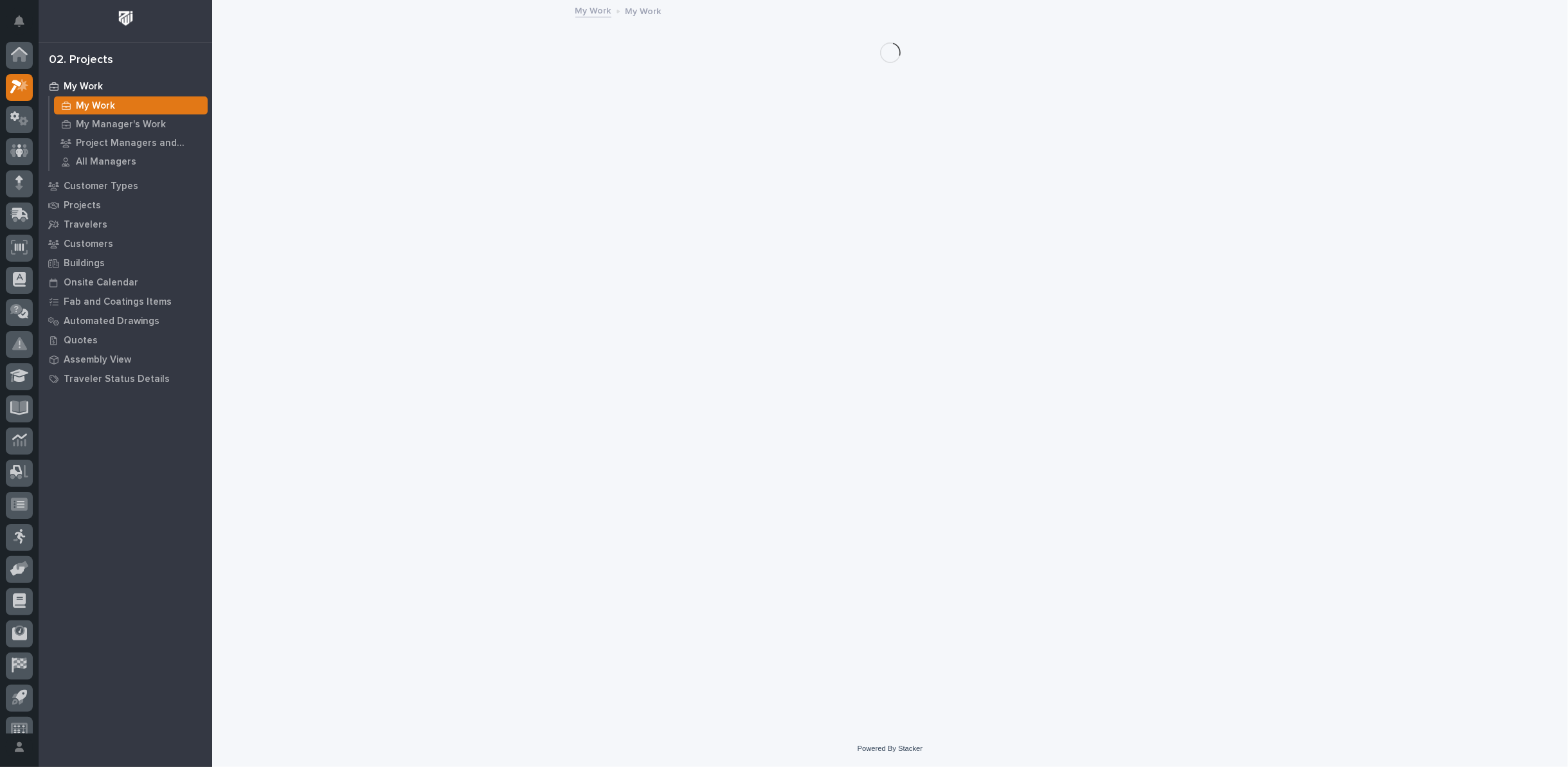
scroll to position [14, 0]
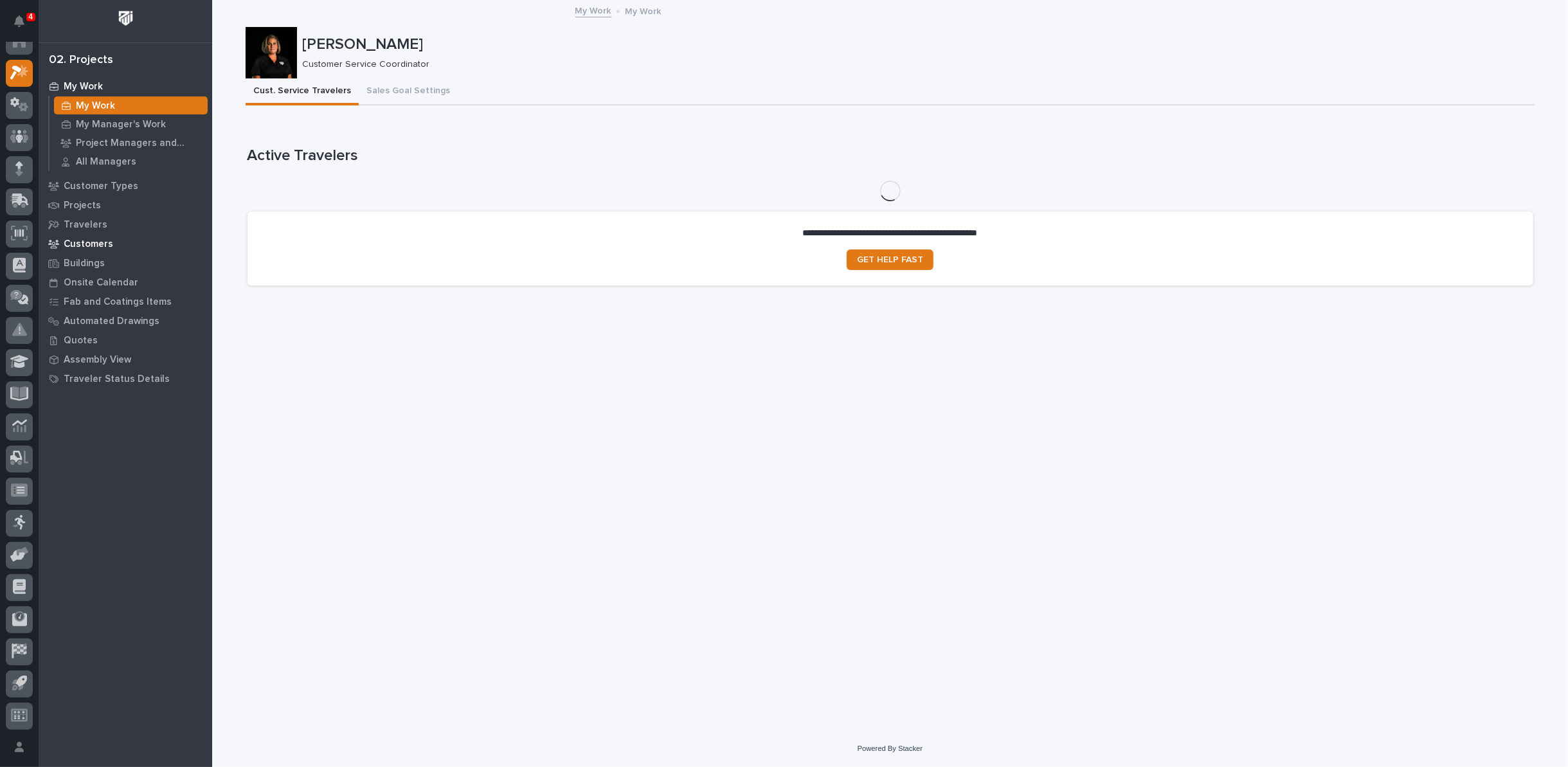
click at [96, 248] on p "Customers" at bounding box center [88, 245] width 50 height 12
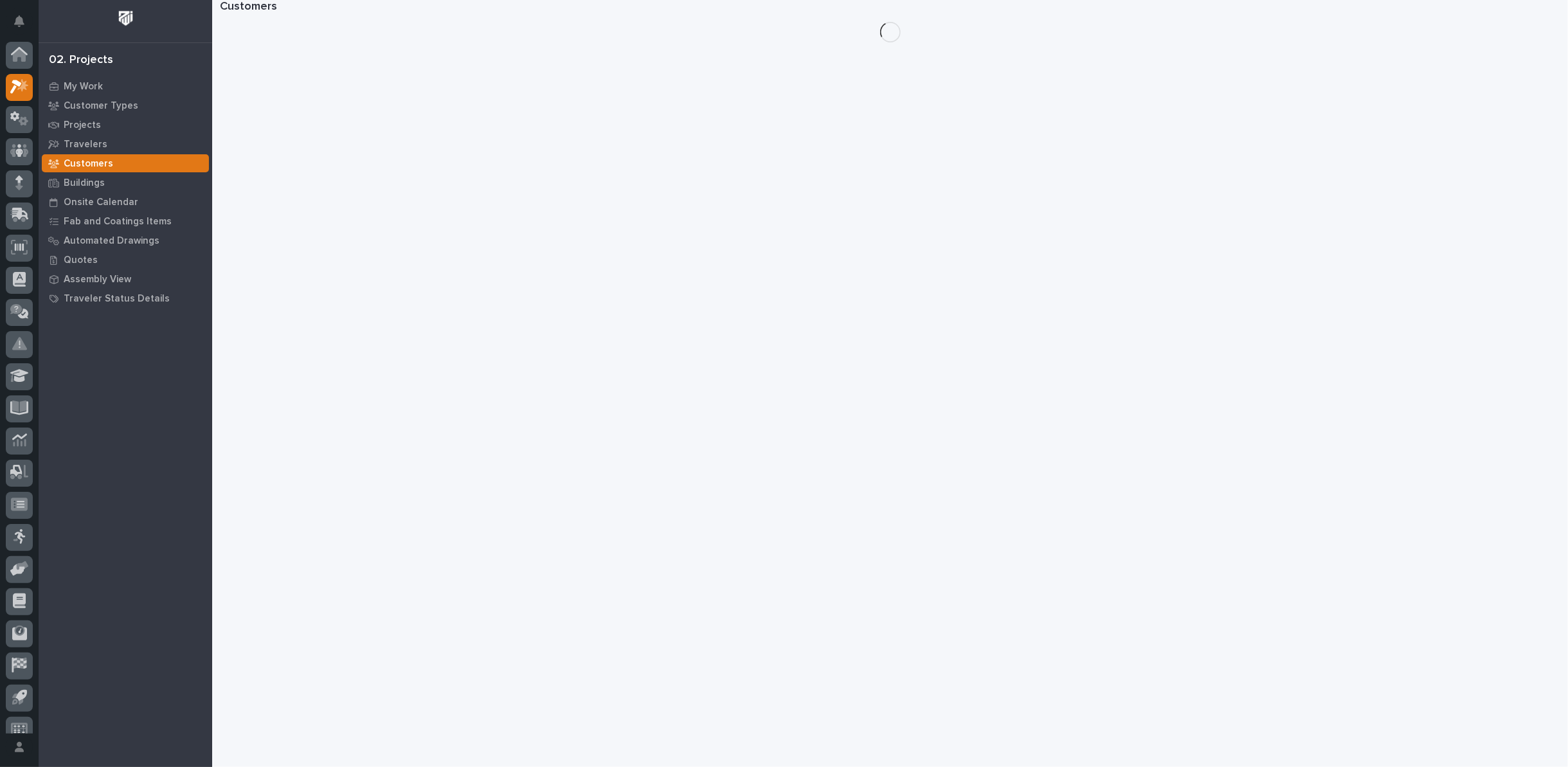
scroll to position [14, 0]
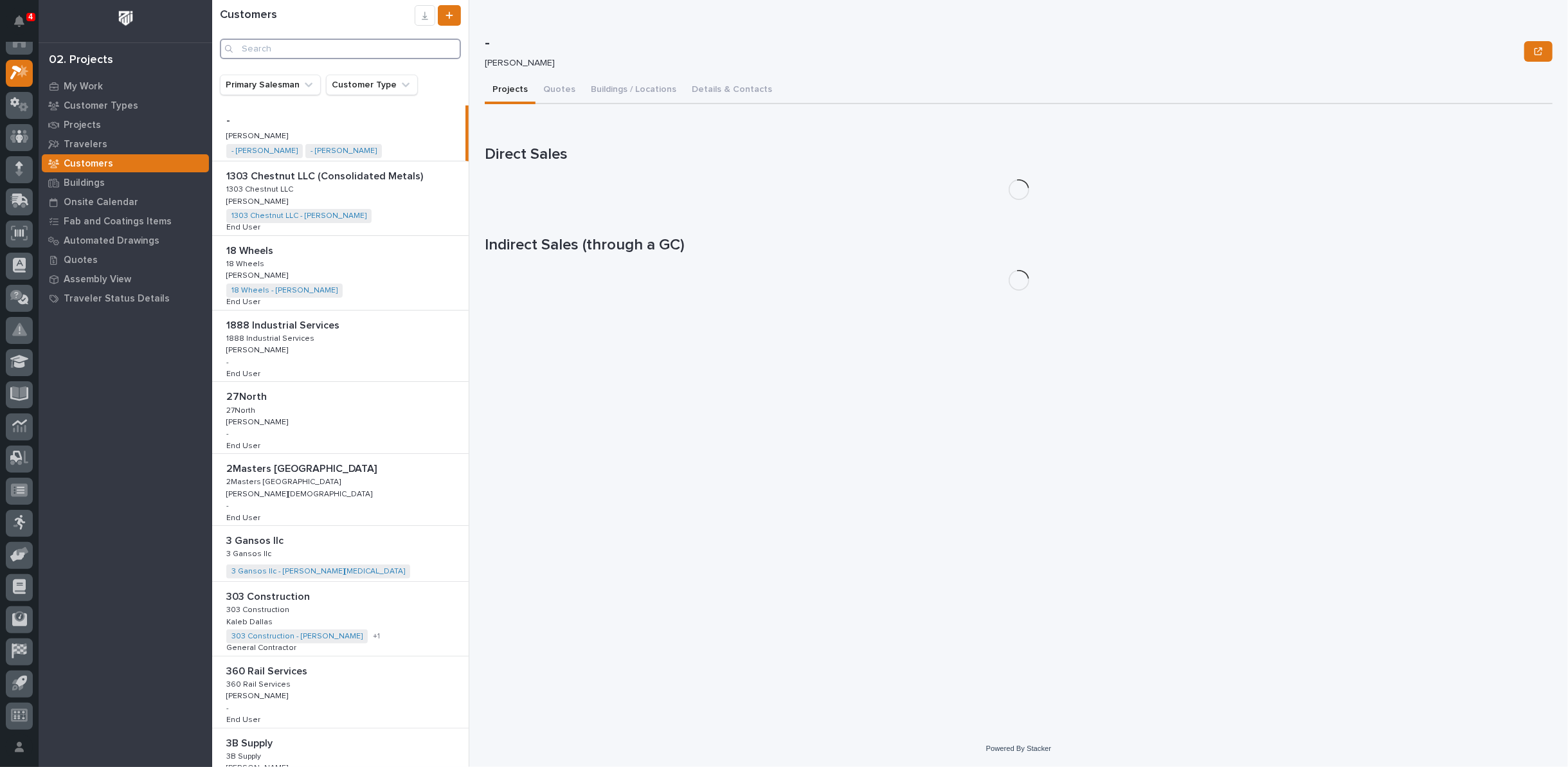
click at [338, 45] on input "Search" at bounding box center [340, 49] width 241 height 21
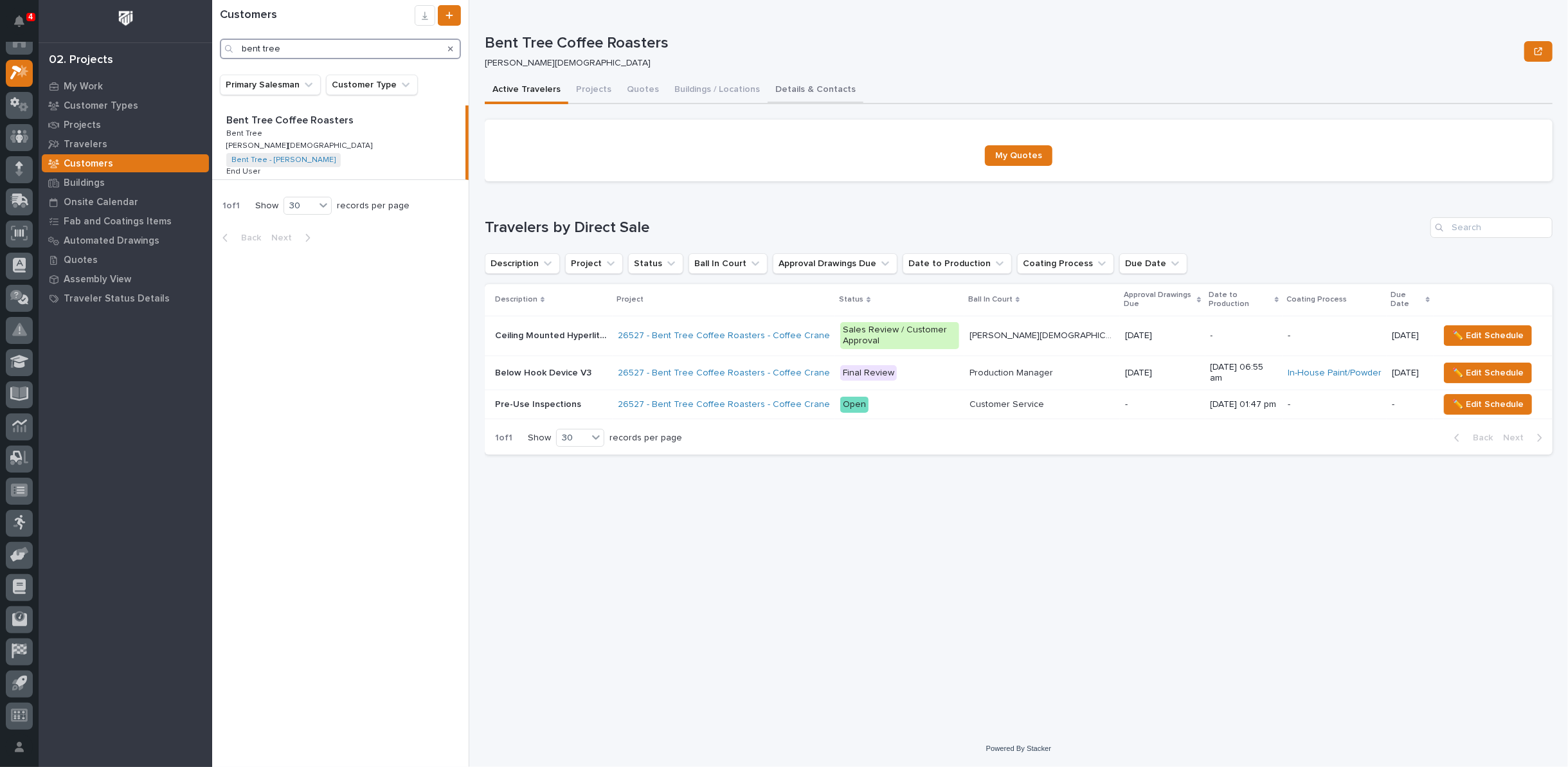
type input "bent tree"
click at [786, 91] on button "Details & Contacts" at bounding box center [815, 91] width 96 height 27
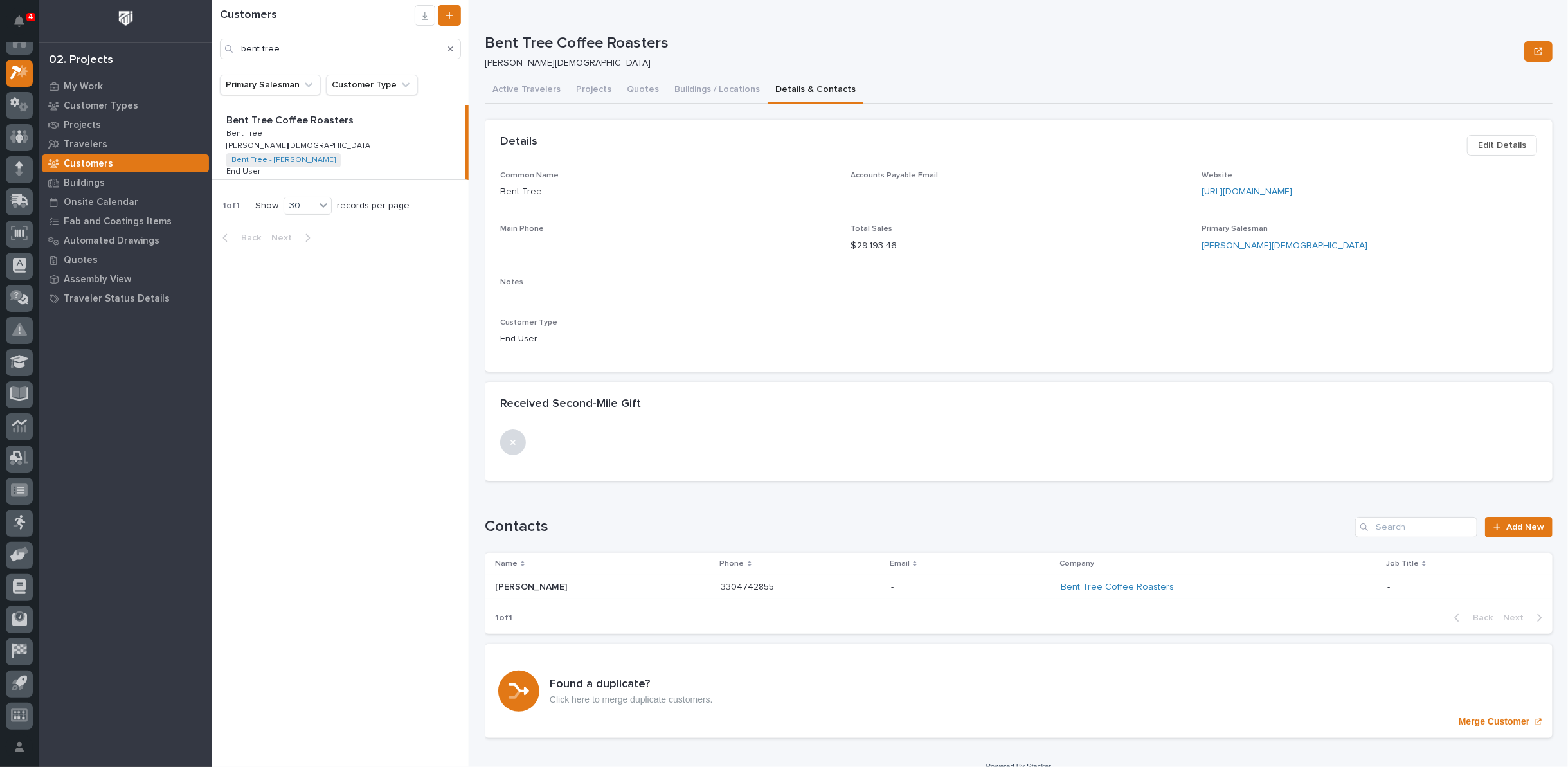
click at [534, 582] on p "Ryan Brannon" at bounding box center [532, 586] width 75 height 14
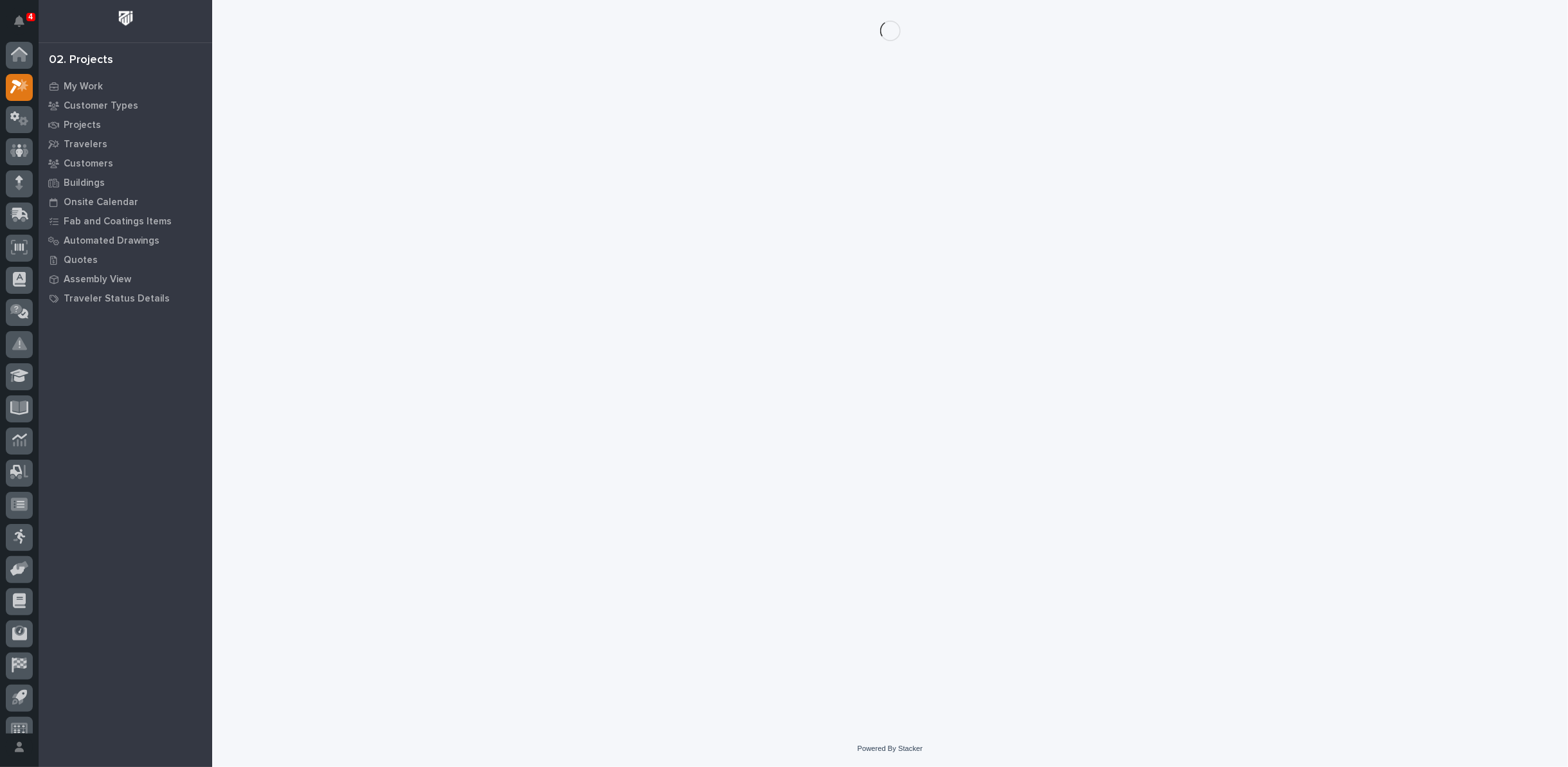
scroll to position [14, 0]
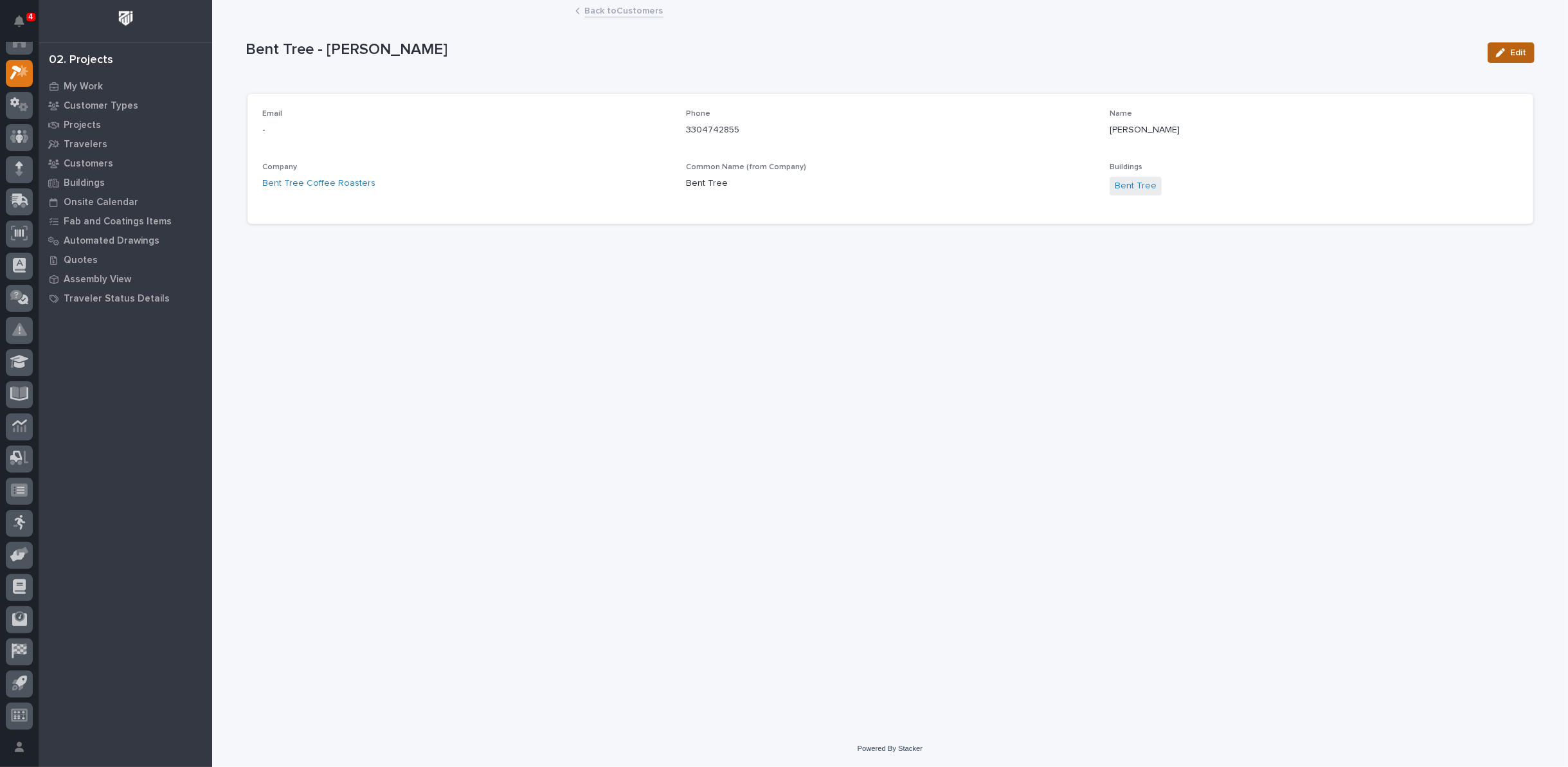
click at [1519, 53] on span "Edit" at bounding box center [1518, 53] width 16 height 12
click at [374, 142] on input at bounding box center [467, 136] width 409 height 26
paste input "ryan@benttreecoffee.com"
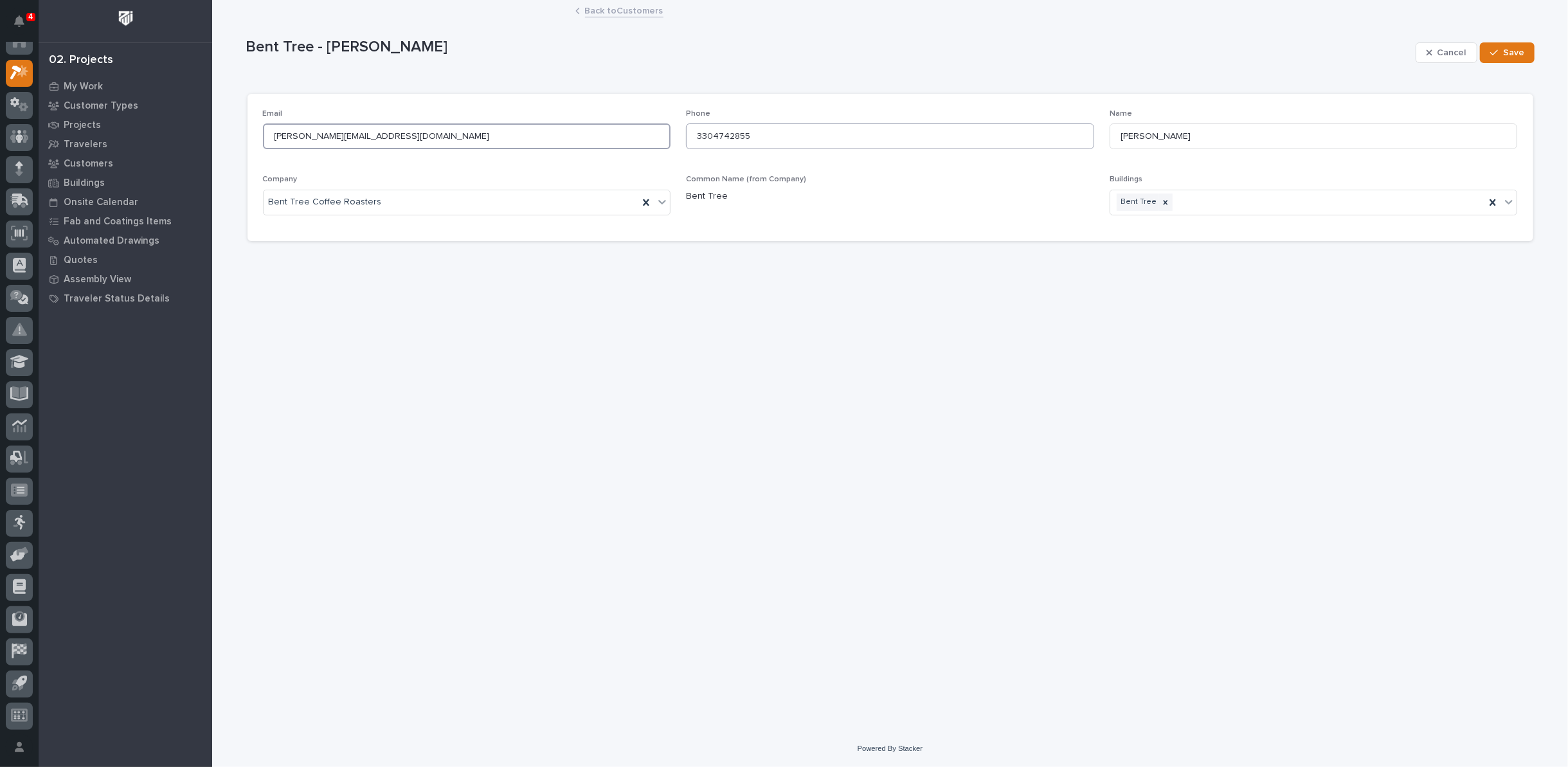
type input "ryan@benttreecoffee.com"
click at [711, 133] on input "3304742855" at bounding box center [890, 136] width 409 height 26
click at [730, 134] on input "330-4742855" at bounding box center [890, 136] width 409 height 26
type input "330-474-2855"
click at [1503, 48] on button "Save" at bounding box center [1507, 53] width 55 height 21
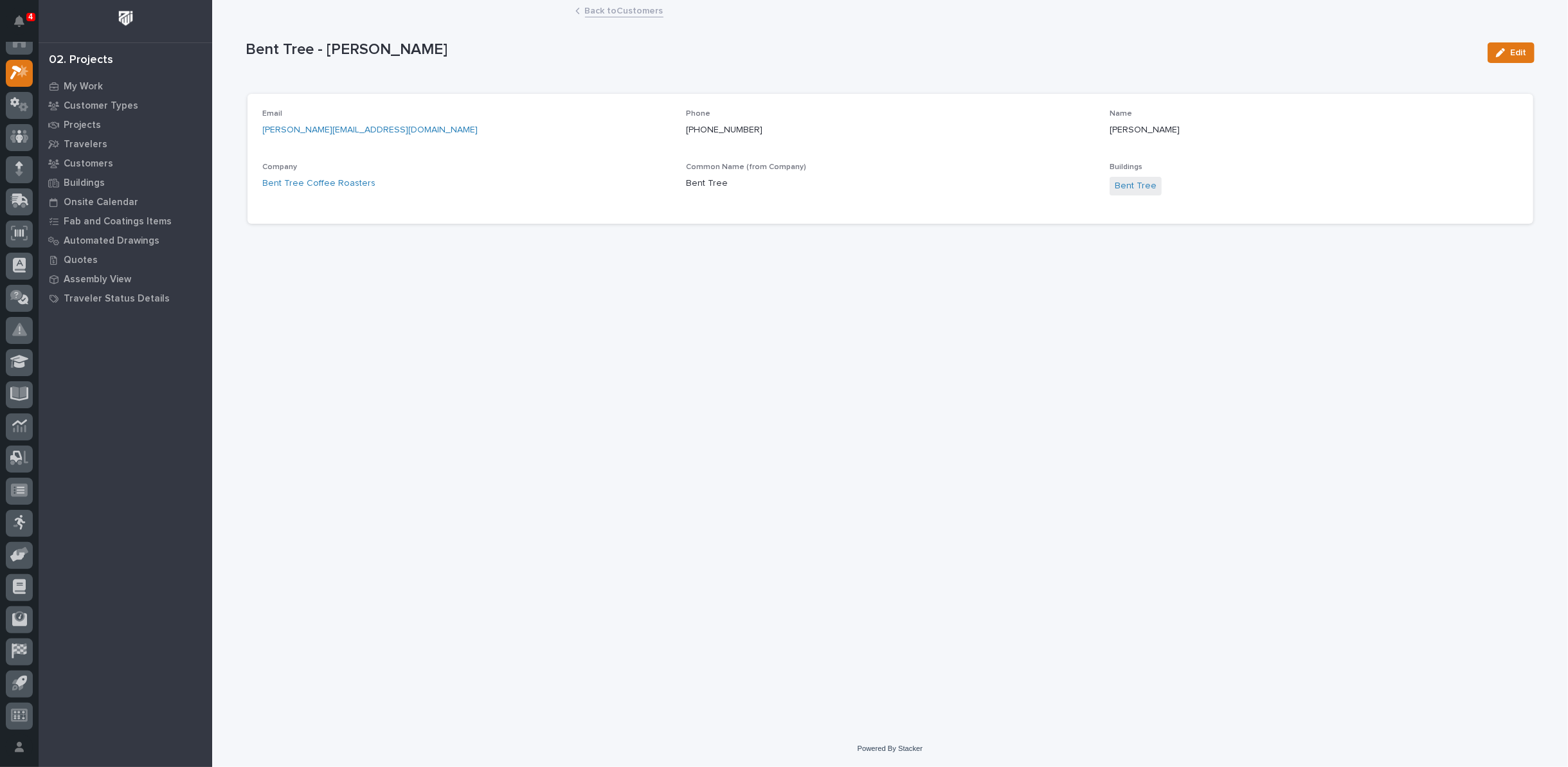
click at [604, 9] on link "Back to Customers" at bounding box center [624, 10] width 78 height 15
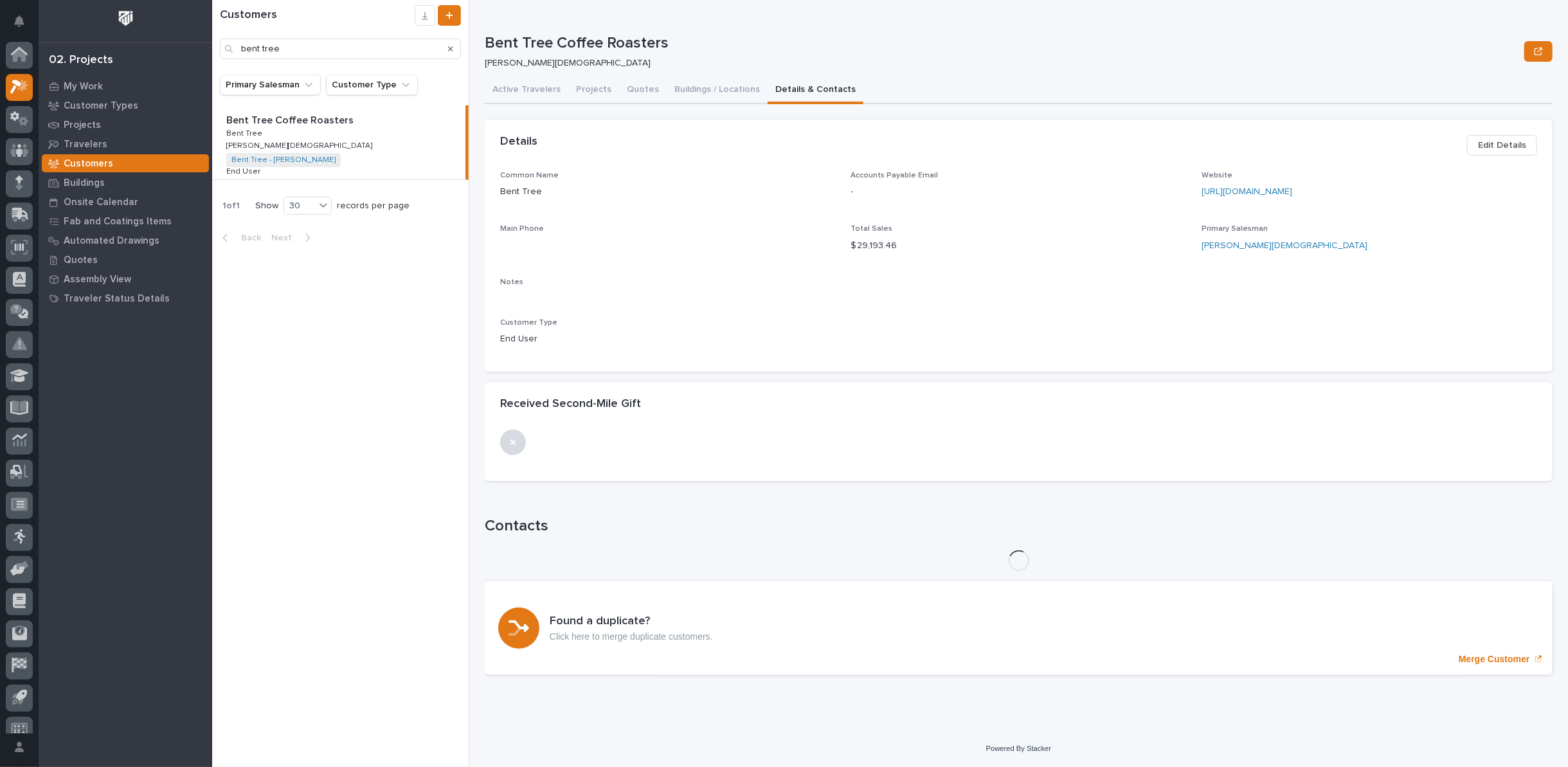
scroll to position [14, 0]
